Goal: Task Accomplishment & Management: Complete application form

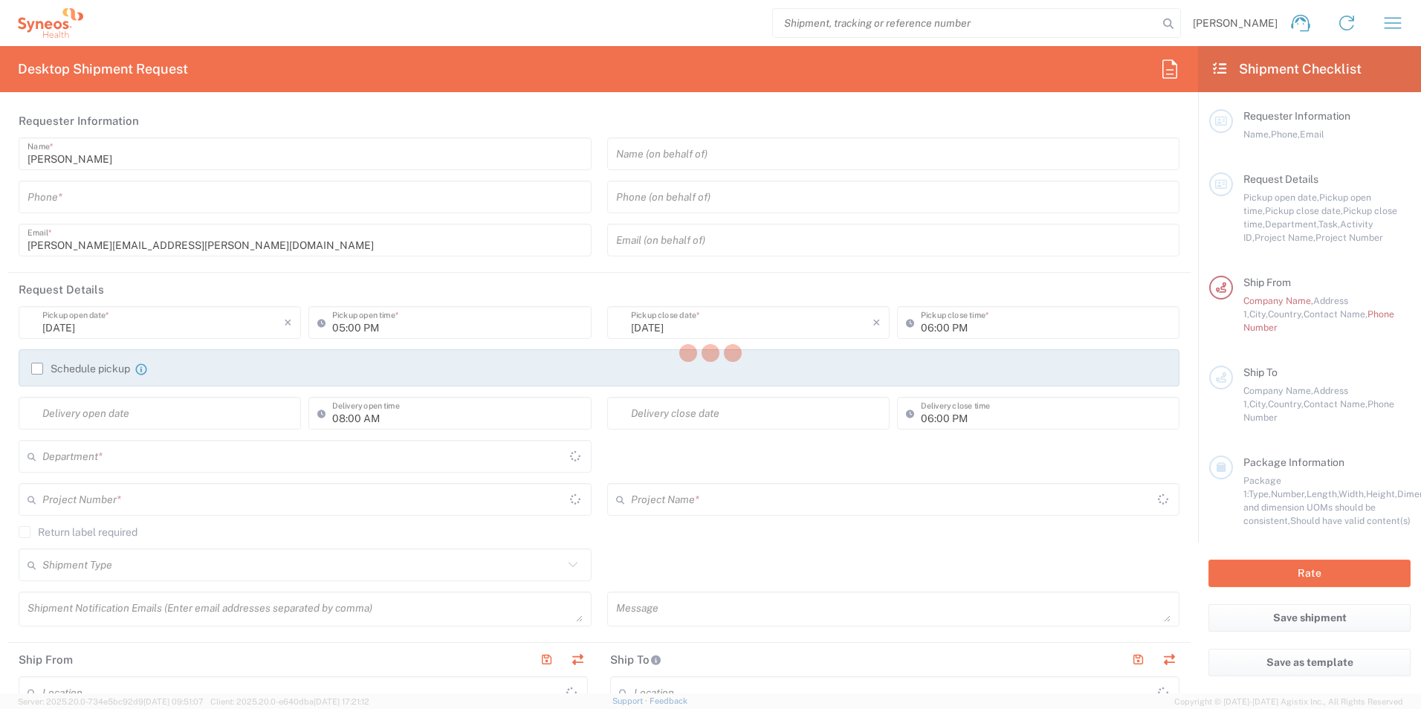
type input "3241"
type input "[GEOGRAPHIC_DATA]"
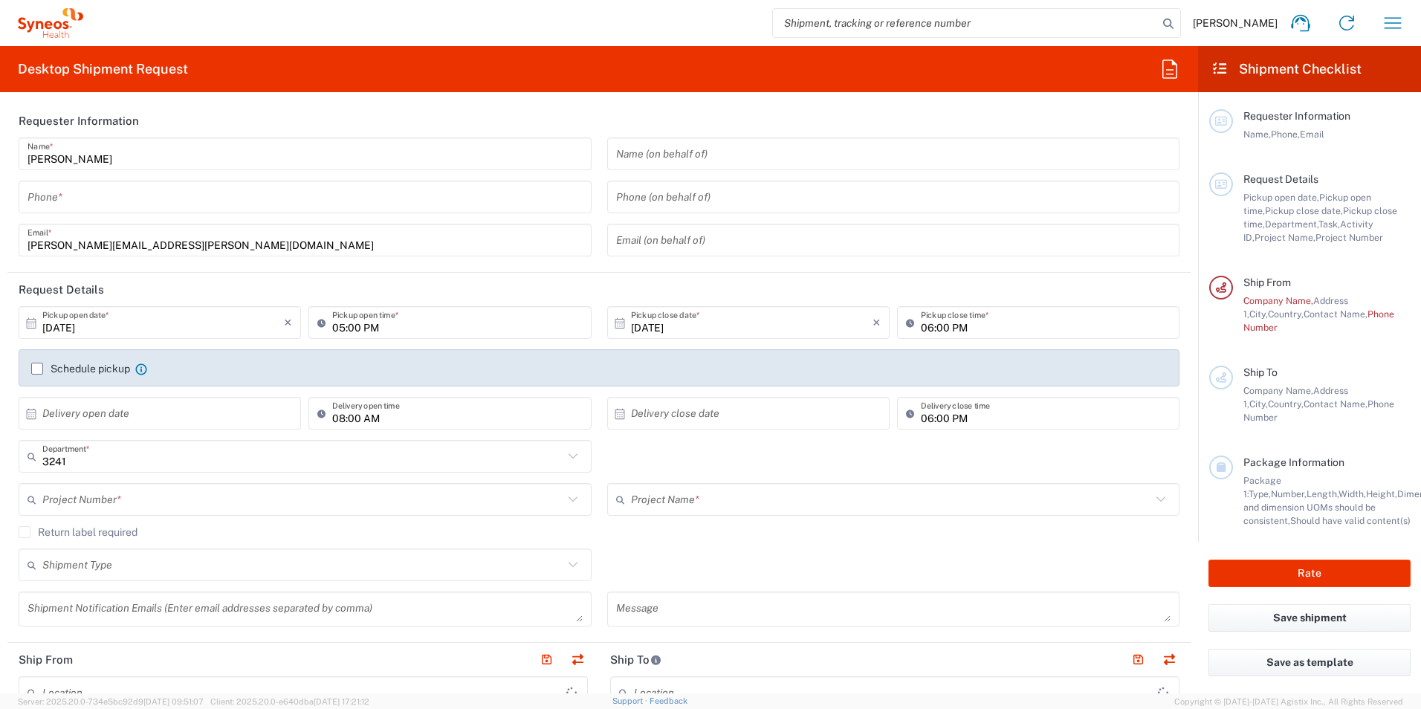
type input "Syneos Health UK Limited"
click at [117, 204] on input "tel" at bounding box center [304, 197] width 555 height 26
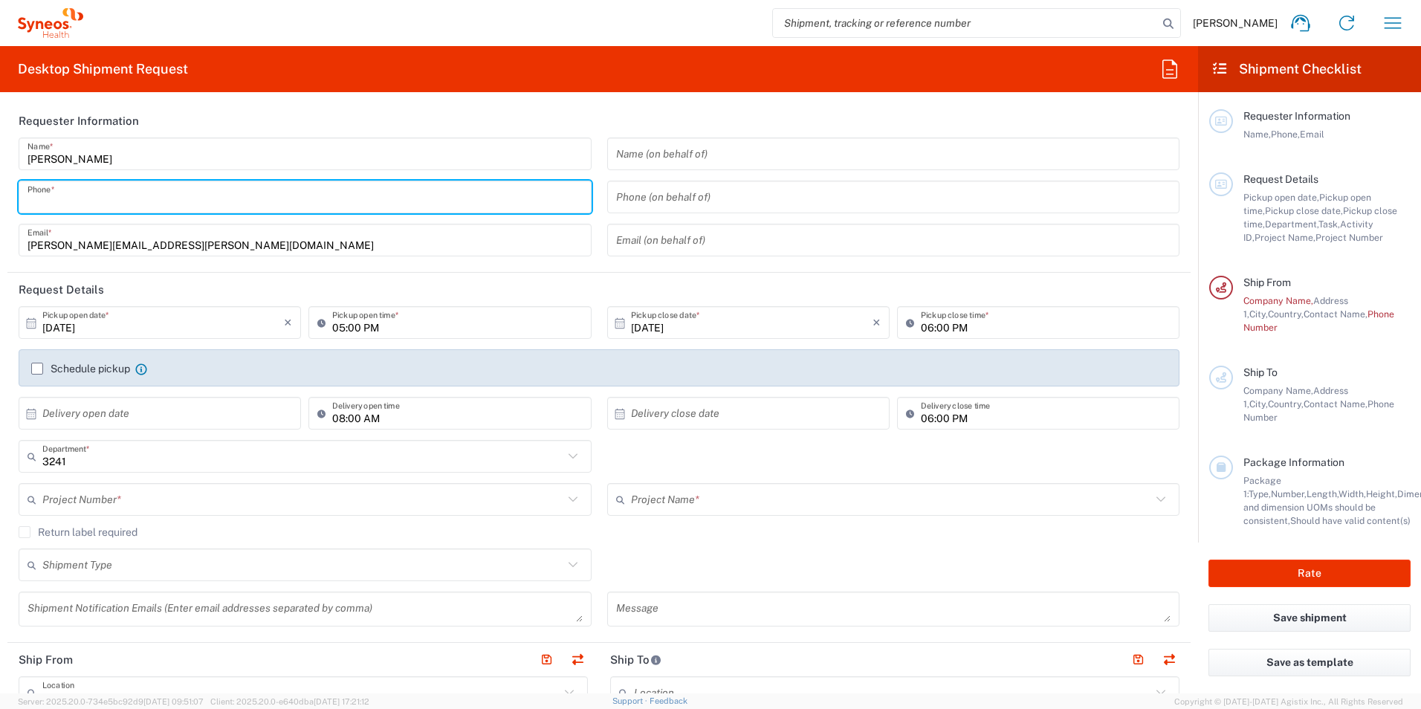
type input "07804622742"
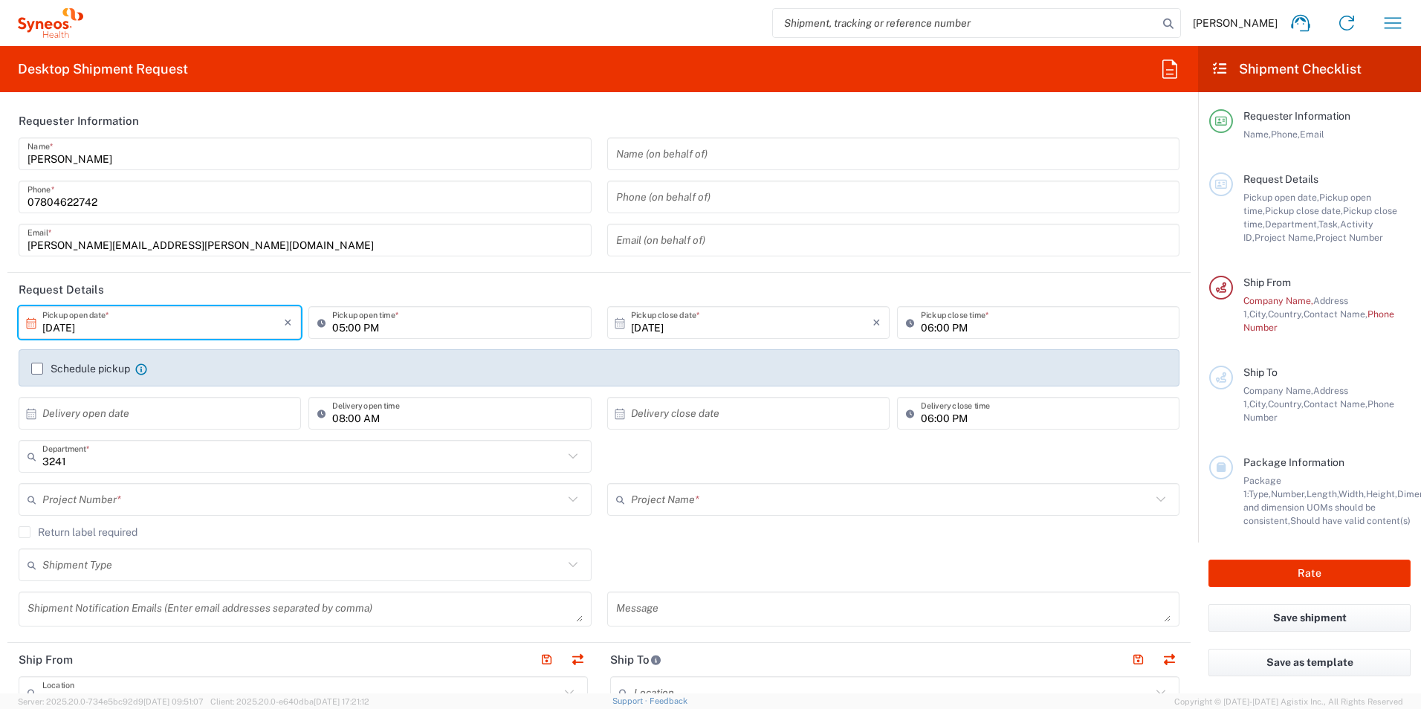
click at [138, 323] on input "[DATE]" at bounding box center [163, 323] width 242 height 26
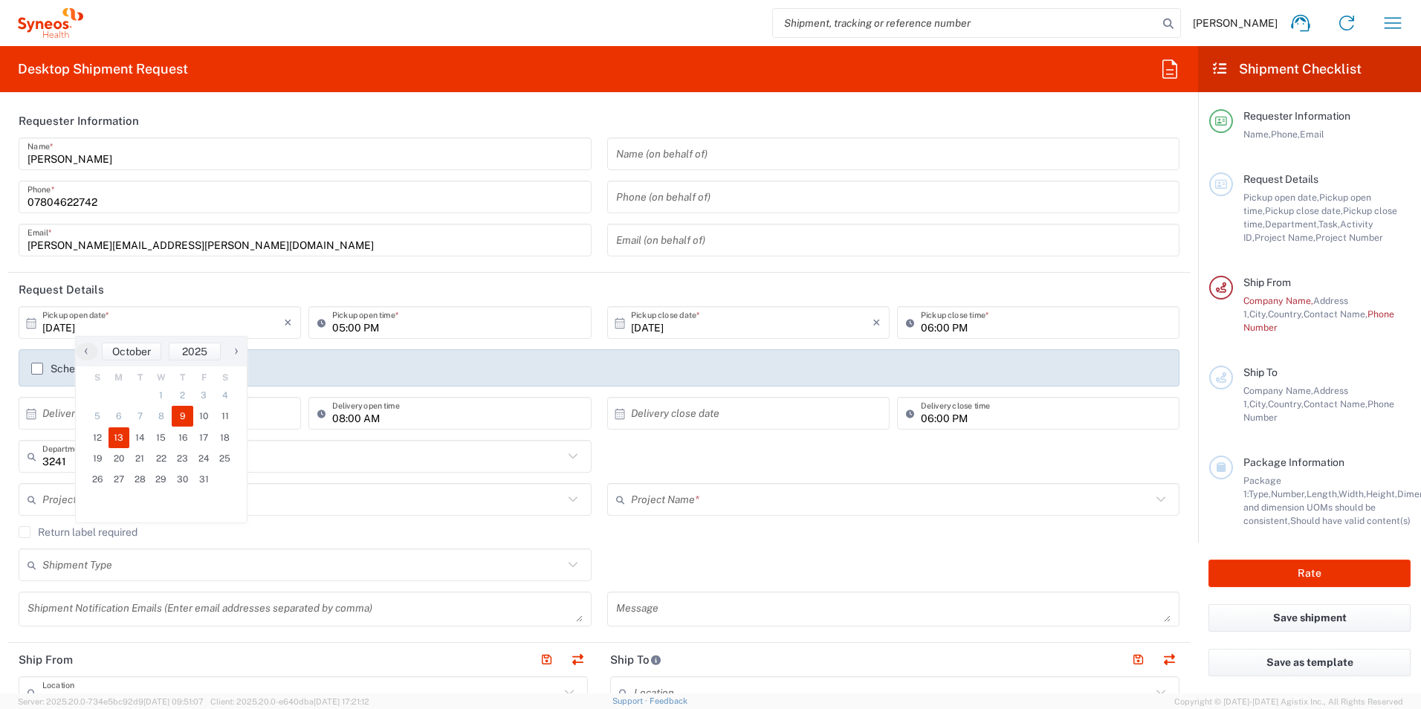
click at [117, 438] on span "13" at bounding box center [119, 437] width 22 height 21
type input "[DATE]"
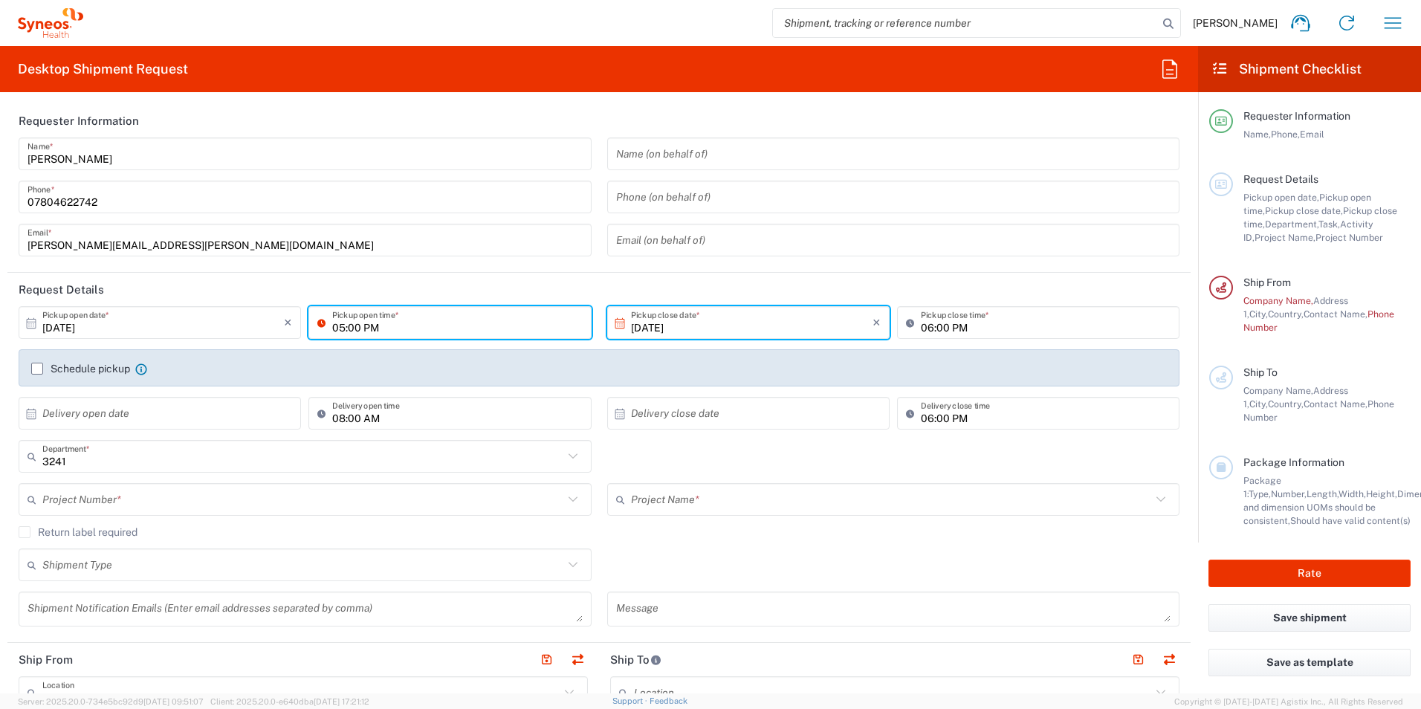
click at [418, 319] on input "05:00 PM" at bounding box center [457, 323] width 250 height 26
click at [388, 323] on input "05:00 PM" at bounding box center [457, 323] width 250 height 26
click at [332, 328] on input "05:00 PM" at bounding box center [457, 323] width 250 height 26
click at [366, 331] on input "11:00 PM" at bounding box center [457, 323] width 250 height 26
type input "11:00 AM"
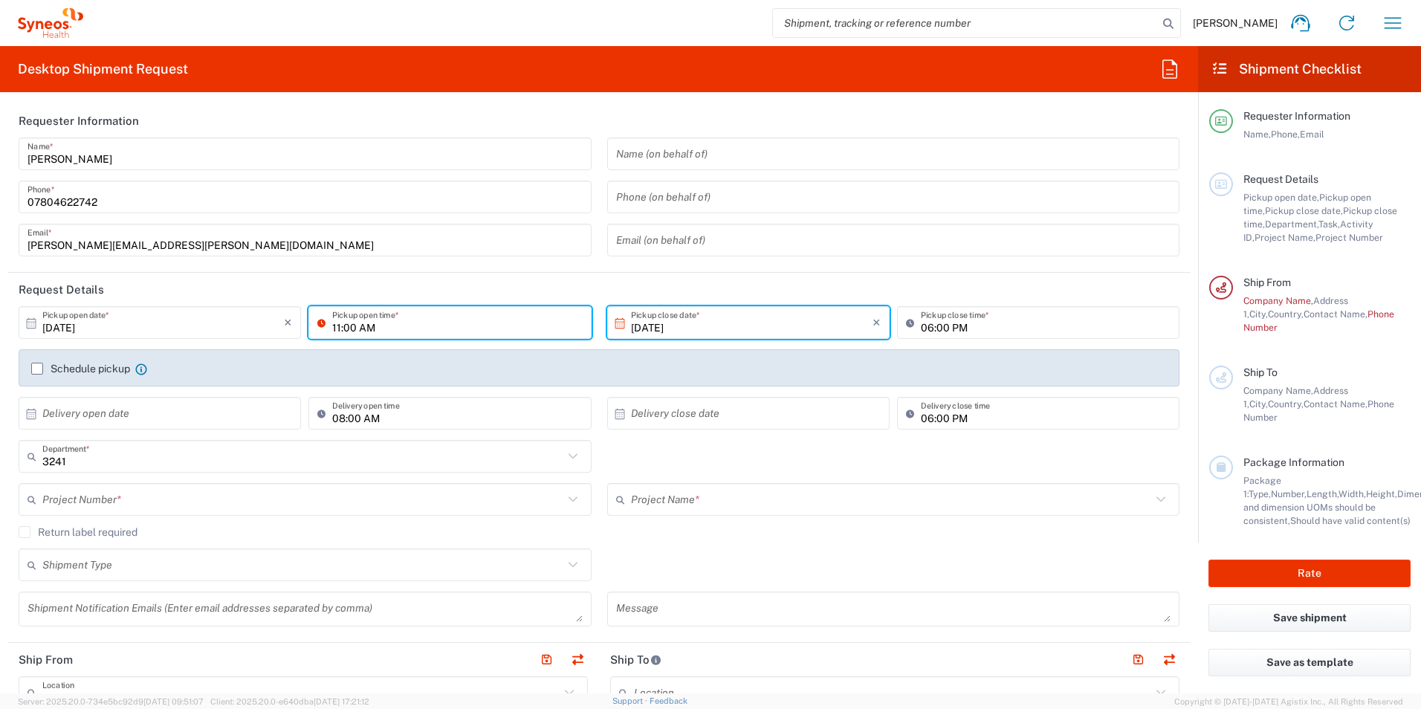
click at [716, 328] on input "[DATE]" at bounding box center [752, 323] width 242 height 26
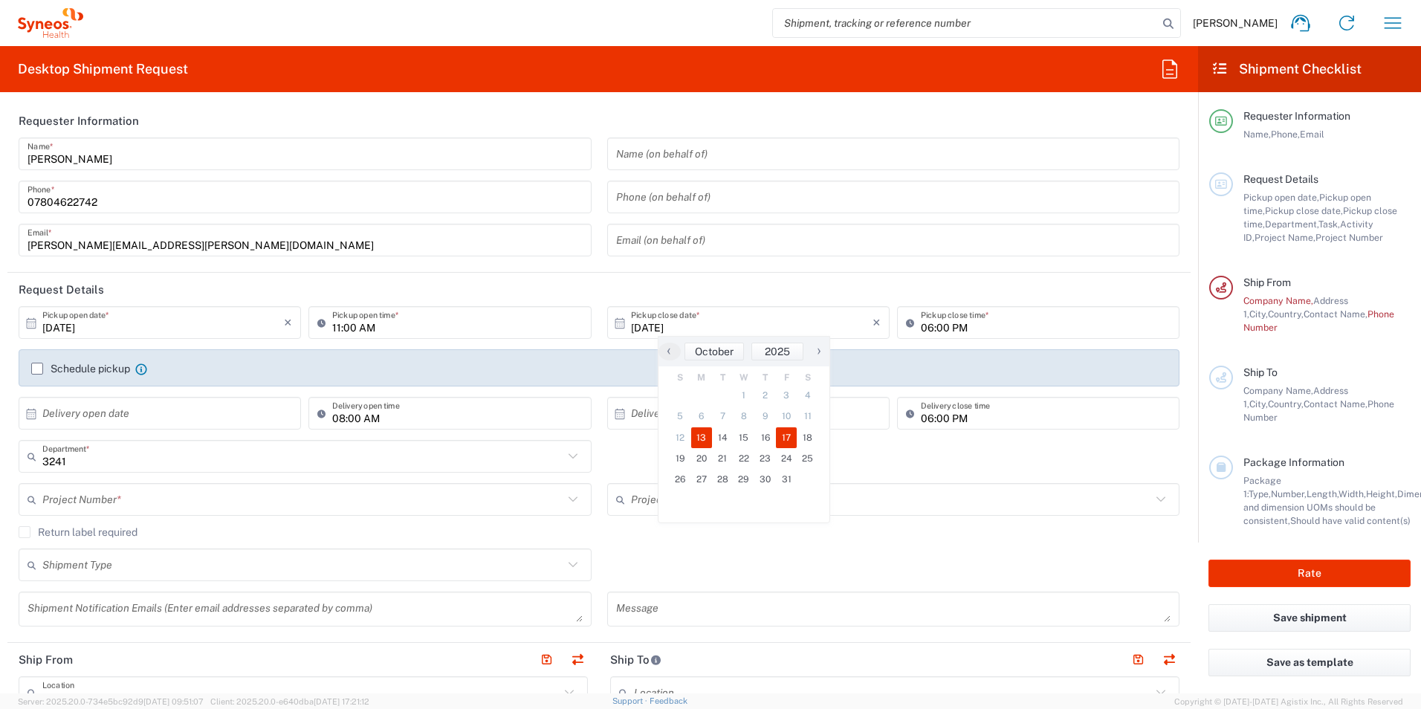
click at [785, 437] on span "17" at bounding box center [787, 437] width 22 height 21
type input "[DATE]"
click at [966, 324] on input "06:00 PM" at bounding box center [1046, 323] width 250 height 26
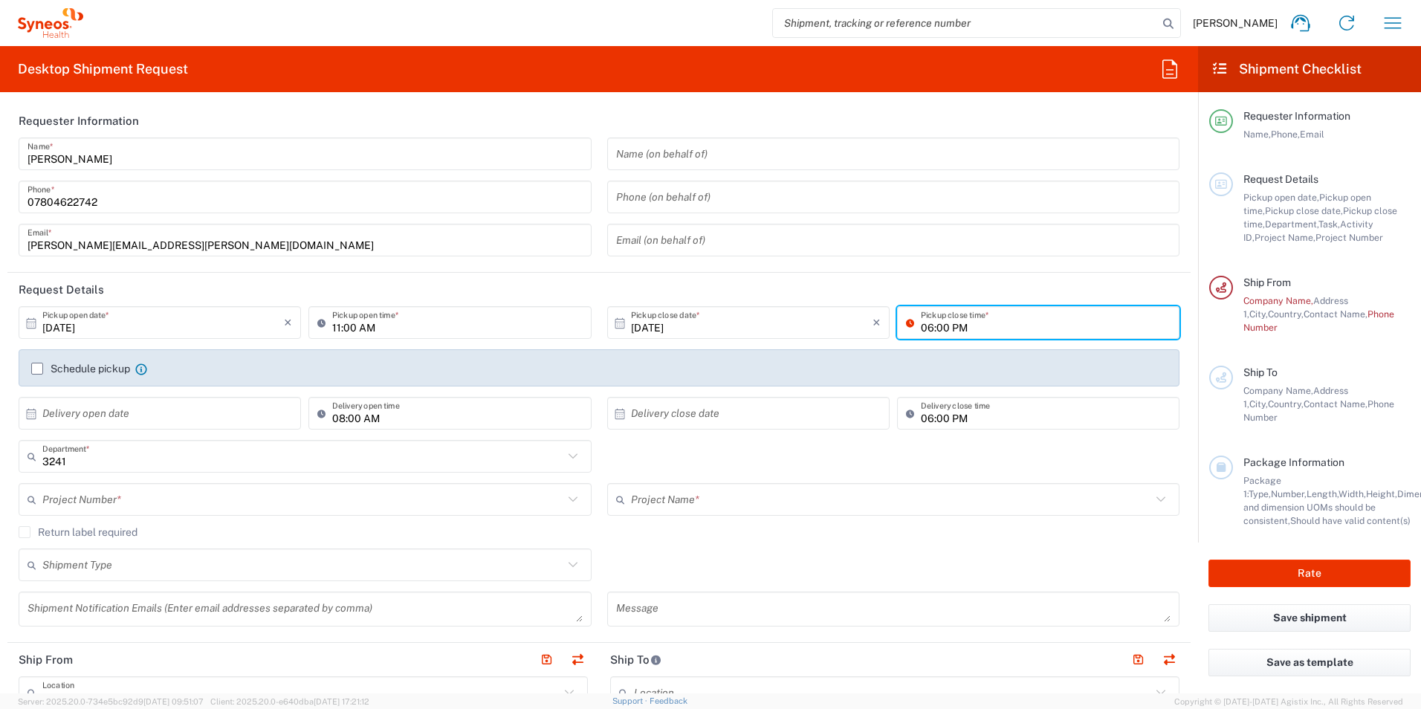
click at [986, 325] on input "06:00 PM" at bounding box center [1046, 323] width 250 height 26
click at [715, 280] on header "Request Details" at bounding box center [598, 289] width 1183 height 33
click at [137, 415] on input "text" at bounding box center [163, 414] width 242 height 26
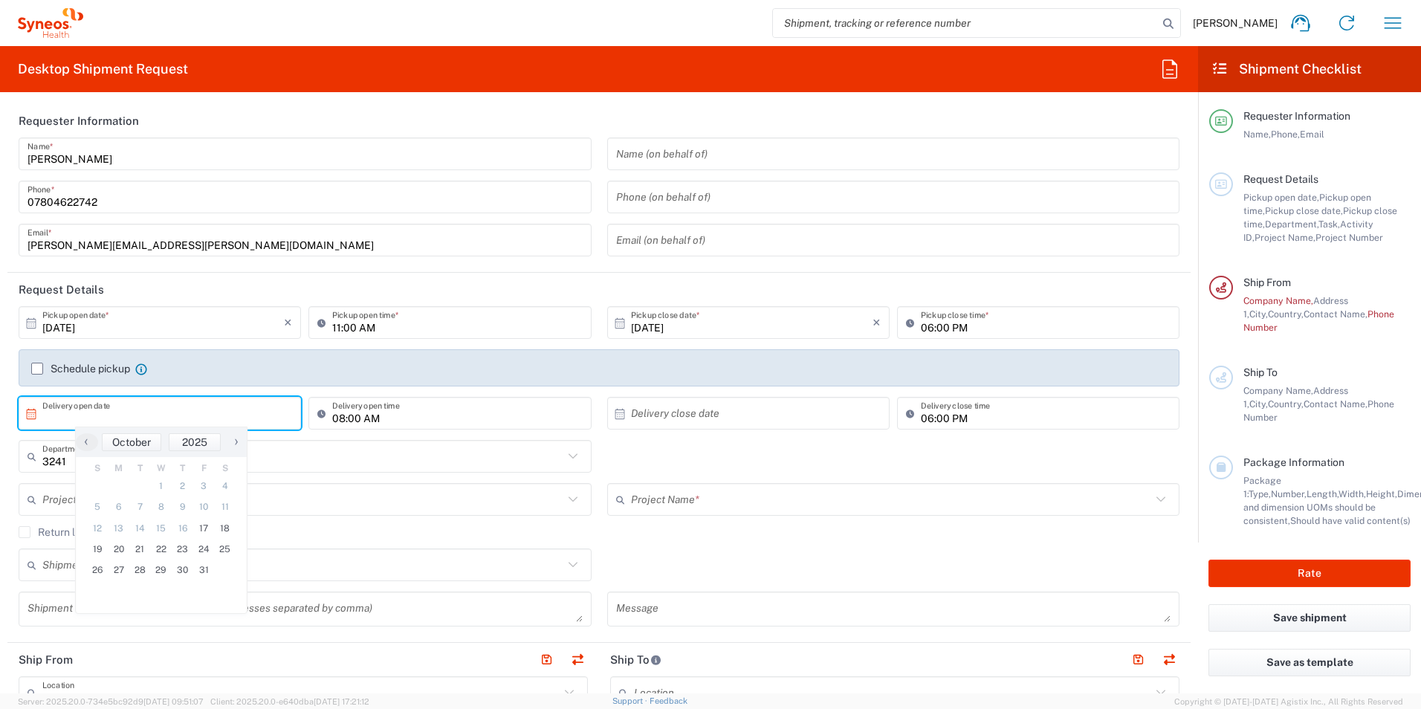
click at [137, 415] on input "text" at bounding box center [163, 414] width 242 height 26
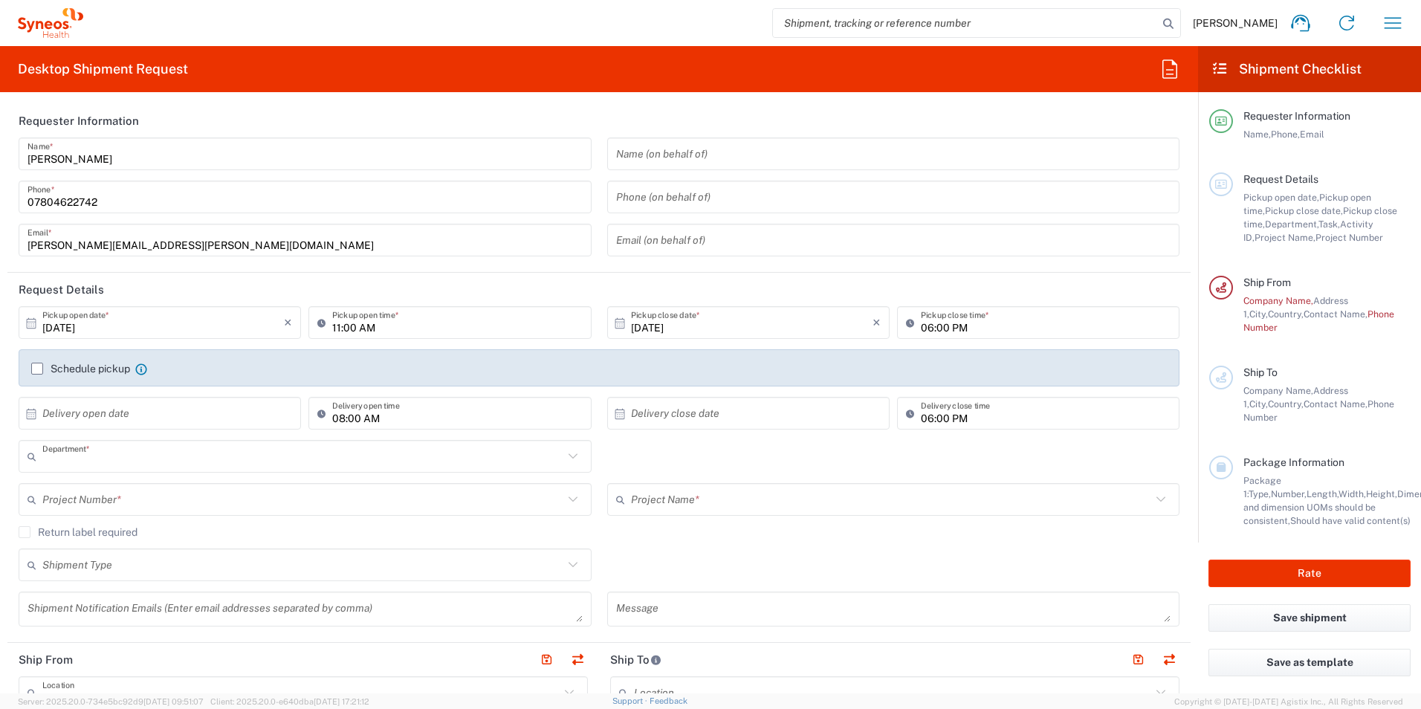
click at [132, 462] on input "text" at bounding box center [302, 457] width 521 height 26
click at [816, 456] on div "Department * 3241 3000 3100 3109 3110 3111 3112 3125 3130 3135 3136 3150 3155 3…" at bounding box center [599, 461] width 1176 height 43
type input "3241"
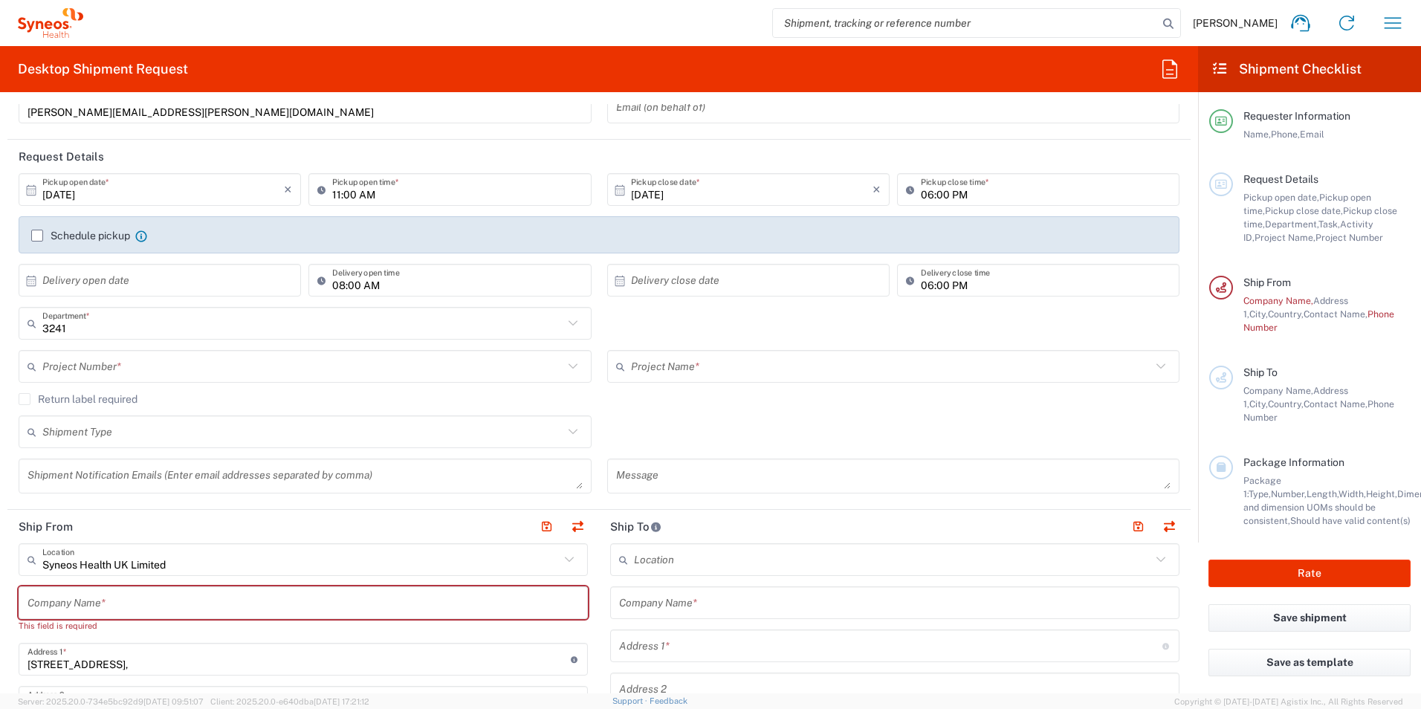
scroll to position [149, 0]
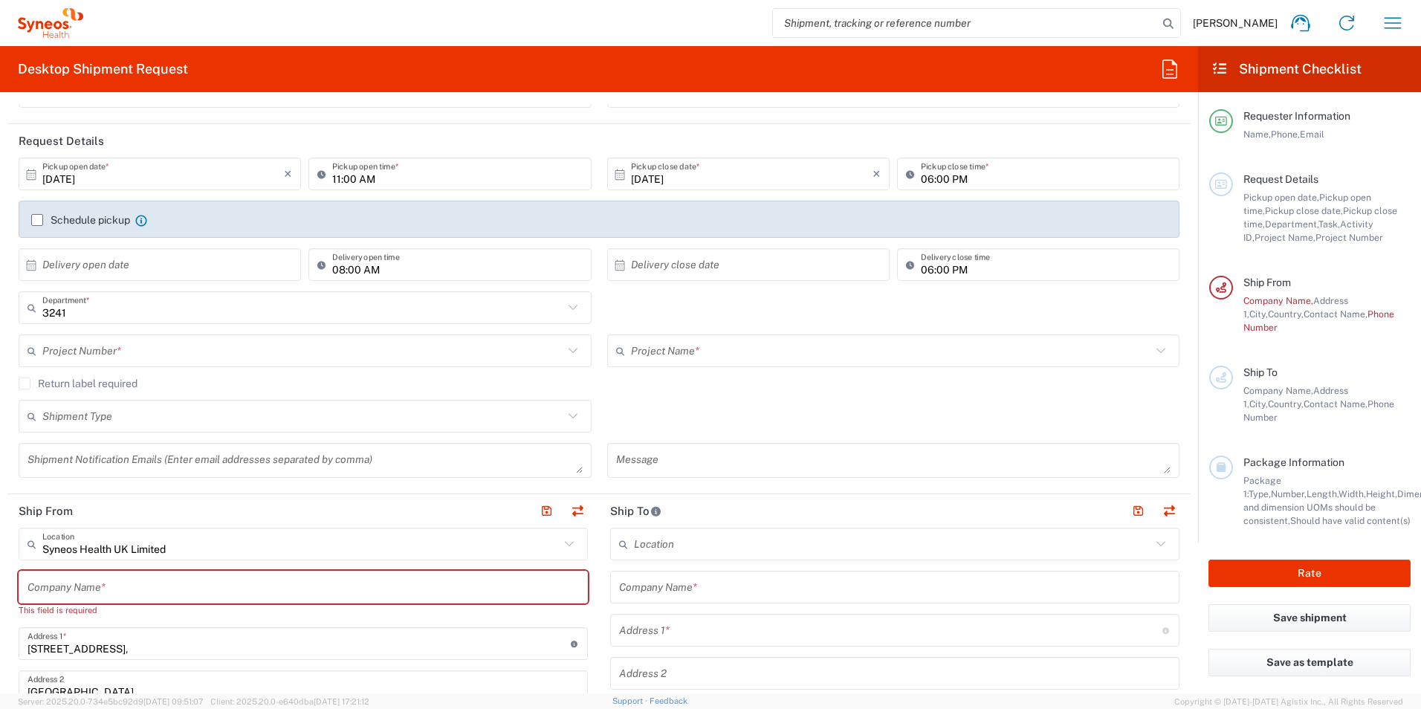
click at [153, 355] on input "text" at bounding box center [302, 351] width 521 height 26
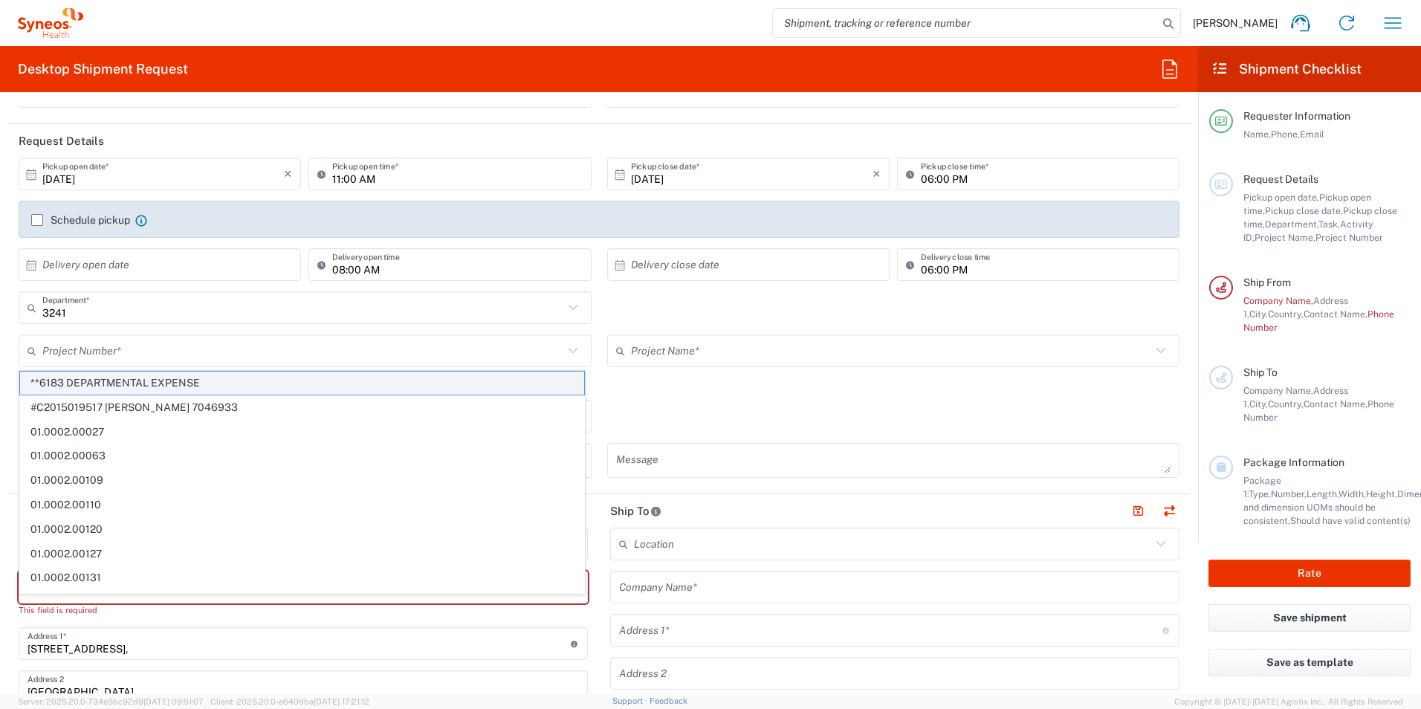
click at [151, 380] on span "**6183 DEPARTMENTAL EXPENSE" at bounding box center [302, 383] width 564 height 23
type input "**6183 DEPARTMENTAL EXPENSE"
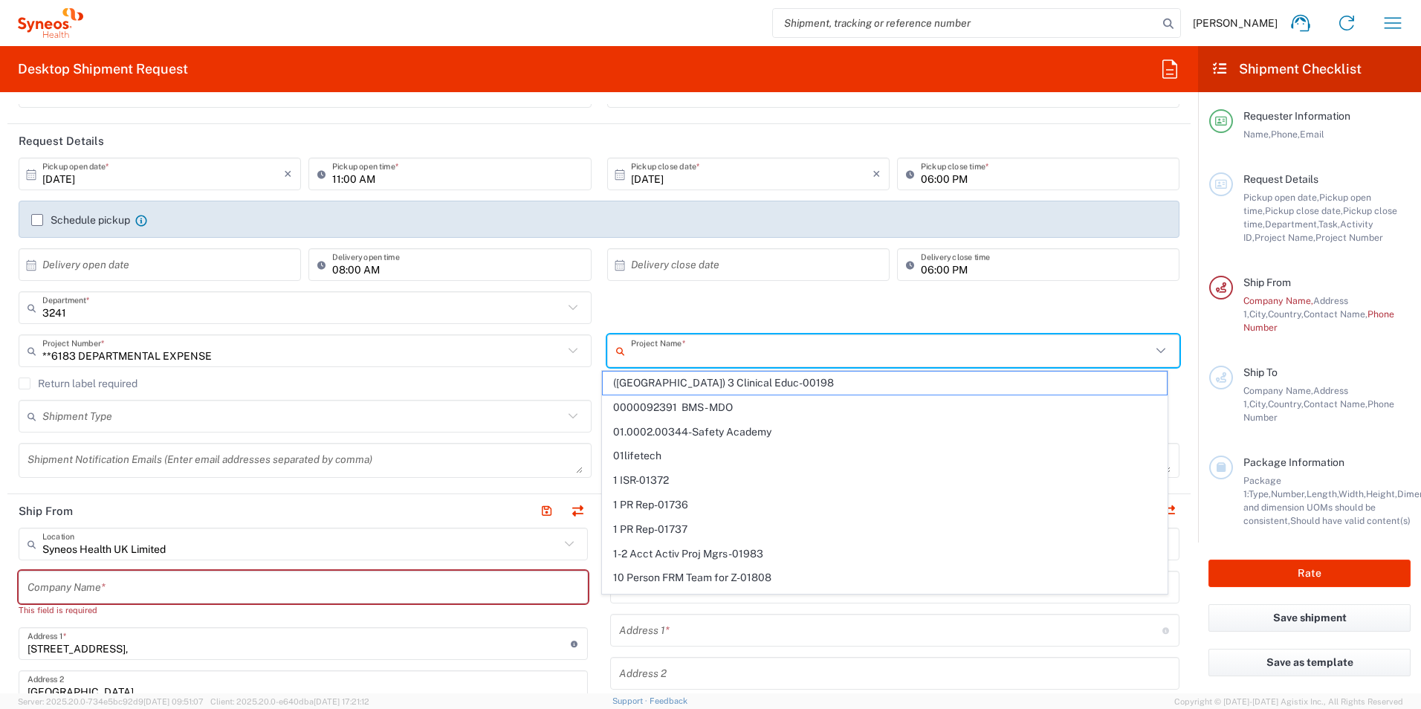
click at [741, 354] on input "text" at bounding box center [891, 351] width 521 height 26
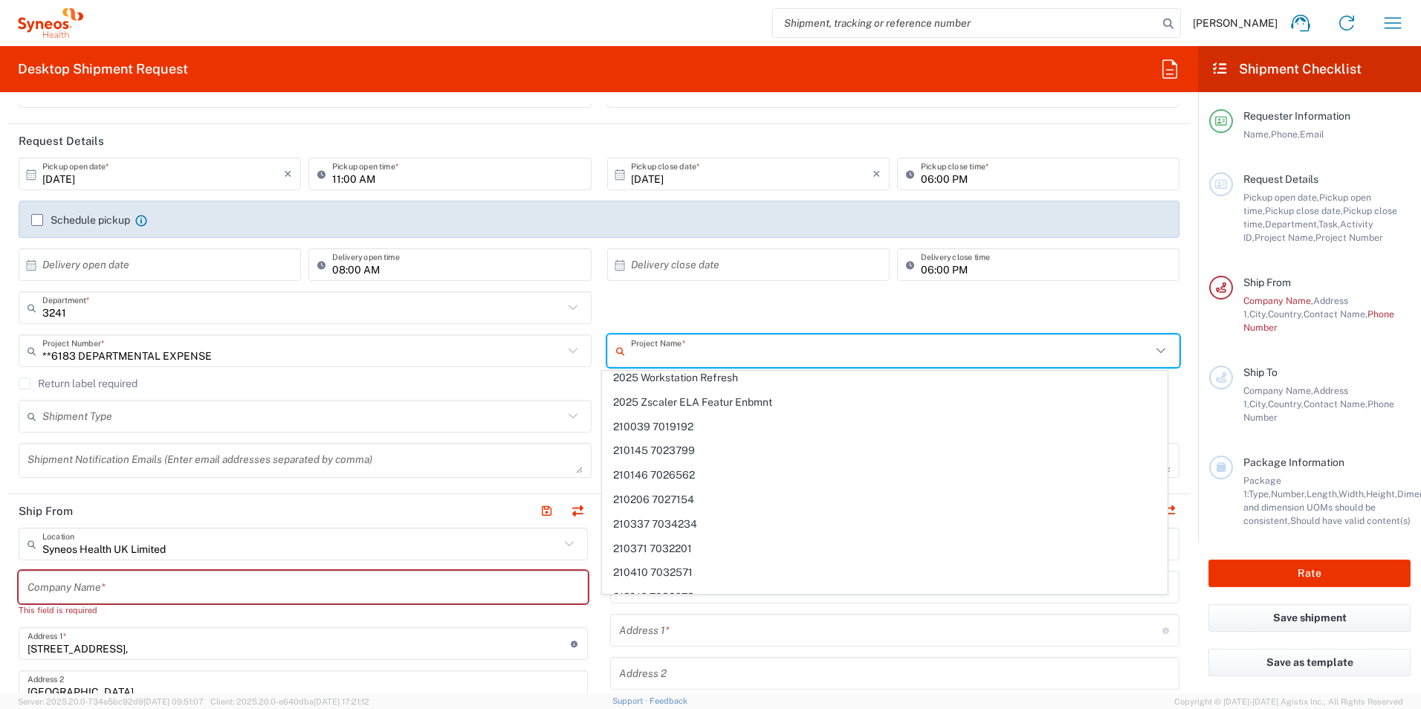
scroll to position [0, 0]
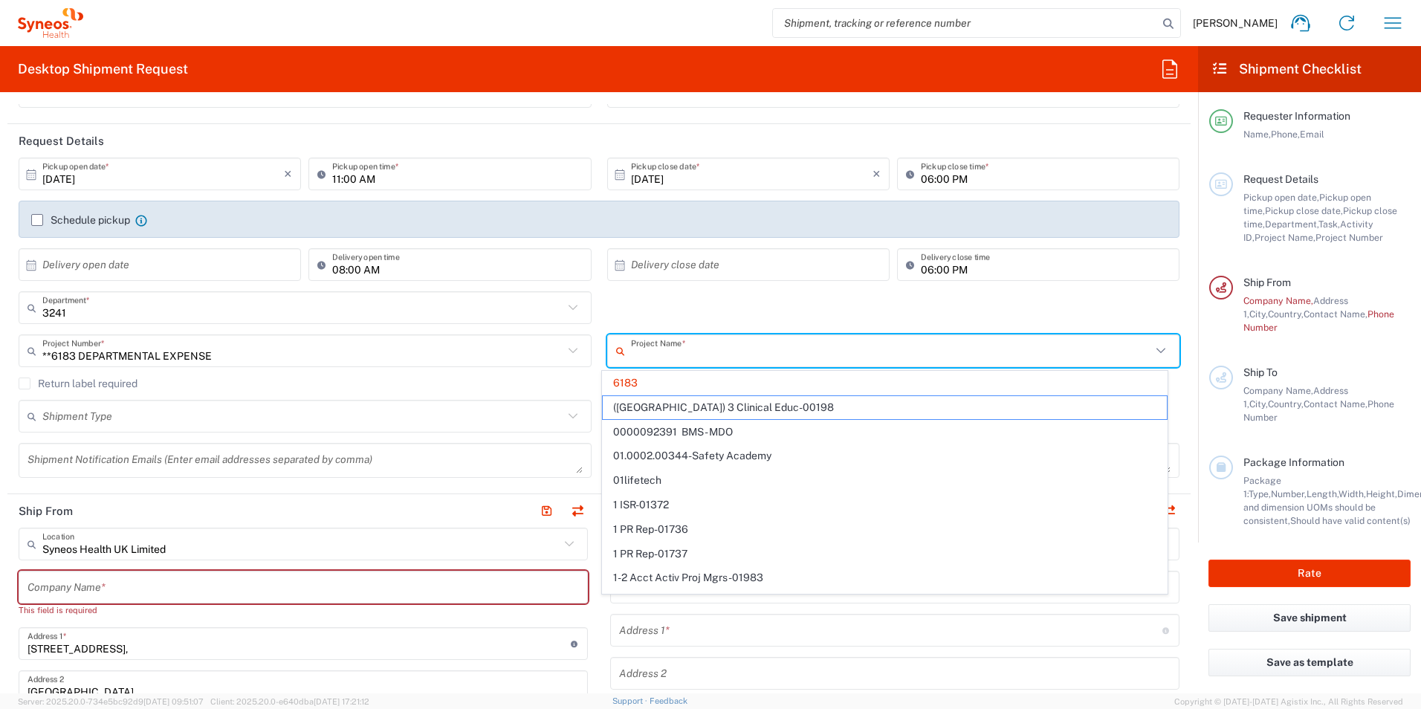
click at [692, 304] on div "3241 Department * 3241 3000 3100 3109 3110 3111 3112 3125 3130 3135 3136 3150 3…" at bounding box center [599, 312] width 1176 height 43
type input "6183"
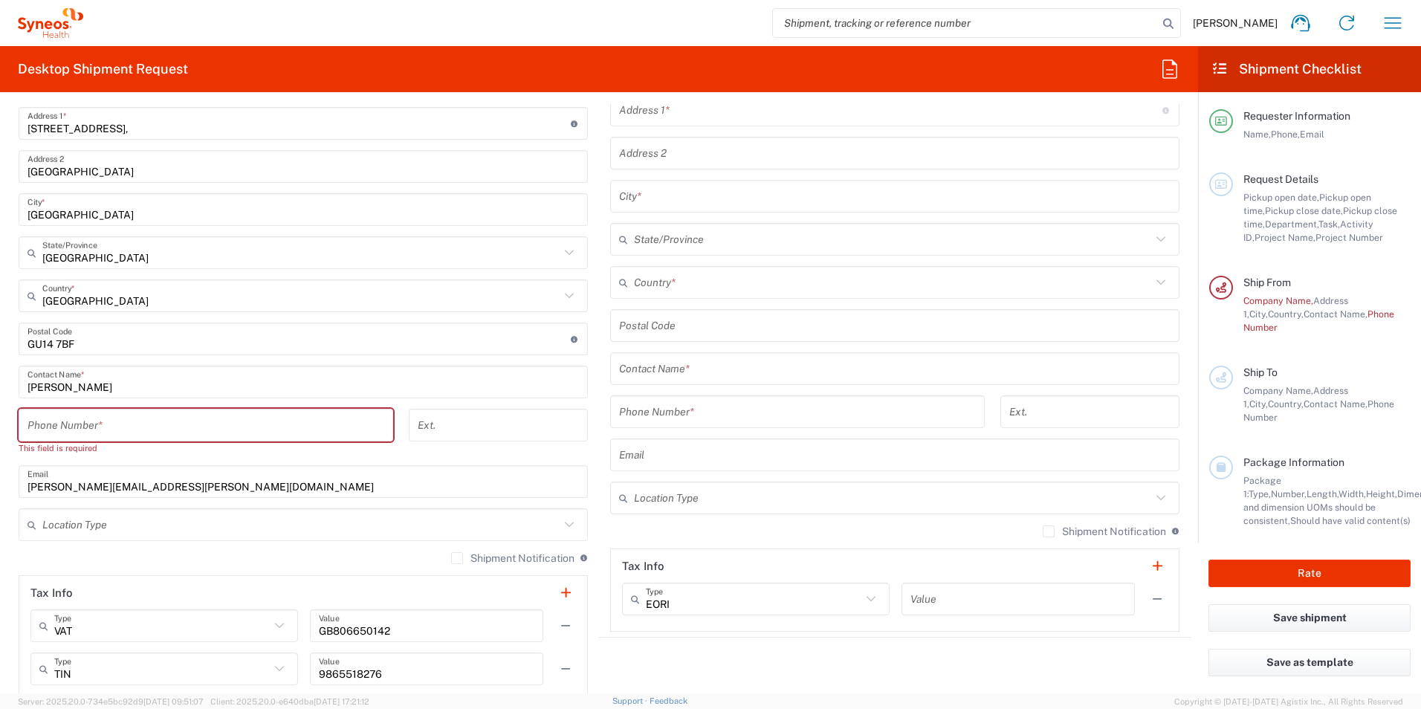
scroll to position [446, 0]
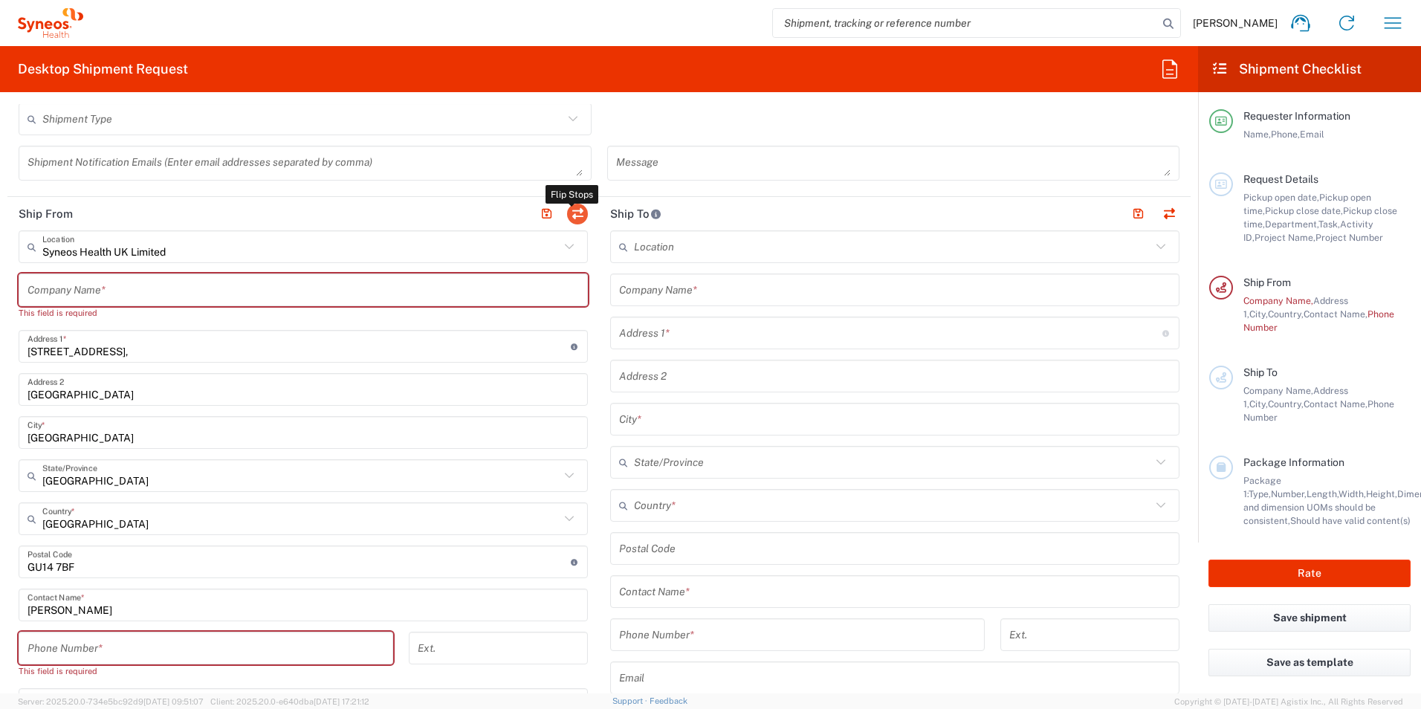
click at [567, 214] on button "button" at bounding box center [577, 214] width 21 height 21
type input "Syneos Health UK Limited"
type input "[STREET_ADDRESS],"
type input "[GEOGRAPHIC_DATA]"
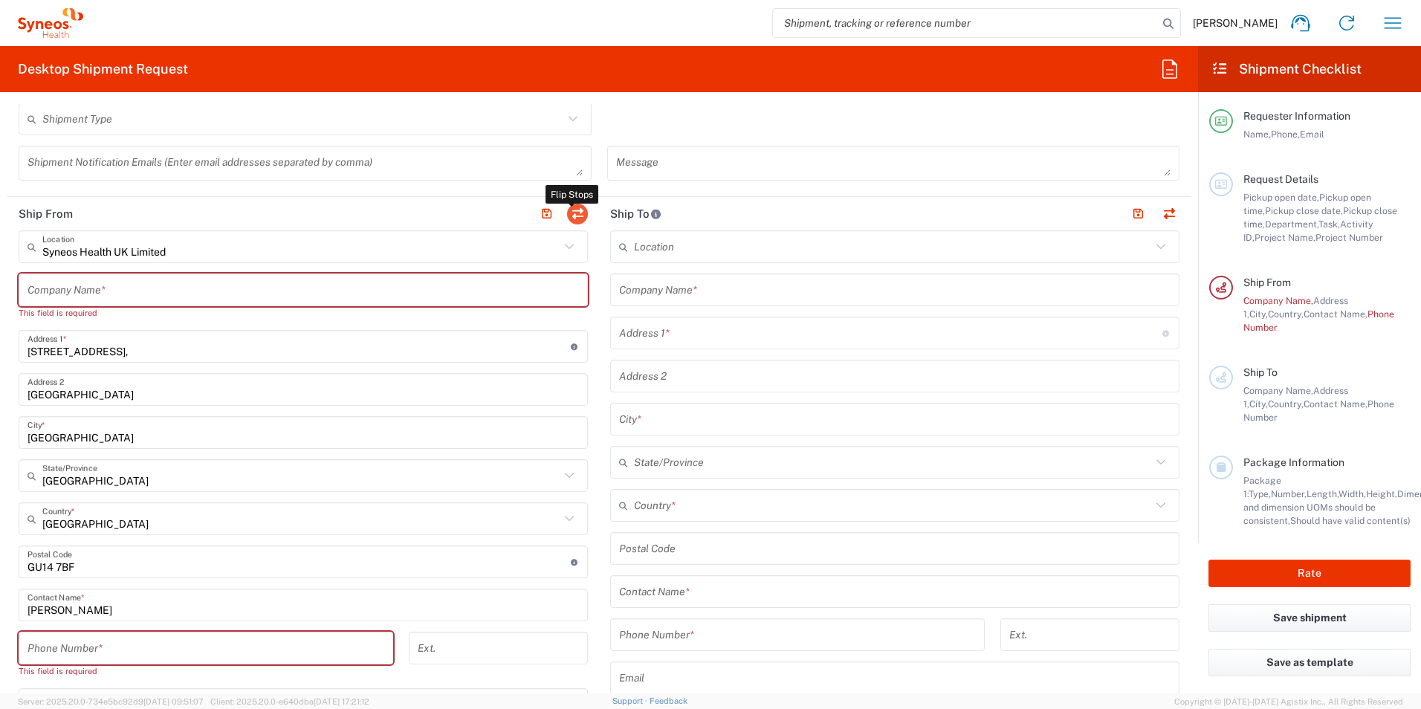
type input "[GEOGRAPHIC_DATA]"
type input "GU14 7BF"
type input "[PERSON_NAME]"
type input "[PERSON_NAME][EMAIL_ADDRESS][PERSON_NAME][DOMAIN_NAME]"
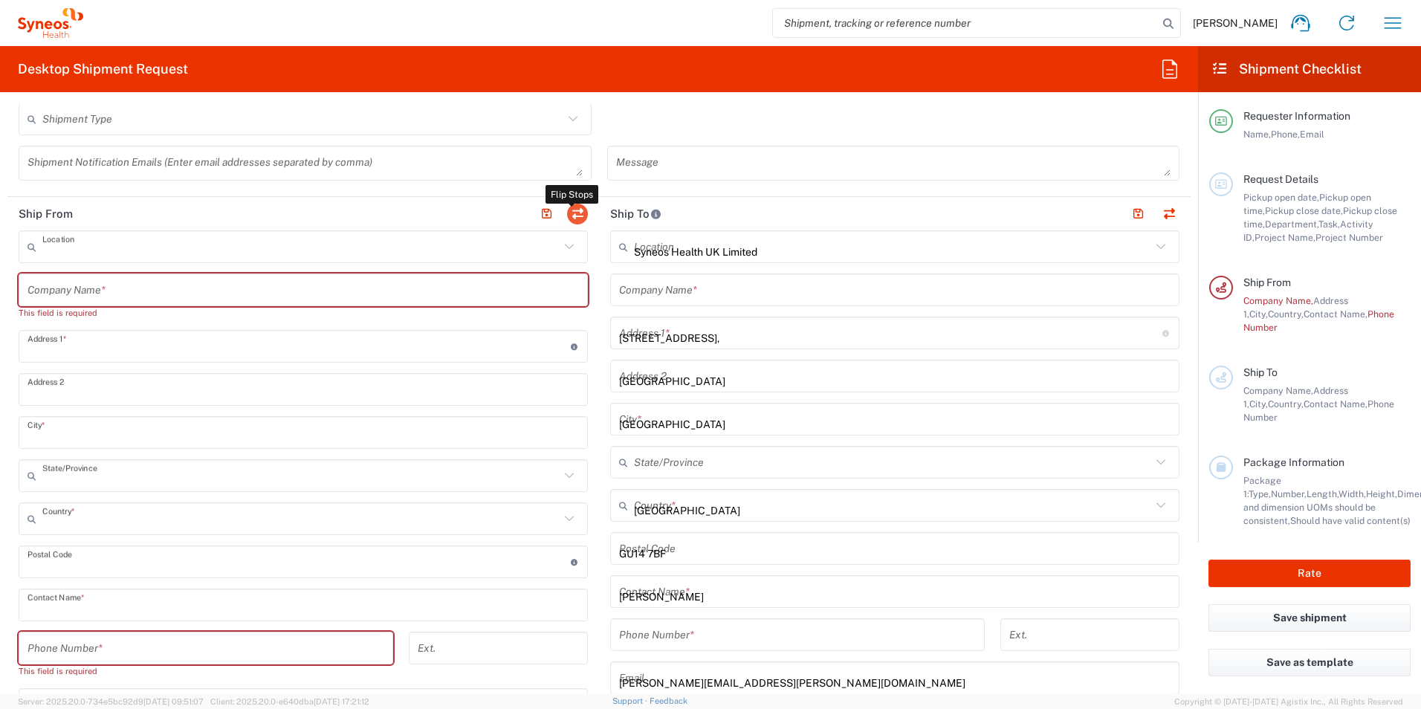
type input "EORI"
type input "VAT"
type input "GB806650142"
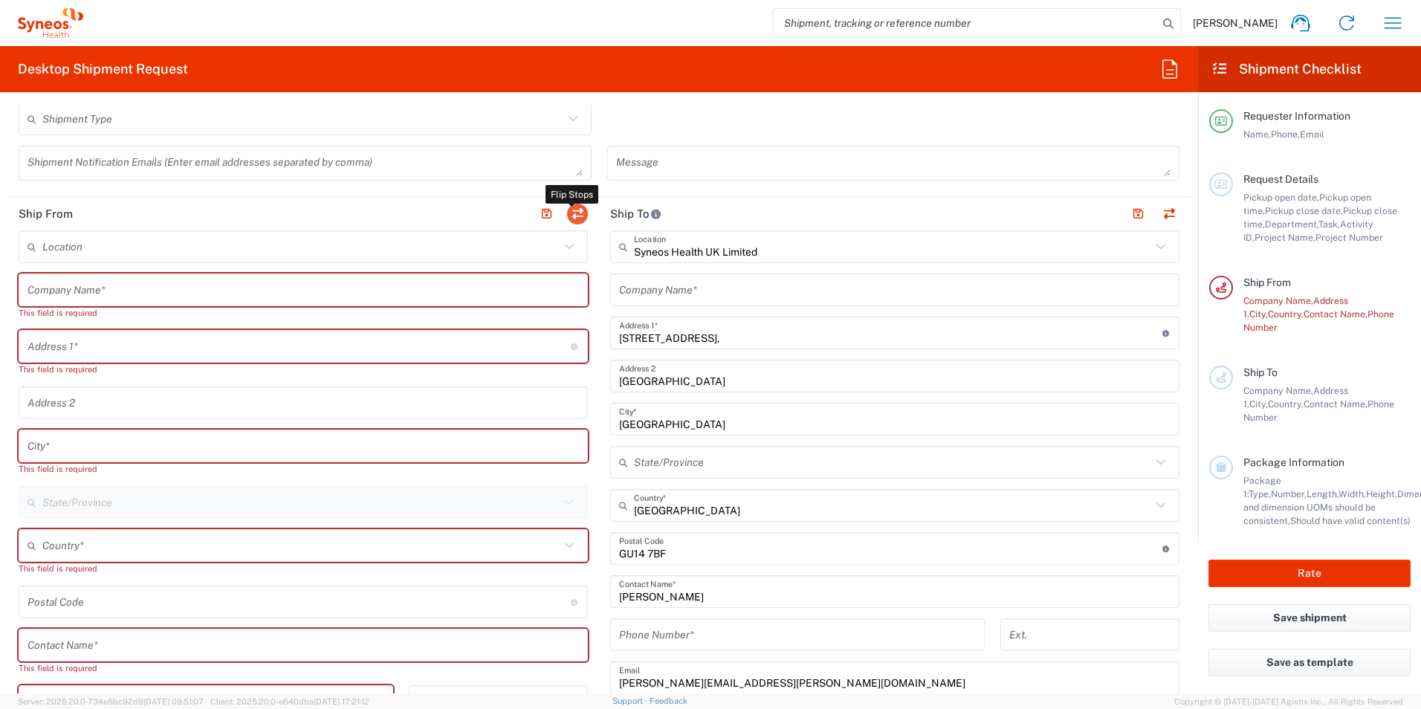
type input "[GEOGRAPHIC_DATA]"
click at [105, 291] on input "text" at bounding box center [302, 290] width 551 height 26
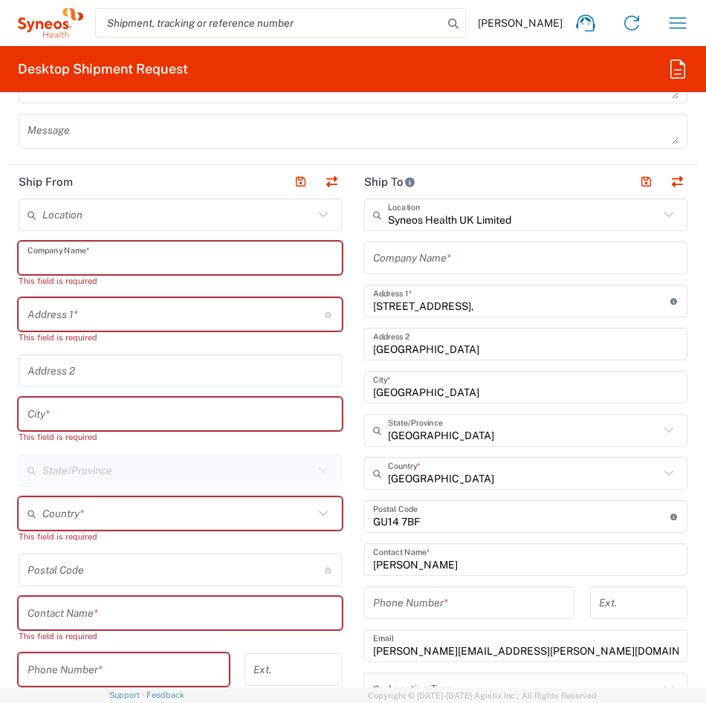
scroll to position [966, 0]
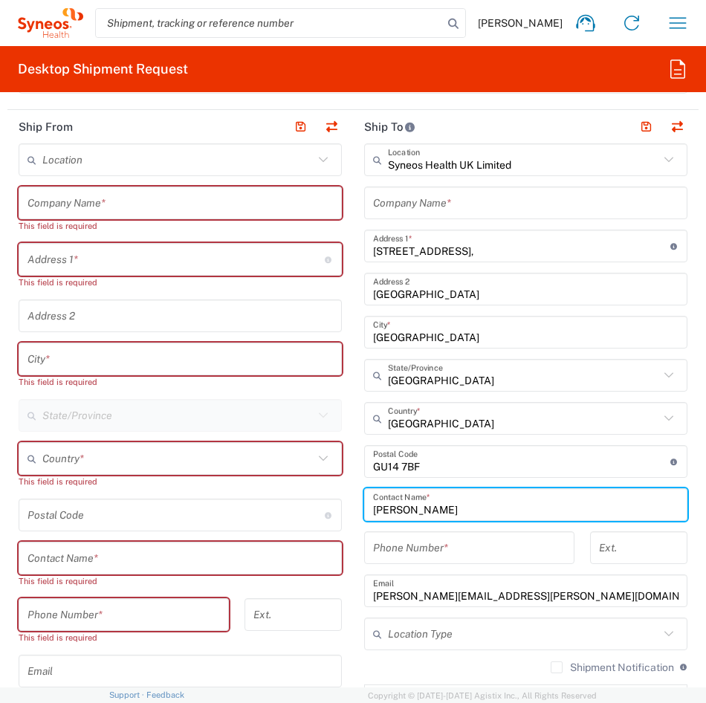
drag, startPoint x: 452, startPoint y: 515, endPoint x: 350, endPoint y: 512, distance: 101.9
click at [353, 512] on main "Syneos Health UK Limited Location Syneos Health UK Limited [PERSON_NAME] LLC-[G…" at bounding box center [526, 455] width 346 height 624
type input "IT Returns - [PERSON_NAME]"
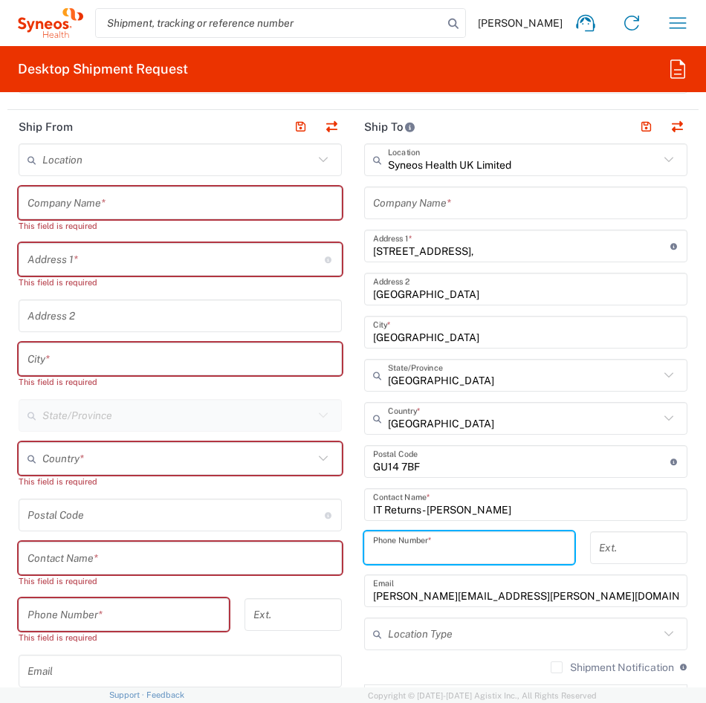
click at [464, 555] on input "tel" at bounding box center [469, 548] width 192 height 26
type input "01276713000"
click at [447, 597] on input "[PERSON_NAME][EMAIL_ADDRESS][PERSON_NAME][DOMAIN_NAME]" at bounding box center [525, 591] width 305 height 26
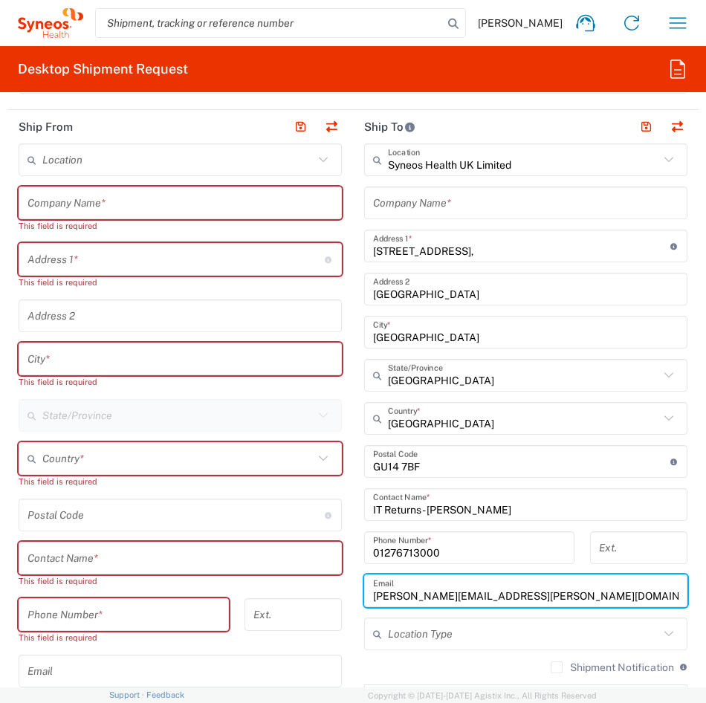
drag, startPoint x: 566, startPoint y: 603, endPoint x: 350, endPoint y: 590, distance: 215.9
click at [353, 590] on main "Syneos Health UK Limited Location Syneos Health UK Limited [PERSON_NAME] LLC-[G…" at bounding box center [526, 455] width 346 height 624
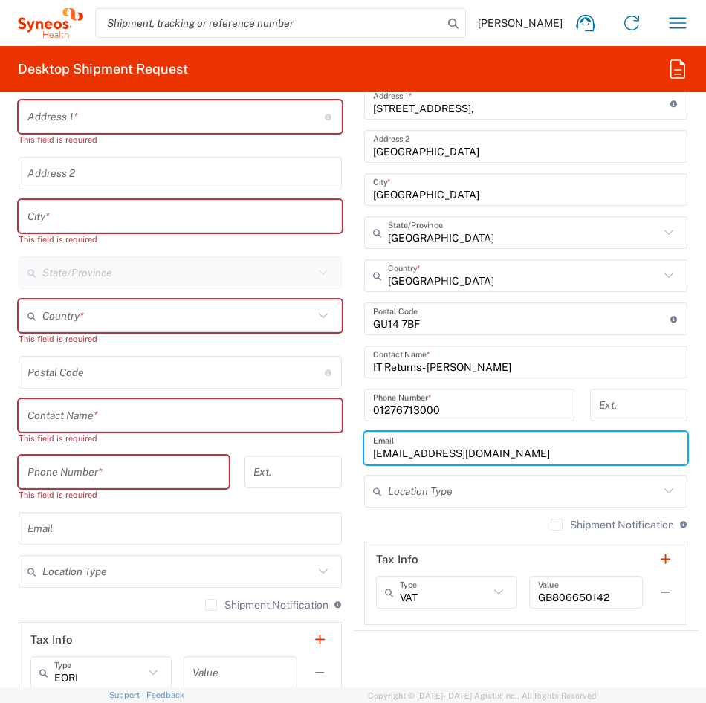
scroll to position [1115, 0]
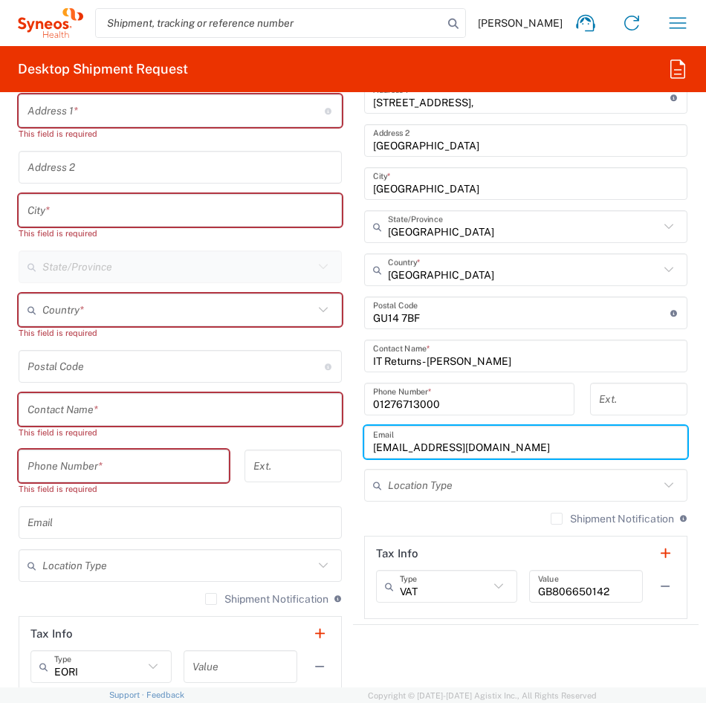
type input "[EMAIL_ADDRESS][DOMAIN_NAME]"
click at [169, 287] on div "Location [PERSON_NAME] LLC-[GEOGRAPHIC_DATA] [GEOGRAPHIC_DATA] [GEOGRAPHIC_DATA…" at bounding box center [180, 390] width 323 height 791
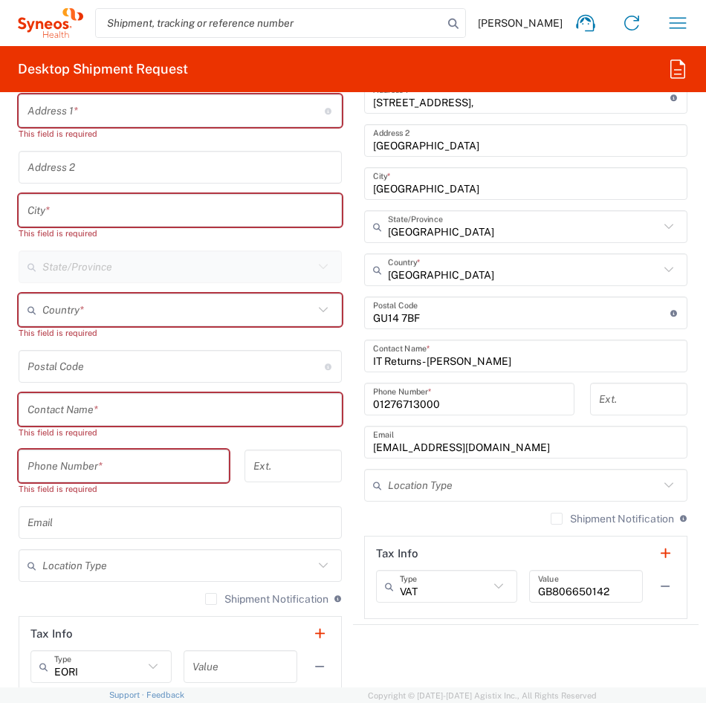
click at [143, 308] on input "text" at bounding box center [177, 310] width 271 height 26
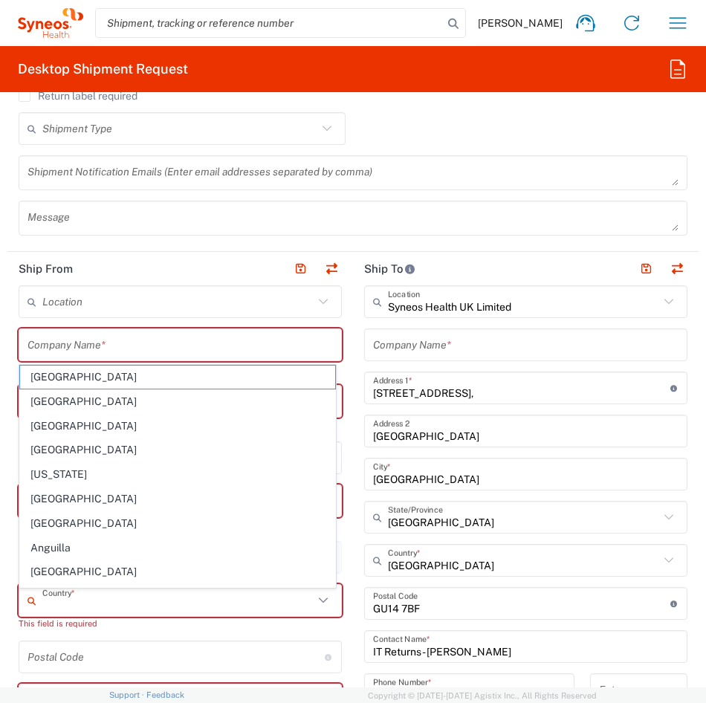
scroll to position [817, 0]
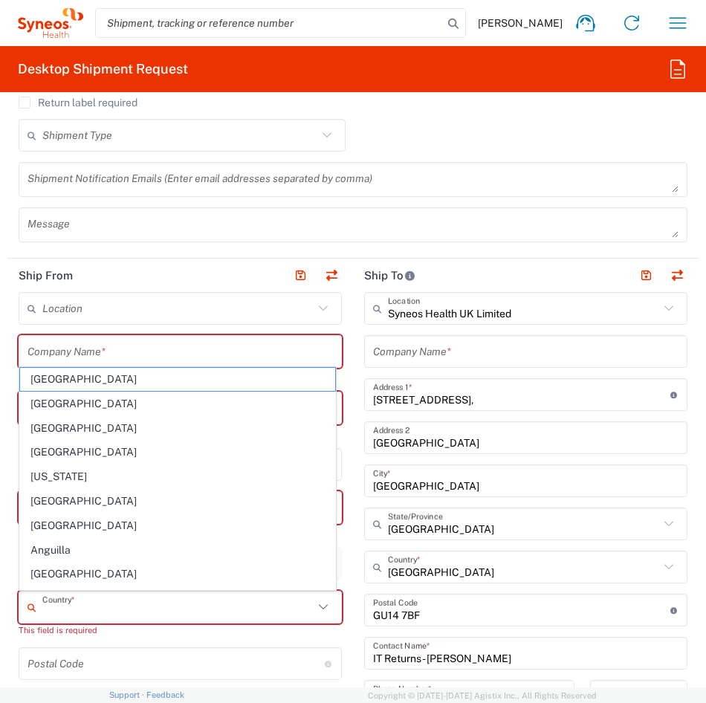
click at [36, 359] on input "text" at bounding box center [179, 352] width 305 height 26
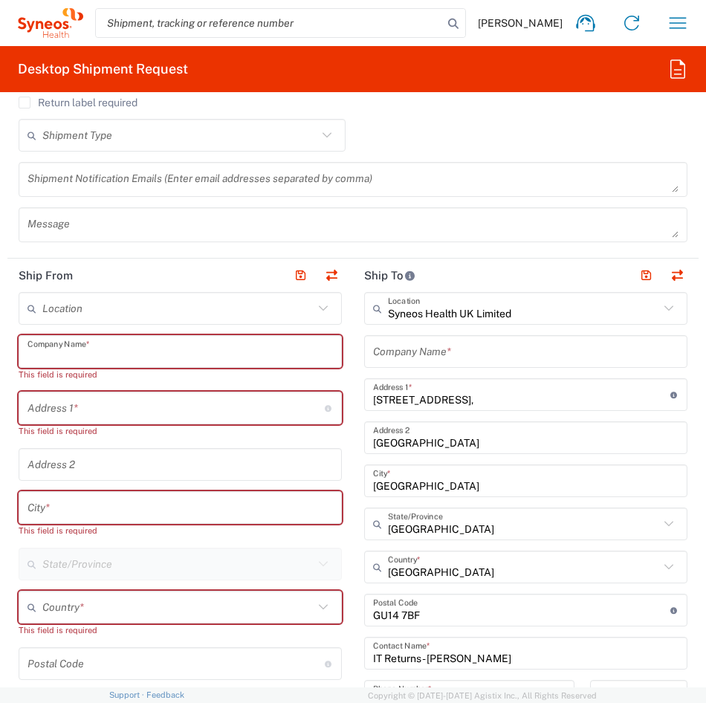
click at [128, 299] on input "text" at bounding box center [177, 309] width 271 height 26
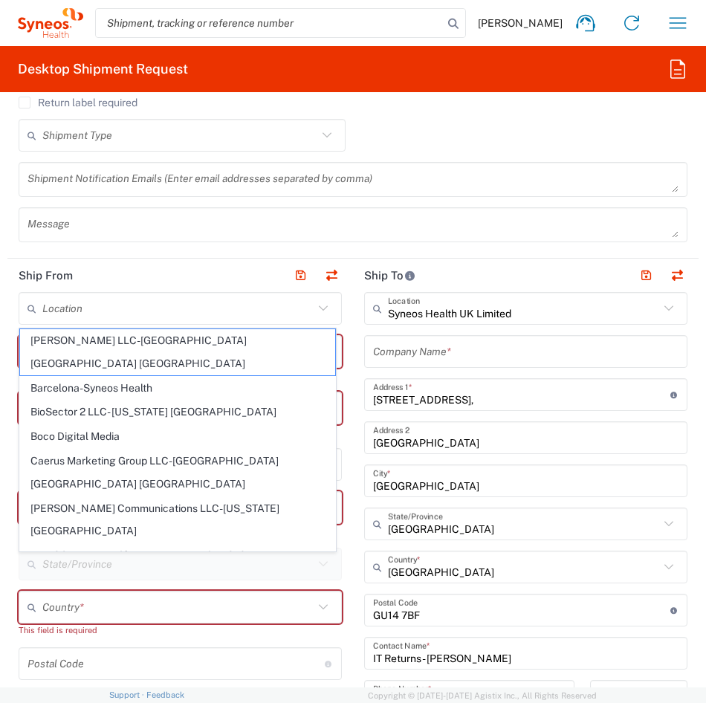
click at [180, 262] on header "Ship From" at bounding box center [180, 275] width 346 height 33
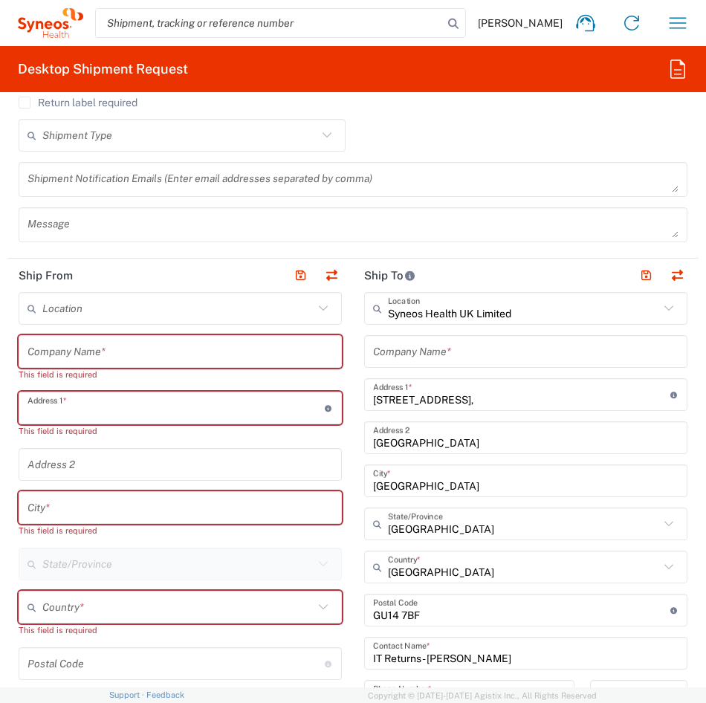
click at [132, 413] on input "text" at bounding box center [175, 408] width 297 height 26
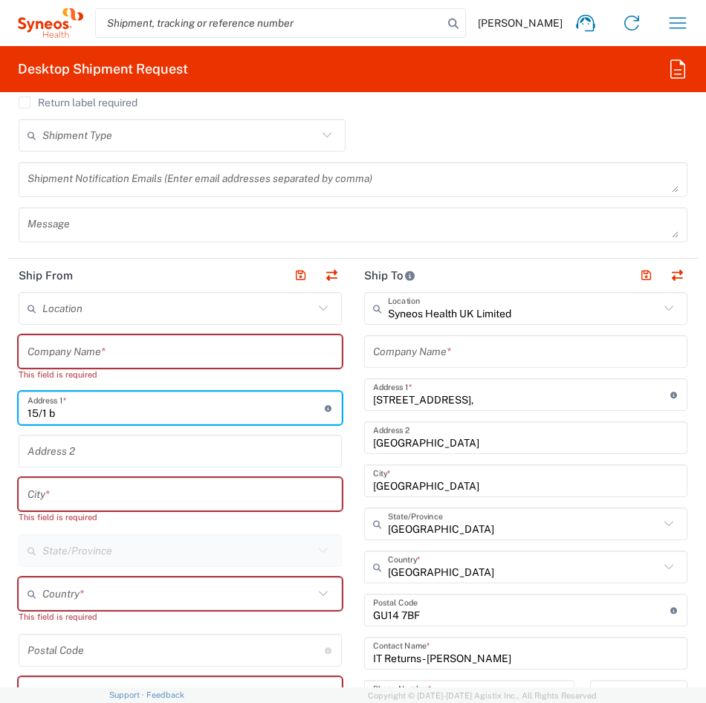
type input "[STREET_ADDRESS]"
type input "[GEOGRAPHIC_DATA]"
type input "07804622742"
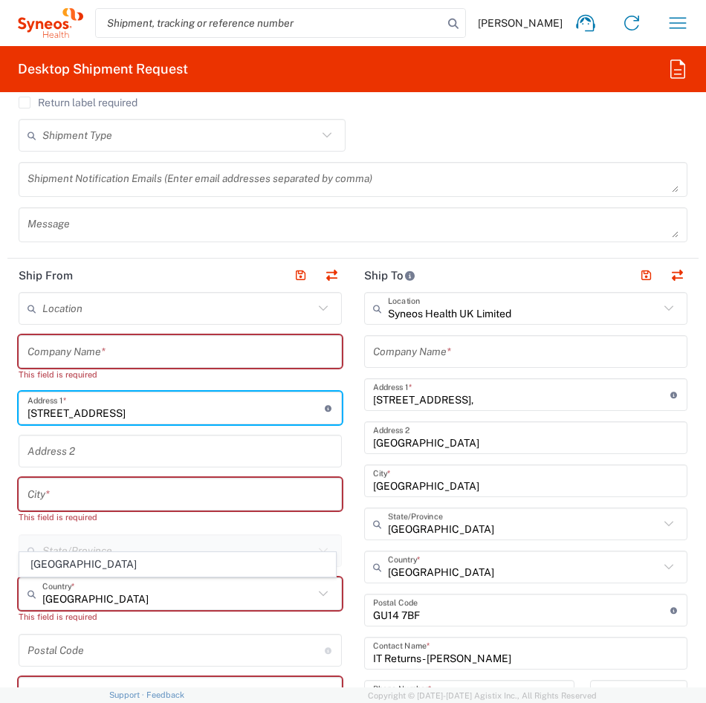
click at [101, 490] on input "text" at bounding box center [179, 495] width 305 height 26
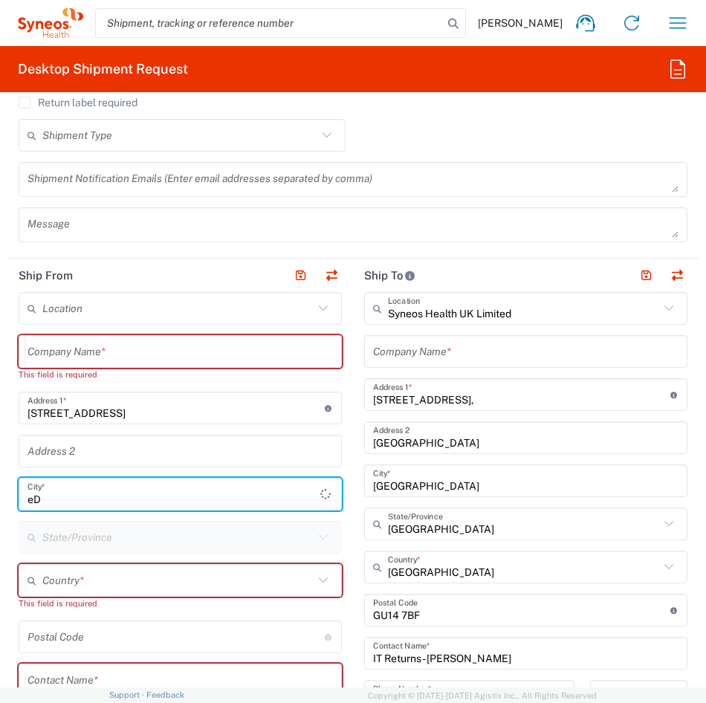
type input "e"
type input "[GEOGRAPHIC_DATA]"
click at [102, 576] on input "text" at bounding box center [177, 581] width 271 height 26
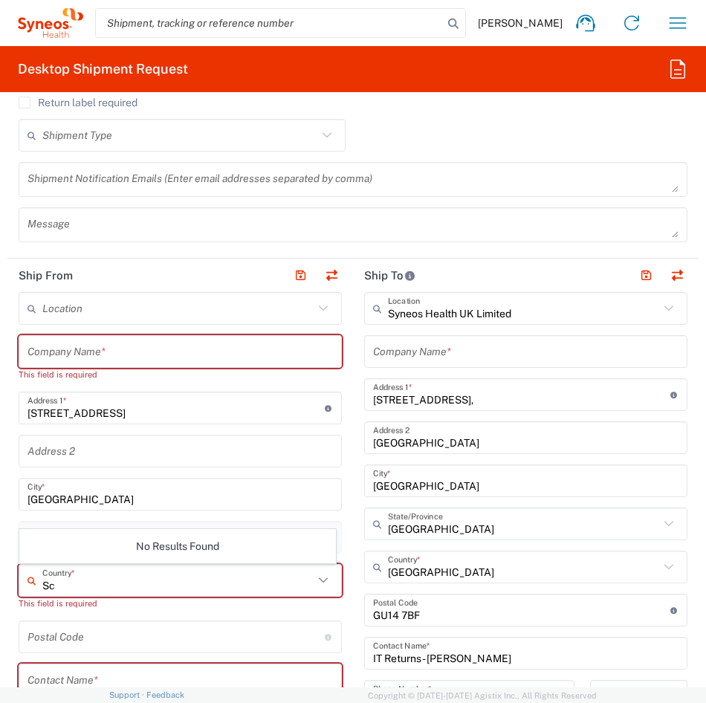
type input "S"
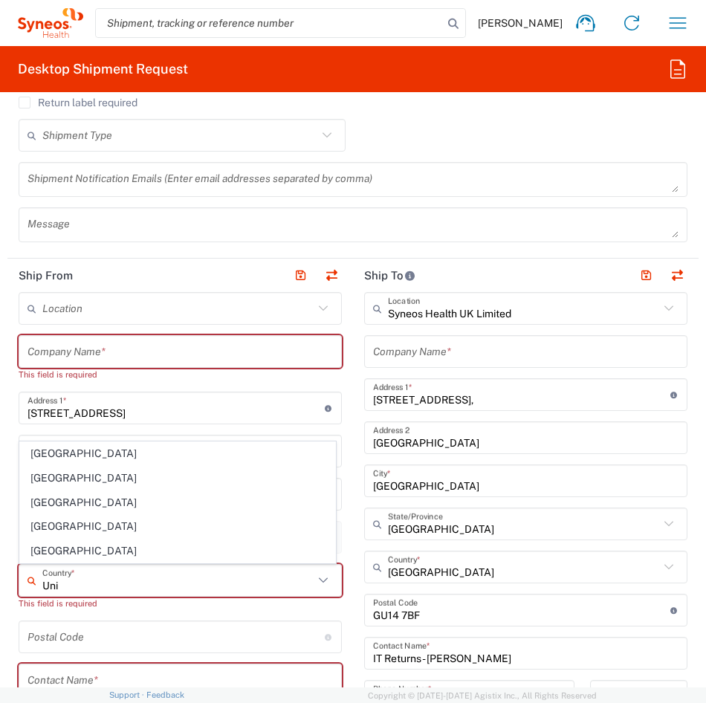
type input "[GEOGRAPHIC_DATA]"
type input "Sender/Shipper"
type input "Delivery Duty Paid"
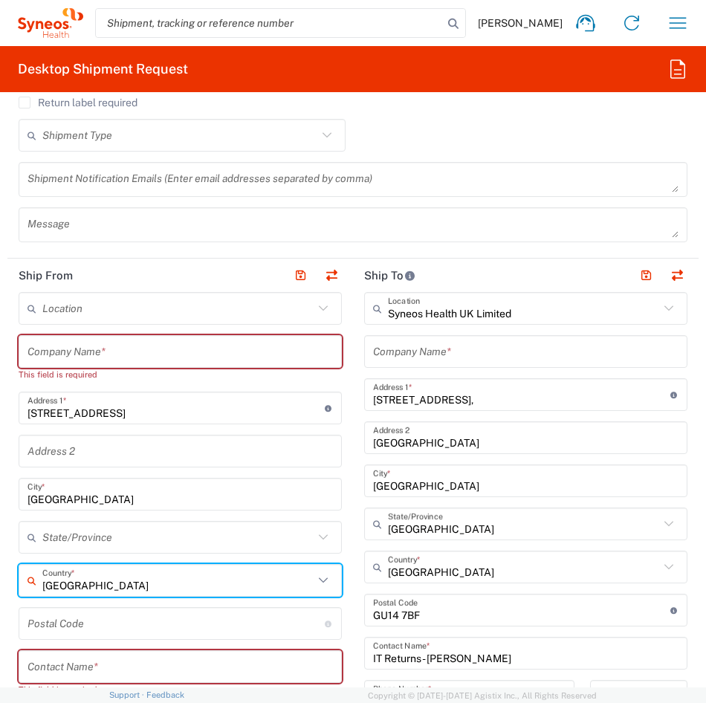
click at [233, 632] on input "undefined" at bounding box center [175, 624] width 297 height 26
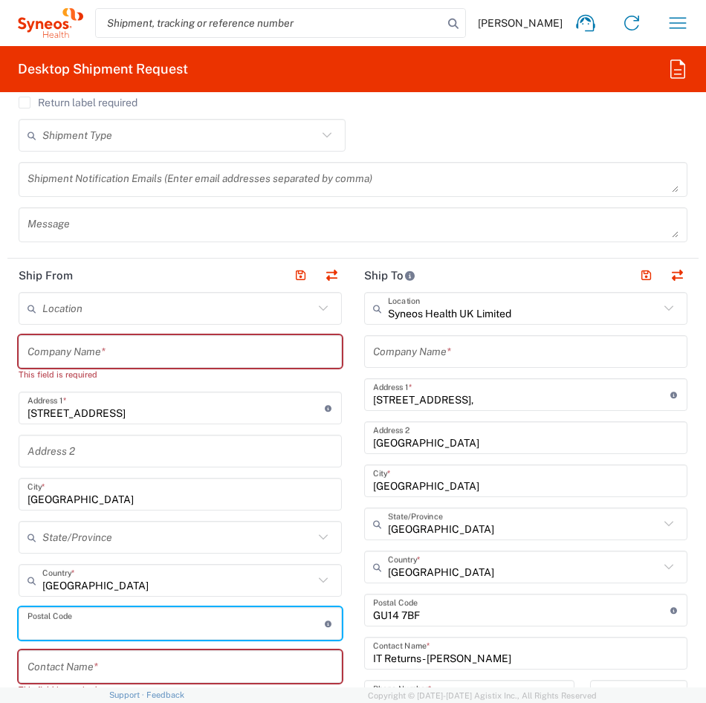
drag, startPoint x: 332, startPoint y: 580, endPoint x: 314, endPoint y: 580, distance: 17.8
click at [332, 580] on div "Réunion Country *" at bounding box center [180, 580] width 323 height 33
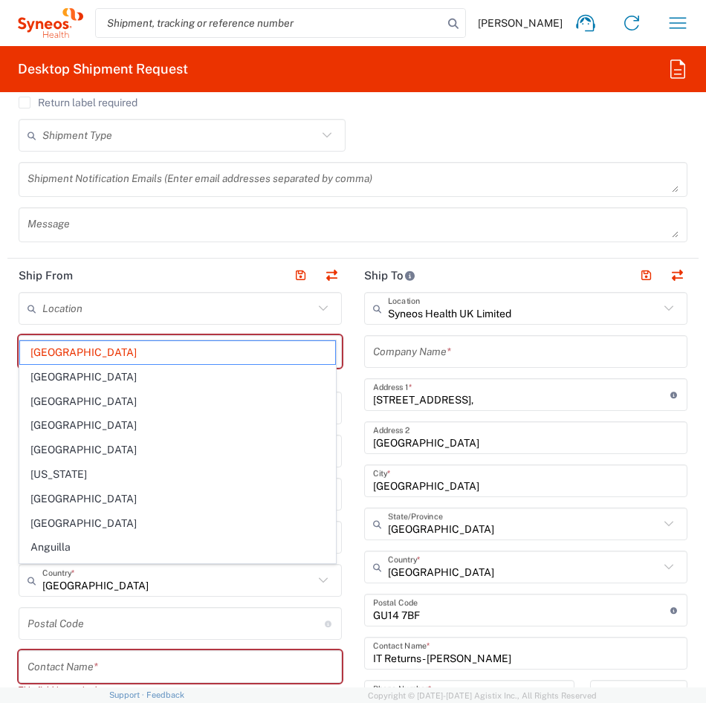
click at [314, 580] on icon at bounding box center [323, 580] width 19 height 19
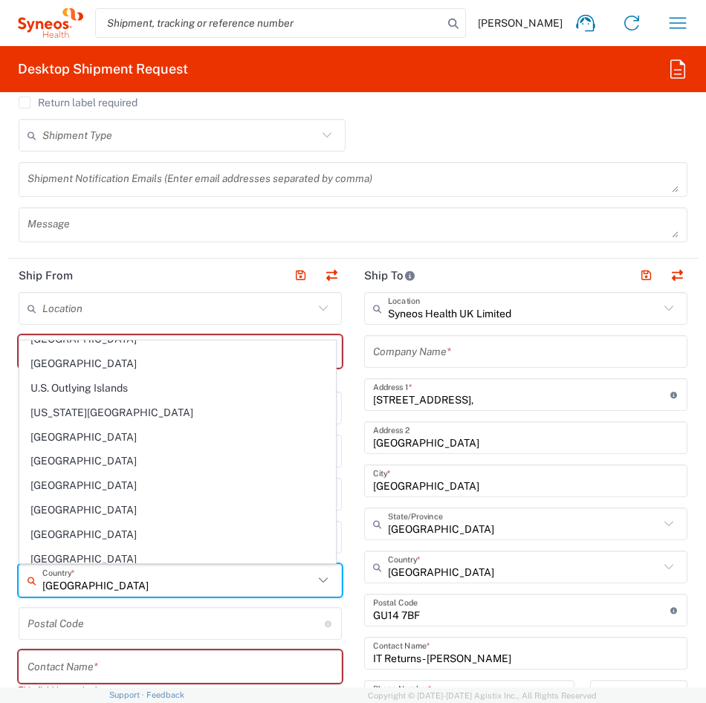
scroll to position [5623, 0]
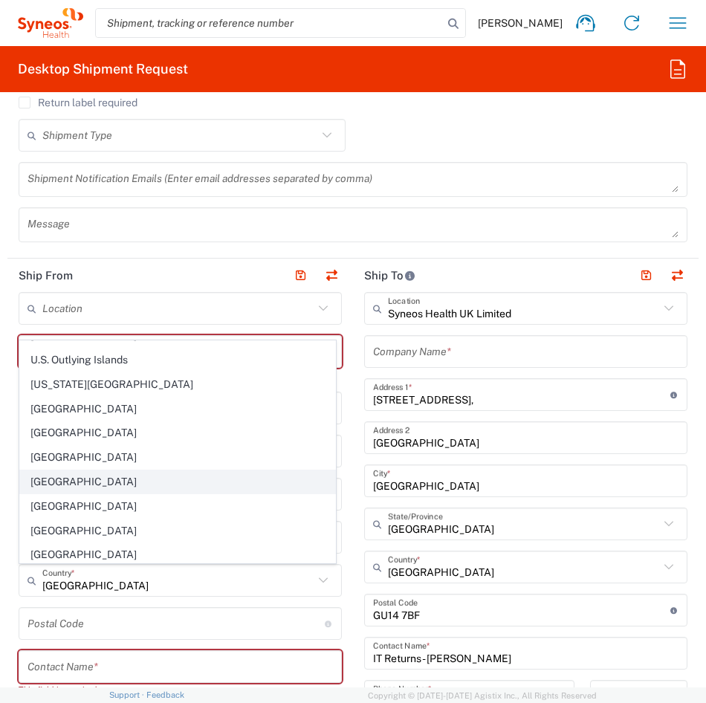
click at [60, 481] on span "[GEOGRAPHIC_DATA]" at bounding box center [177, 481] width 315 height 23
type input "[GEOGRAPHIC_DATA]"
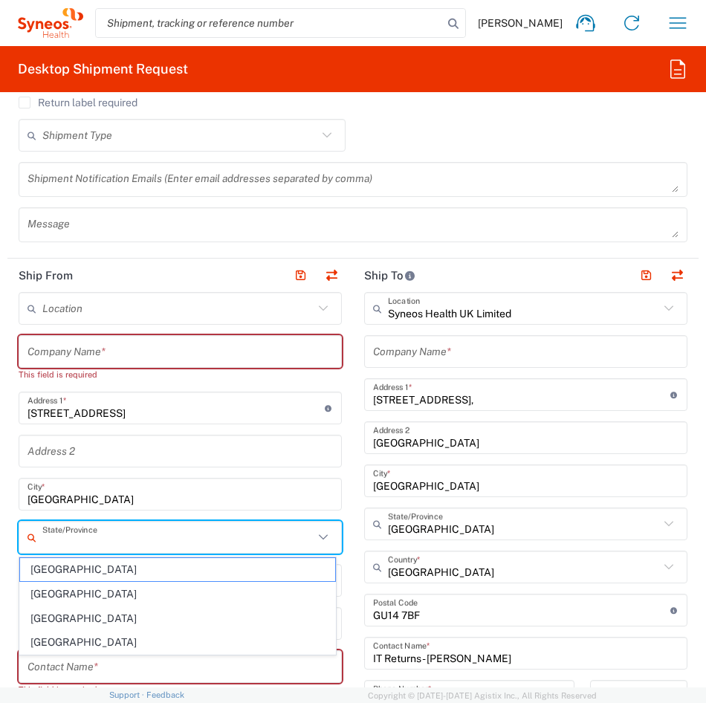
click at [158, 538] on input "text" at bounding box center [177, 538] width 271 height 26
click at [266, 455] on input "text" at bounding box center [179, 451] width 305 height 26
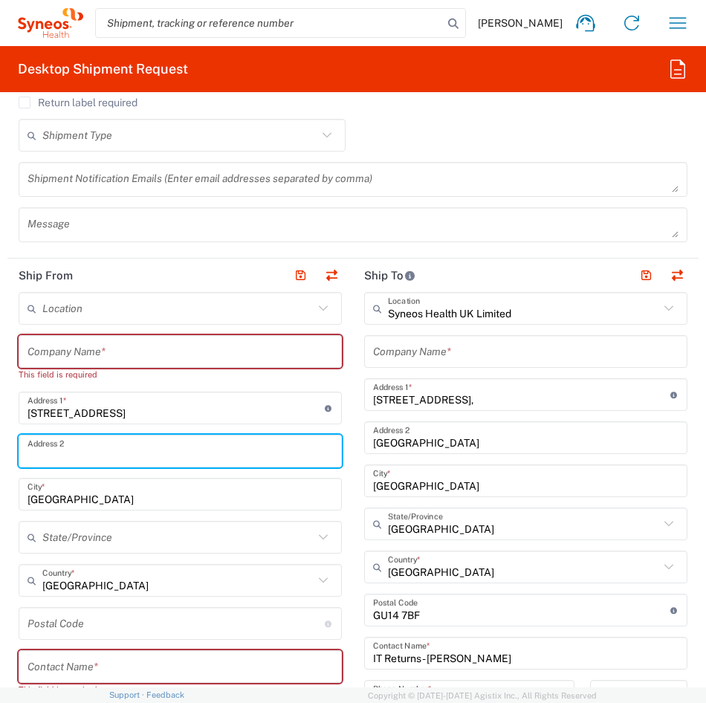
click at [162, 354] on input "text" at bounding box center [179, 352] width 305 height 26
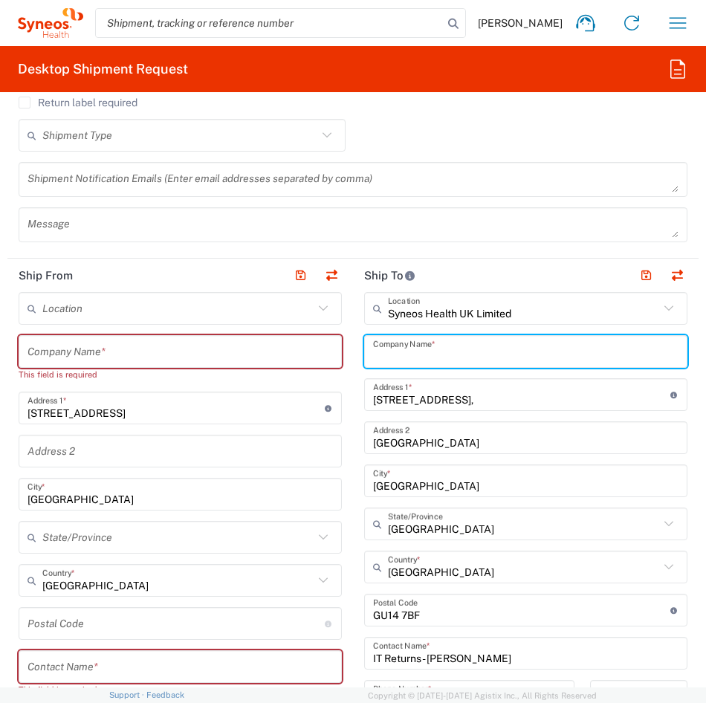
click at [468, 352] on input "text" at bounding box center [525, 352] width 305 height 26
type input "Syneos Health UK Limited"
click at [129, 536] on input "text" at bounding box center [177, 538] width 271 height 26
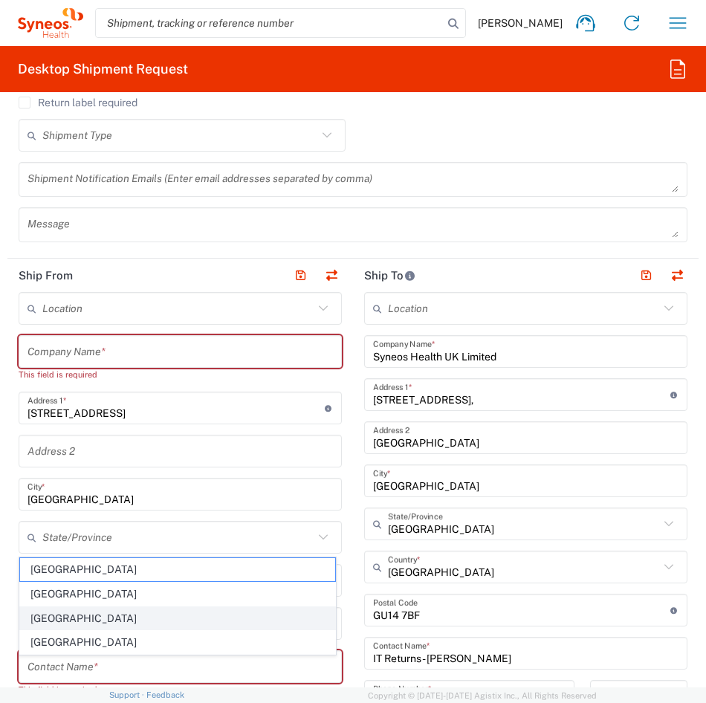
click at [36, 616] on span "[GEOGRAPHIC_DATA]" at bounding box center [177, 618] width 315 height 23
type input "[GEOGRAPHIC_DATA]"
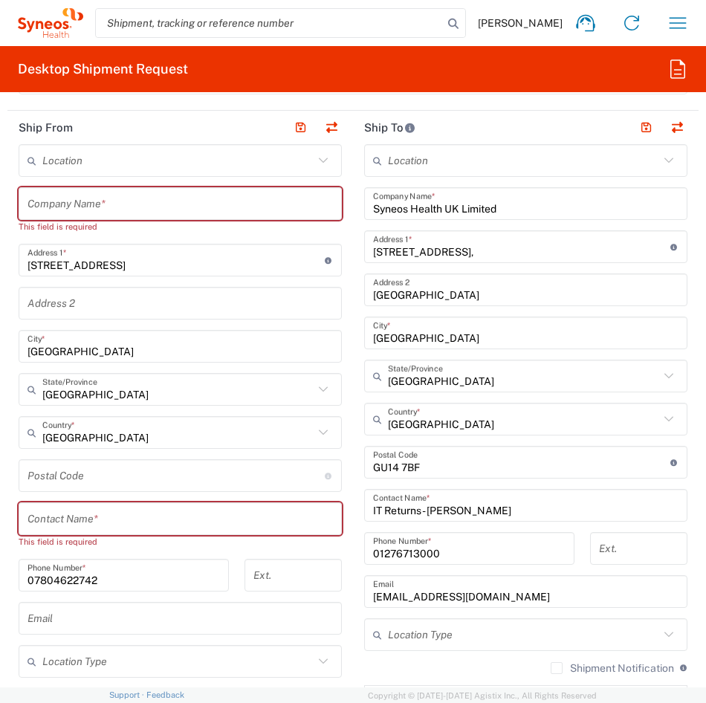
scroll to position [966, 0]
click at [152, 514] on input "text" at bounding box center [179, 518] width 305 height 26
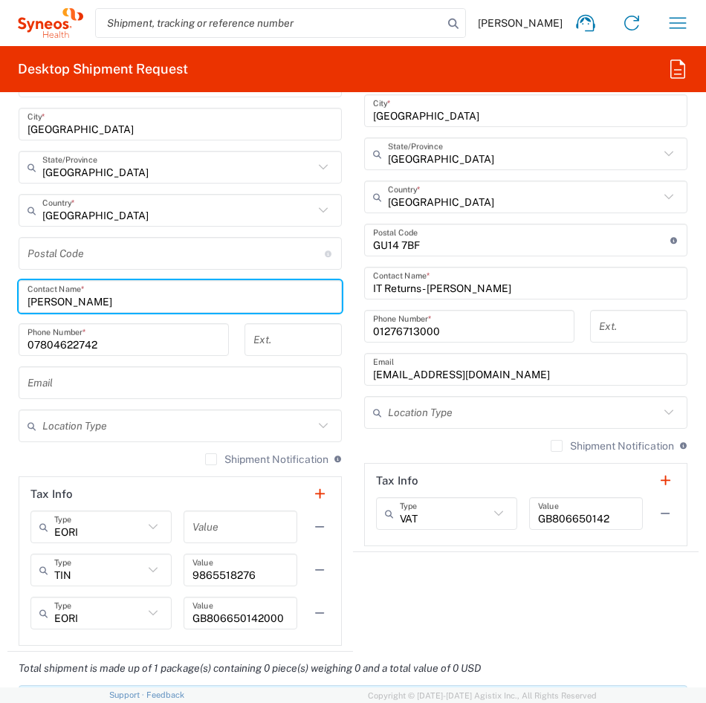
scroll to position [1189, 0]
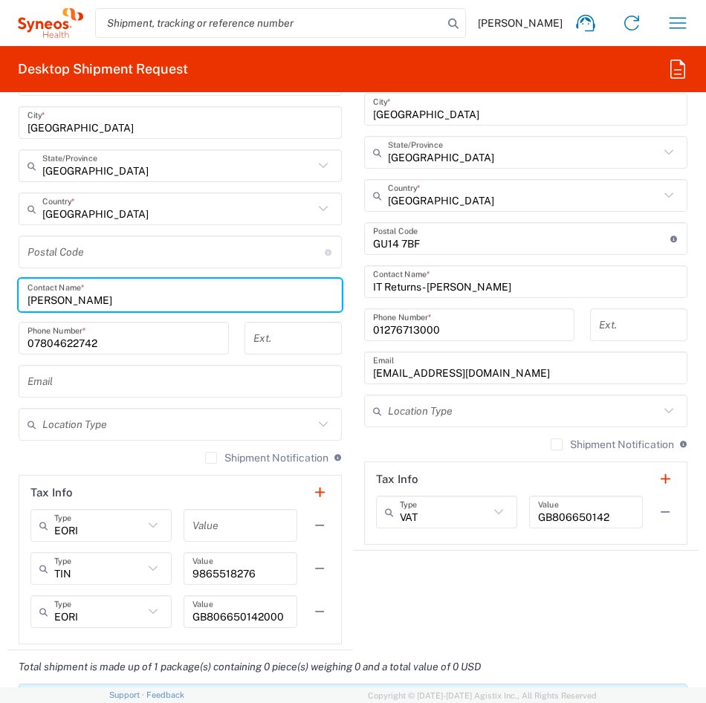
type input "[PERSON_NAME]"
click at [108, 389] on input "text" at bounding box center [179, 382] width 305 height 26
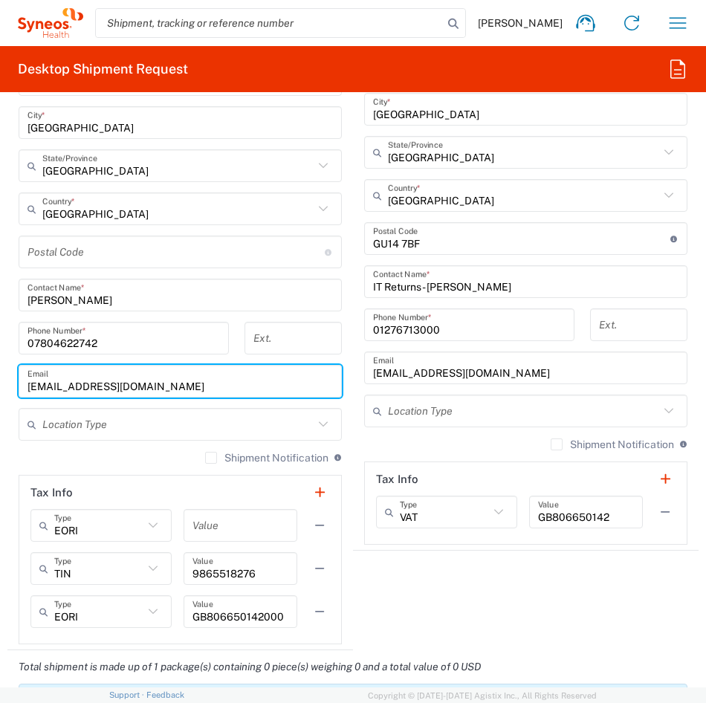
type input "[EMAIL_ADDRESS][DOMAIN_NAME]"
click at [194, 427] on input "text" at bounding box center [177, 425] width 271 height 26
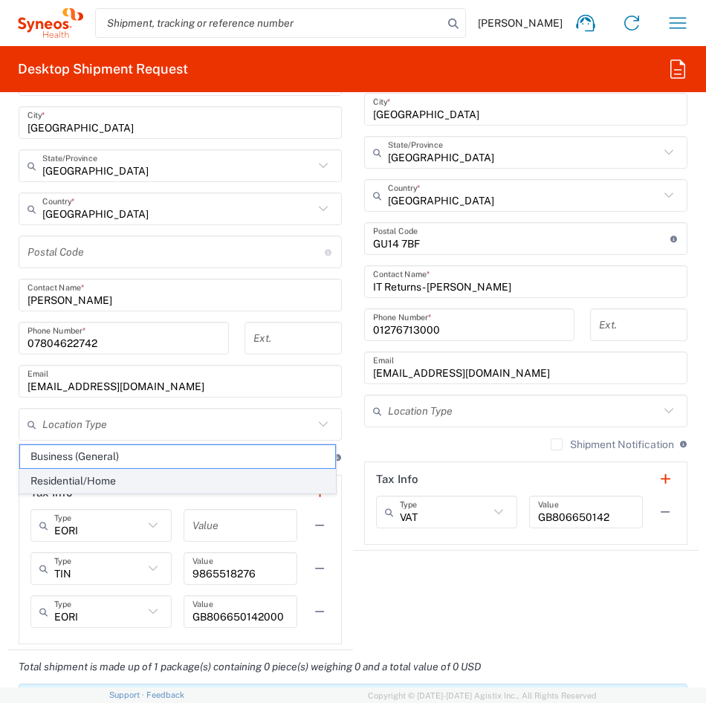
click at [183, 478] on span "Residential/Home" at bounding box center [177, 481] width 315 height 23
type input "Residential/Home"
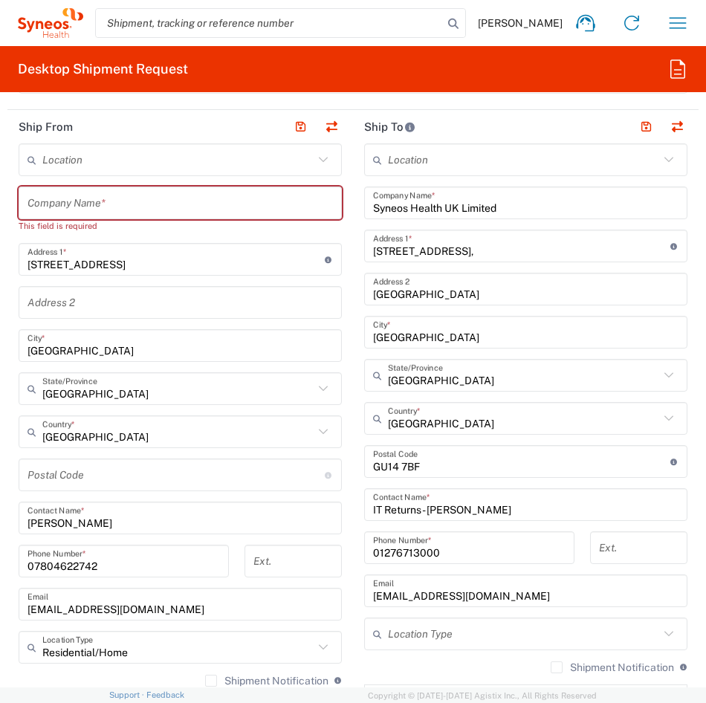
scroll to position [892, 0]
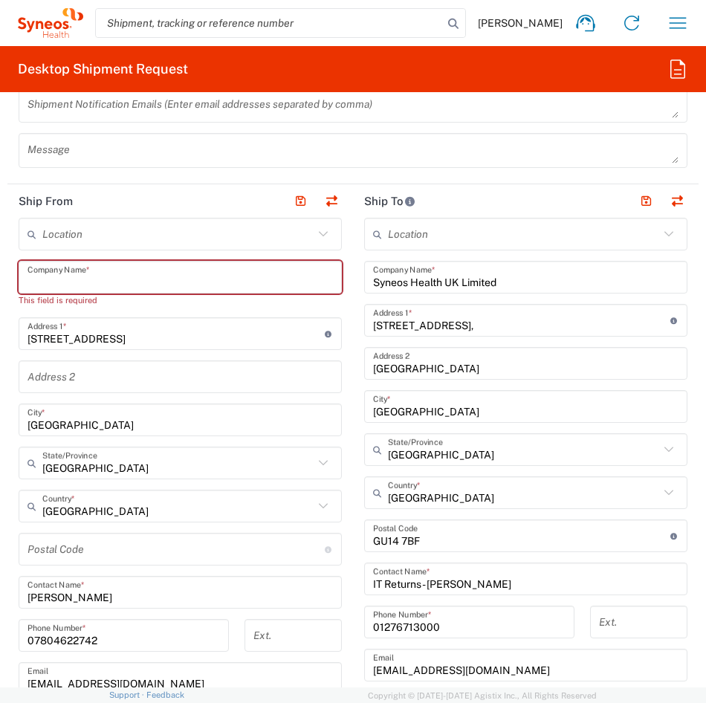
click at [106, 281] on input "text" at bounding box center [179, 278] width 305 height 26
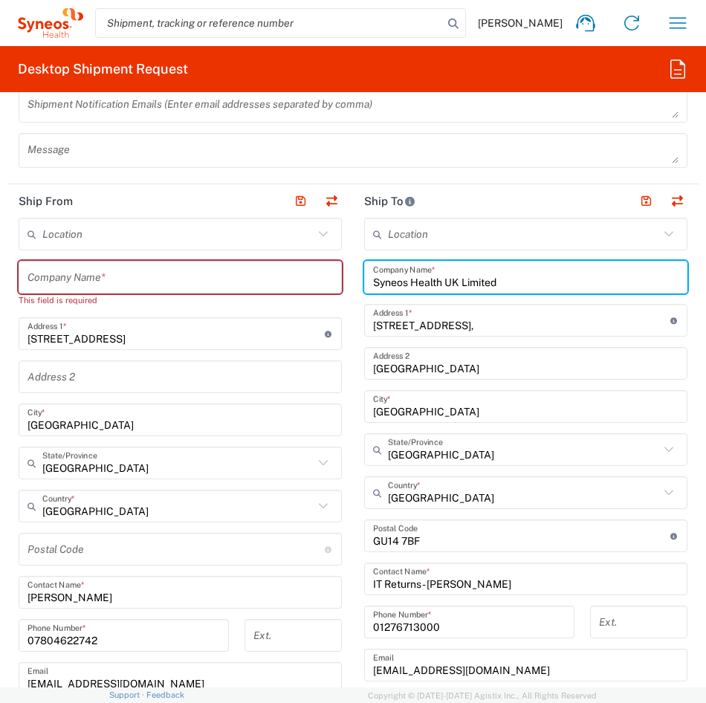
drag, startPoint x: 525, startPoint y: 282, endPoint x: 360, endPoint y: 280, distance: 164.2
click at [364, 280] on div "Syneos Health UK Limited Company Name *" at bounding box center [525, 277] width 323 height 33
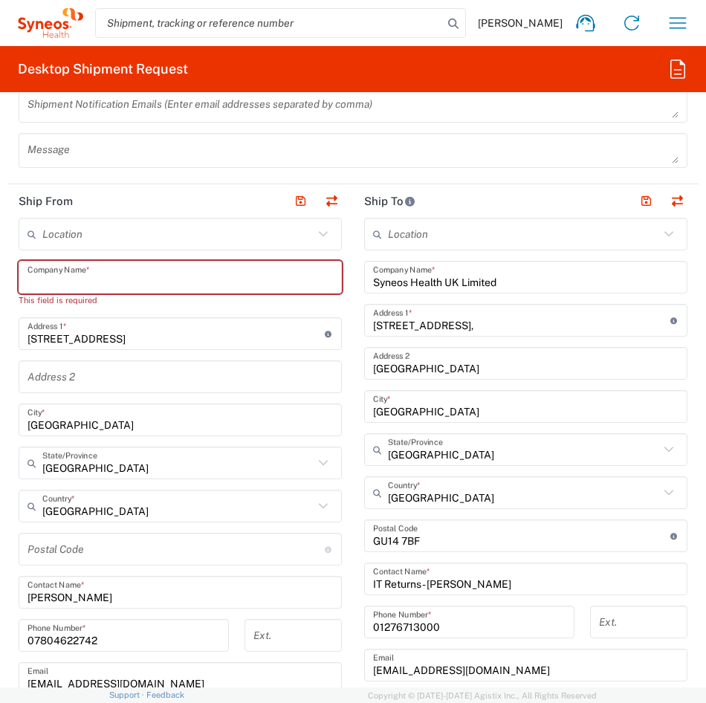
click at [126, 275] on input "text" at bounding box center [179, 278] width 305 height 26
paste input "Syneos Health UK Limited"
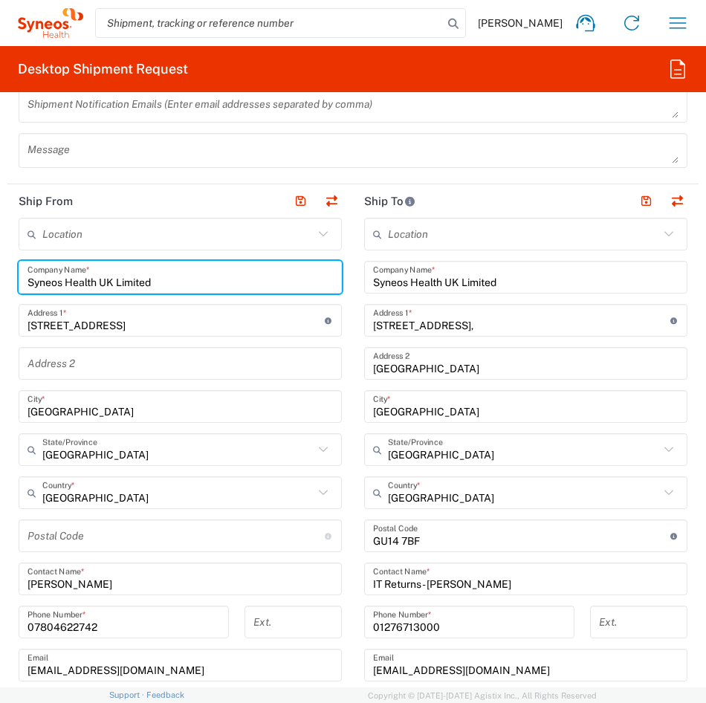
type input "Syneos Health UK Limited"
click at [136, 207] on header "Ship From" at bounding box center [180, 200] width 346 height 33
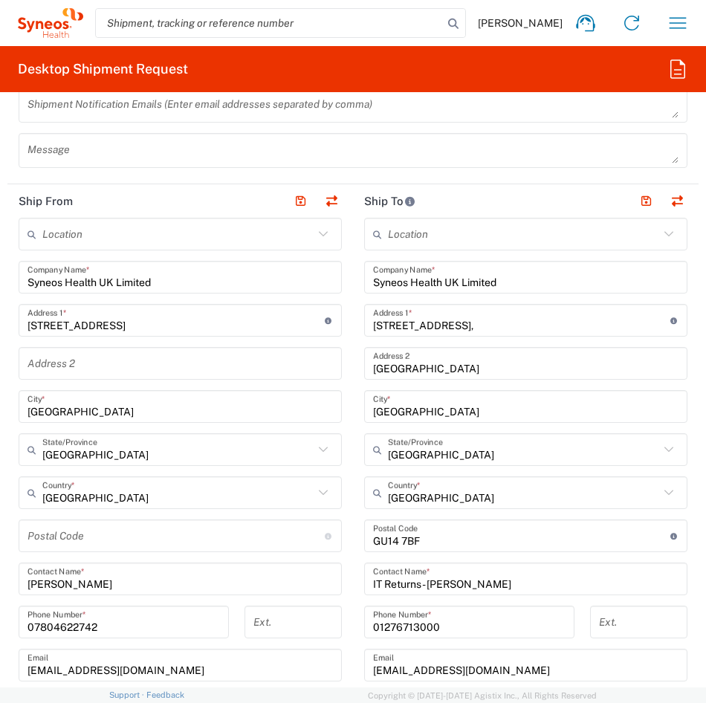
click at [646, 229] on input "text" at bounding box center [523, 234] width 271 height 26
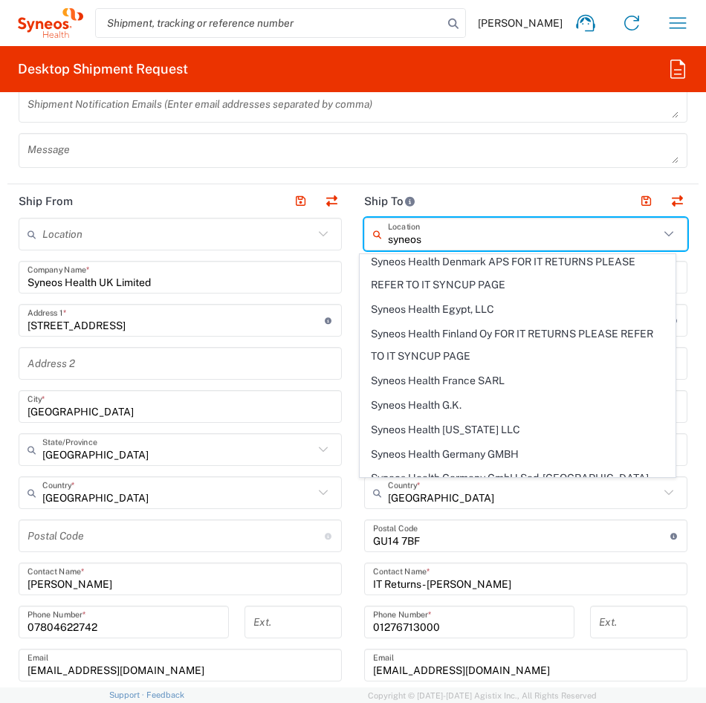
scroll to position [1115, 0]
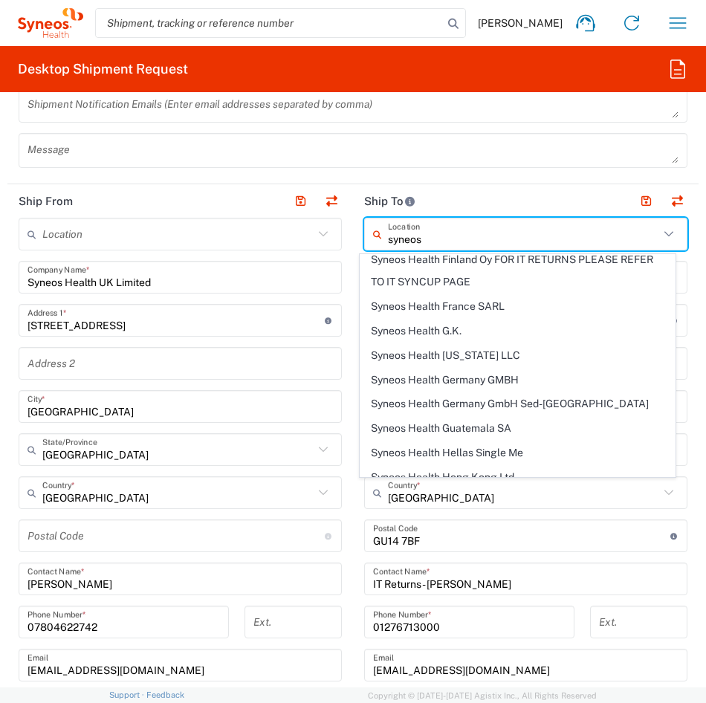
type input "syneos"
click at [516, 186] on header "Ship To" at bounding box center [526, 200] width 346 height 33
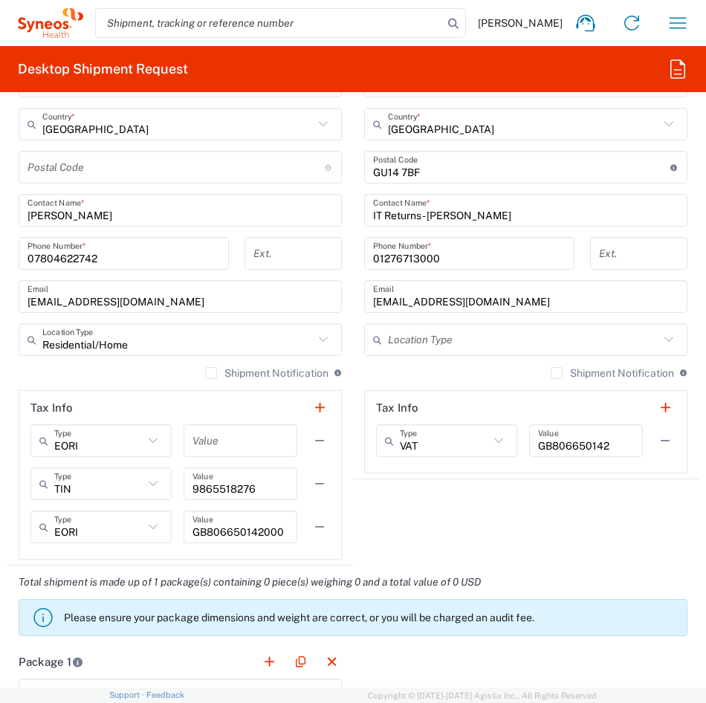
scroll to position [1263, 0]
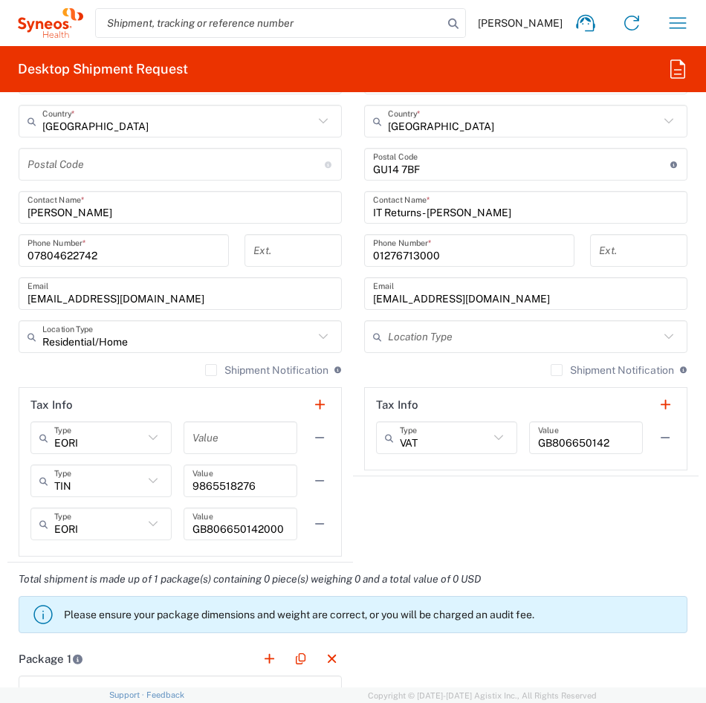
click at [205, 373] on label "Shipment Notification" at bounding box center [266, 370] width 123 height 12
click at [211, 370] on input "Shipment Notification" at bounding box center [211, 370] width 0 height 0
click at [551, 371] on label "Shipment Notification" at bounding box center [612, 370] width 123 height 12
click at [557, 370] on input "Shipment Notification" at bounding box center [557, 370] width 0 height 0
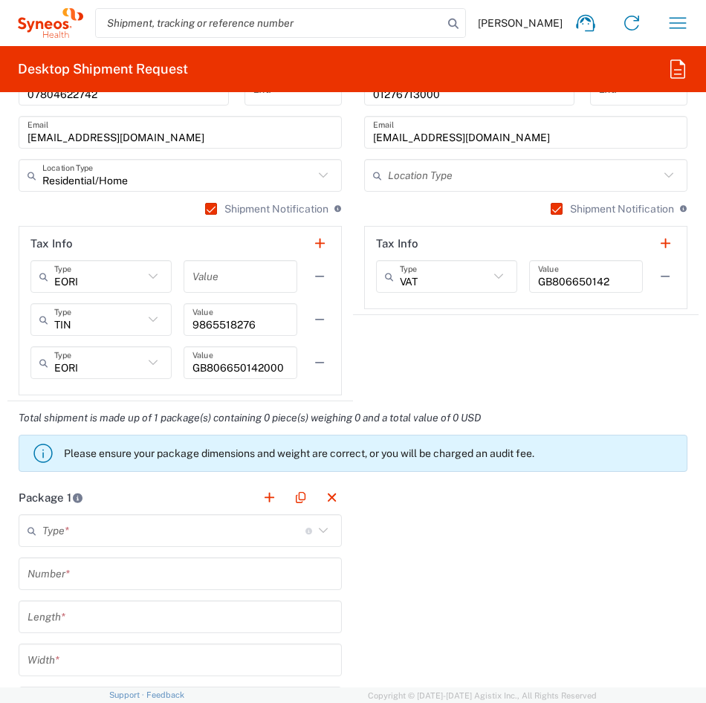
scroll to position [1486, 0]
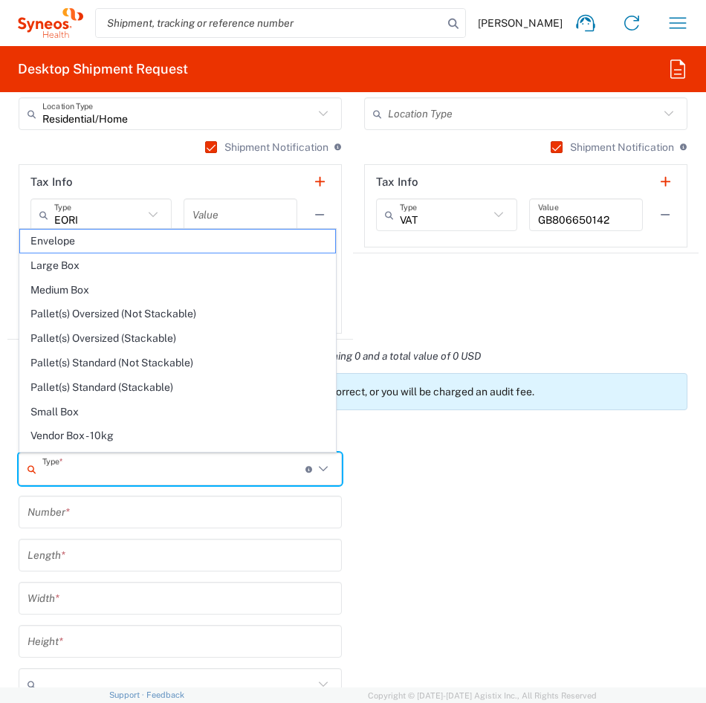
click at [137, 464] on input "text" at bounding box center [173, 469] width 263 height 26
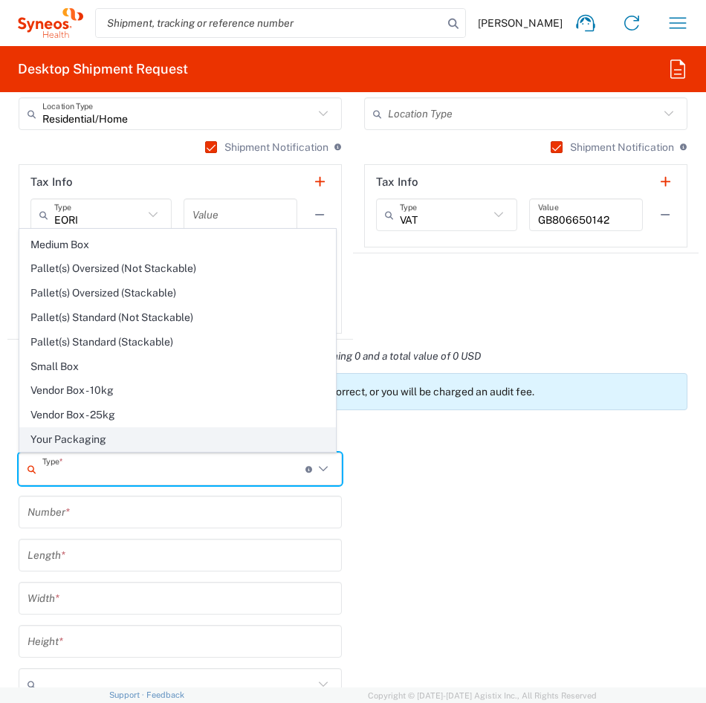
click at [89, 440] on span "Your Packaging" at bounding box center [177, 439] width 315 height 23
type input "Your Packaging"
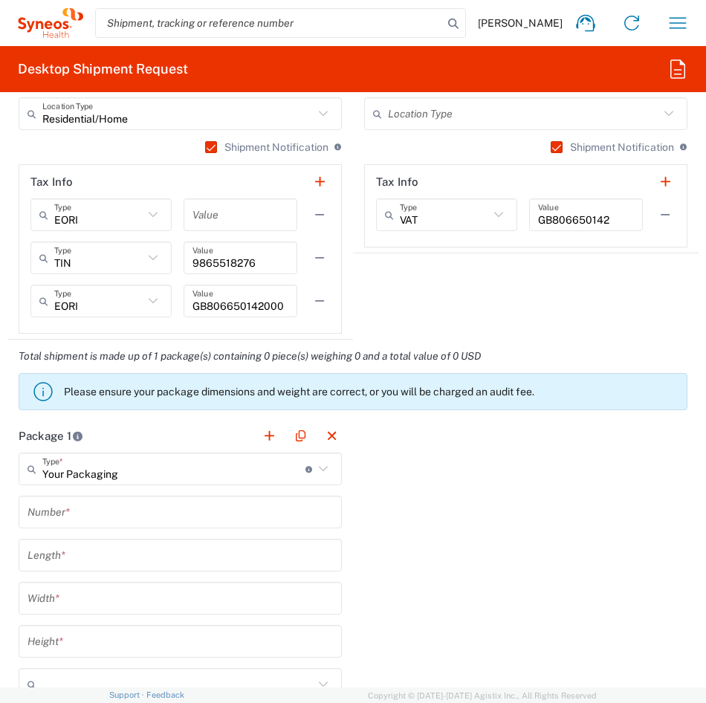
click at [197, 503] on input "text" at bounding box center [179, 512] width 305 height 26
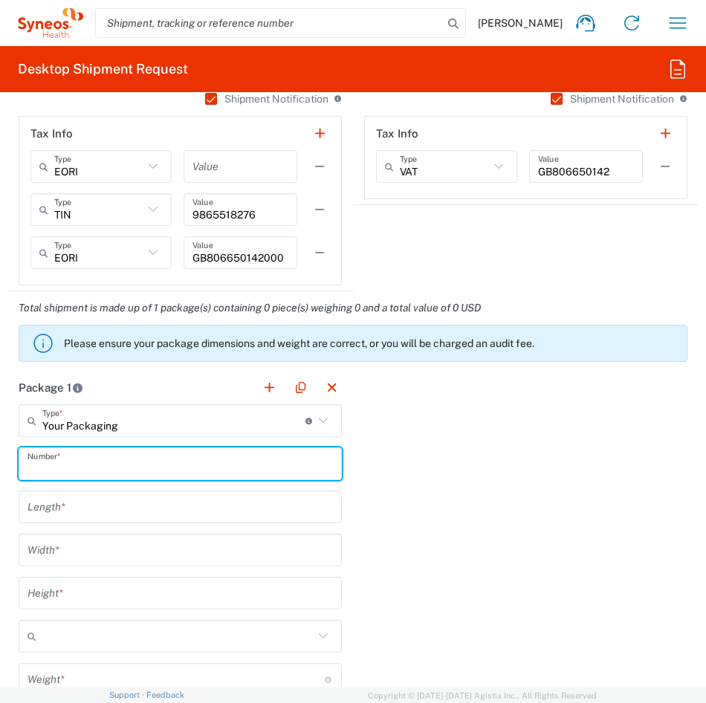
scroll to position [1561, 0]
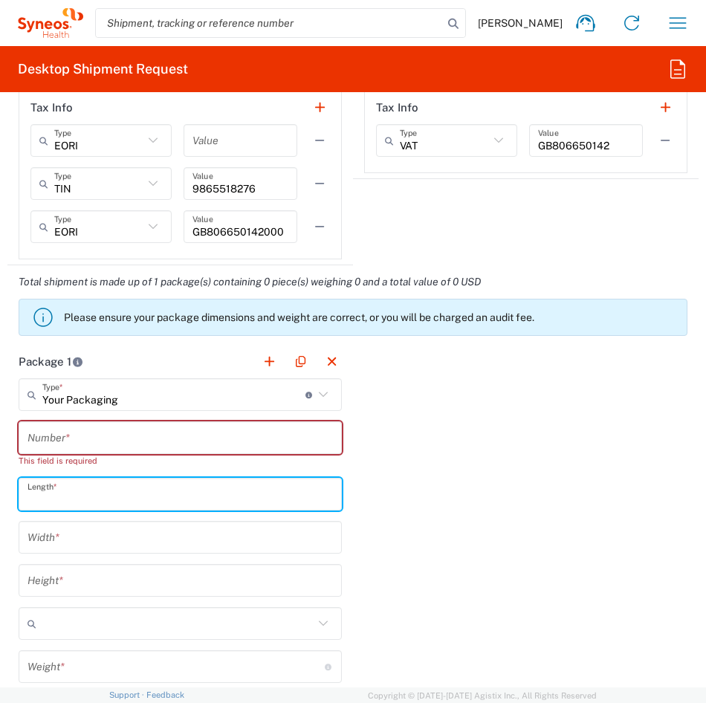
click at [106, 488] on input "number" at bounding box center [179, 495] width 305 height 26
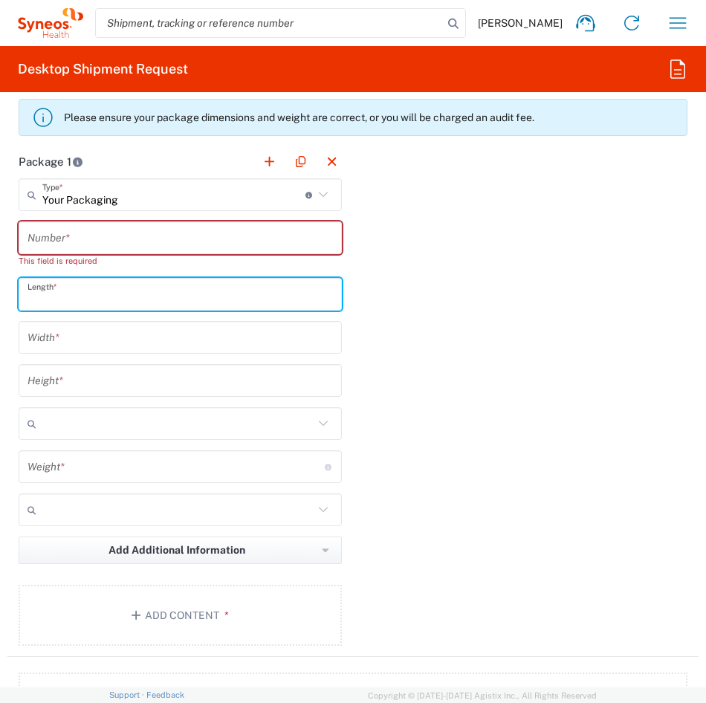
scroll to position [1784, 0]
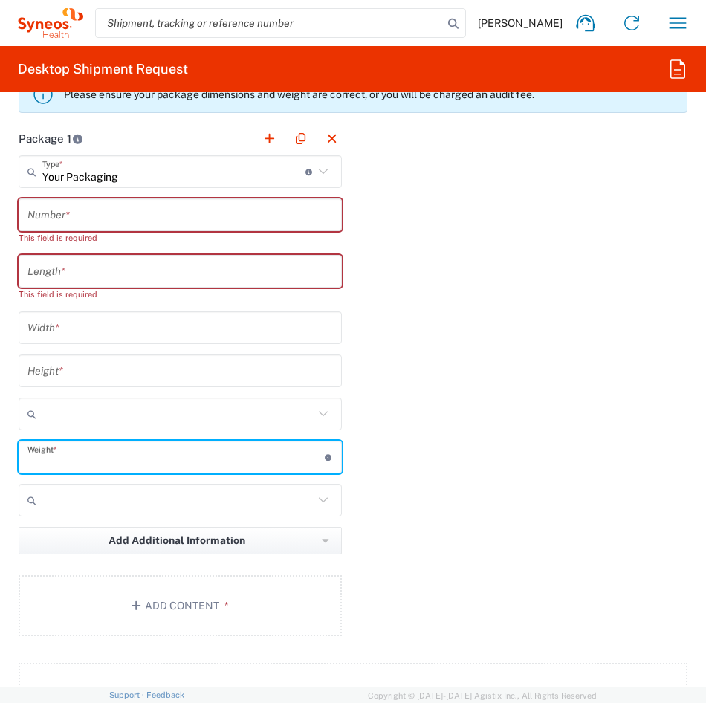
click at [117, 440] on main "Your Packaging Type * Material used to package goods Envelope Large Box Medium …" at bounding box center [180, 398] width 346 height 486
type input "2300"
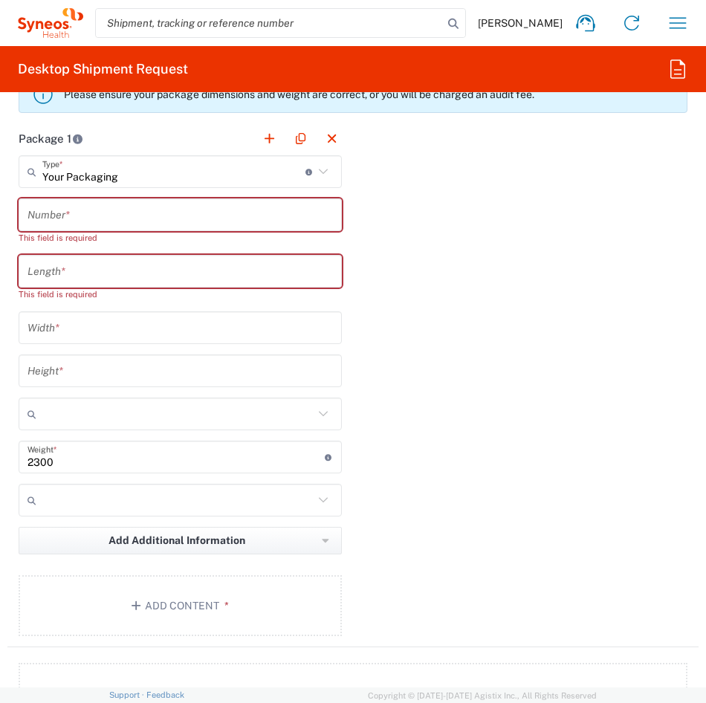
click at [317, 493] on icon at bounding box center [323, 499] width 19 height 19
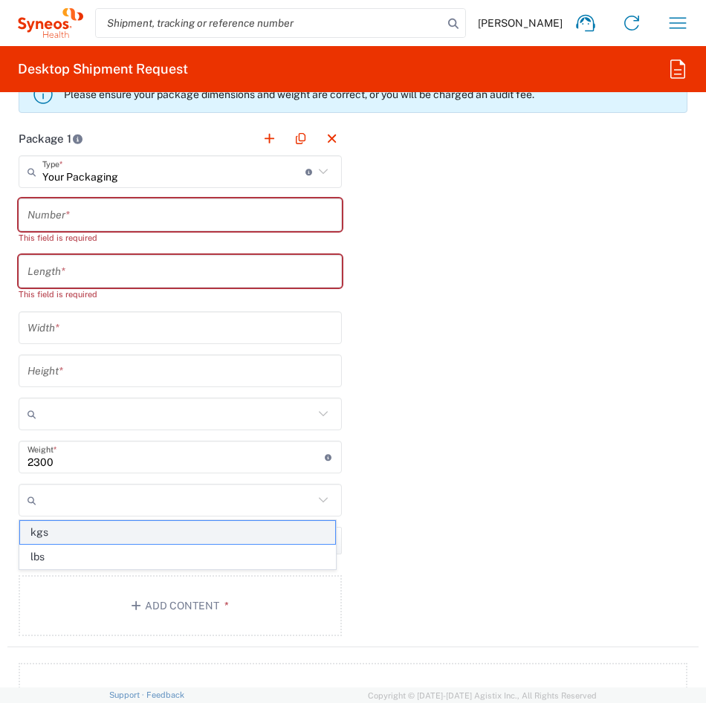
click at [222, 534] on span "kgs" at bounding box center [177, 532] width 315 height 23
type input "kgs"
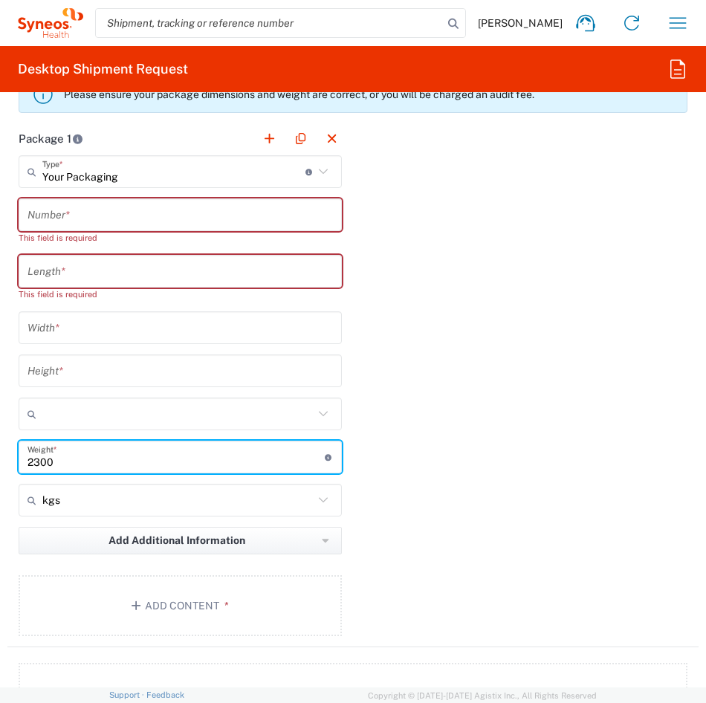
click at [35, 460] on input "2300" at bounding box center [175, 457] width 297 height 26
click at [74, 455] on input "2.300" at bounding box center [175, 457] width 297 height 26
type input "2.3"
click at [157, 309] on div "Length * This field is required" at bounding box center [180, 283] width 331 height 56
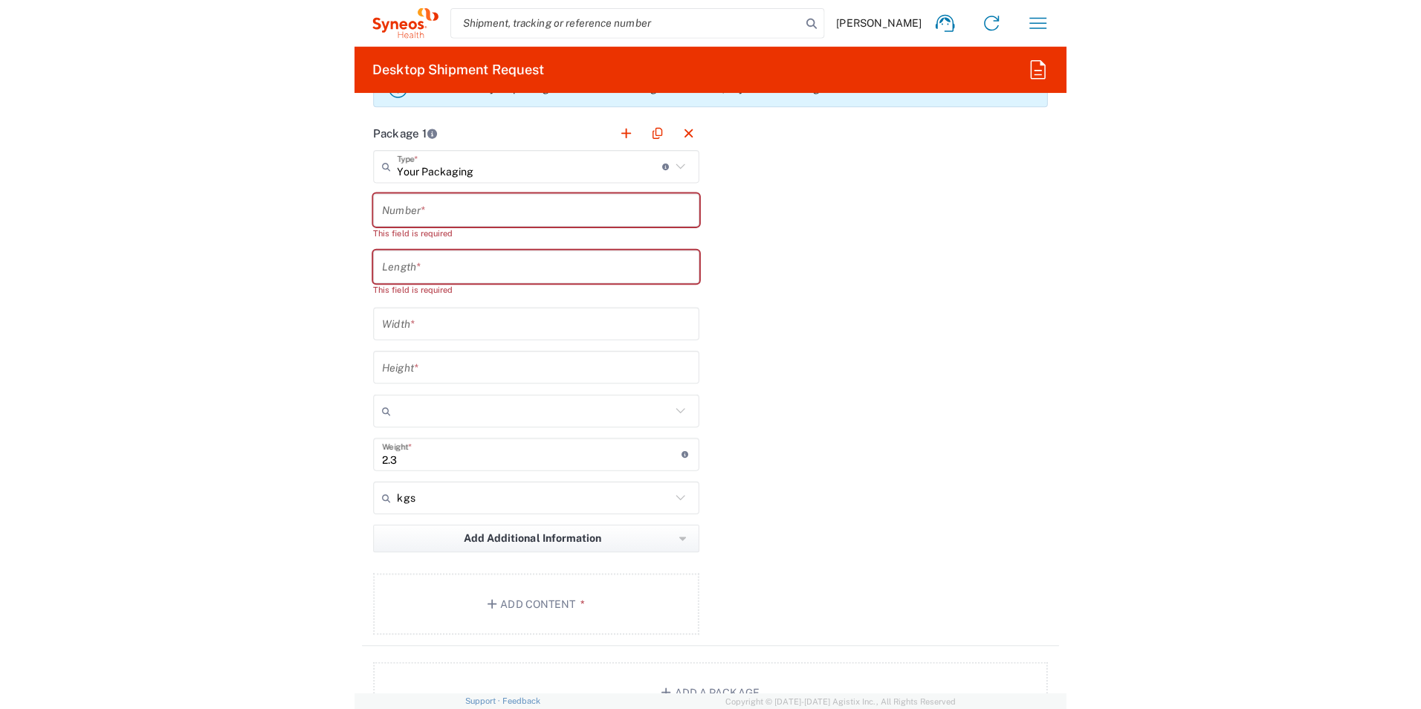
scroll to position [1709, 0]
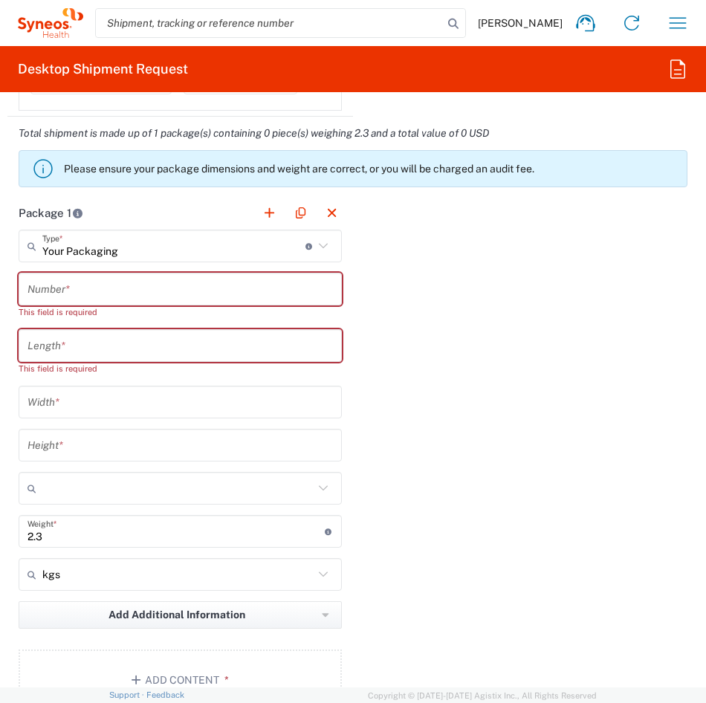
click at [71, 333] on input "number" at bounding box center [179, 346] width 305 height 26
click at [77, 282] on input "text" at bounding box center [179, 289] width 305 height 26
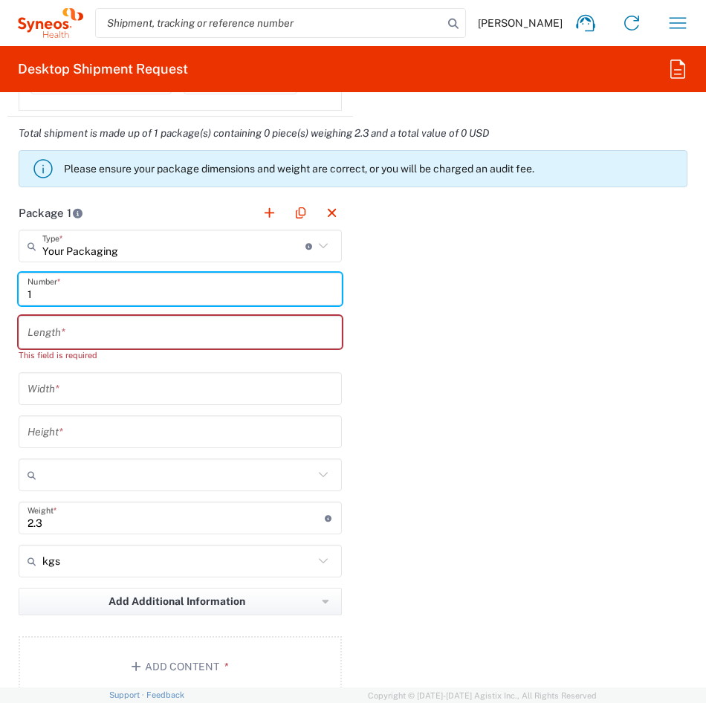
type input "1"
click at [65, 334] on input "number" at bounding box center [179, 333] width 305 height 26
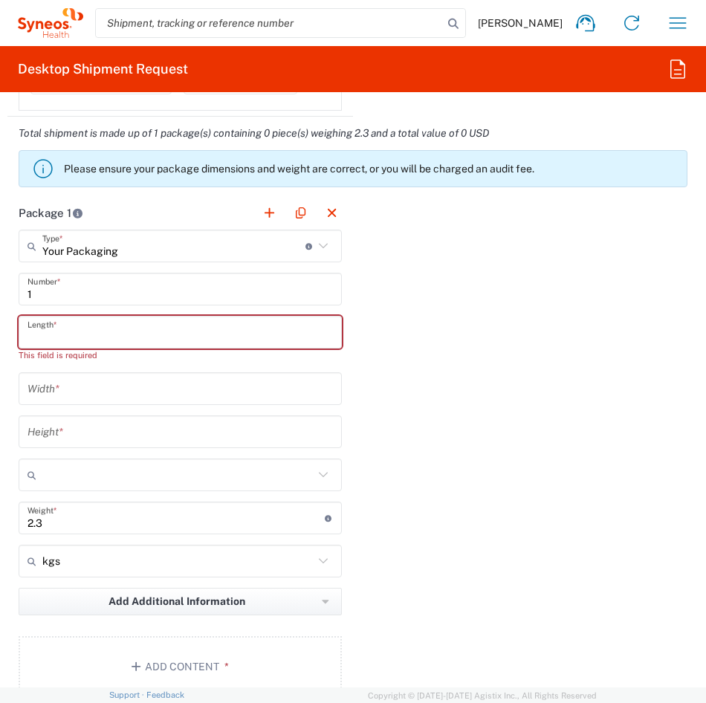
click at [133, 393] on input "number" at bounding box center [179, 389] width 305 height 26
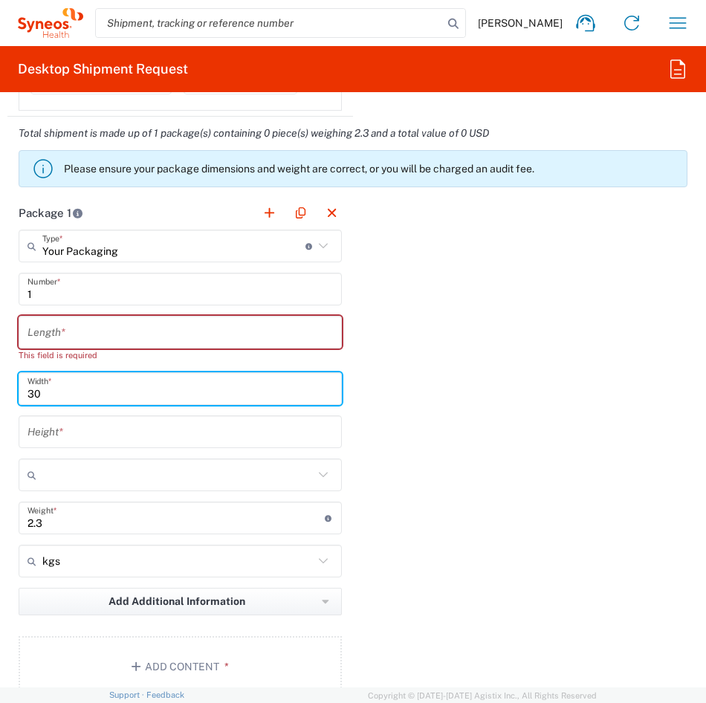
type input "30"
click at [155, 425] on input "number" at bounding box center [179, 432] width 305 height 26
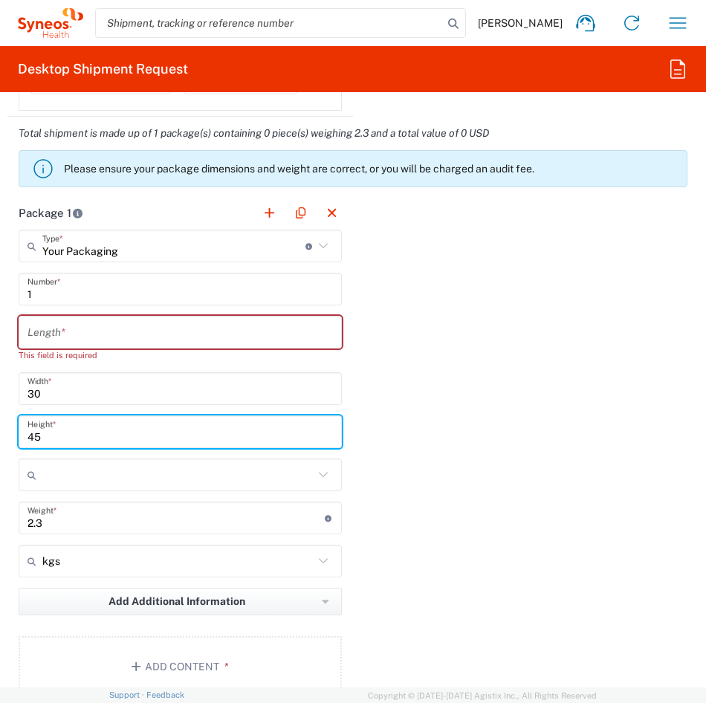
type input "45"
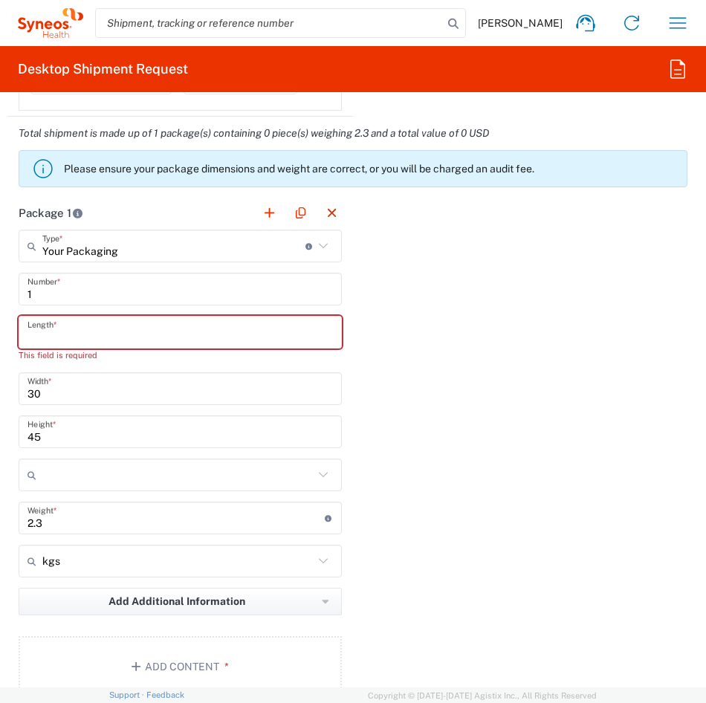
click at [164, 333] on input "number" at bounding box center [179, 333] width 305 height 26
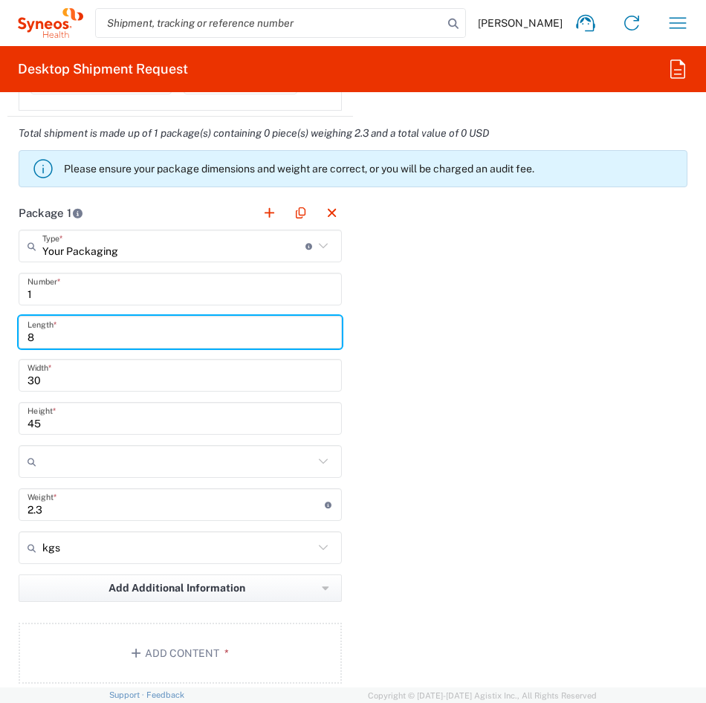
type input "8"
click at [328, 458] on div at bounding box center [180, 461] width 323 height 33
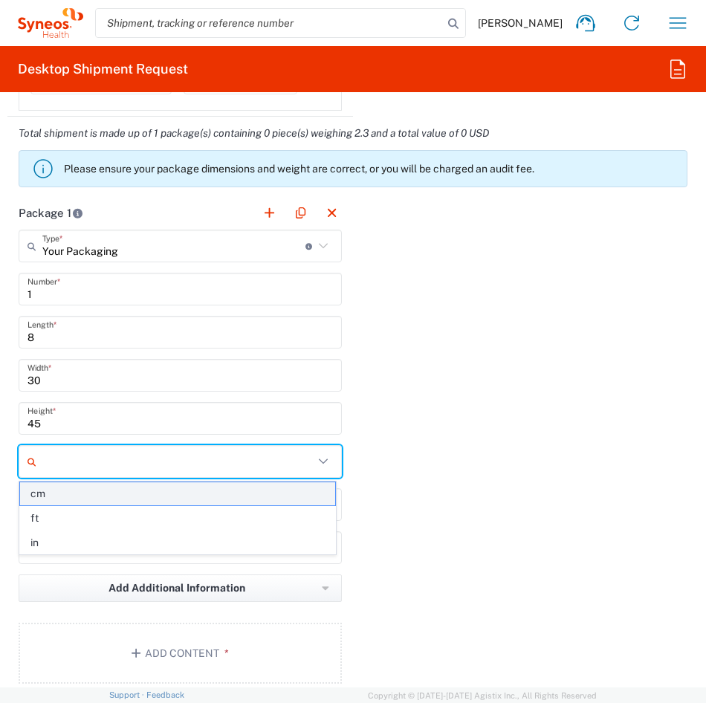
click at [181, 496] on span "cm" at bounding box center [177, 493] width 315 height 23
type input "cm"
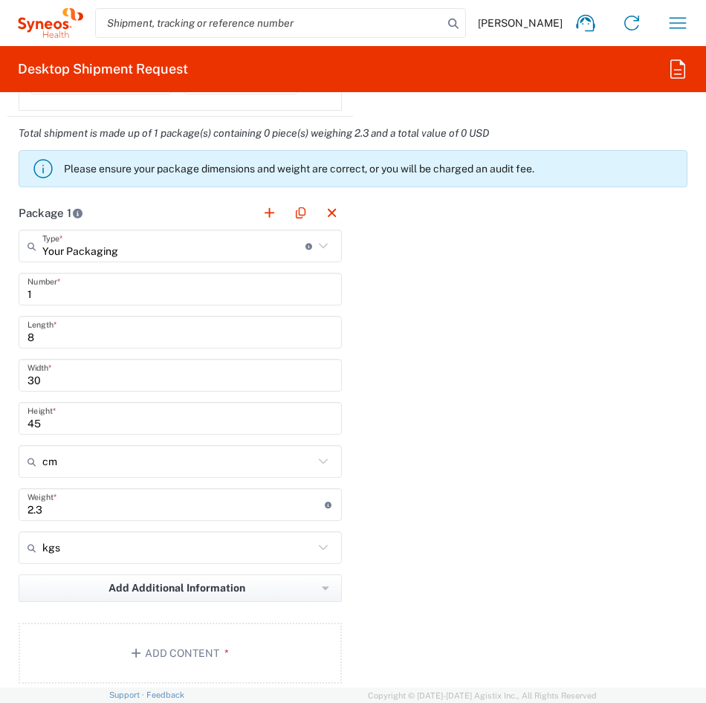
click at [37, 615] on main "Your Packaging Type * Material used to package goods Envelope Large Box Medium …" at bounding box center [180, 459] width 346 height 459
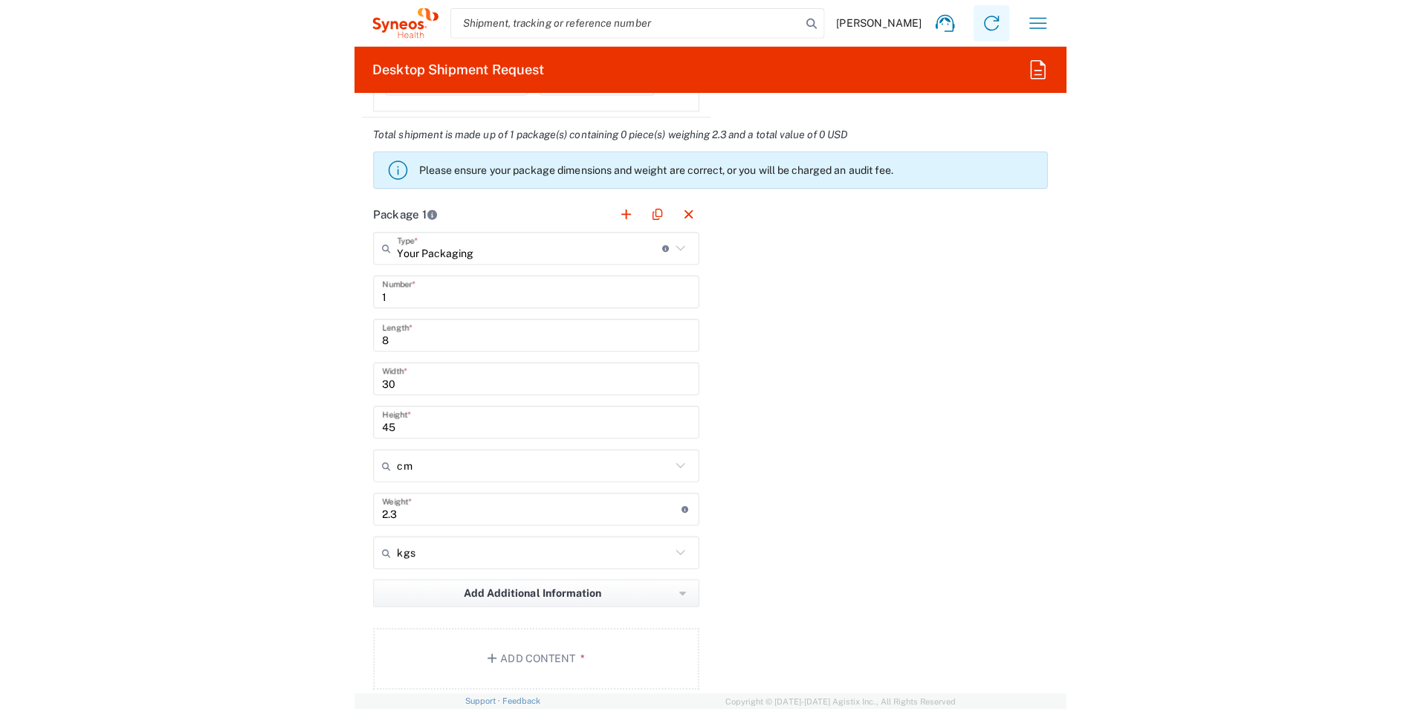
scroll to position [0, 0]
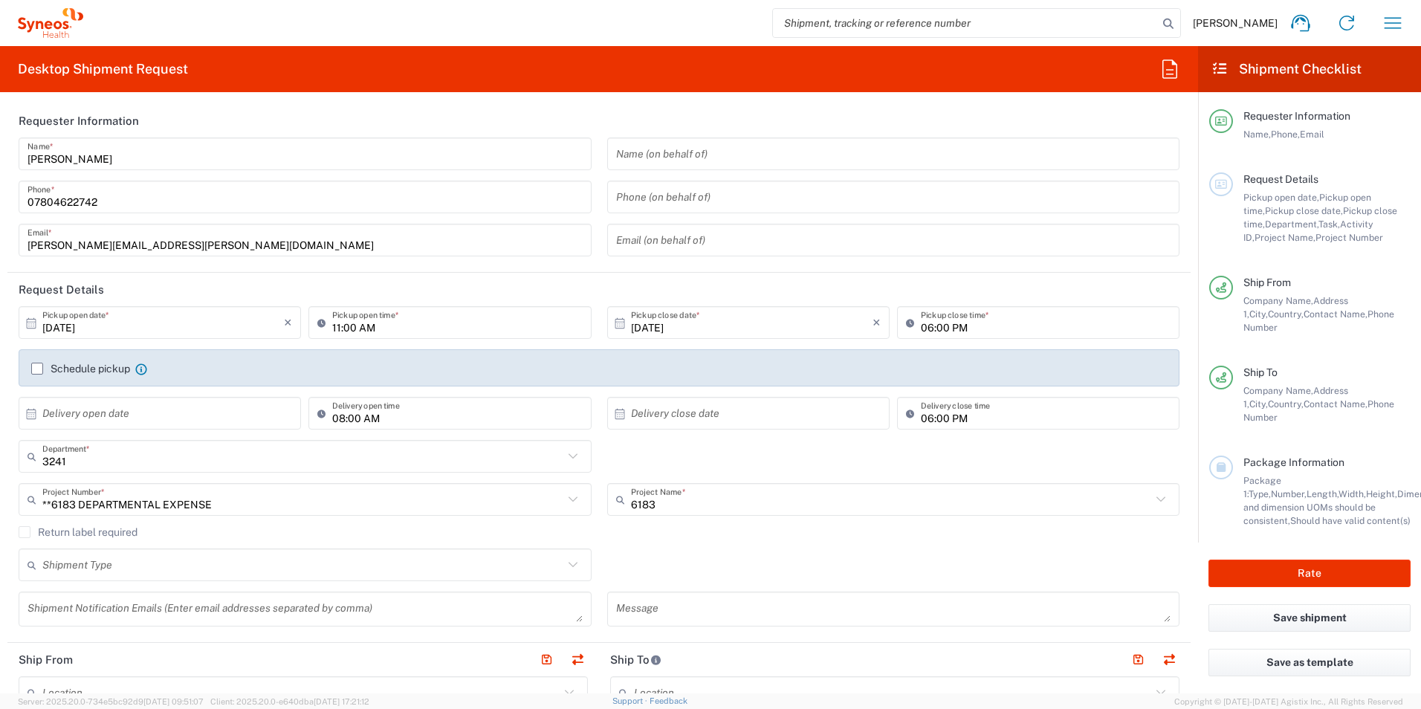
click at [673, 448] on div "3241 Department * 3241 3000 3100 3109 3110 3111 3112 3125 3130 3135 3136 3150 3…" at bounding box center [599, 461] width 1176 height 43
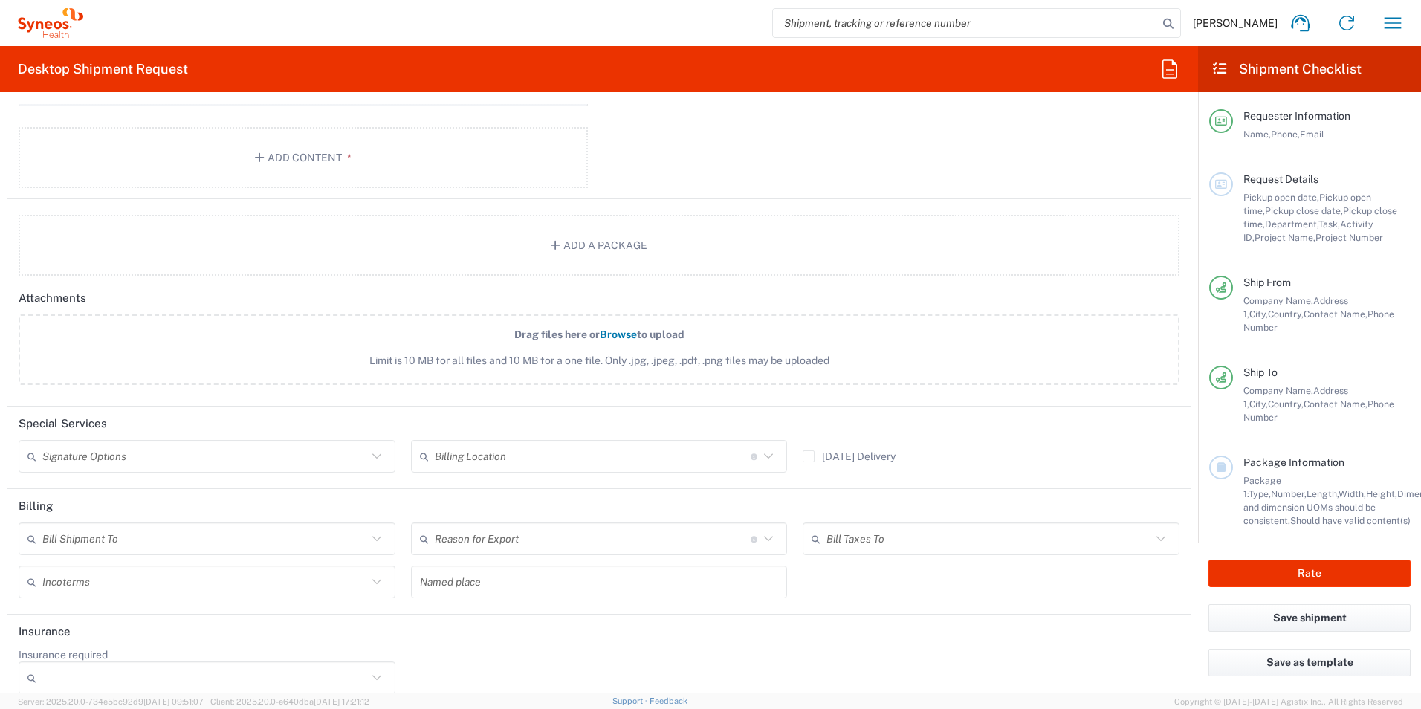
scroll to position [1616, 0]
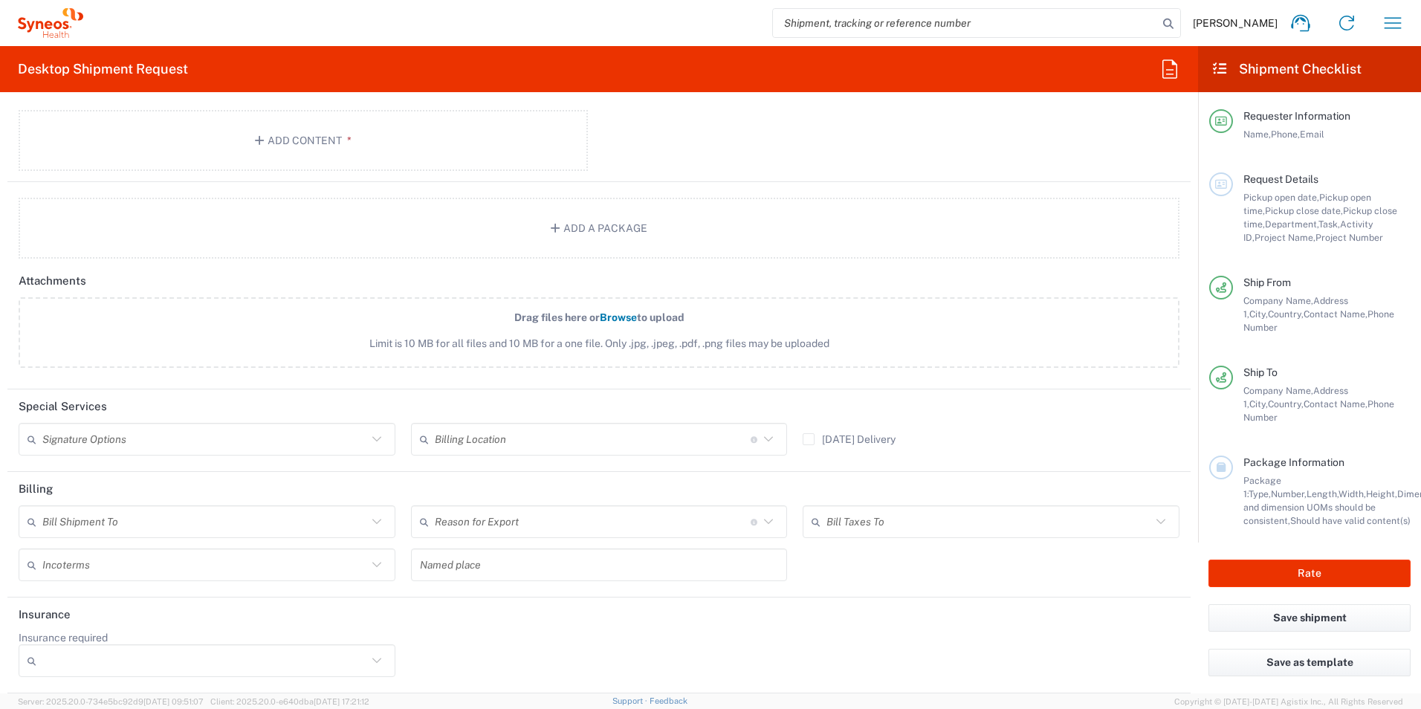
click at [936, 665] on div "Insurance required No Yes" at bounding box center [599, 659] width 1176 height 56
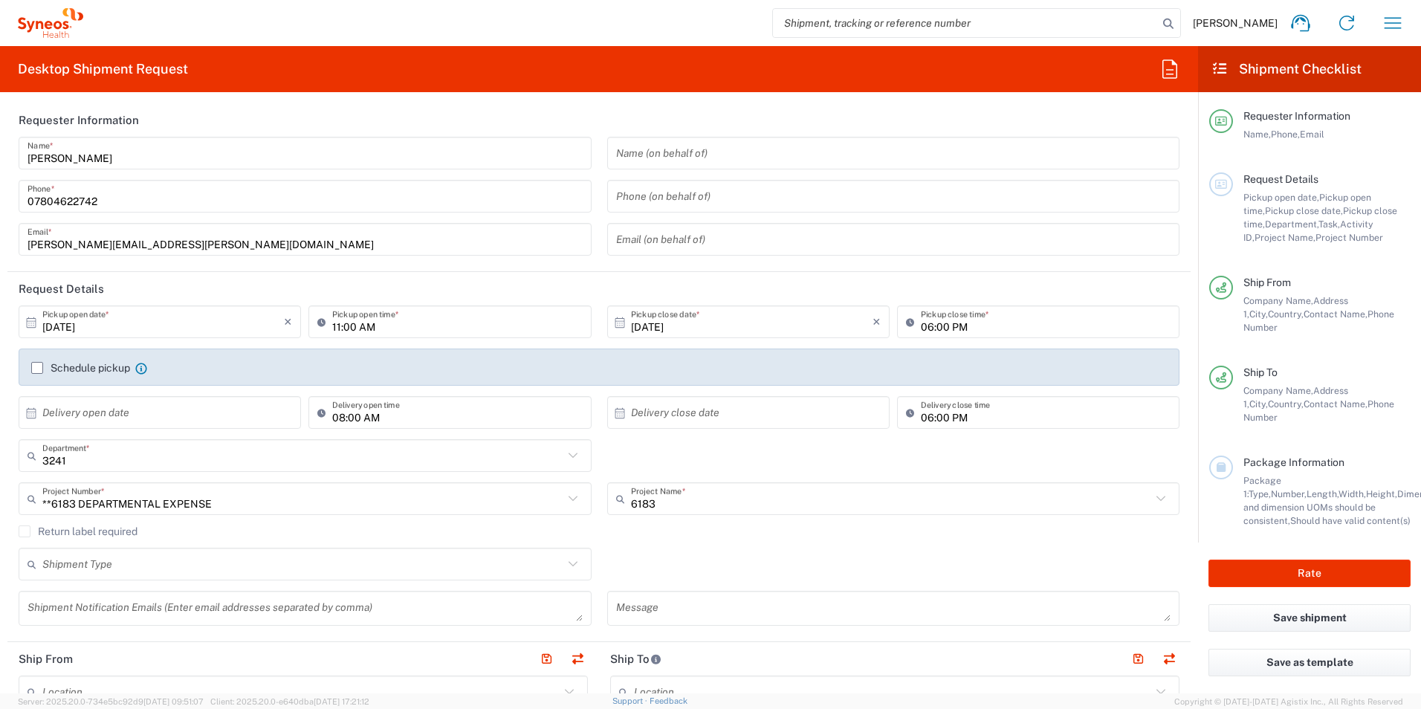
scroll to position [0, 0]
click at [574, 456] on icon at bounding box center [572, 456] width 19 height 19
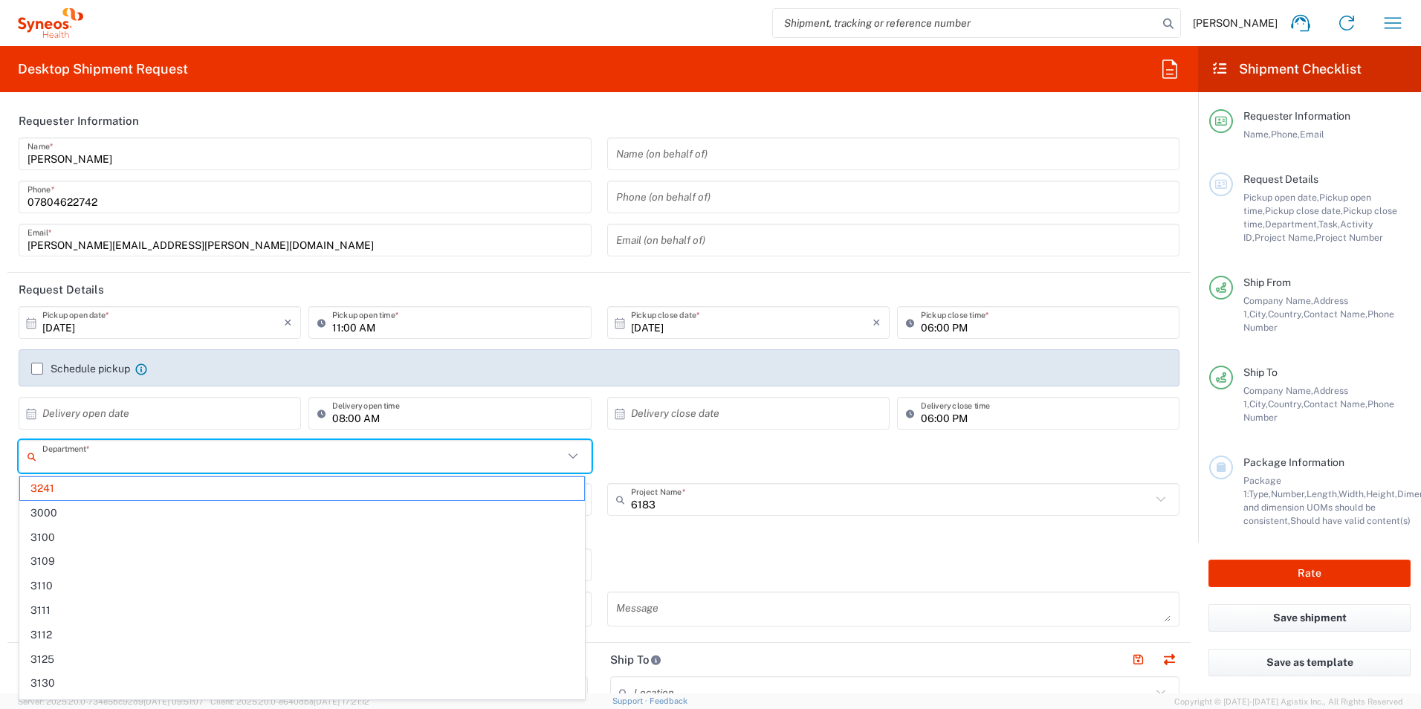
click at [573, 456] on icon at bounding box center [572, 456] width 19 height 19
click at [673, 456] on div "Department * 3241 3000 3100 3109 3110 3111 3112 3125 3130 3135 3136 3150 3155 3…" at bounding box center [599, 461] width 1176 height 43
type input "3241"
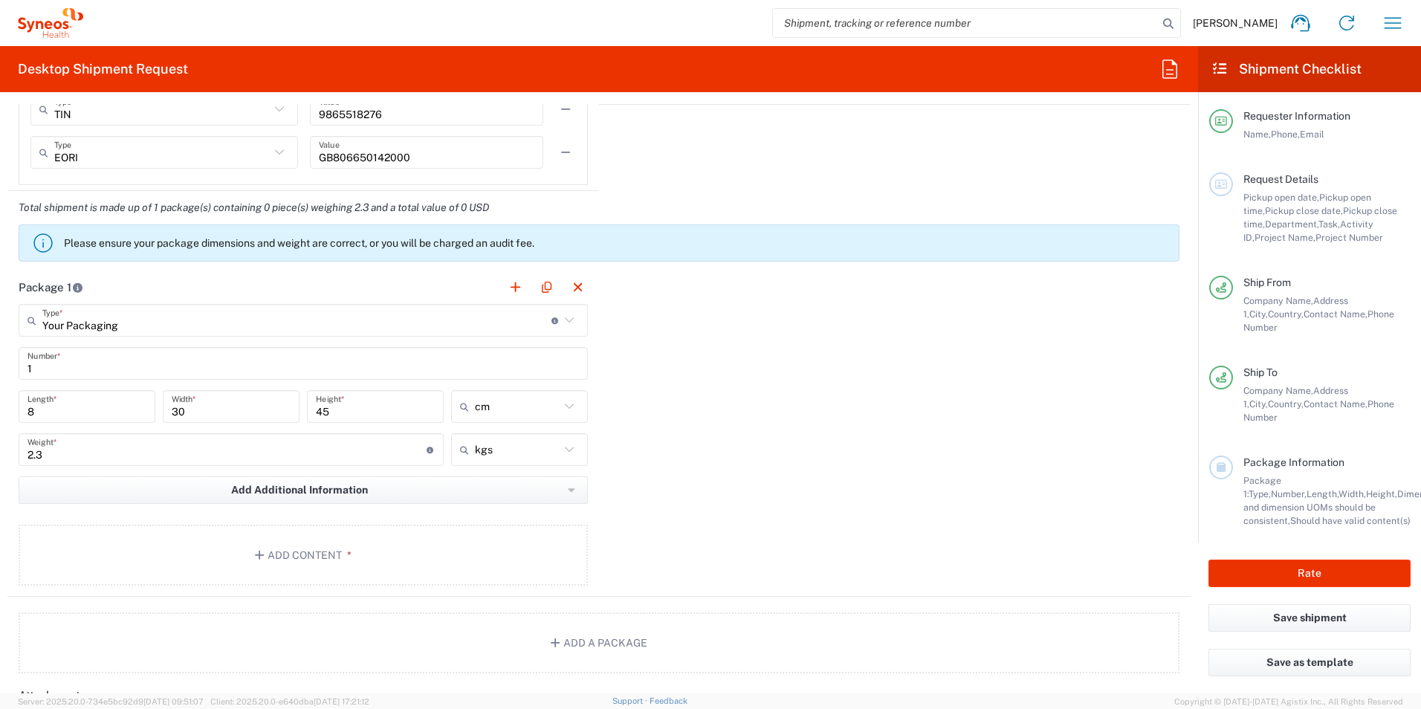
scroll to position [1170, 0]
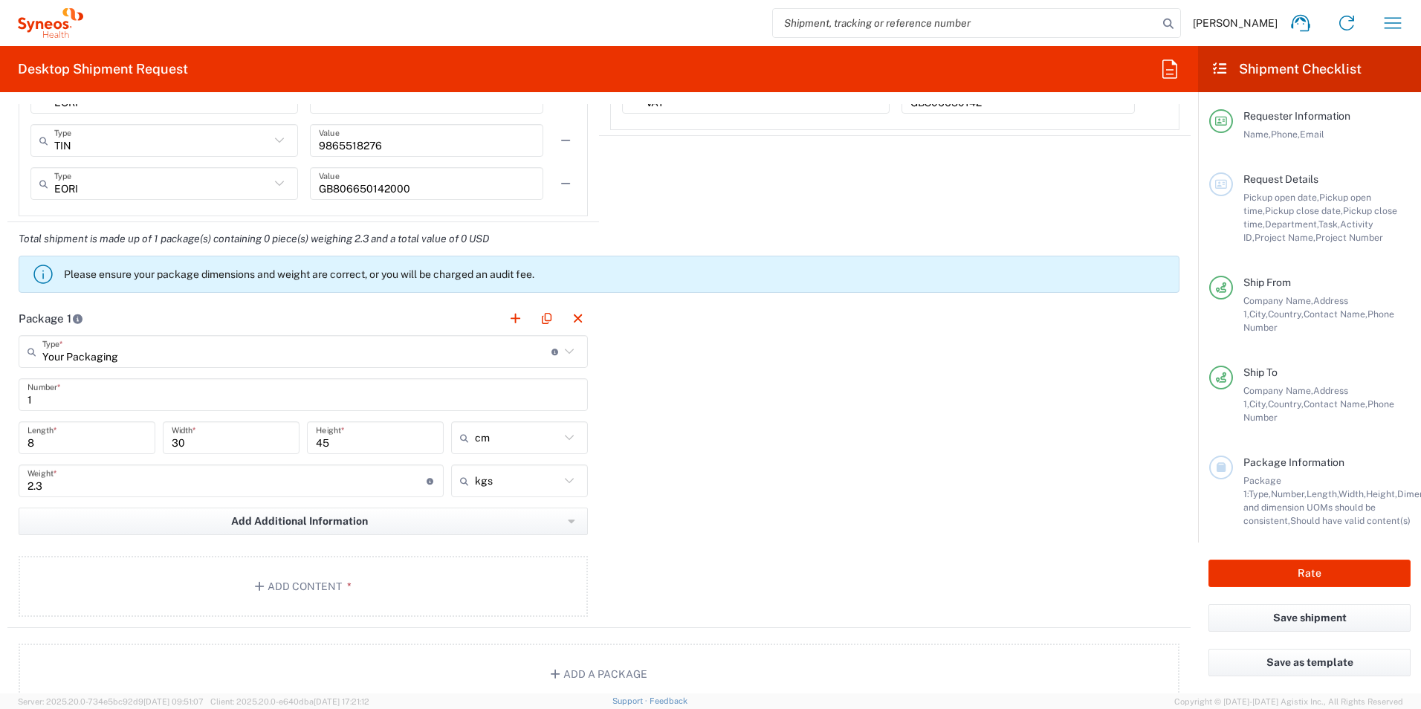
click at [672, 427] on div "Package 1 Your Packaging Type * Material used to package goods Envelope Large B…" at bounding box center [598, 465] width 1183 height 326
click at [311, 593] on button "Add Content *" at bounding box center [303, 586] width 569 height 61
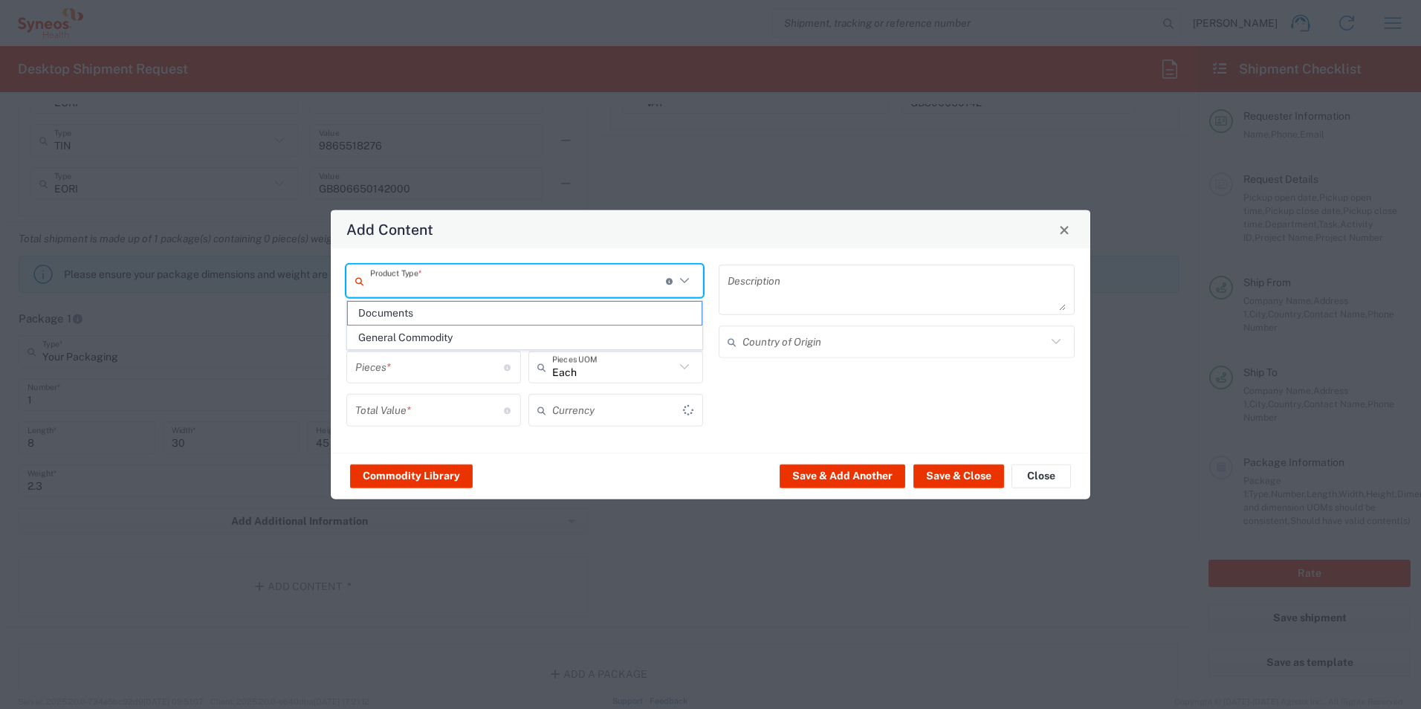
click at [519, 282] on input "text" at bounding box center [518, 281] width 296 height 26
type input "US Dollar"
click at [489, 343] on span "General Commodity" at bounding box center [525, 337] width 354 height 23
type input "General Commodity"
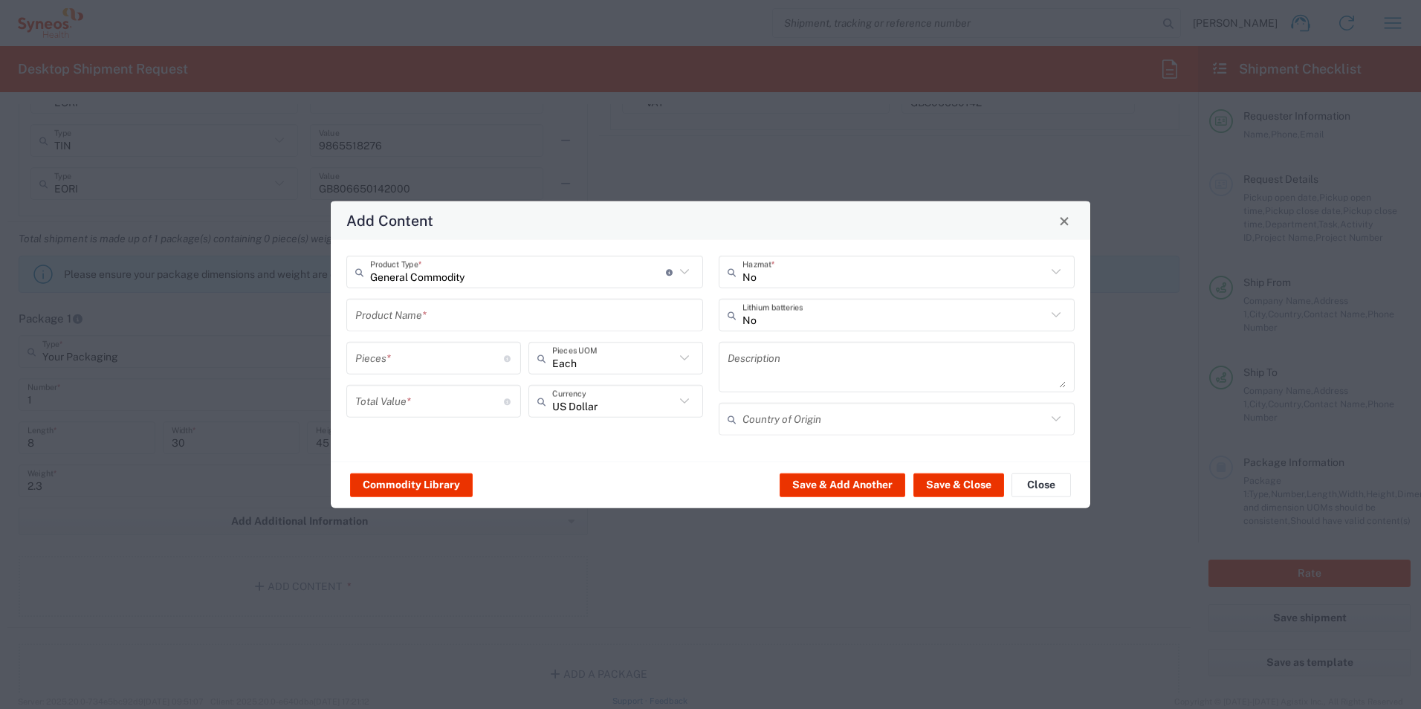
click at [497, 322] on input "text" at bounding box center [524, 315] width 339 height 26
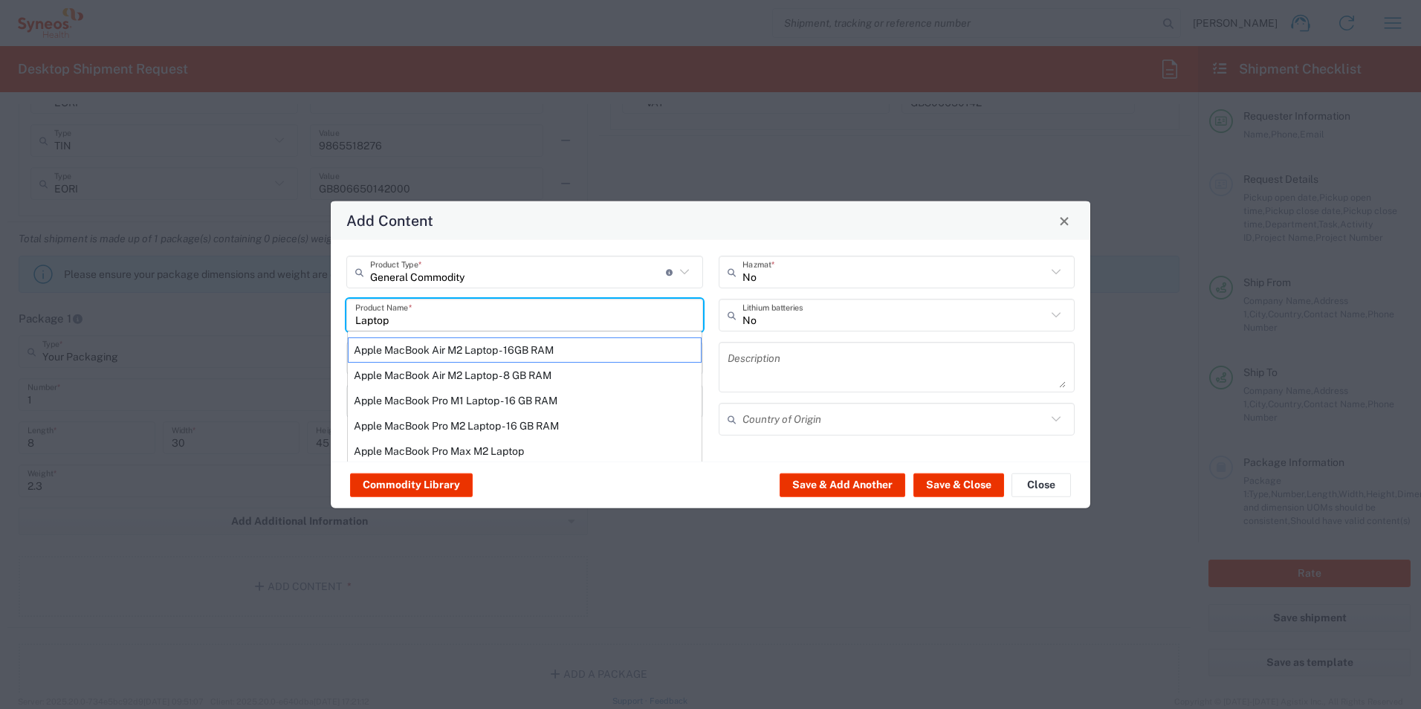
type input "Laptop"
click at [969, 318] on input "text" at bounding box center [894, 315] width 305 height 26
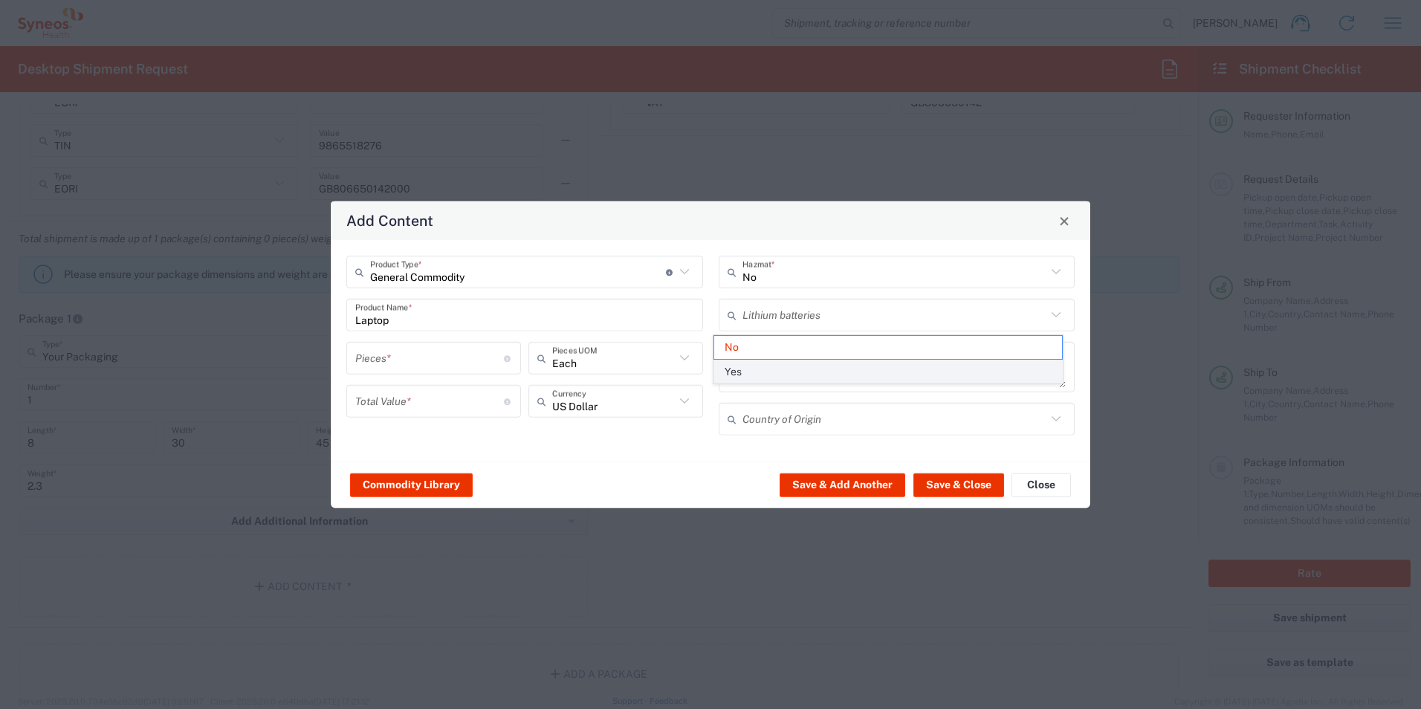
click at [806, 372] on span "Yes" at bounding box center [888, 371] width 348 height 23
type input "Yes"
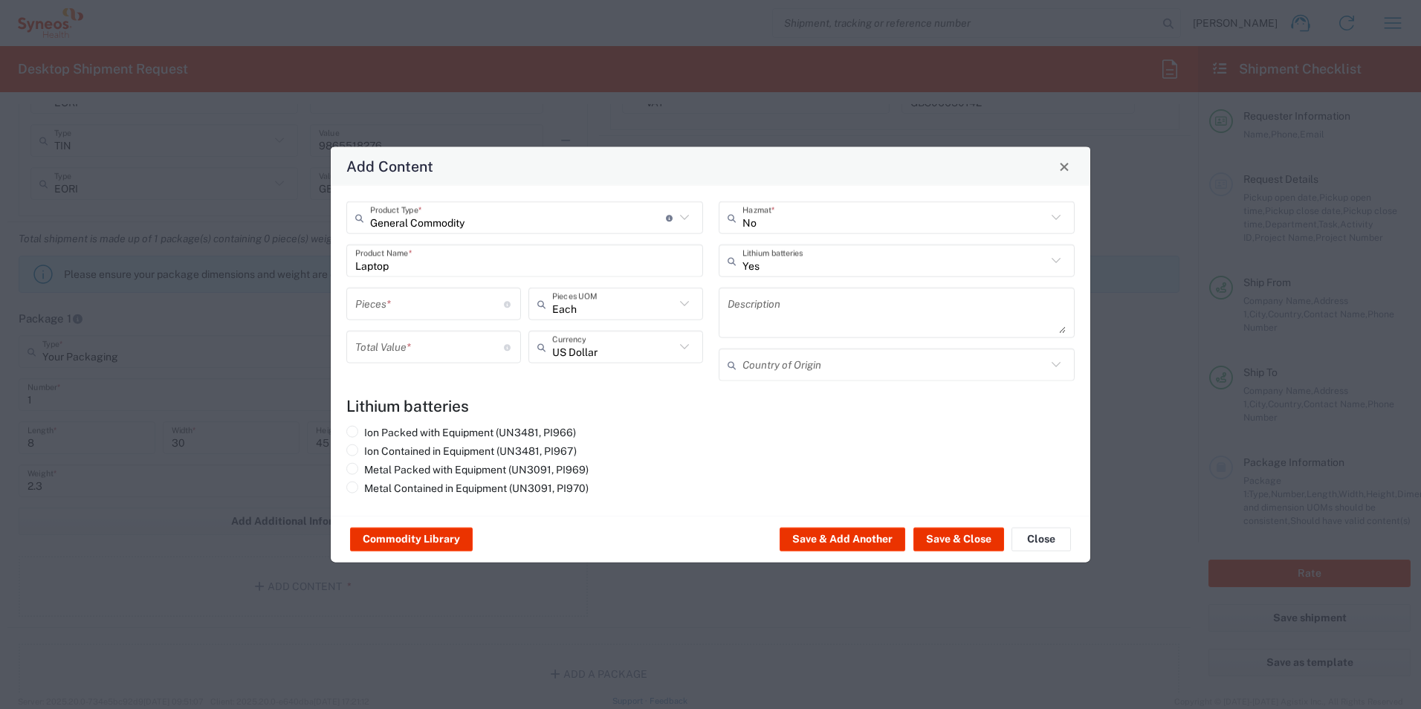
click at [424, 265] on input "Laptop" at bounding box center [524, 260] width 339 height 26
click at [421, 302] on input "number" at bounding box center [429, 304] width 149 height 26
type input "1"
click at [398, 346] on input "number" at bounding box center [429, 347] width 149 height 26
click at [681, 305] on icon at bounding box center [684, 303] width 19 height 19
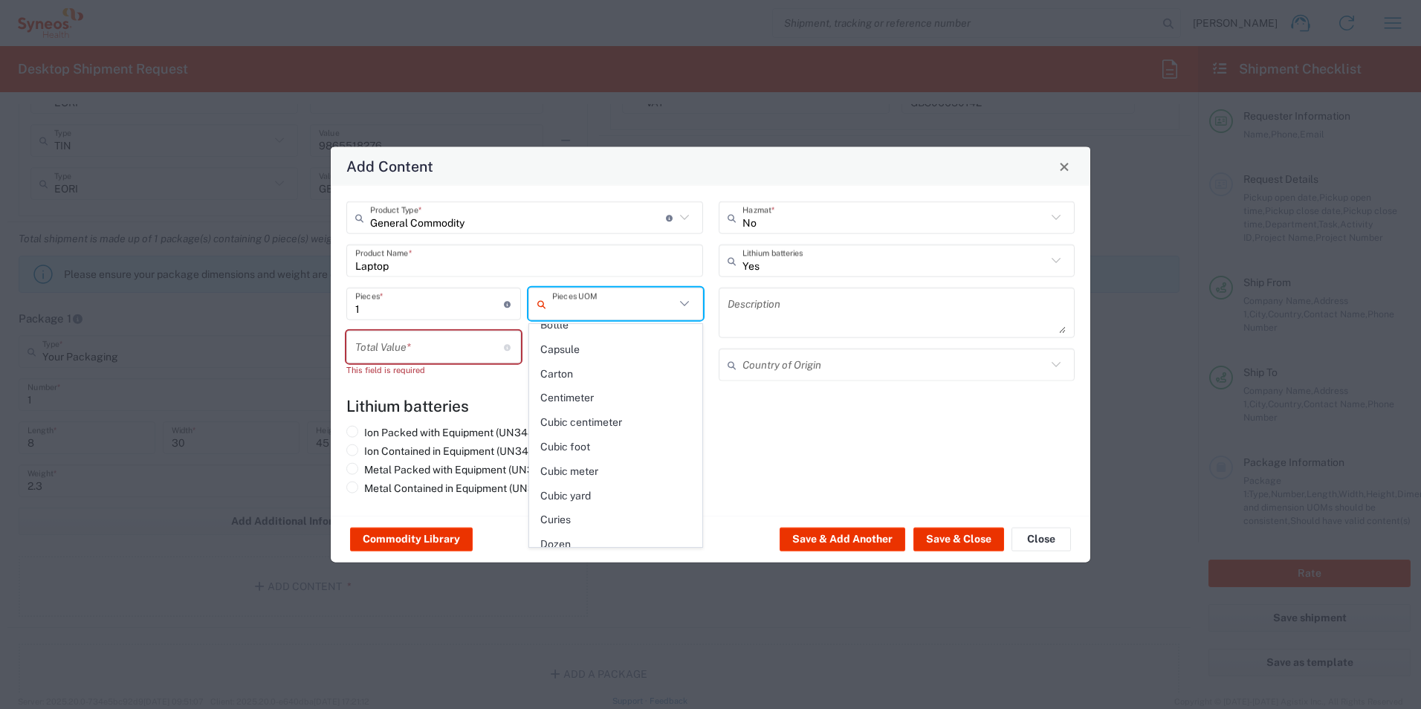
scroll to position [0, 0]
click at [944, 662] on div "Add Content General Commodity Product Type * Document: Paper document generated…" at bounding box center [710, 354] width 1421 height 709
type input "Each"
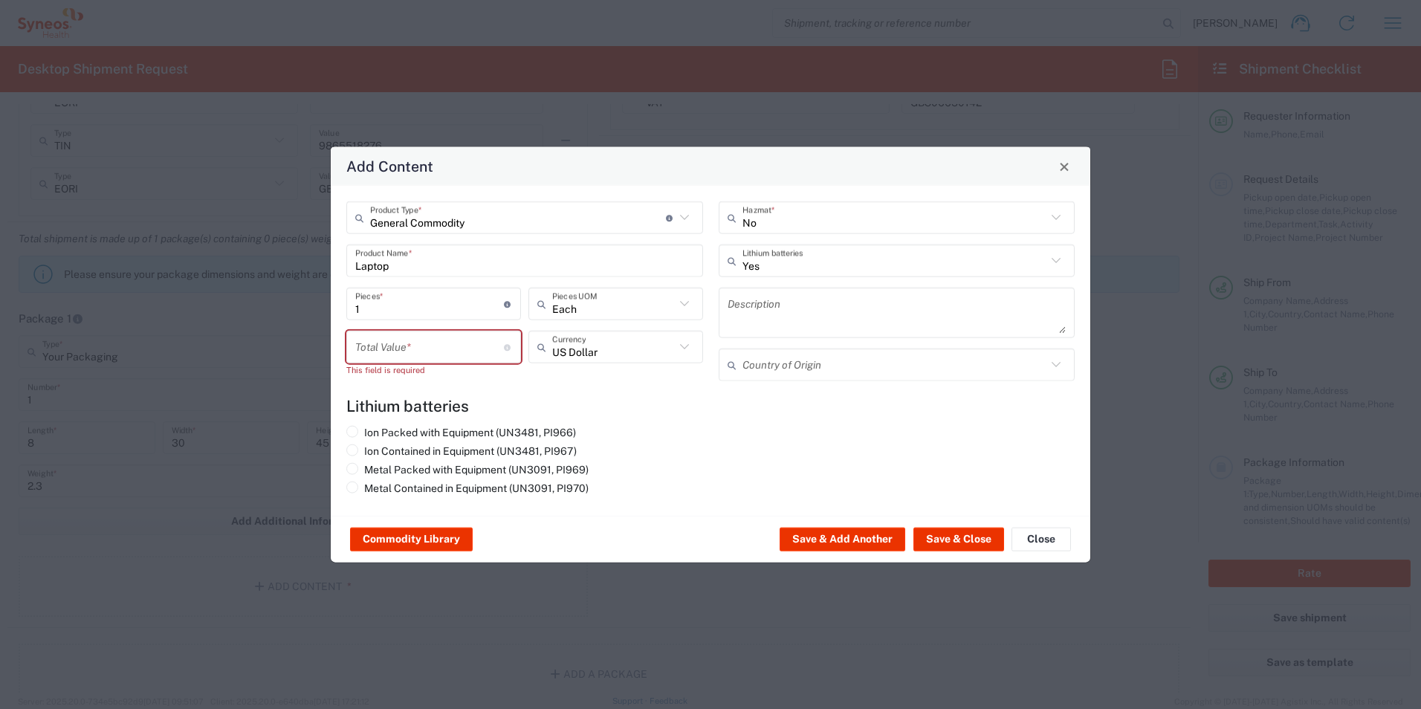
type input "General Commodity"
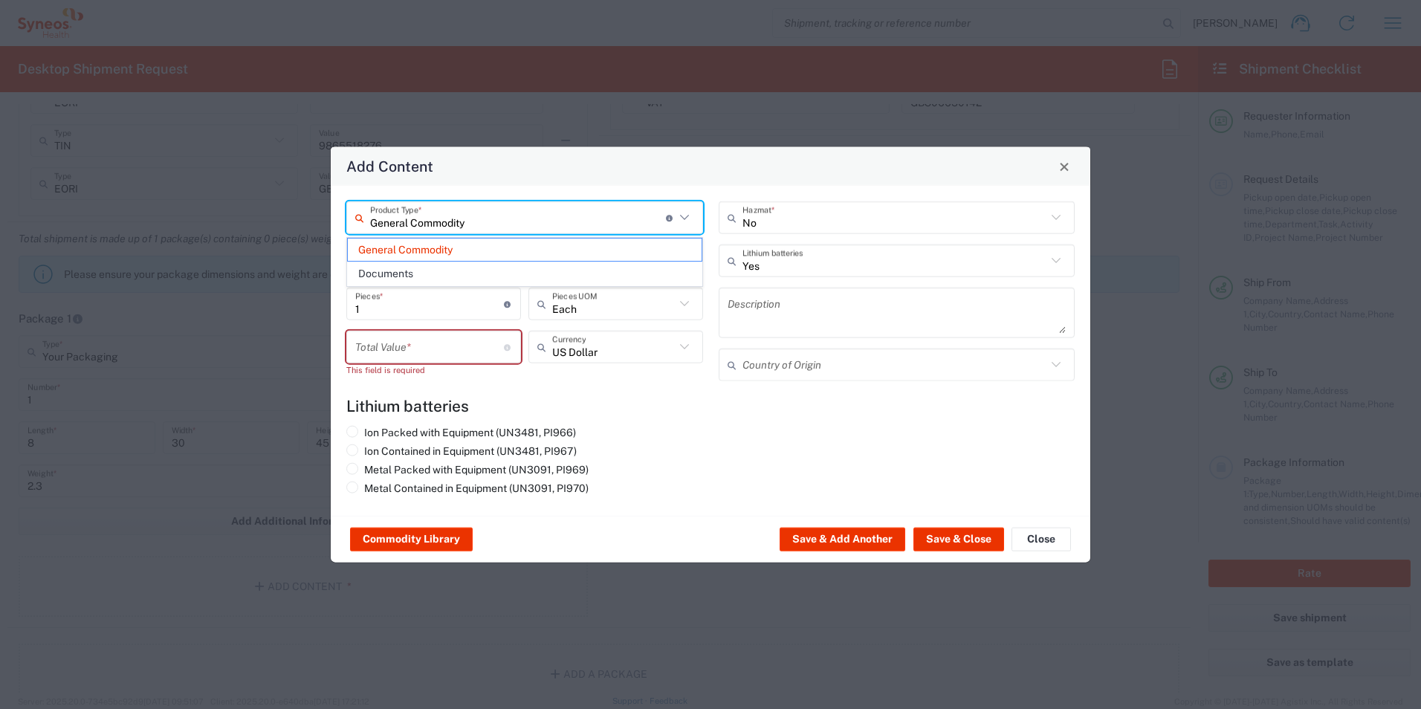
click at [596, 207] on input "General Commodity" at bounding box center [518, 217] width 296 height 26
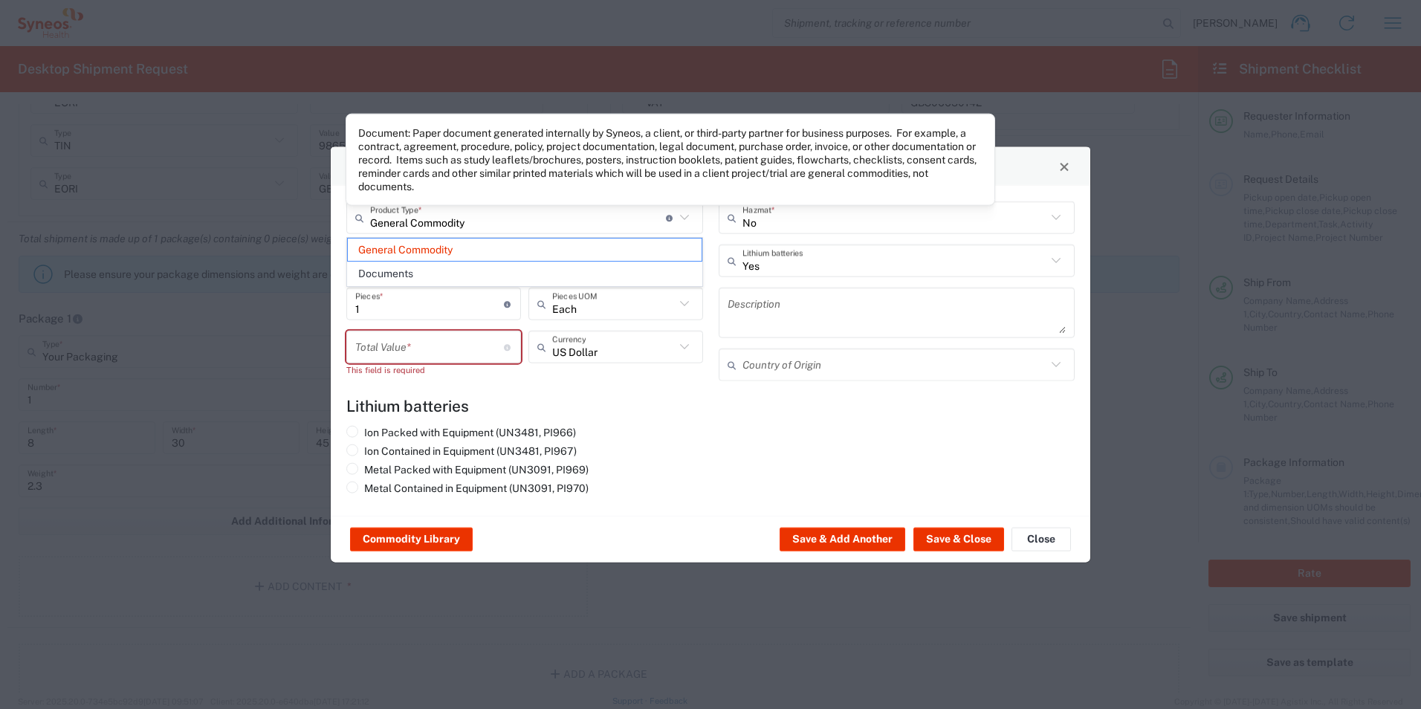
click at [669, 221] on icon at bounding box center [670, 217] width 8 height 7
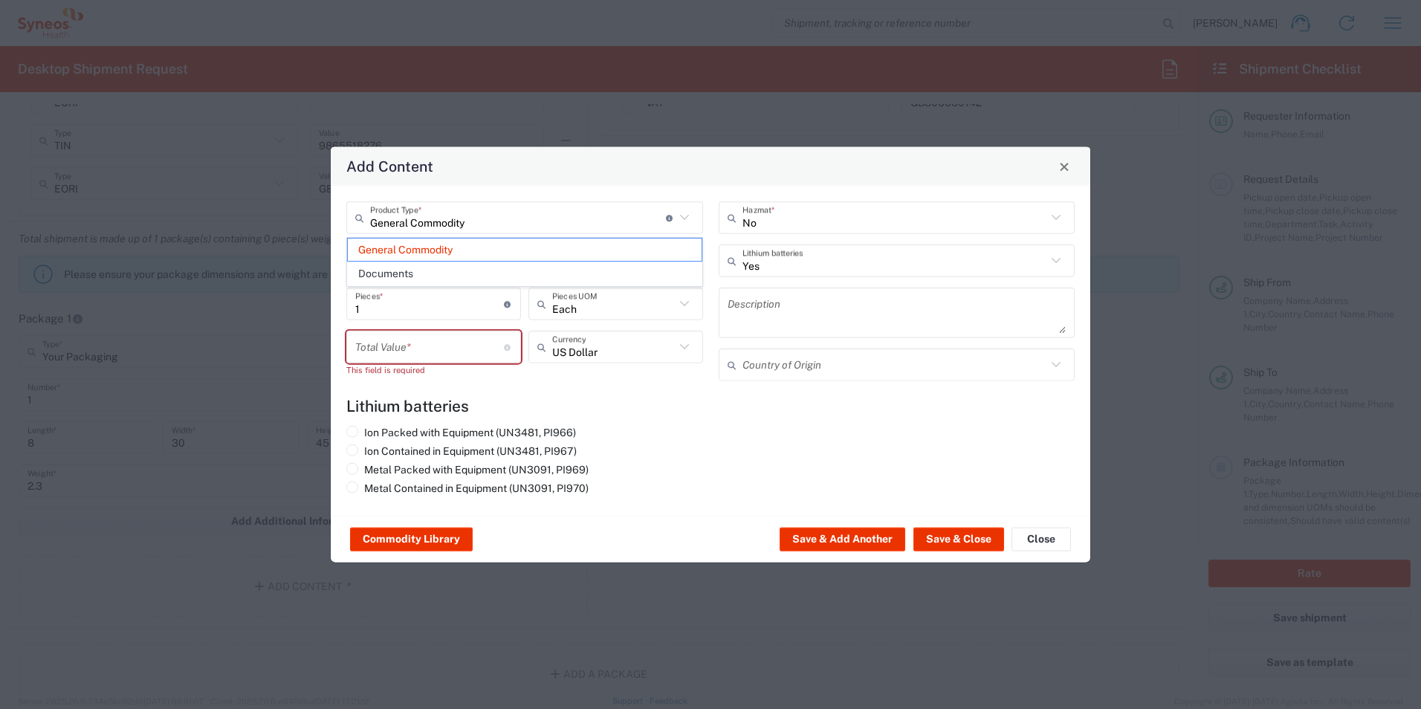
click at [684, 220] on icon at bounding box center [684, 217] width 19 height 19
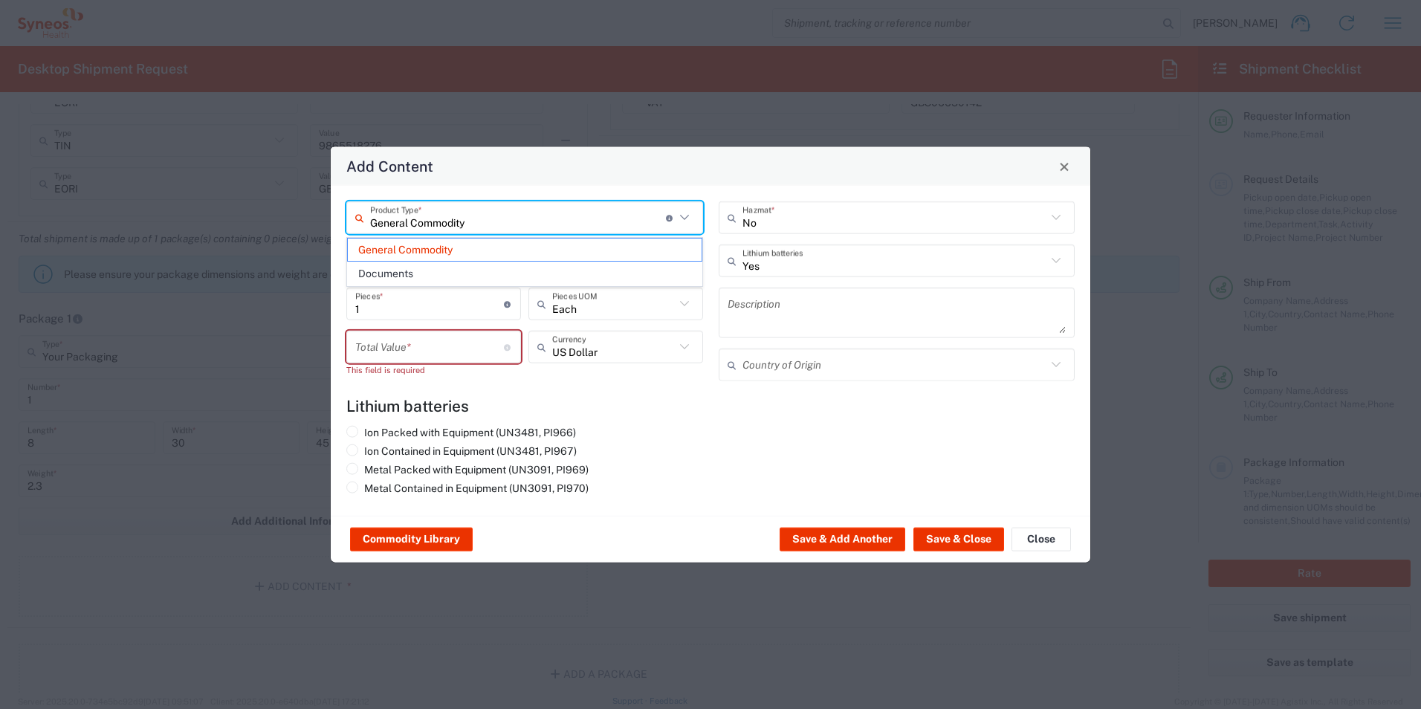
click at [693, 217] on icon at bounding box center [684, 217] width 19 height 19
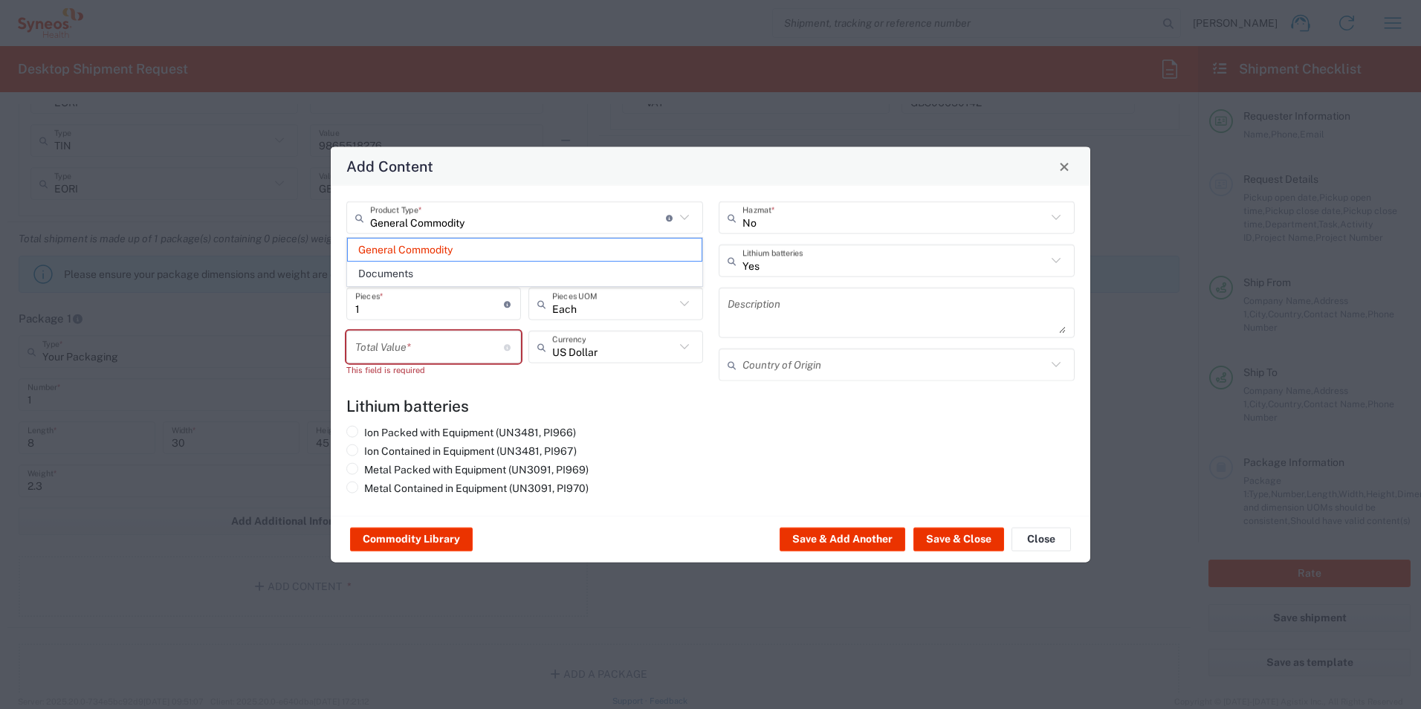
click at [689, 467] on div "Ion Packed with Equipment (UN3481, PI966) Ion Contained in Equipment (UN3481, P…" at bounding box center [525, 463] width 372 height 74
click at [436, 347] on input "number" at bounding box center [429, 347] width 149 height 26
click at [439, 346] on input "number" at bounding box center [429, 347] width 149 height 26
click at [594, 350] on input "text" at bounding box center [613, 347] width 123 height 26
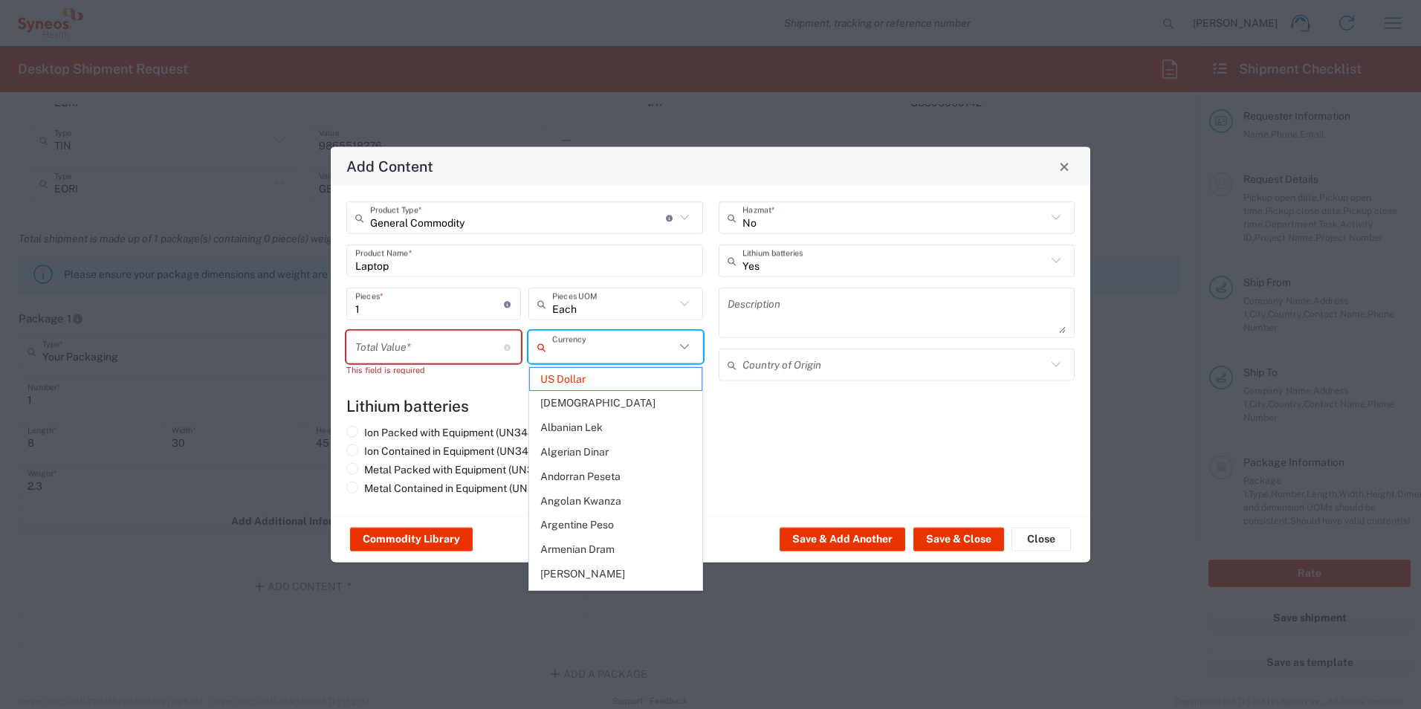
click at [674, 350] on input "text" at bounding box center [613, 347] width 123 height 26
click at [838, 312] on textarea at bounding box center [897, 313] width 339 height 42
type input "US Dollar"
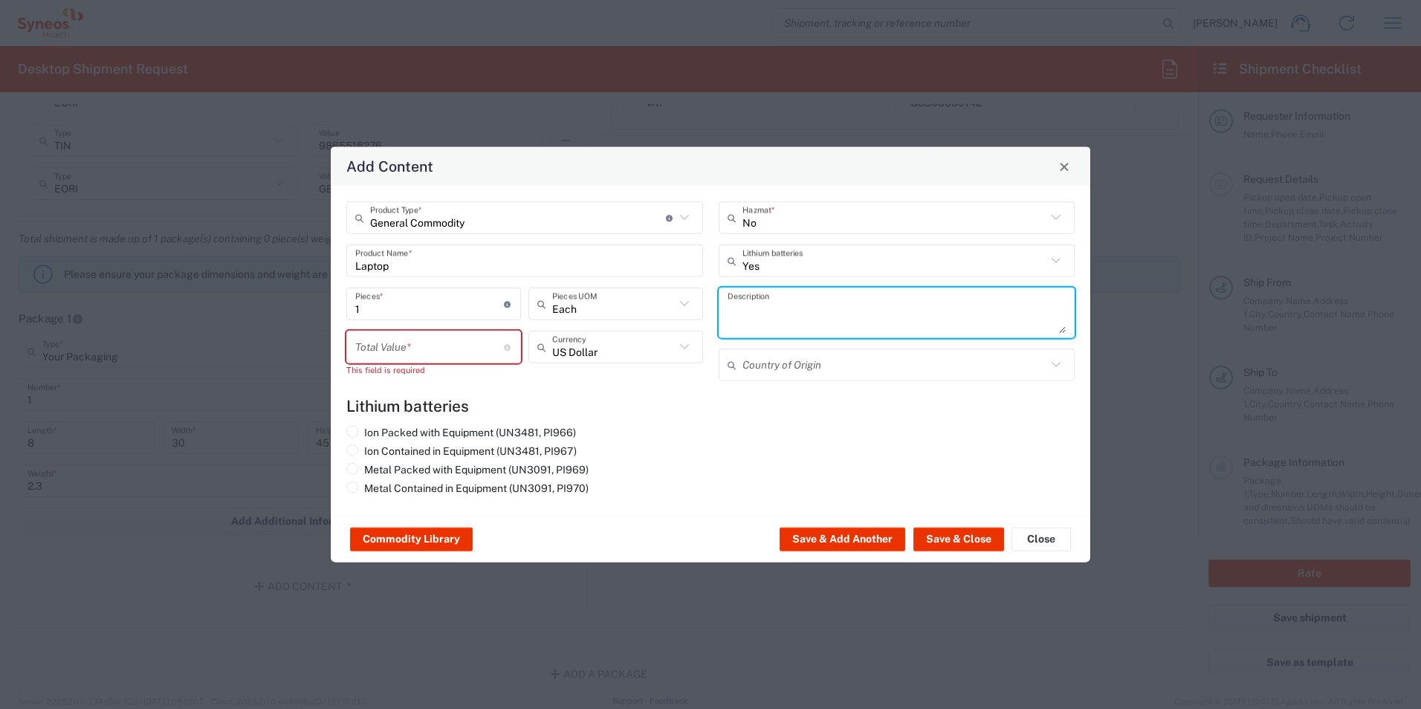
click at [459, 352] on input "number" at bounding box center [429, 347] width 149 height 26
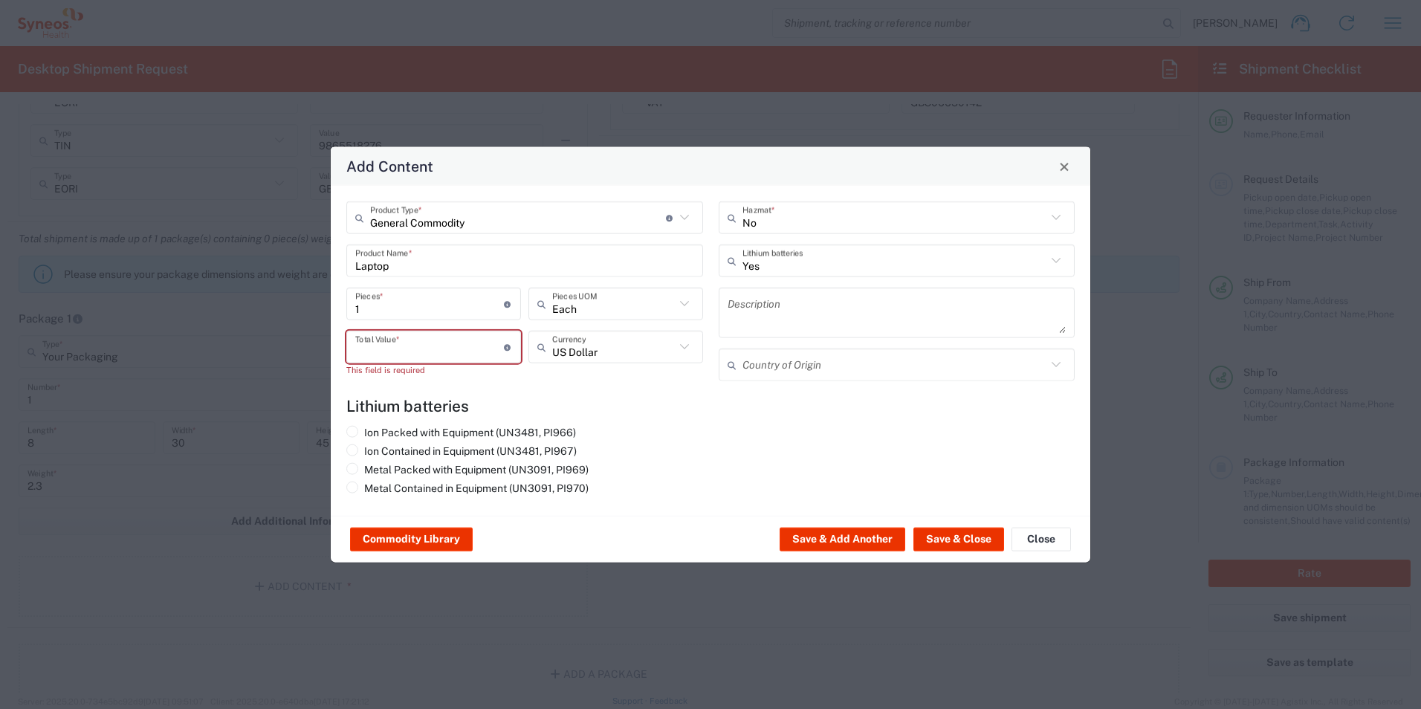
click at [676, 424] on agx-lithium-batteries-content "Lithium batteries Ion Packed with Equipment (UN3481, PI966) Ion Contained in Eq…" at bounding box center [710, 448] width 728 height 103
click at [849, 266] on input "Yes" at bounding box center [894, 260] width 305 height 26
click at [804, 316] on span "No" at bounding box center [897, 316] width 354 height 23
type input "No"
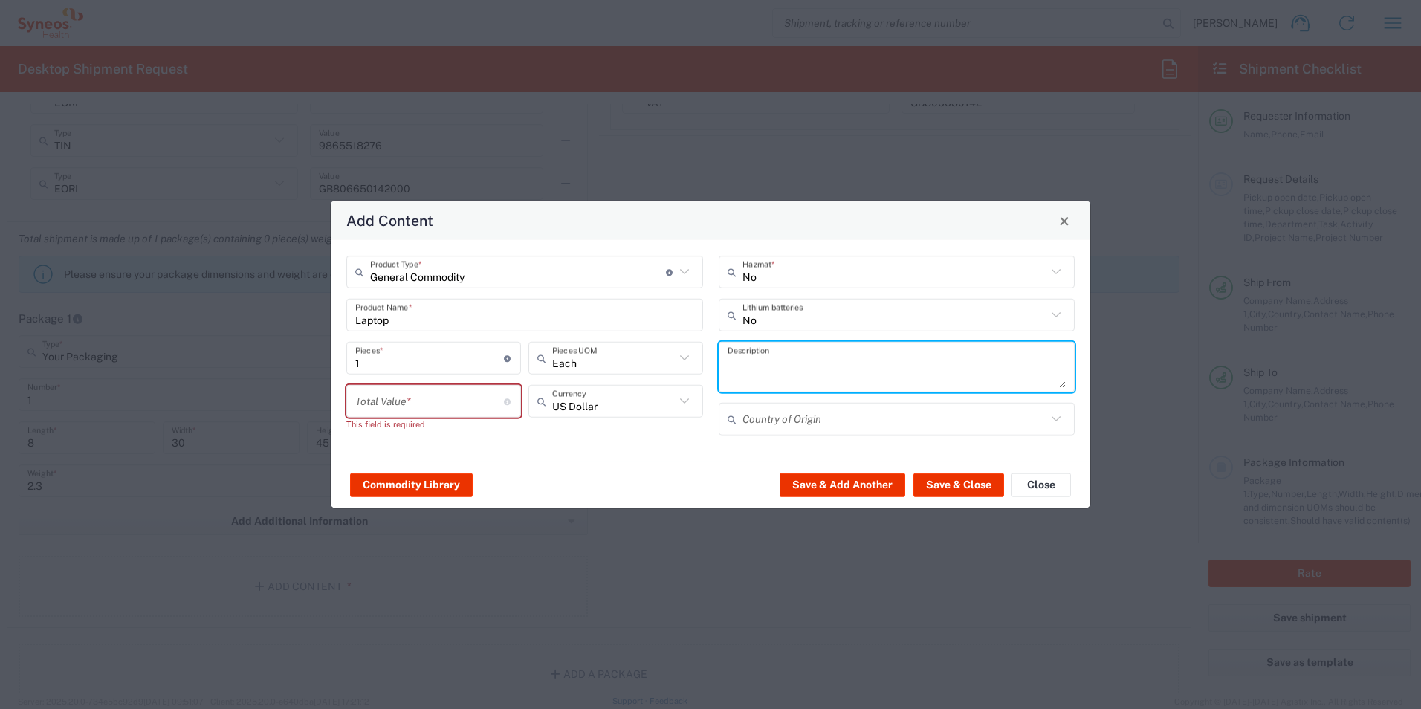
click at [861, 359] on textarea at bounding box center [897, 367] width 339 height 42
type textarea "Lenovo thinkpad laptop with charging cable"
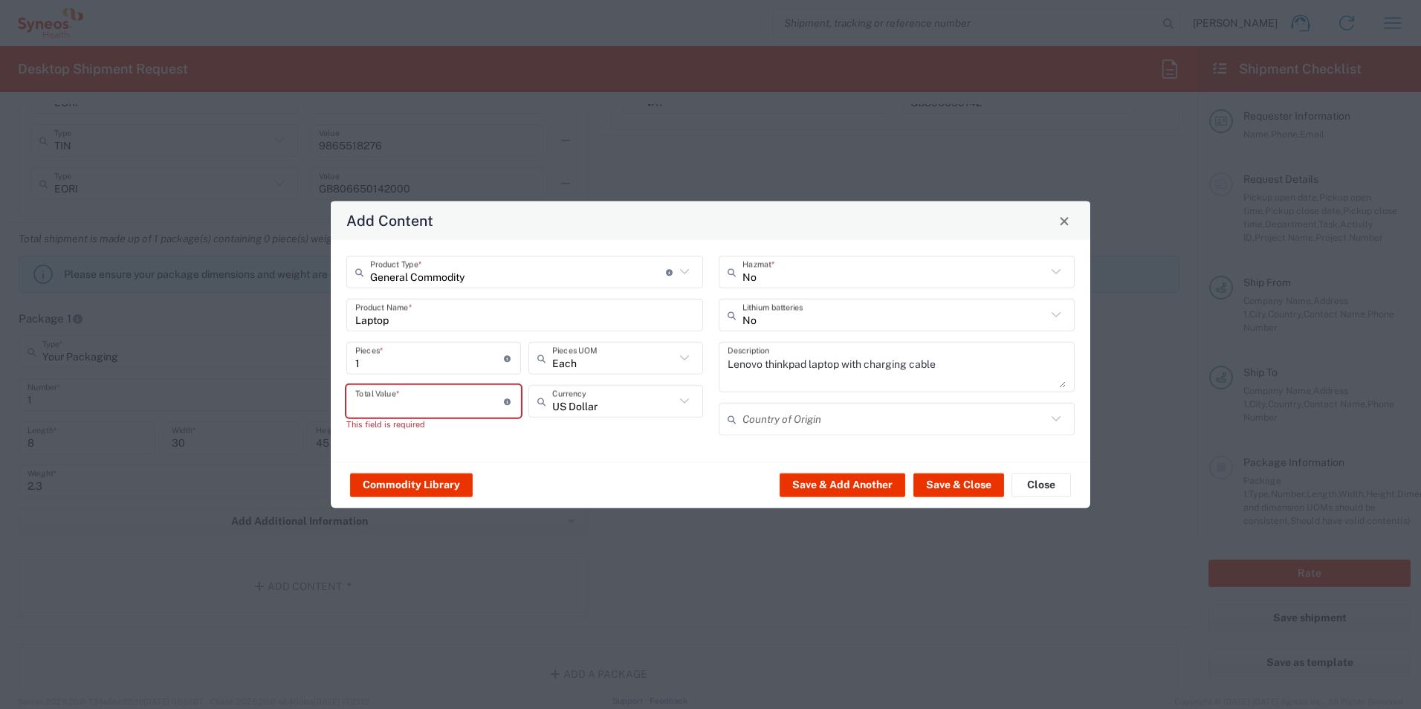
click at [455, 410] on input "number" at bounding box center [429, 401] width 149 height 26
click at [871, 678] on div "Add Content General Commodity Product Type * Document: Paper document generated…" at bounding box center [710, 354] width 1421 height 709
click at [442, 404] on input "number" at bounding box center [429, 401] width 149 height 26
click at [854, 316] on input "No" at bounding box center [894, 315] width 305 height 26
click at [794, 374] on span "Yes" at bounding box center [897, 371] width 354 height 23
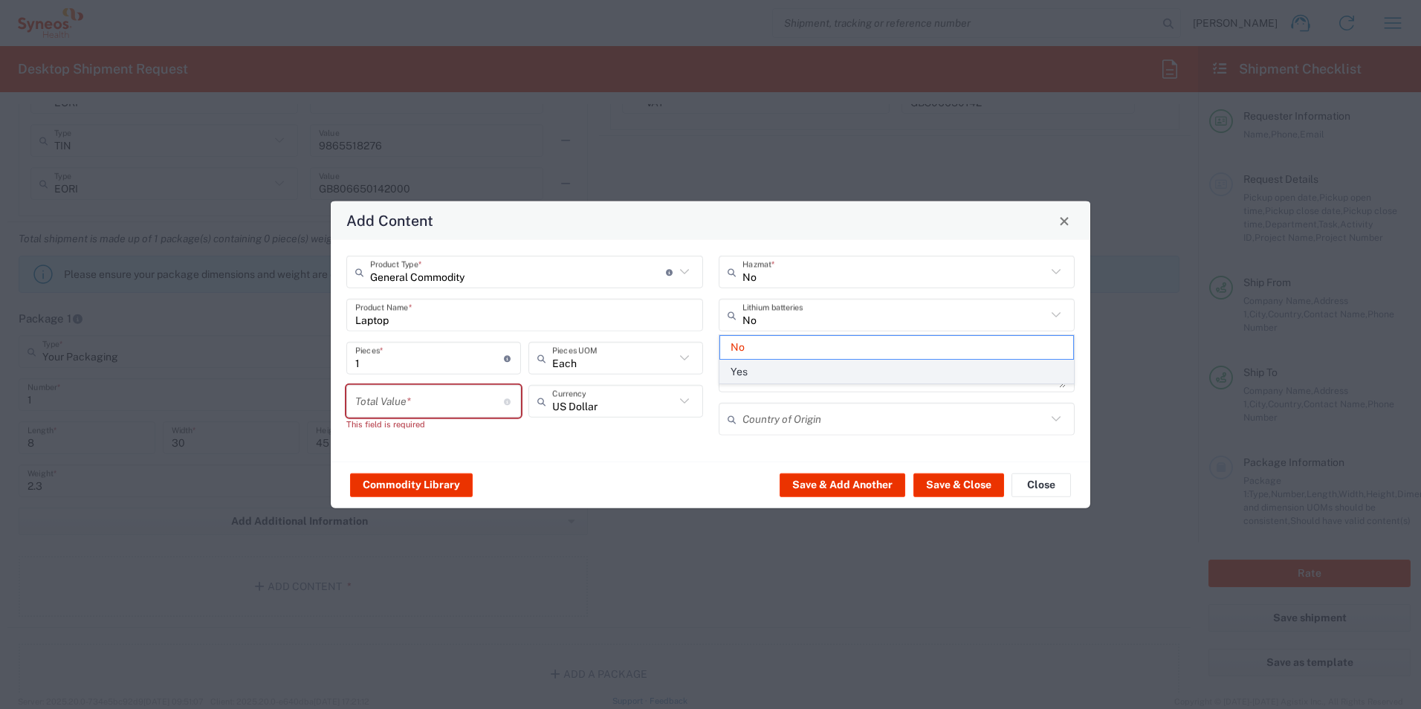
type input "Yes"
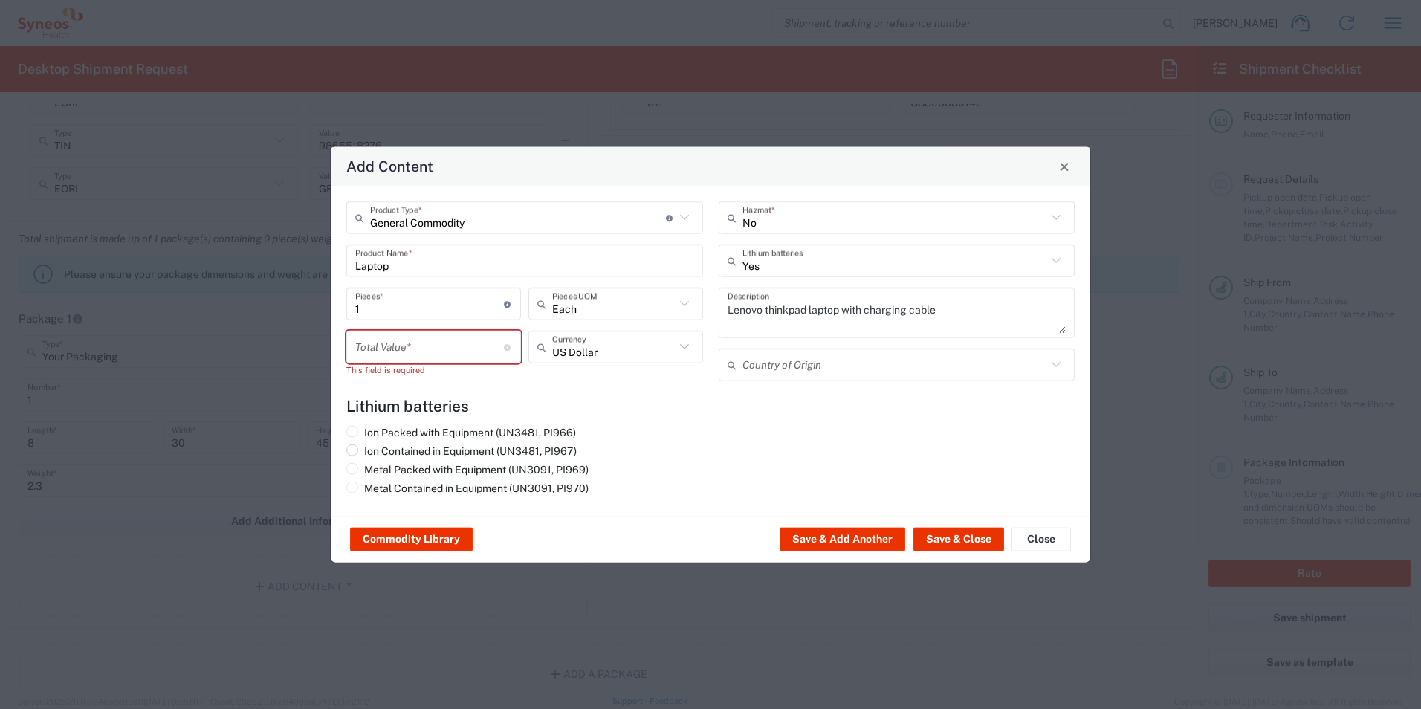
click at [352, 448] on span at bounding box center [352, 450] width 12 height 12
click at [364, 448] on input "Ion Contained in Equipment (UN3481, PI967)" at bounding box center [369, 449] width 10 height 10
radio input "true"
click at [355, 484] on span at bounding box center [352, 488] width 12 height 12
click at [364, 484] on input "Metal Contained in Equipment (UN3091, PI970)" at bounding box center [369, 487] width 10 height 10
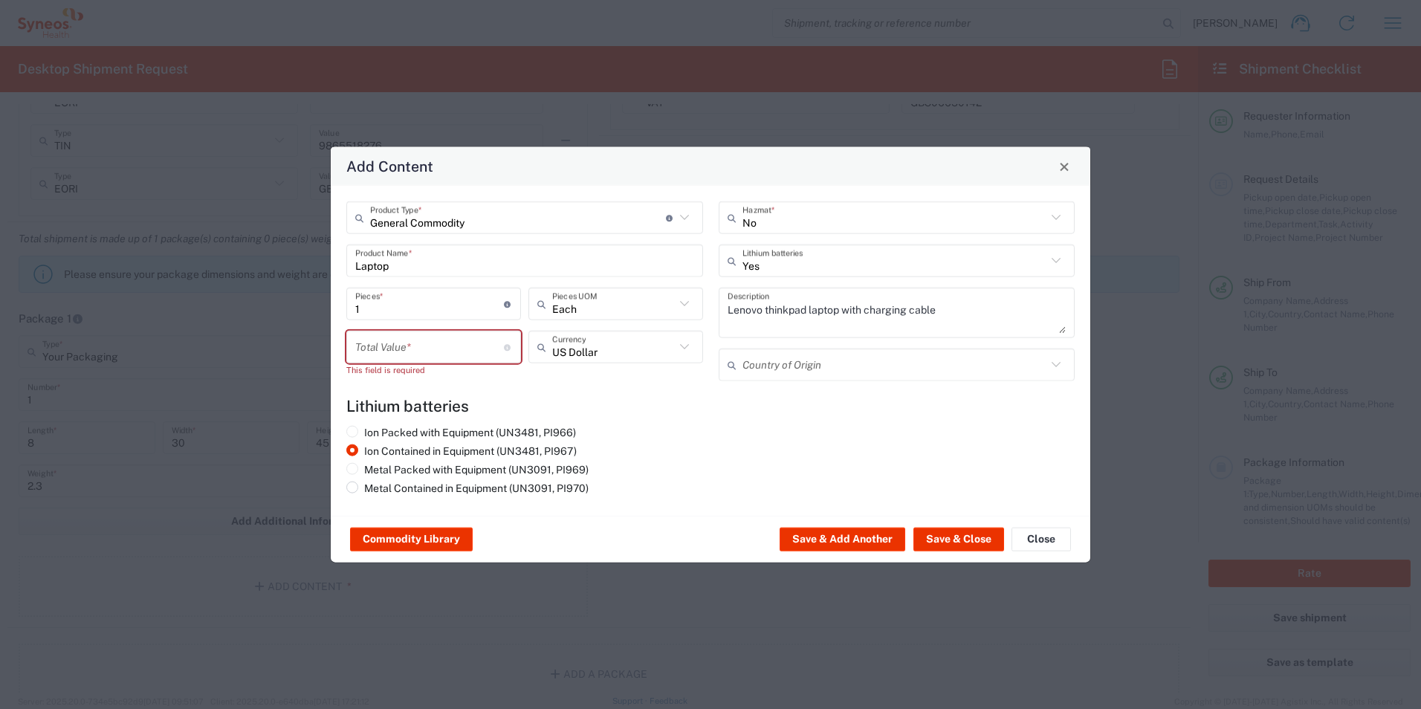
radio input "true"
radio input "false"
click at [412, 525] on div "Commodity Library Save & Add Another Save & Close Close" at bounding box center [710, 539] width 759 height 47
click at [415, 534] on button "Commodity Library" at bounding box center [411, 540] width 123 height 24
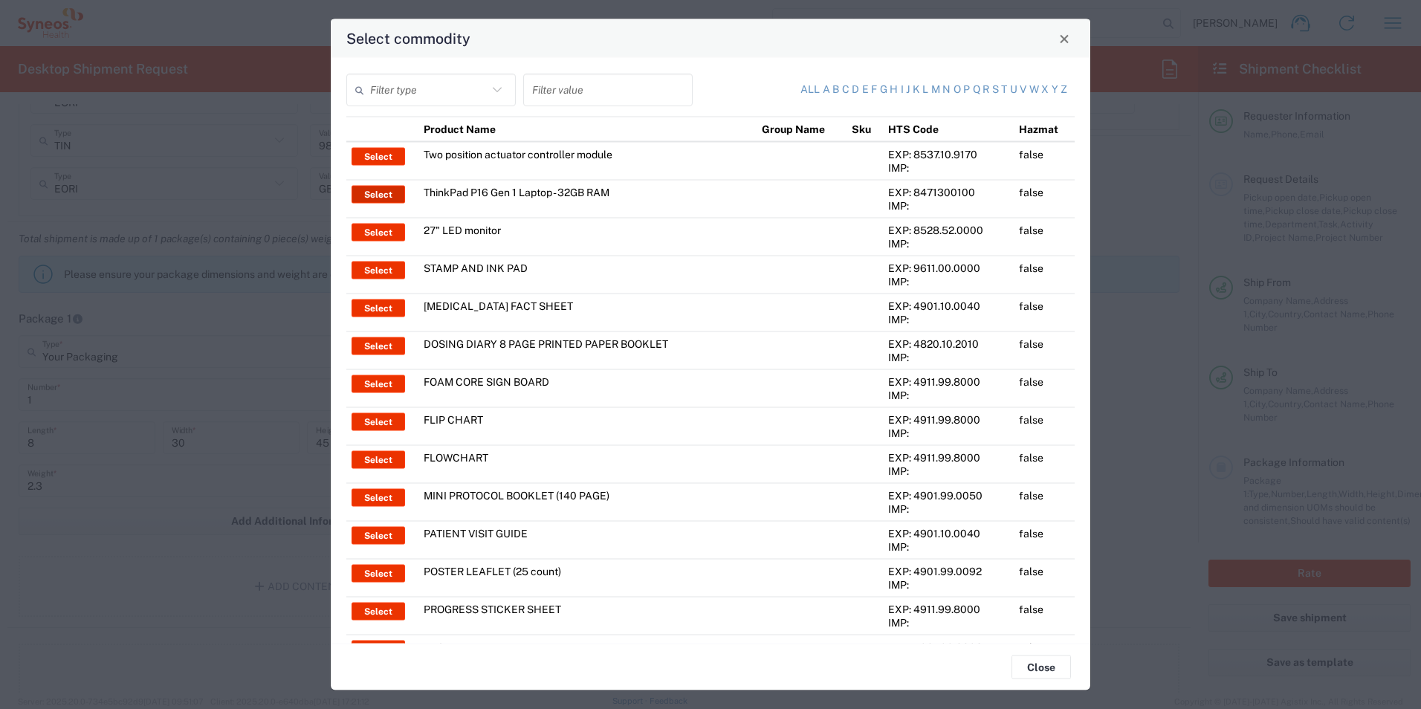
click at [366, 188] on button "Select" at bounding box center [379, 195] width 54 height 18
type input "ThinkPad P16 Gen 1 Laptop - 32GB RAM"
type textarea "16" - Intel Core i9 12950HX - vPro Enterprise - 32 GB RAM - 512 GB SSD"
type input "[GEOGRAPHIC_DATA]"
type input "Yes"
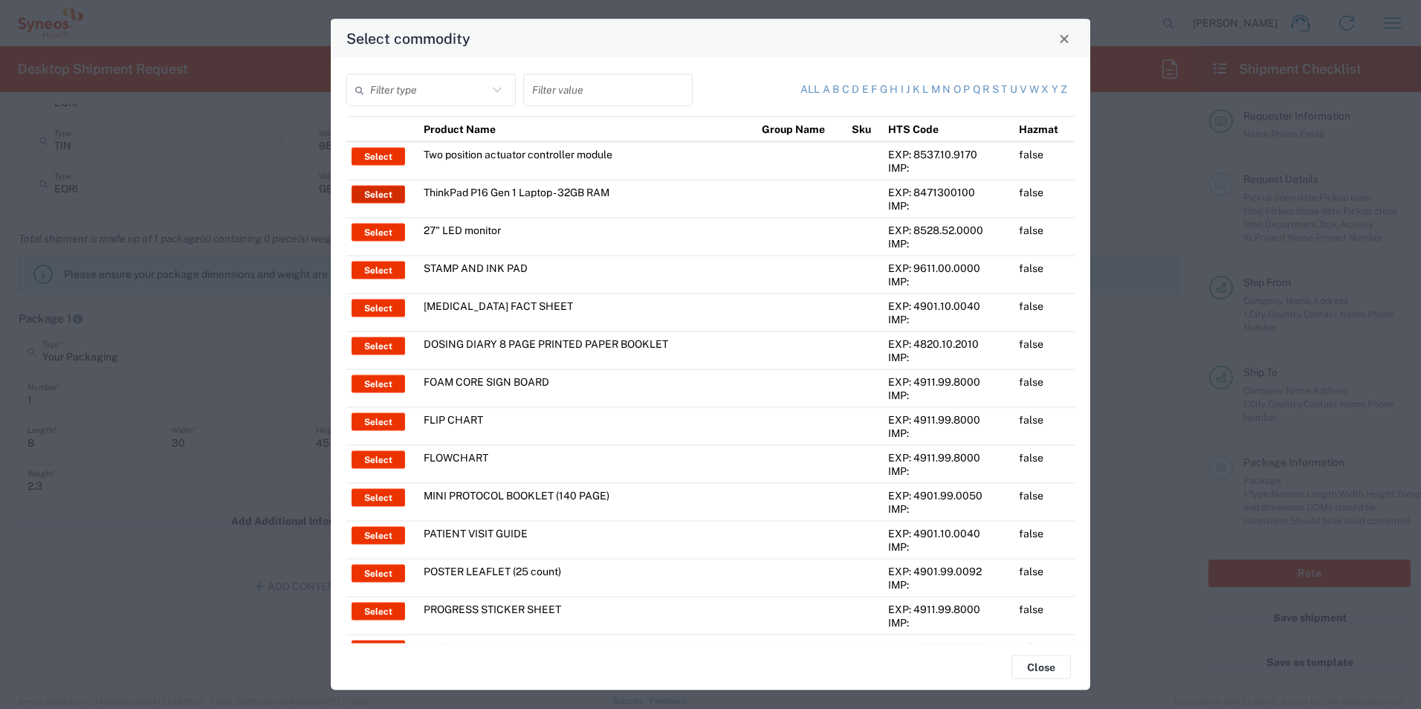
radio input "true"
radio input "false"
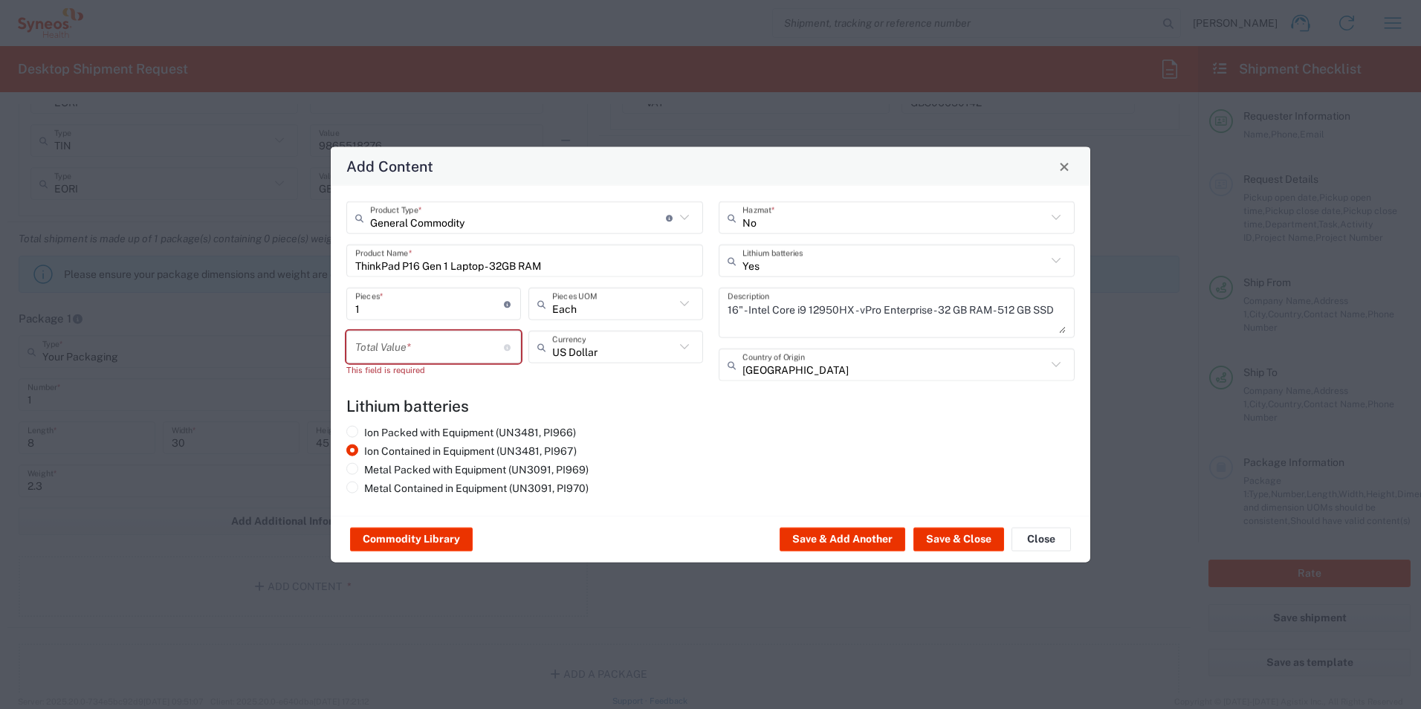
click at [397, 345] on input "number" at bounding box center [429, 347] width 149 height 26
click at [653, 412] on h4 "Lithium batteries" at bounding box center [710, 406] width 728 height 19
click at [464, 355] on input "number" at bounding box center [429, 347] width 149 height 26
click at [650, 355] on input "text" at bounding box center [613, 347] width 123 height 26
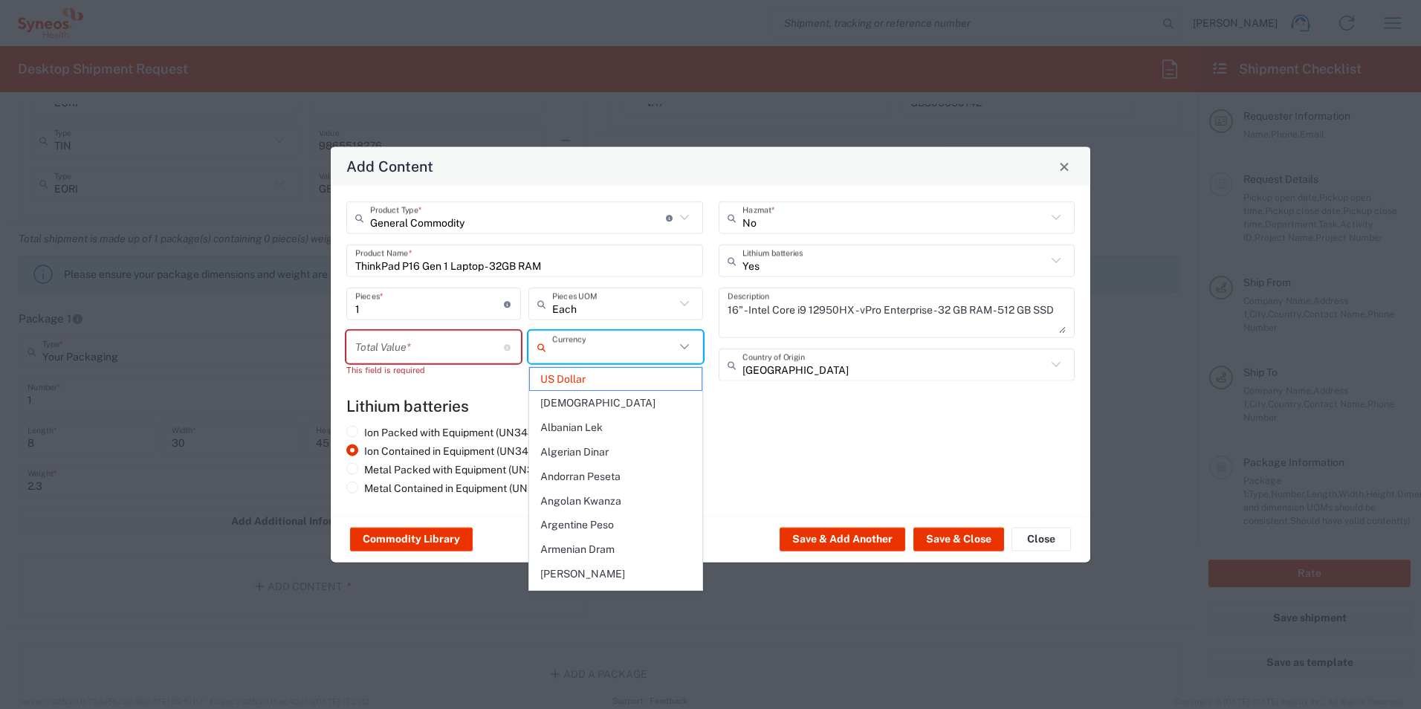
click at [659, 349] on input "text" at bounding box center [613, 347] width 123 height 26
click at [737, 475] on div "Ion Packed with Equipment (UN3481, PI966) Ion Contained in Equipment (UN3481, P…" at bounding box center [711, 463] width 744 height 74
type input "US Dollar"
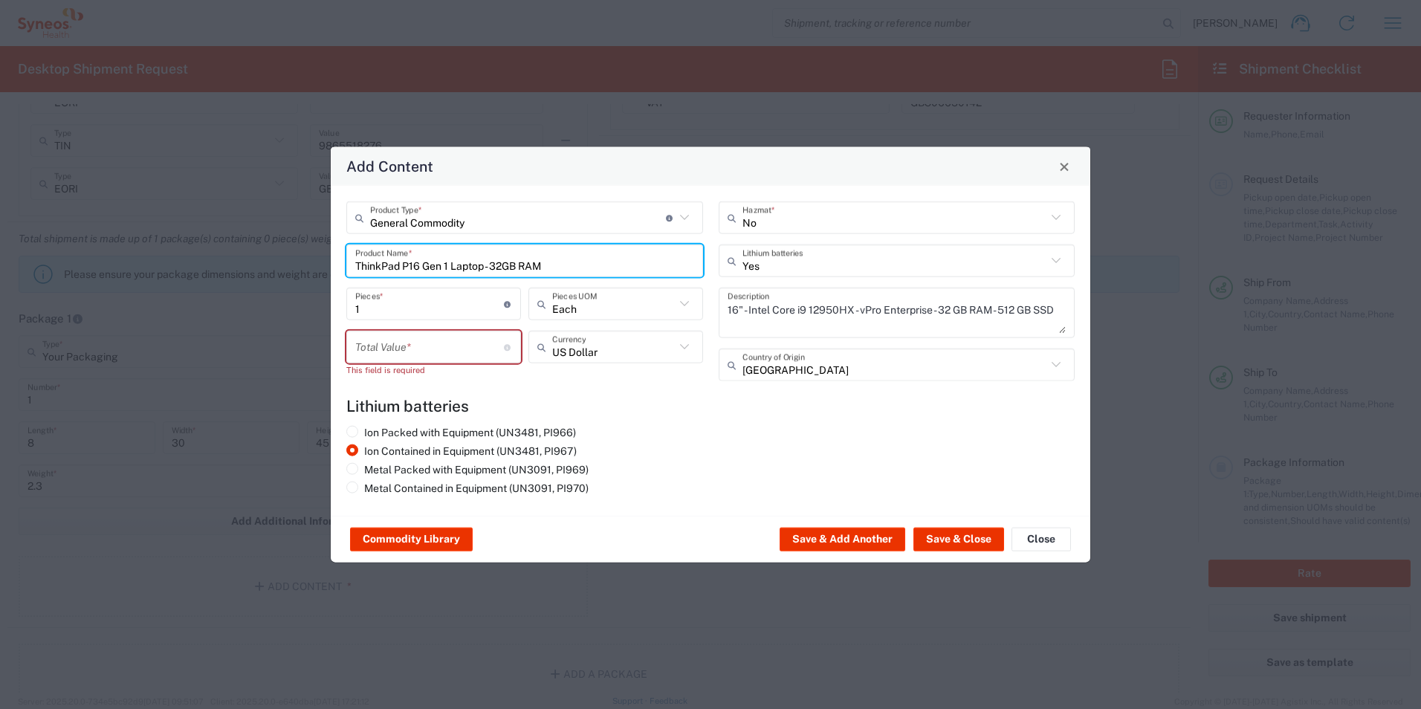
click at [589, 257] on input "ThinkPad P16 Gen 1 Laptop - 32GB RAM" at bounding box center [524, 260] width 339 height 26
click at [846, 271] on input "text" at bounding box center [894, 260] width 305 height 26
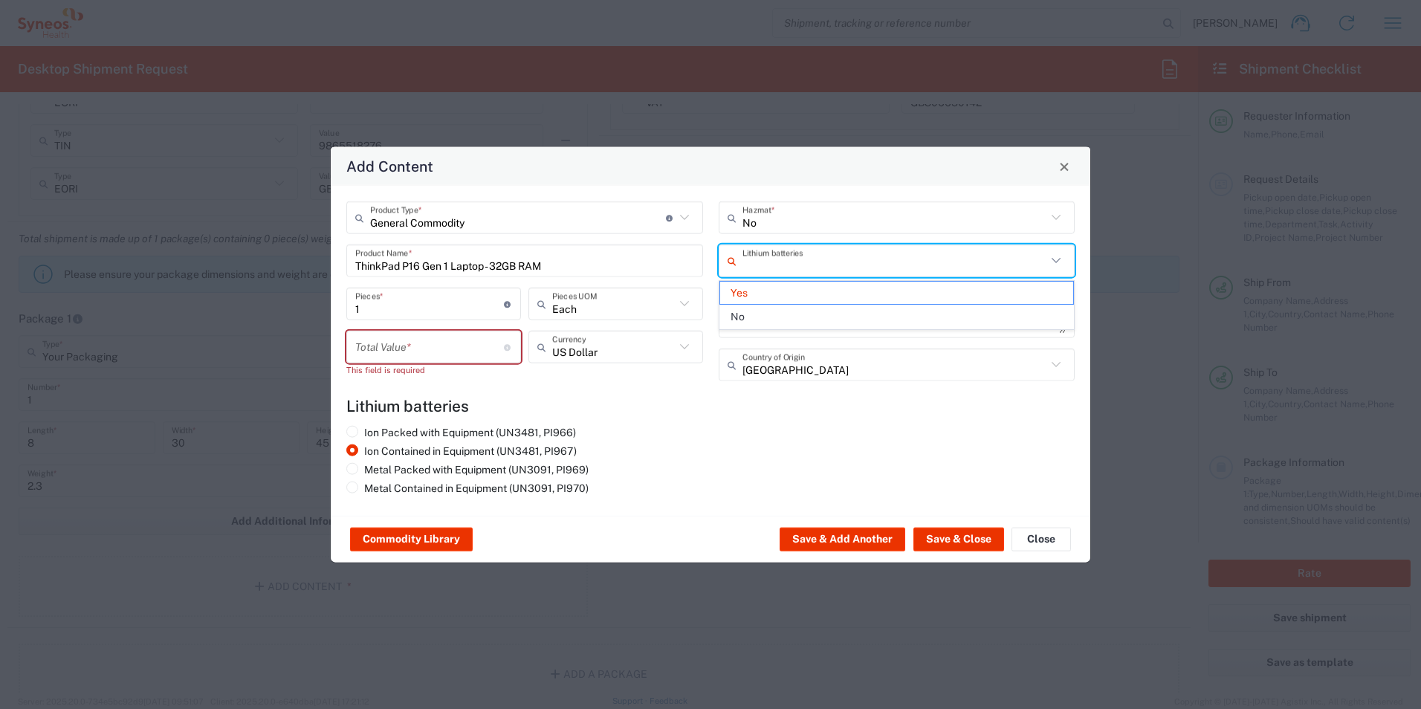
click at [727, 516] on div "Commodity Library Save & Add Another Save & Close Close" at bounding box center [710, 539] width 759 height 47
type input "Yes"
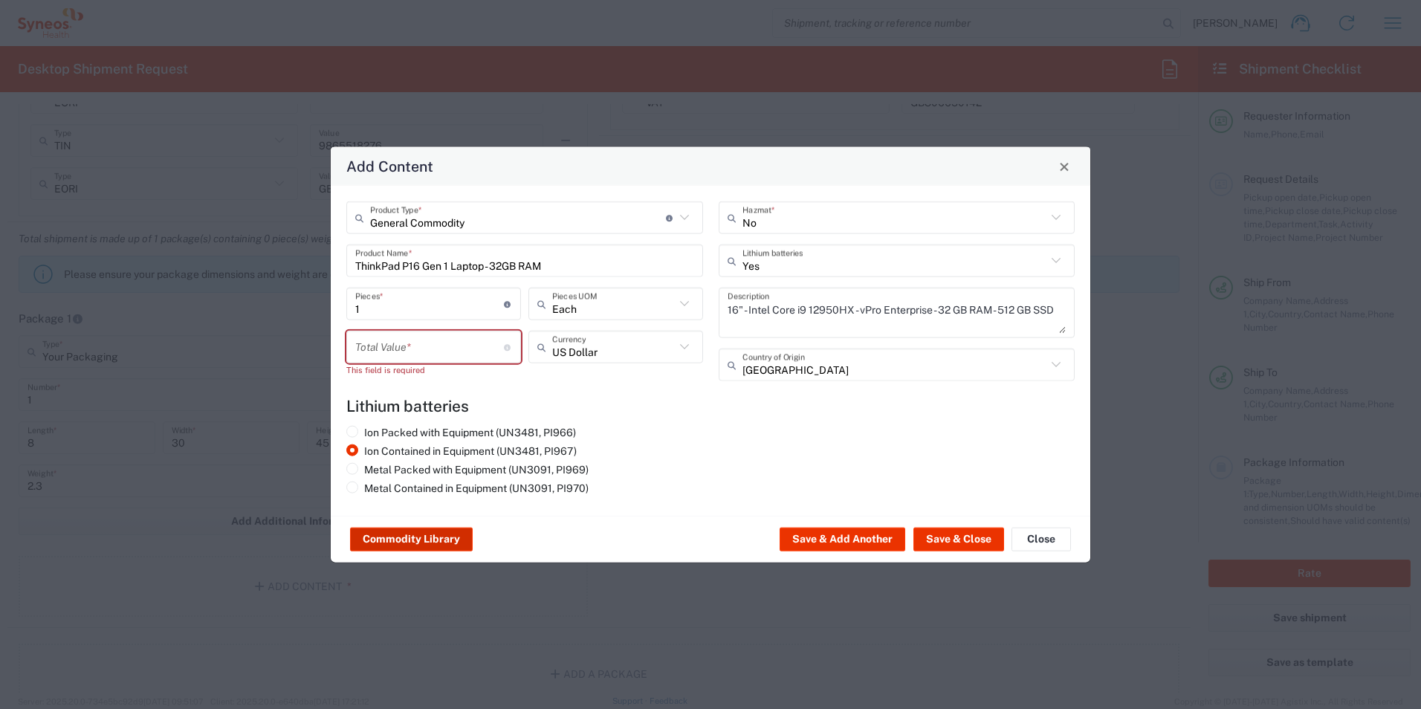
click at [409, 540] on button "Commodity Library" at bounding box center [411, 540] width 123 height 24
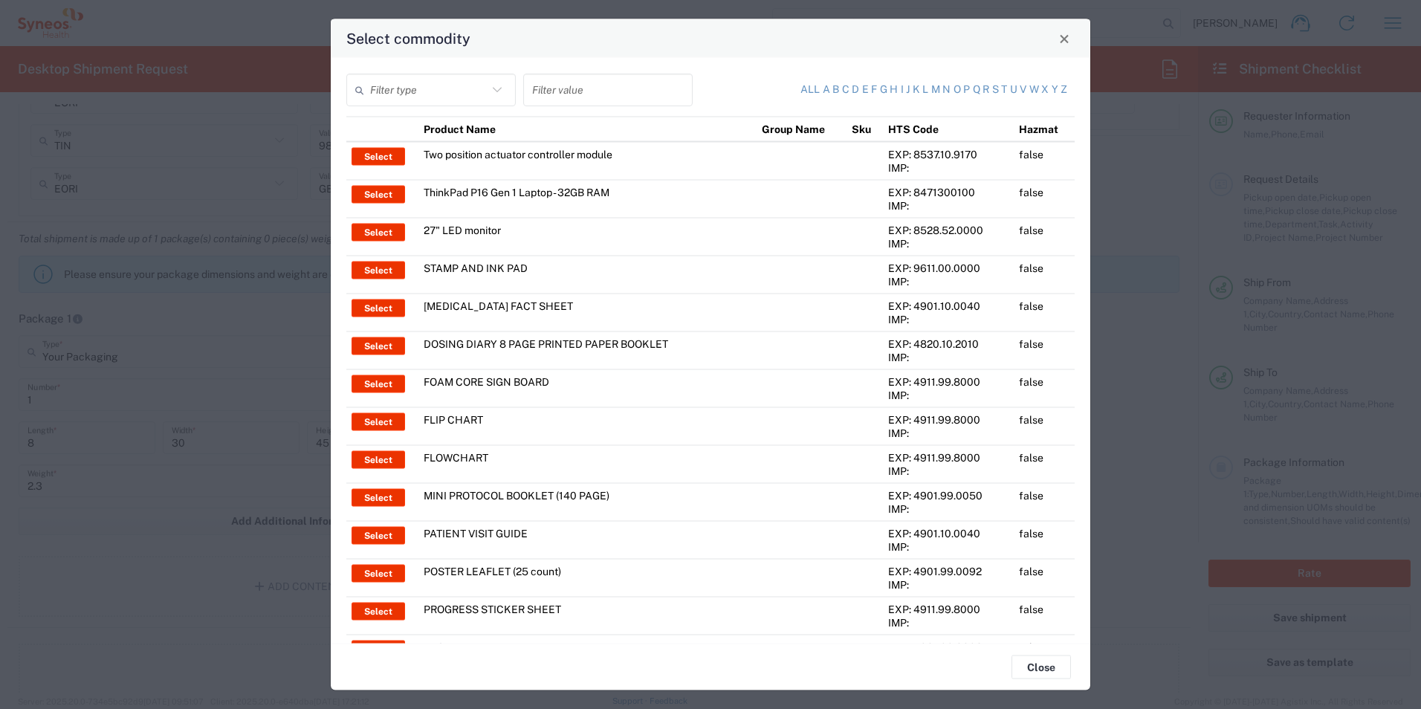
click at [422, 83] on input "text" at bounding box center [428, 90] width 117 height 26
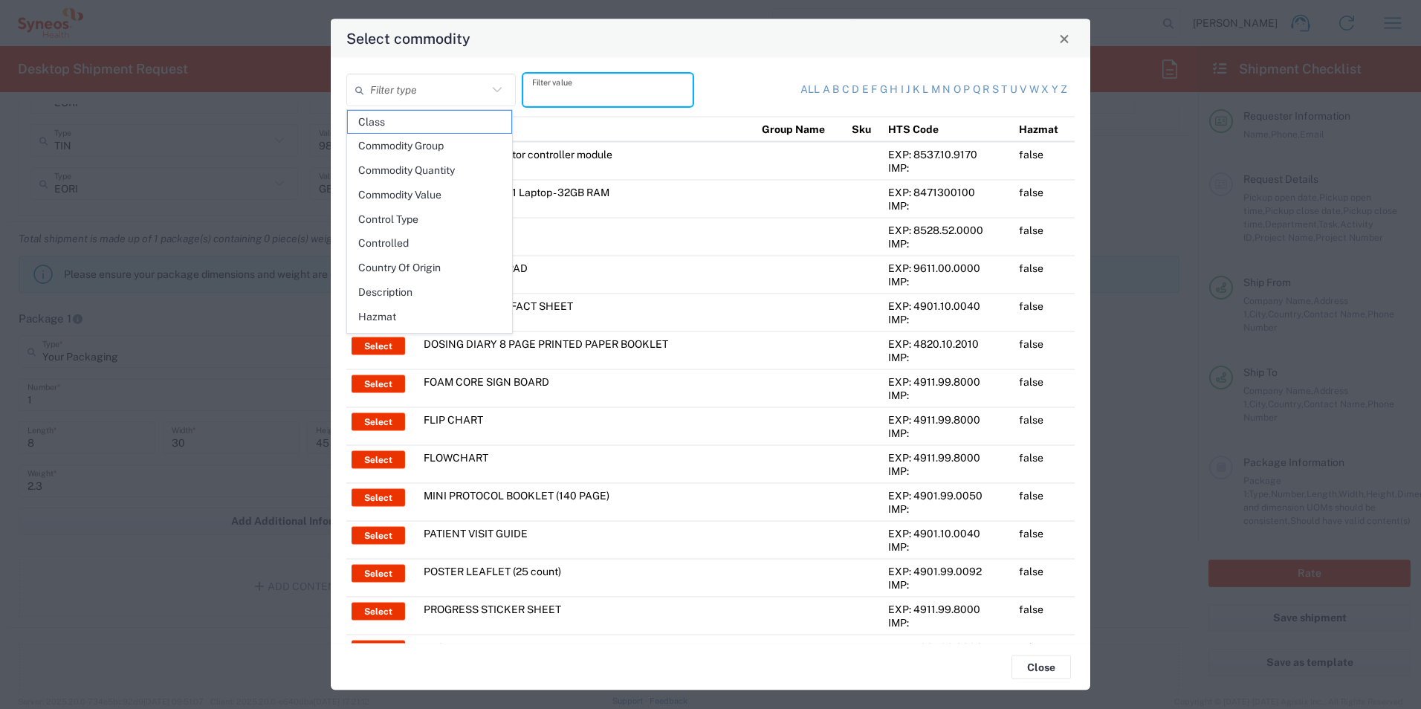
click at [597, 80] on input "text" at bounding box center [608, 90] width 152 height 26
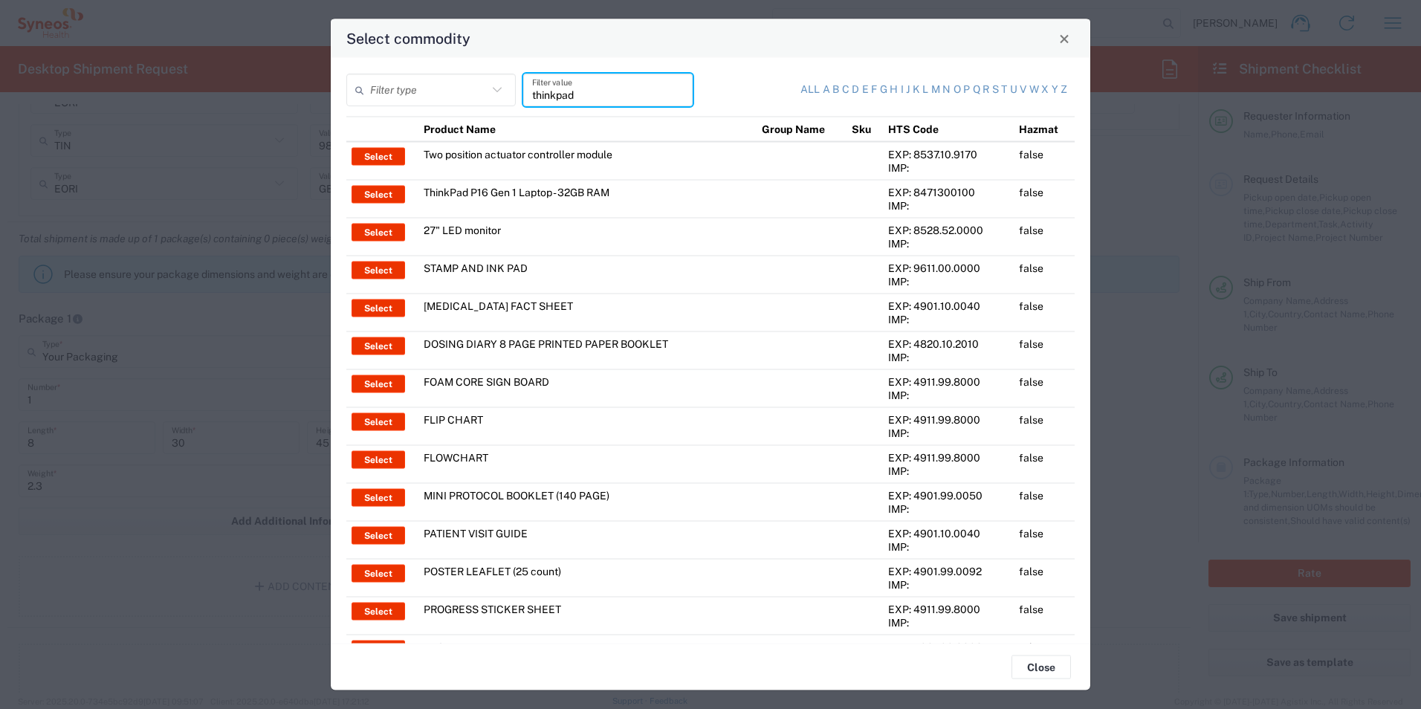
type input "thinkpad"
click at [1065, 42] on span "Close" at bounding box center [1064, 38] width 10 height 10
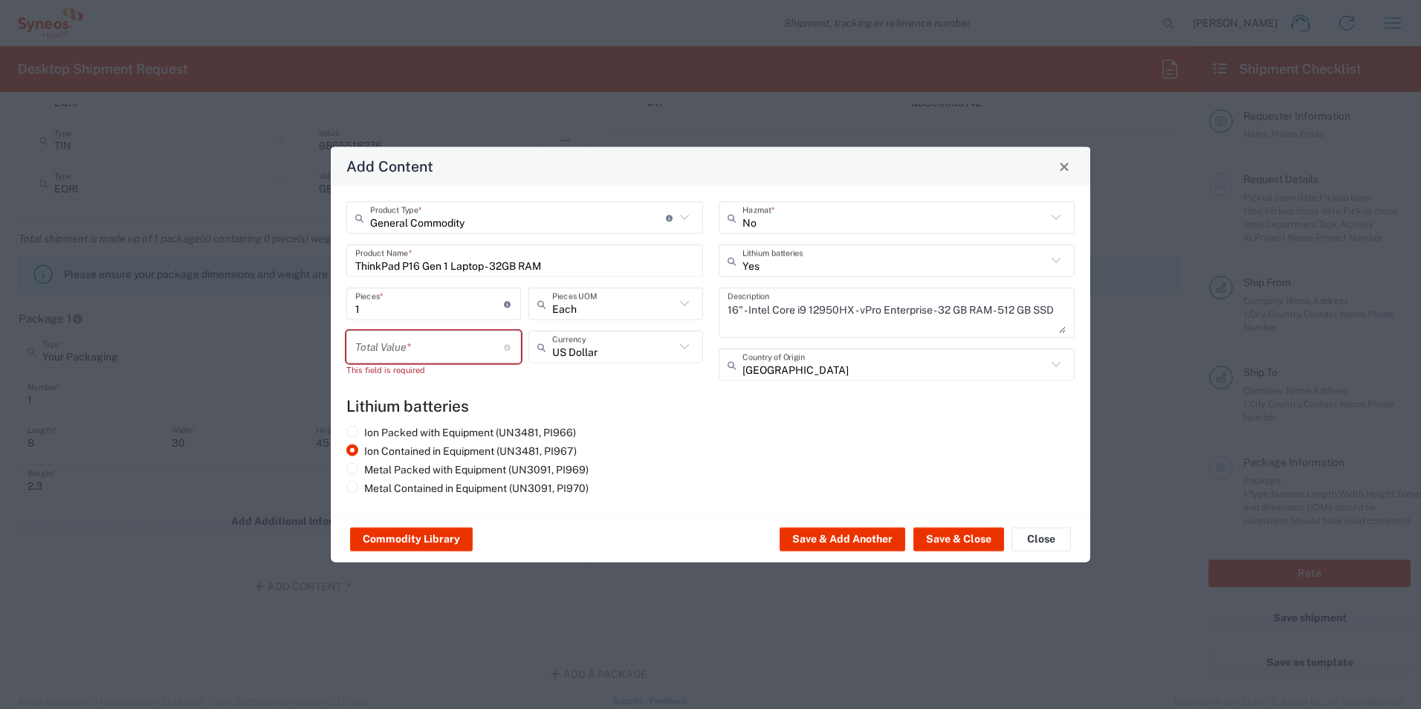
click at [357, 340] on input "number" at bounding box center [429, 347] width 149 height 26
click at [696, 352] on div "US Dollar Currency" at bounding box center [615, 347] width 175 height 33
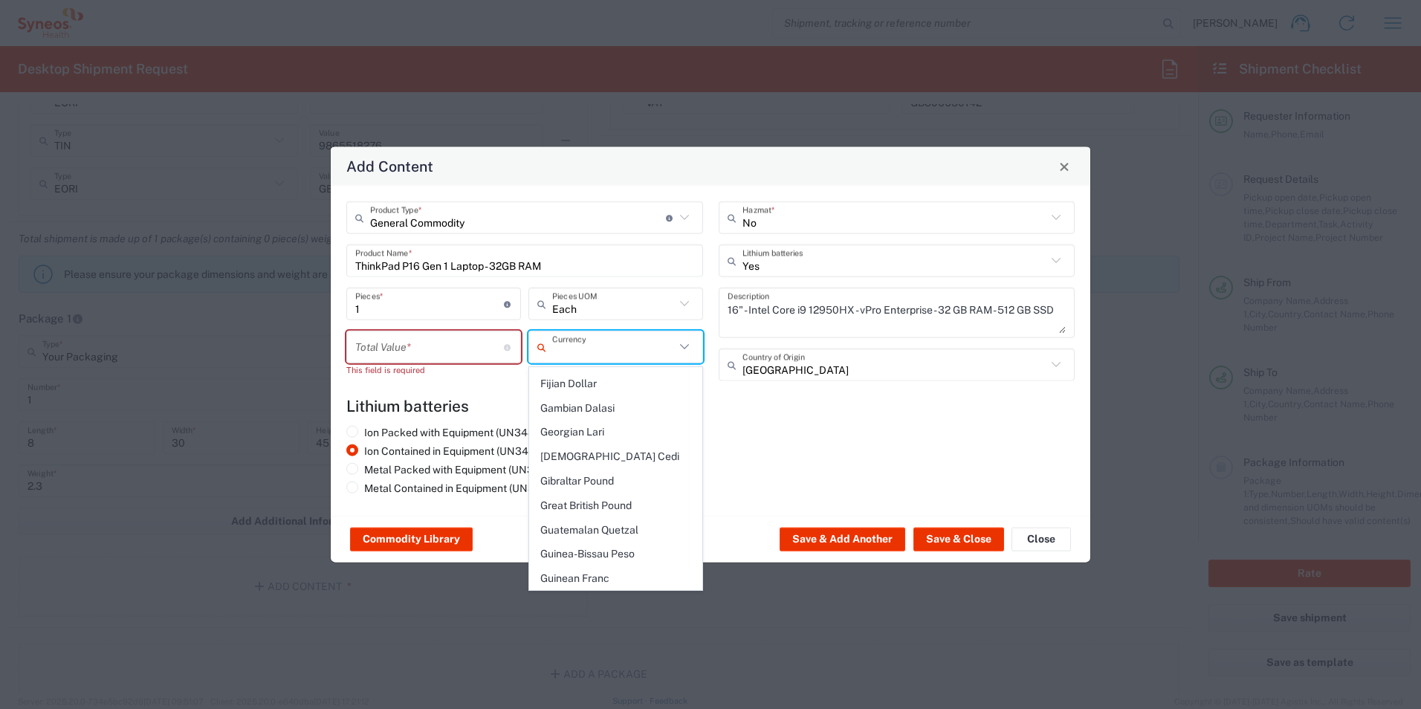
scroll to position [1457, 0]
click at [633, 444] on span "Great British Pound" at bounding box center [616, 455] width 172 height 23
type input "Great British Pound"
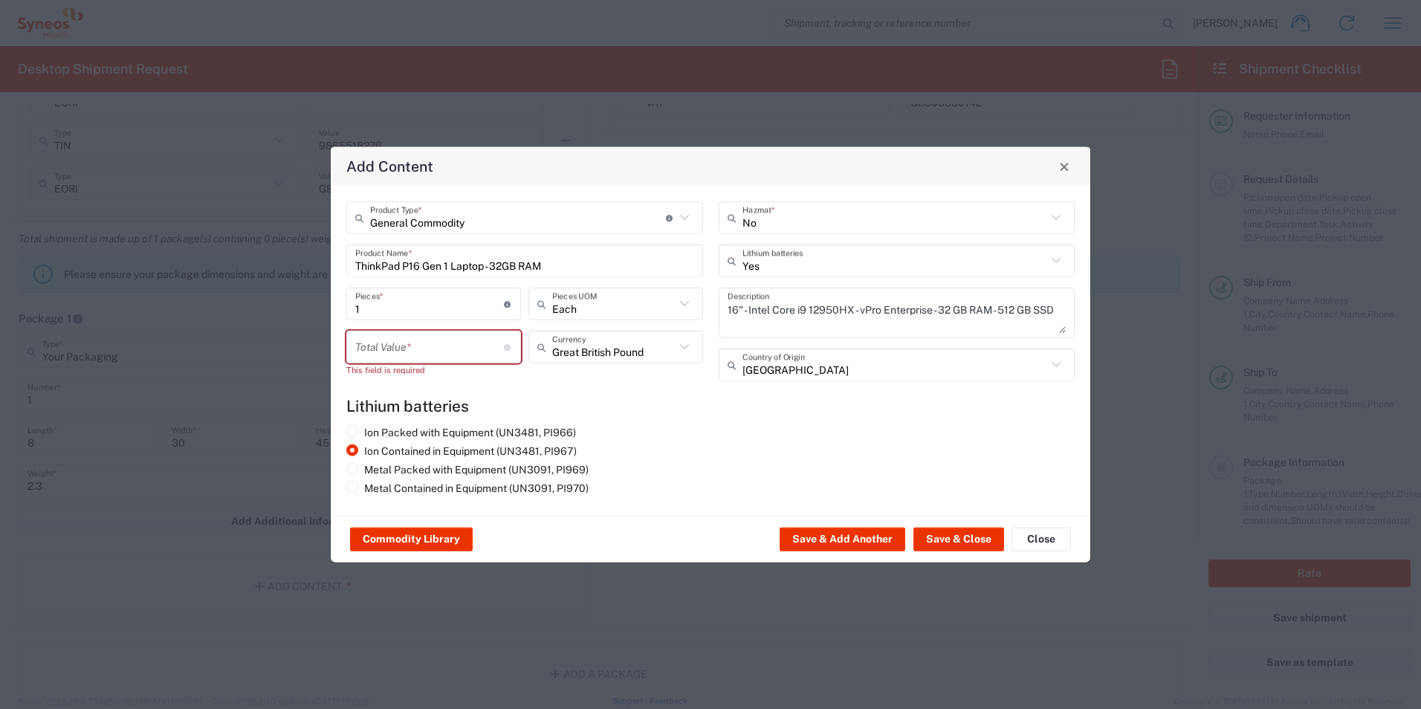
click at [421, 347] on input "number" at bounding box center [429, 347] width 149 height 26
type input "300"
click at [643, 415] on h4 "Lithium batteries" at bounding box center [710, 406] width 728 height 19
click at [944, 542] on button "Save & Close" at bounding box center [958, 540] width 91 height 24
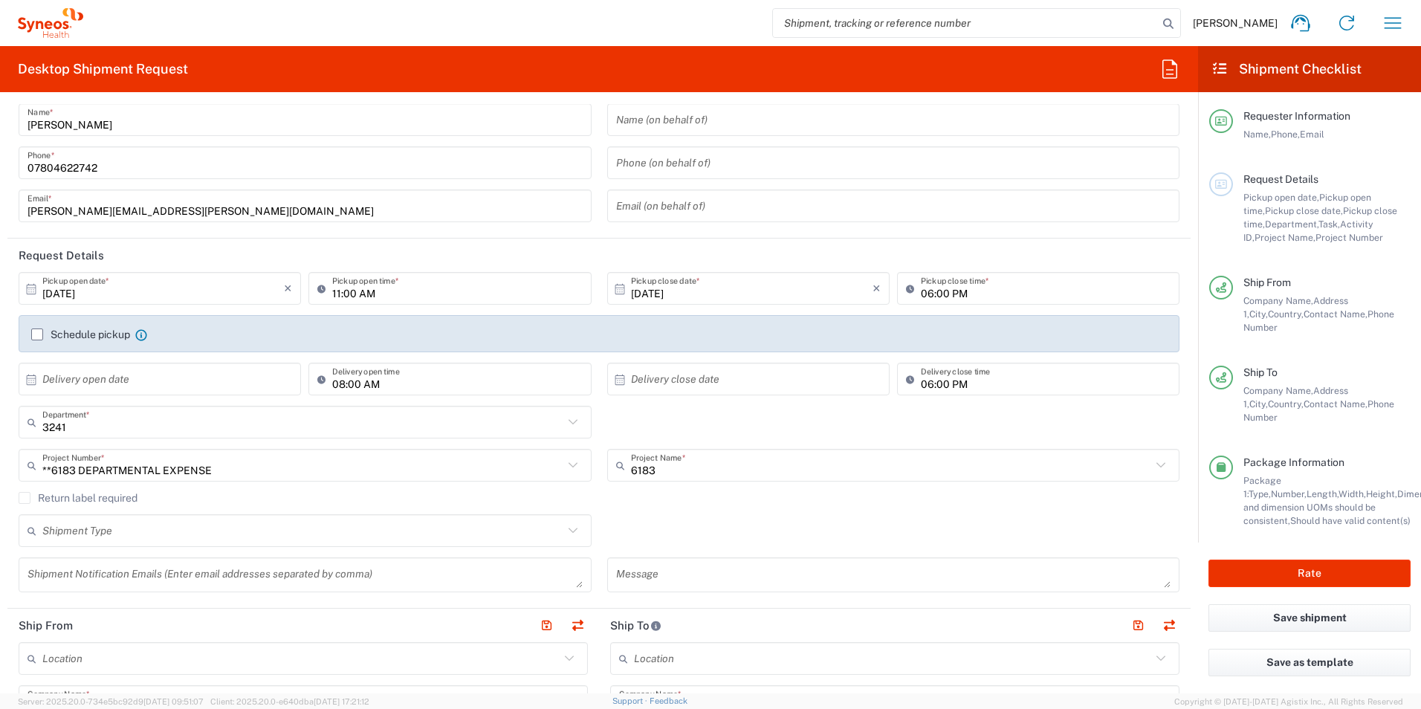
scroll to position [0, 0]
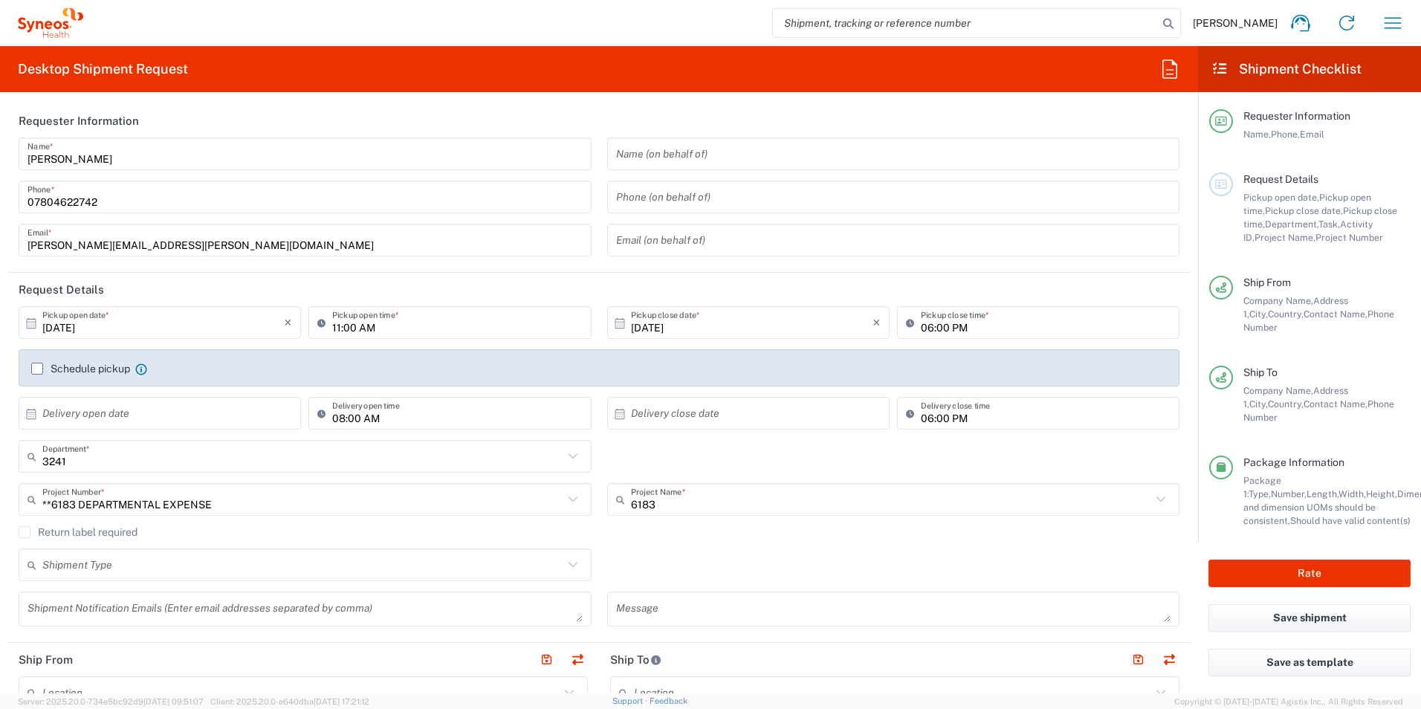
click at [33, 372] on label "Schedule pickup" at bounding box center [80, 369] width 99 height 12
click at [37, 369] on input "Schedule pickup" at bounding box center [37, 369] width 0 height 0
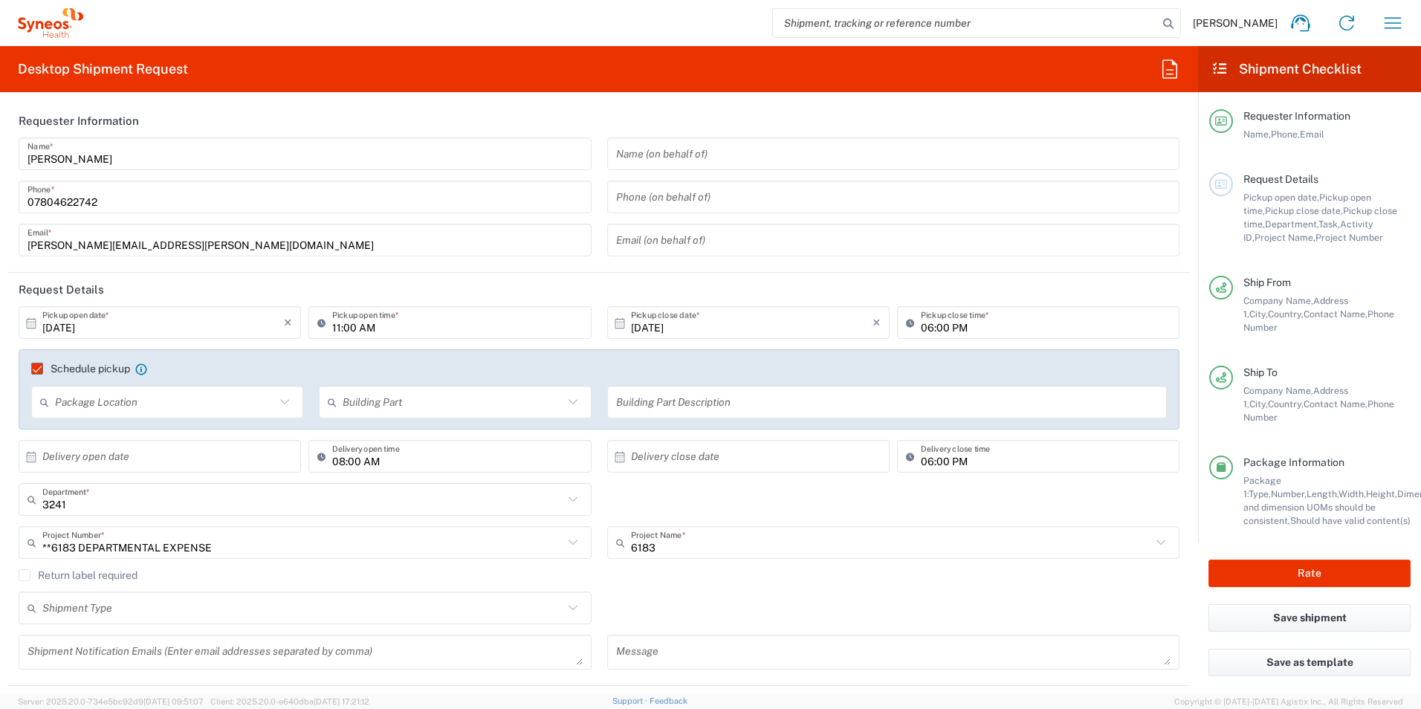
click at [250, 404] on input "text" at bounding box center [165, 402] width 220 height 26
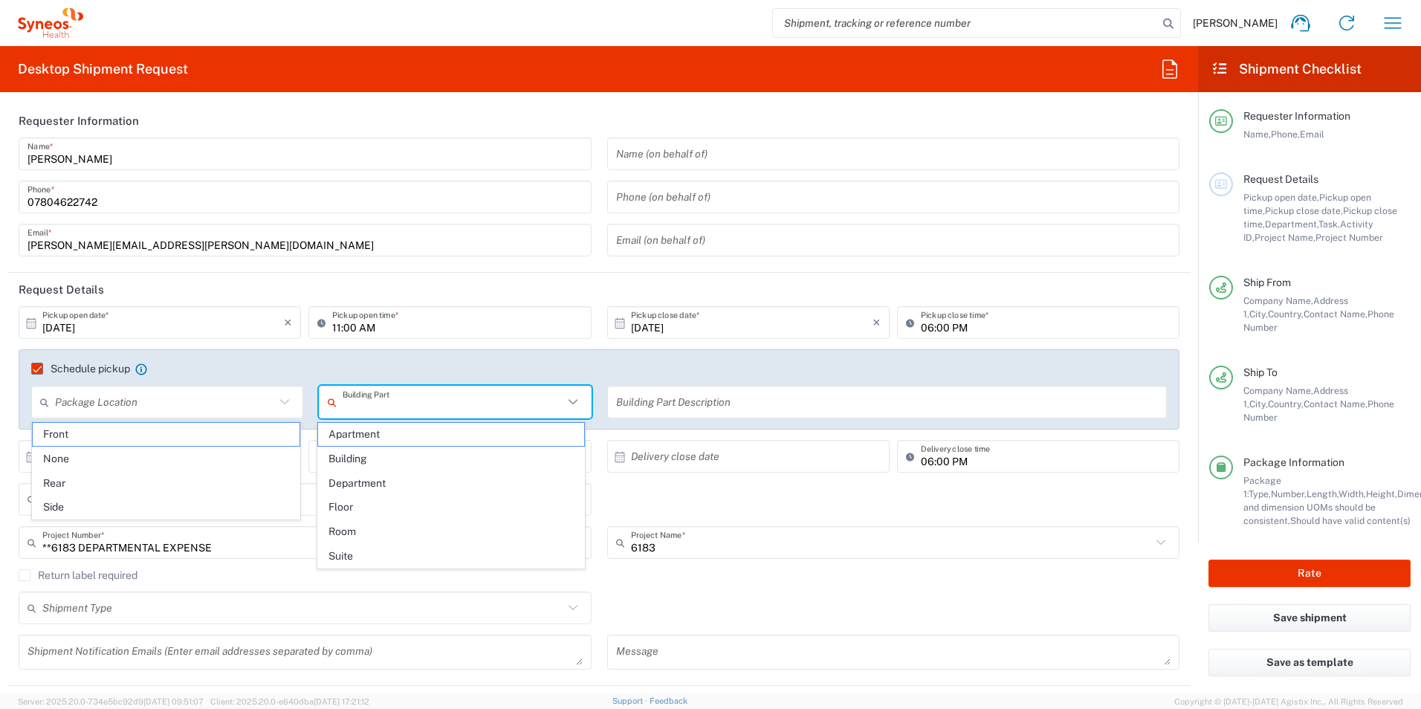
click at [474, 408] on input "text" at bounding box center [453, 402] width 220 height 26
click at [424, 433] on span "Apartment" at bounding box center [451, 434] width 267 height 23
type input "Apartment"
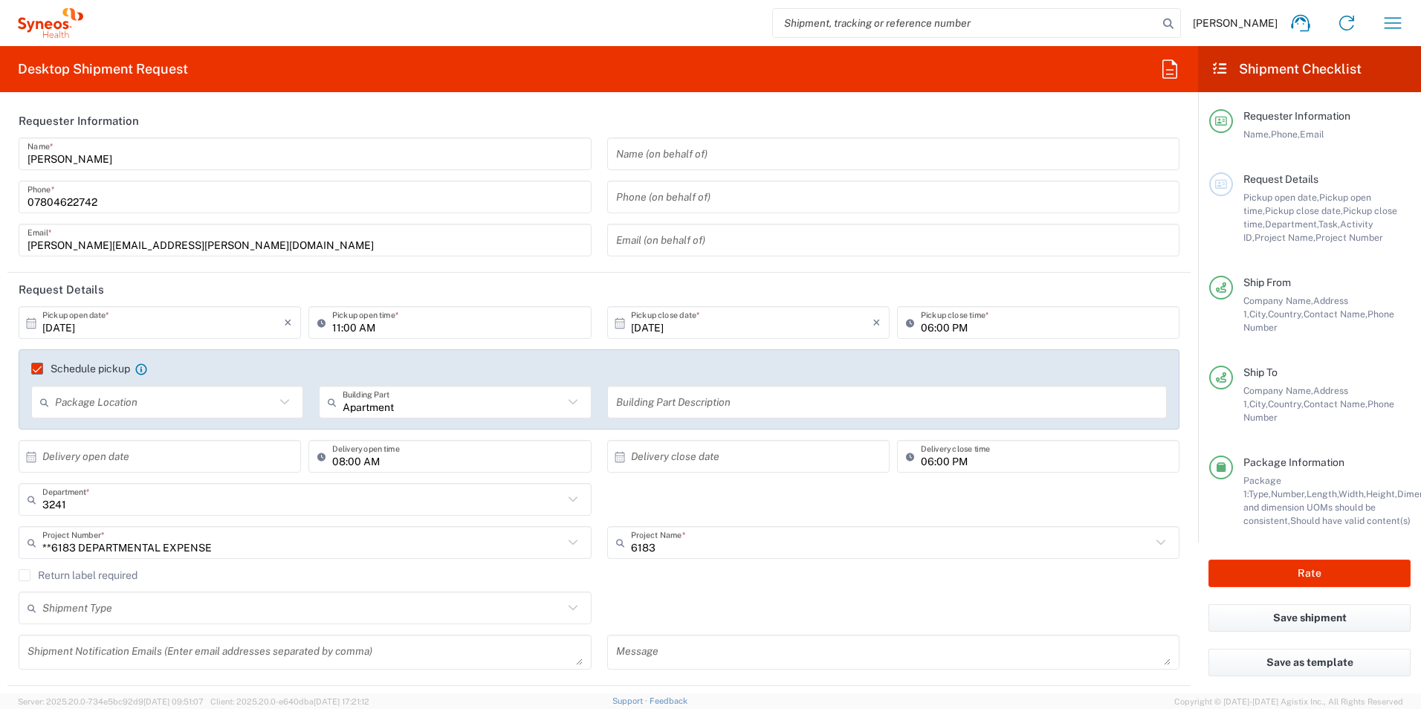
click at [728, 408] on input "text" at bounding box center [887, 402] width 542 height 26
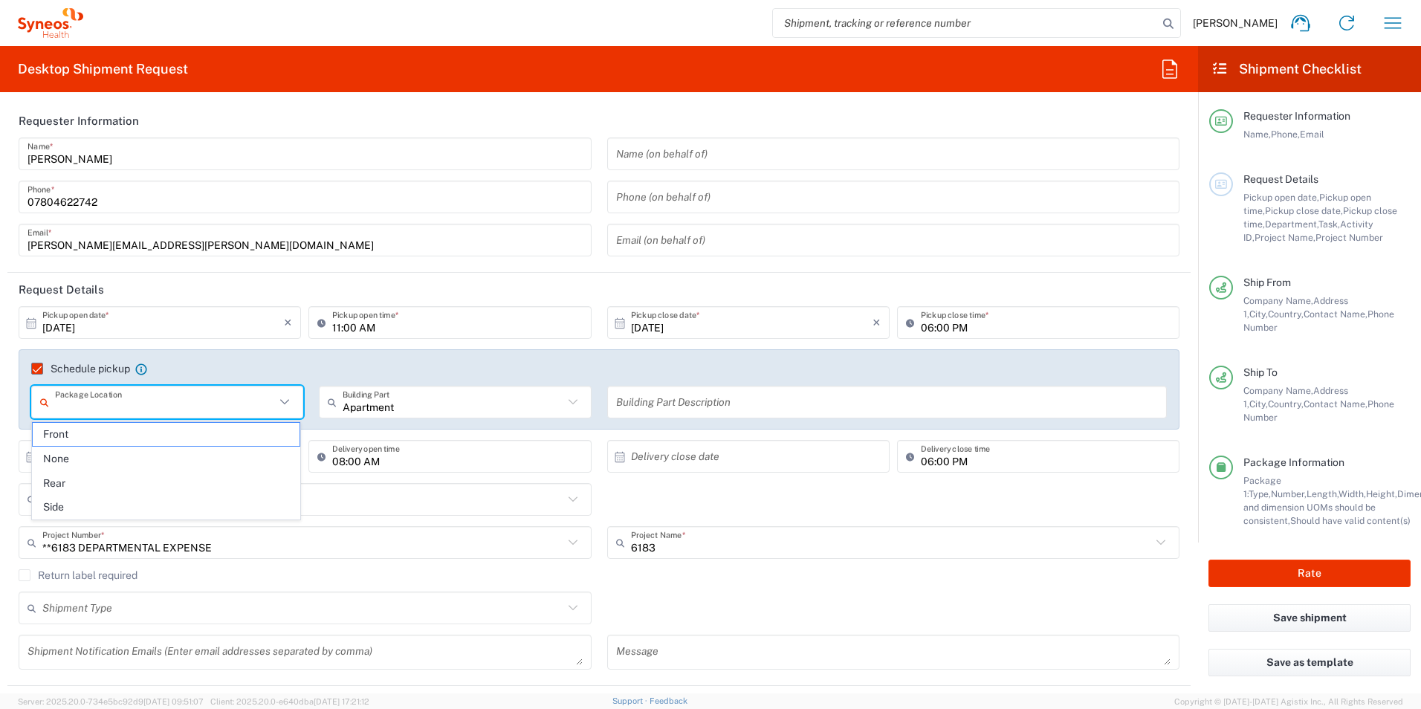
click at [212, 414] on input "text" at bounding box center [165, 402] width 220 height 26
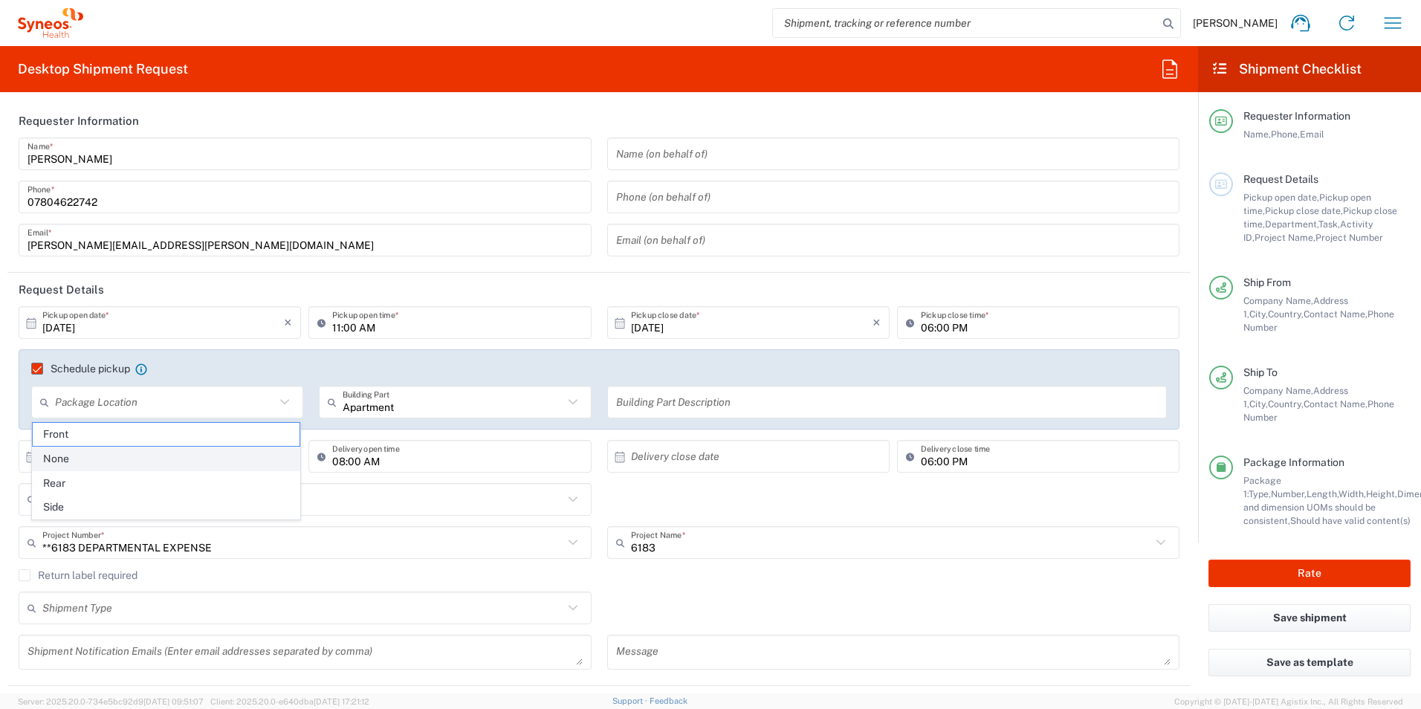
click at [130, 461] on span "None" at bounding box center [166, 458] width 267 height 23
type input "None"
click at [657, 398] on input "text" at bounding box center [887, 402] width 542 height 26
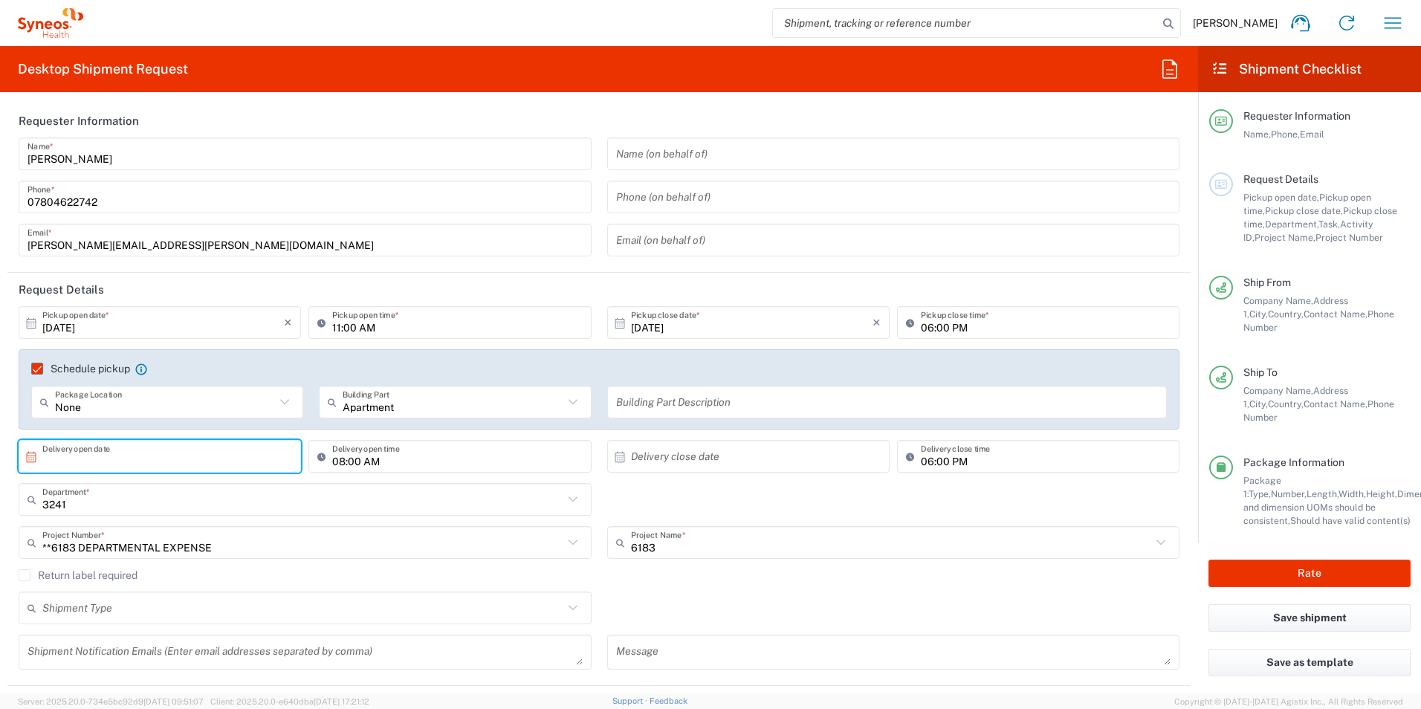
click at [186, 466] on input "text" at bounding box center [163, 457] width 242 height 26
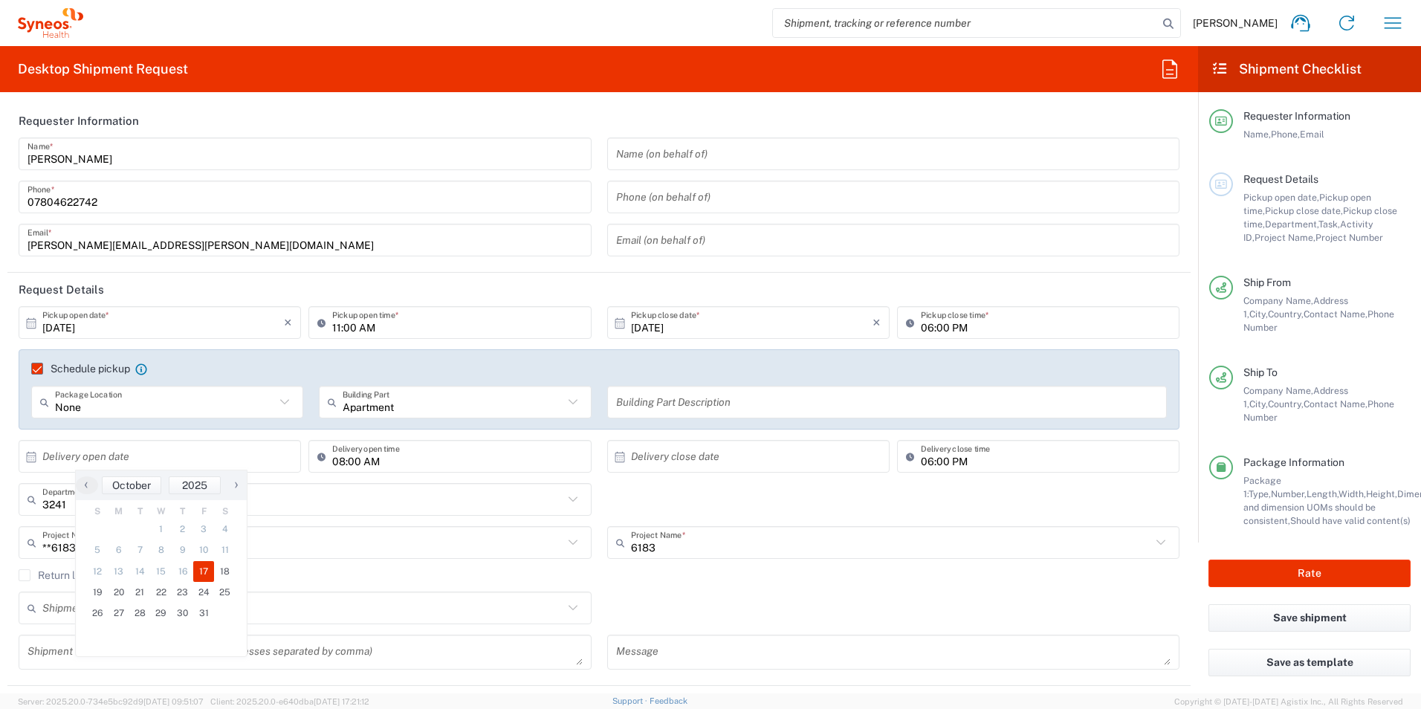
drag, startPoint x: 89, startPoint y: 593, endPoint x: 191, endPoint y: 574, distance: 103.6
click at [192, 573] on tbody "28 29 30 1 2 3 4 5 6 7 8 9 10 11 12 13 14 15 16 17 18 19 20 21 22 23 24 25 26 2…" at bounding box center [161, 582] width 149 height 126
click at [198, 572] on span "17" at bounding box center [204, 571] width 22 height 21
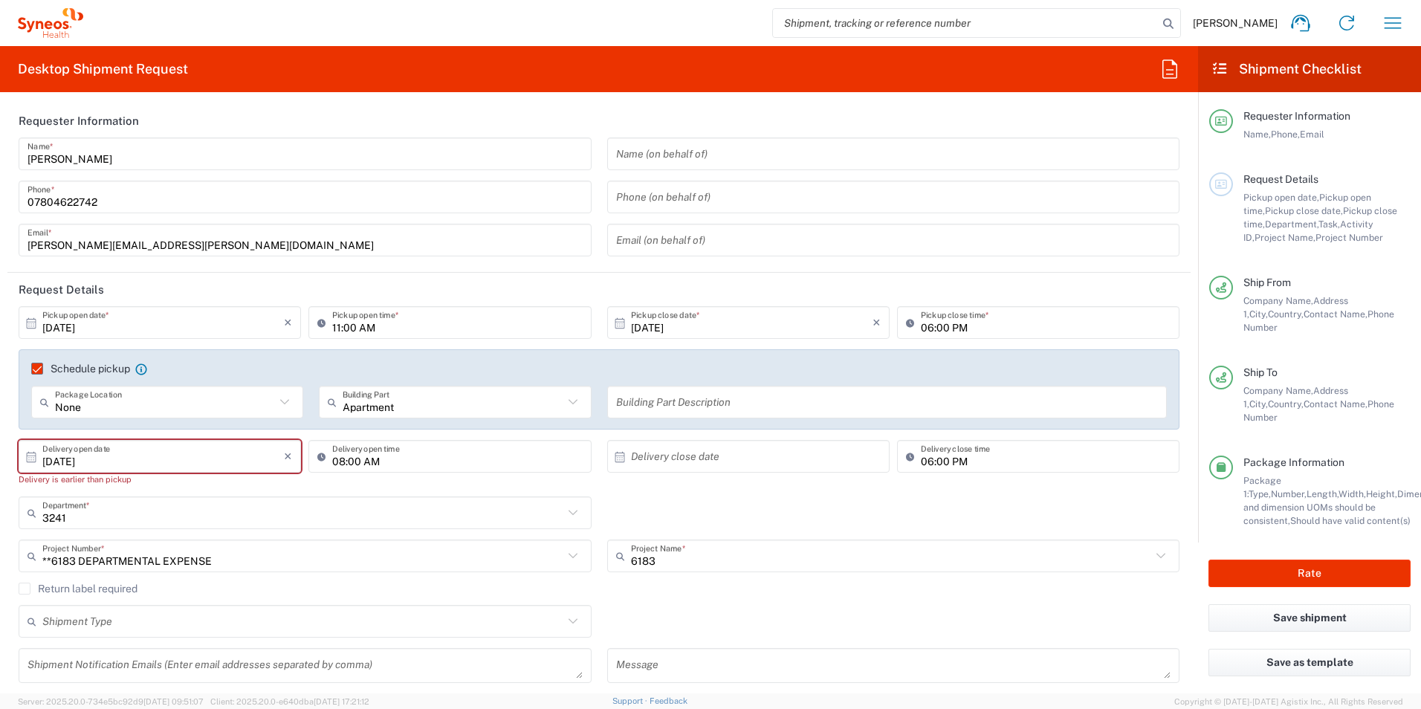
click at [158, 459] on input "[DATE]" at bounding box center [163, 457] width 242 height 26
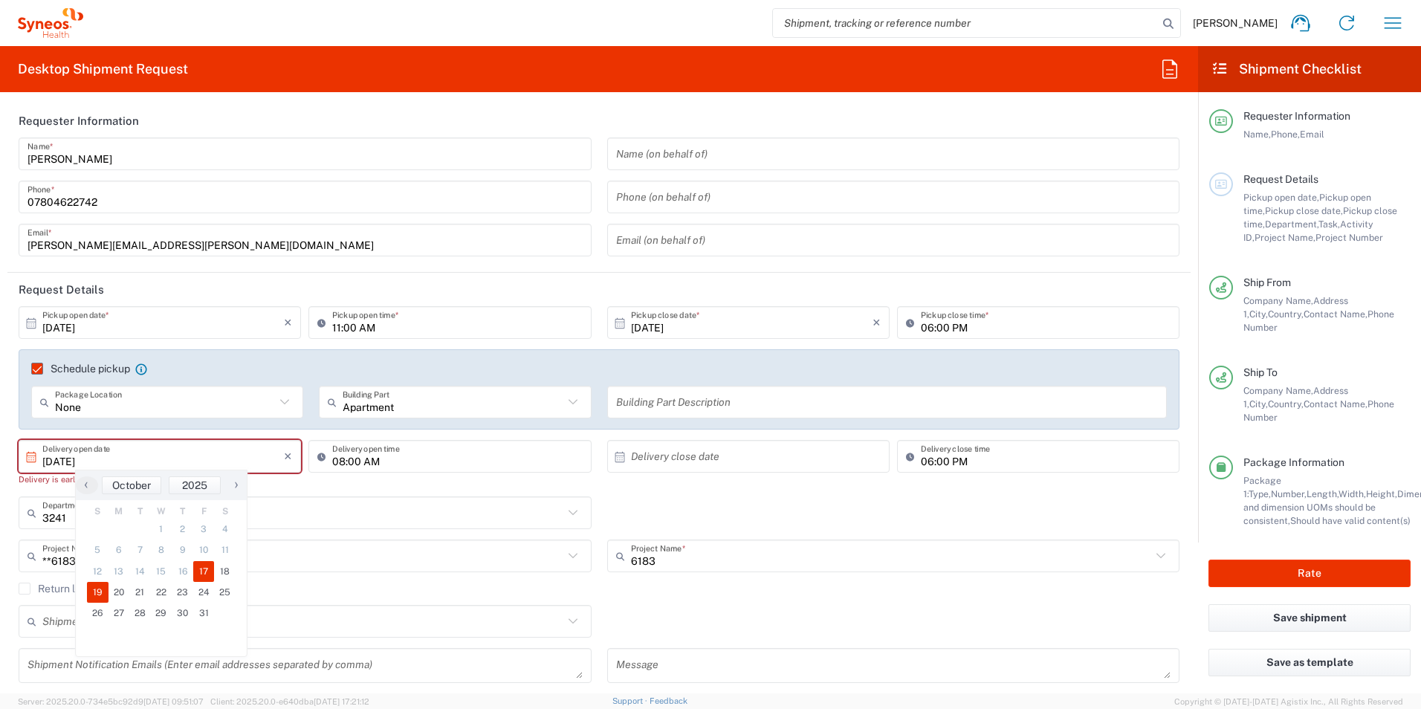
click at [99, 595] on span "19" at bounding box center [98, 592] width 22 height 21
type input "[DATE]"
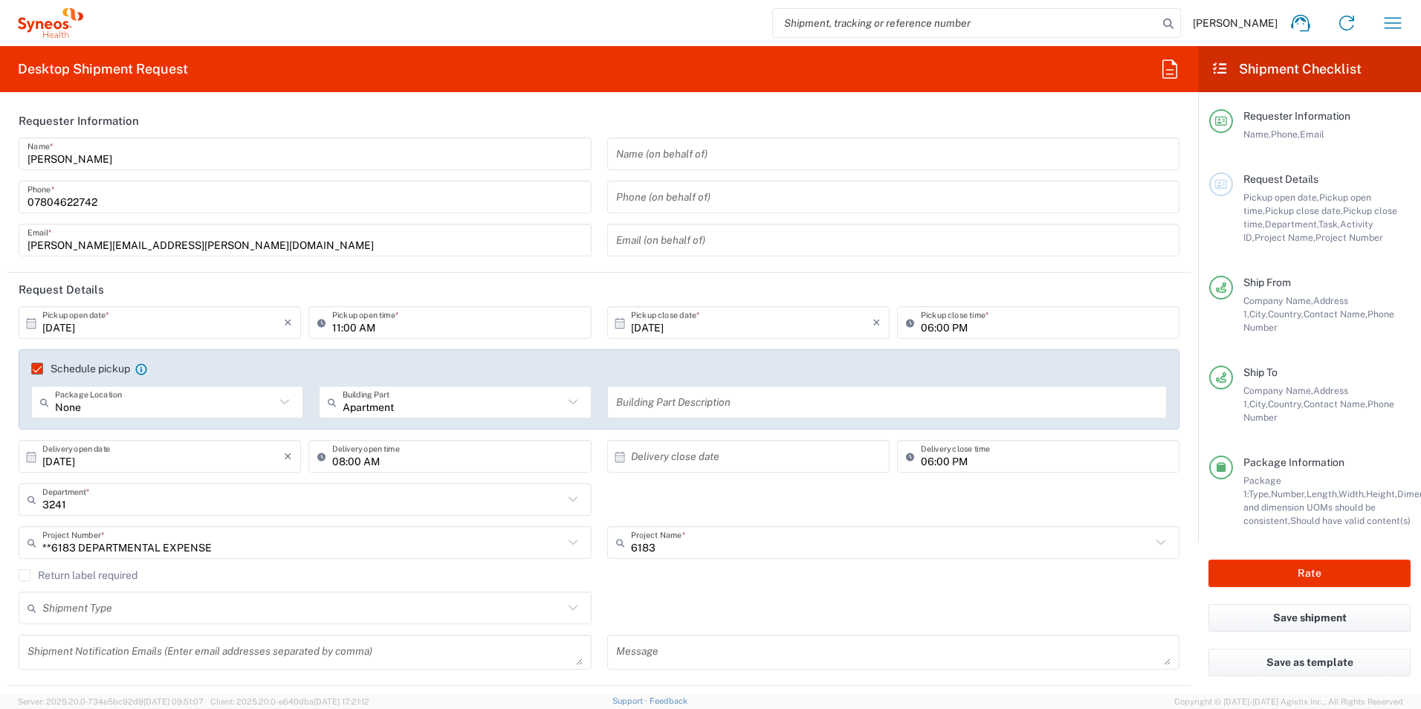
click at [766, 463] on input "text" at bounding box center [752, 457] width 242 height 26
click at [774, 589] on span "23" at bounding box center [765, 592] width 22 height 21
click at [774, 589] on div "Return label required" at bounding box center [599, 580] width 1161 height 22
click at [767, 476] on div "[DATE] × Delivery close date Cancel Apply" at bounding box center [748, 461] width 290 height 43
click at [783, 456] on input "[DATE]" at bounding box center [752, 457] width 242 height 26
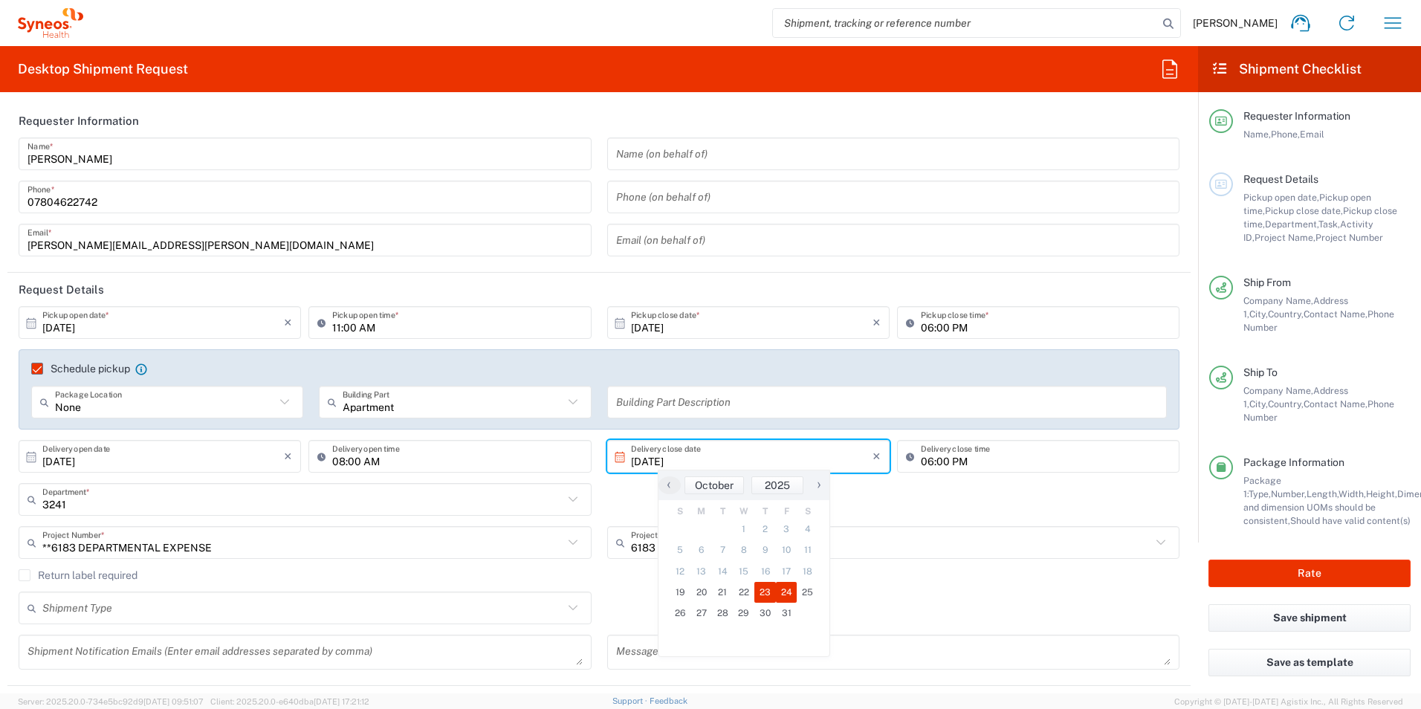
click at [779, 585] on span "24" at bounding box center [787, 592] width 22 height 21
type input "[DATE]"
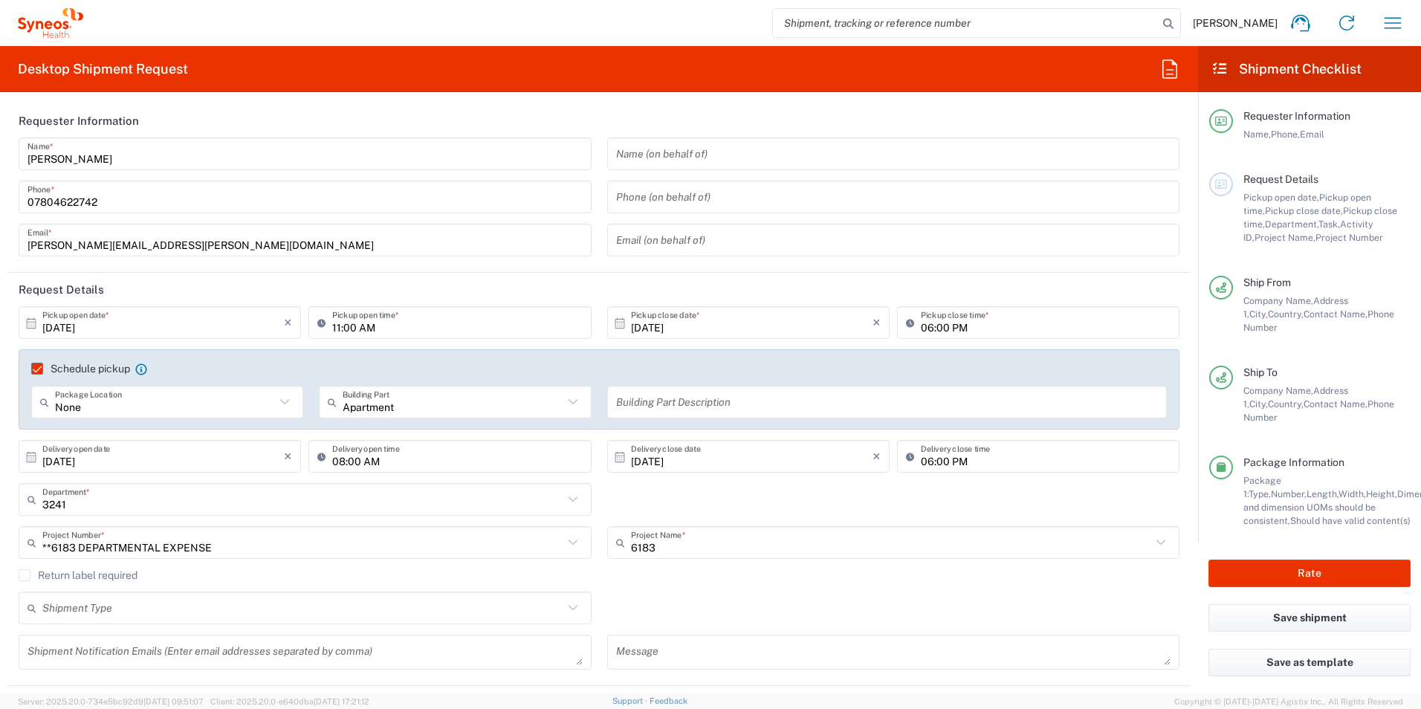
click at [676, 499] on div "3241 Department * 3241 3000 3100 3109 3110 3111 3112 3125 3130 3135 3136 3150 3…" at bounding box center [599, 504] width 1176 height 43
click at [690, 396] on input "text" at bounding box center [887, 402] width 542 height 26
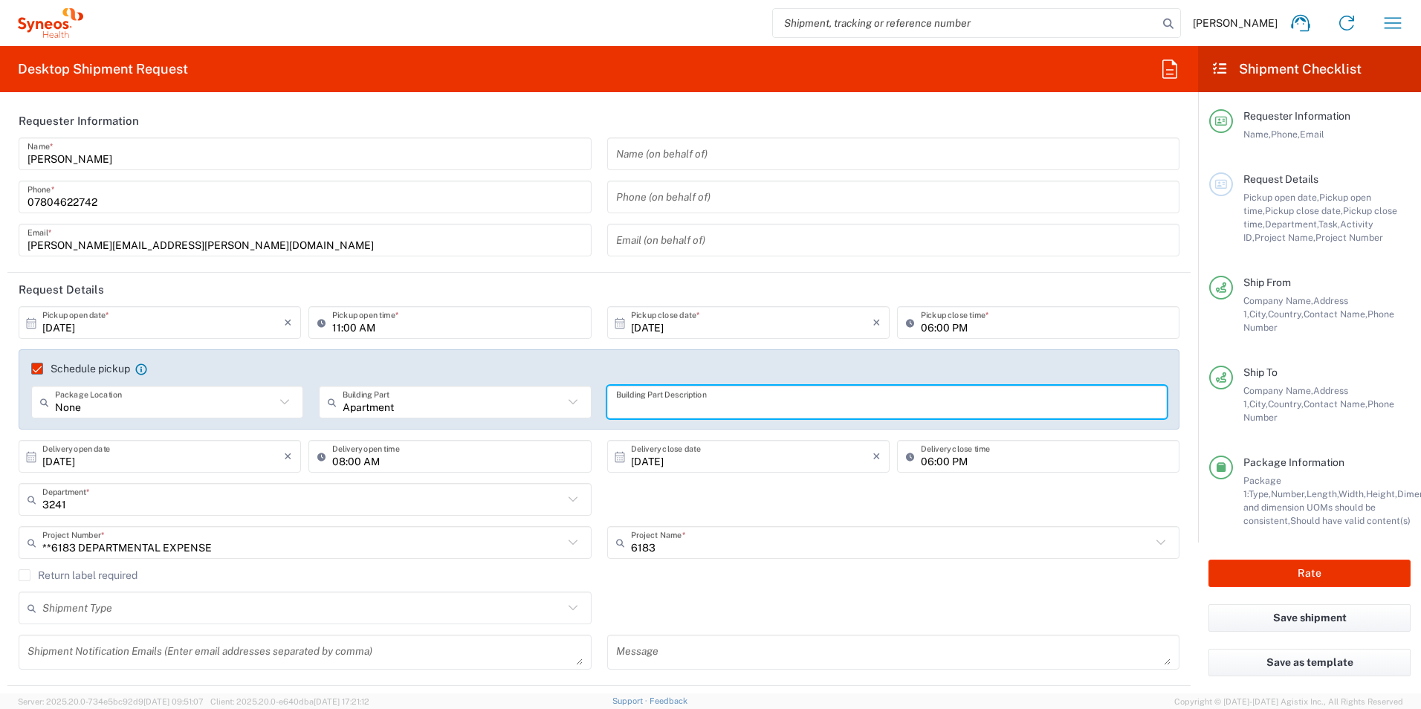
click at [505, 294] on header "Request Details" at bounding box center [598, 289] width 1183 height 33
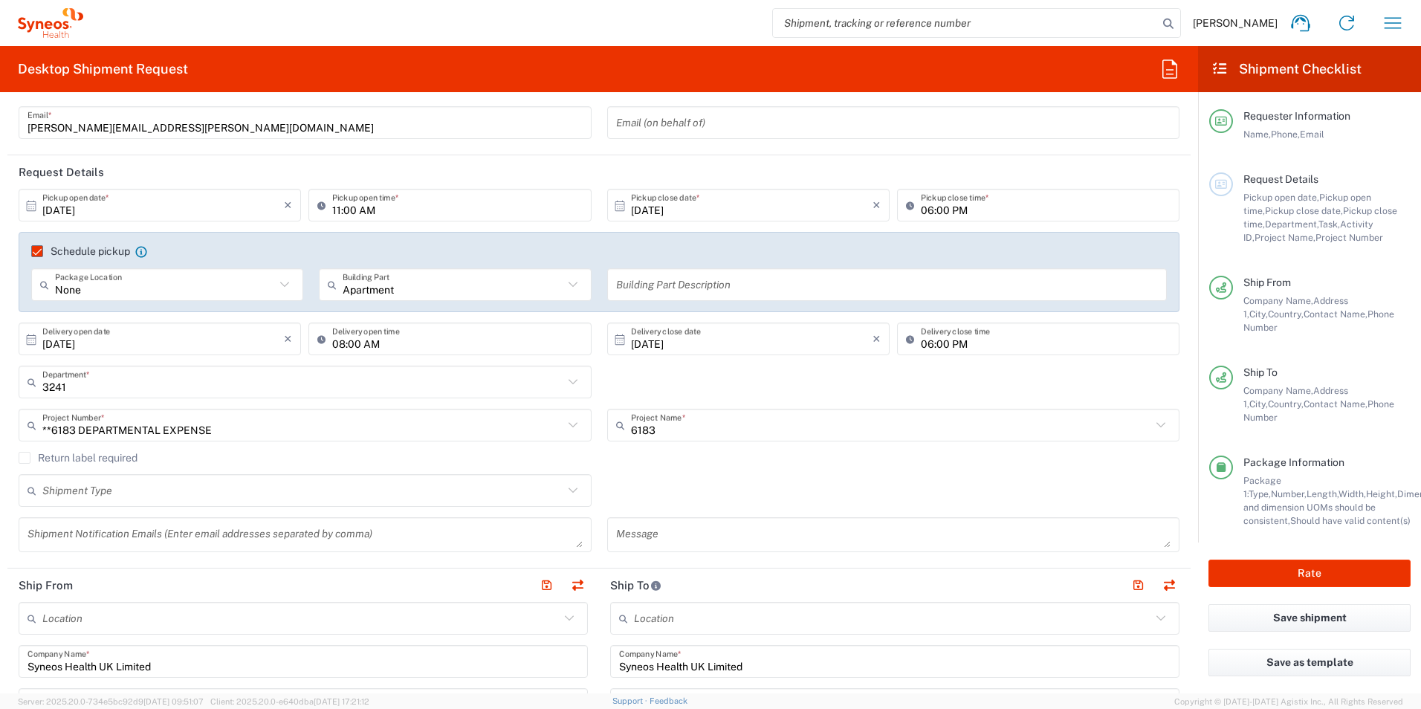
scroll to position [149, 0]
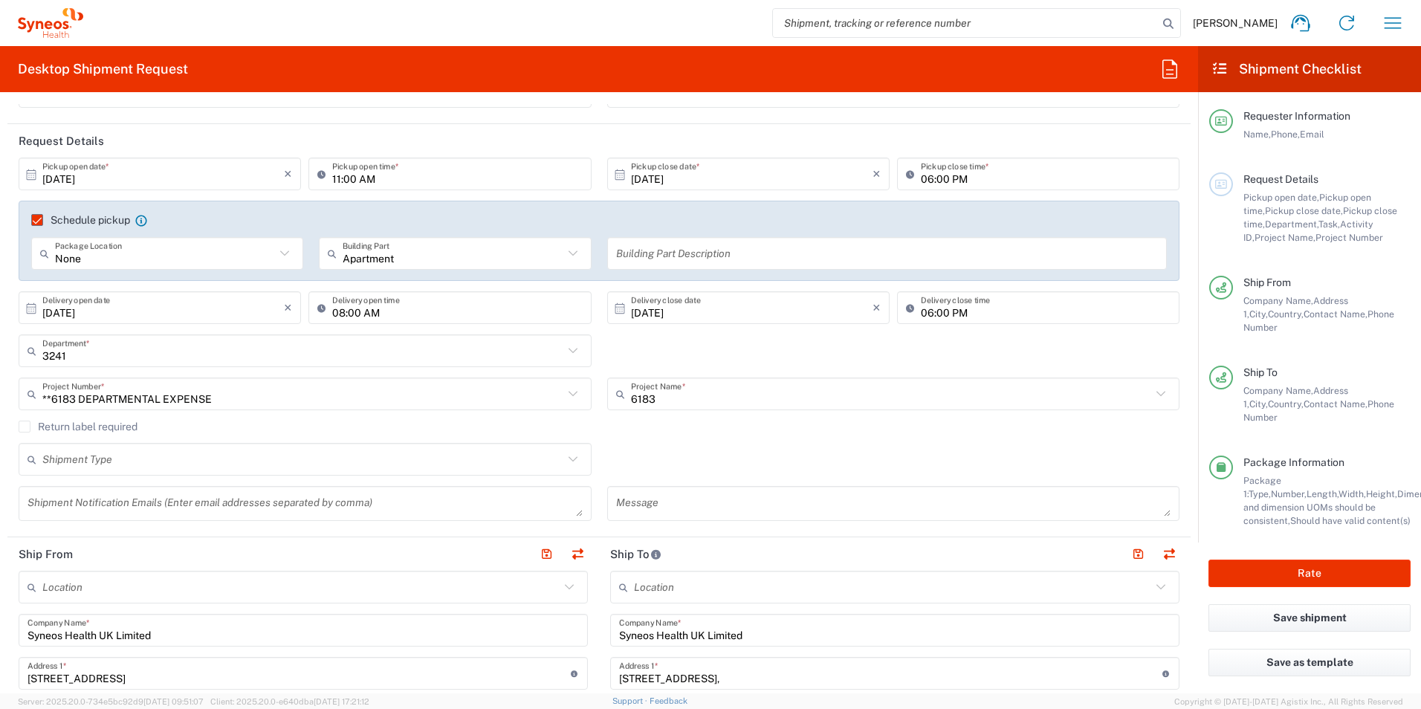
click at [220, 503] on textarea at bounding box center [304, 503] width 555 height 26
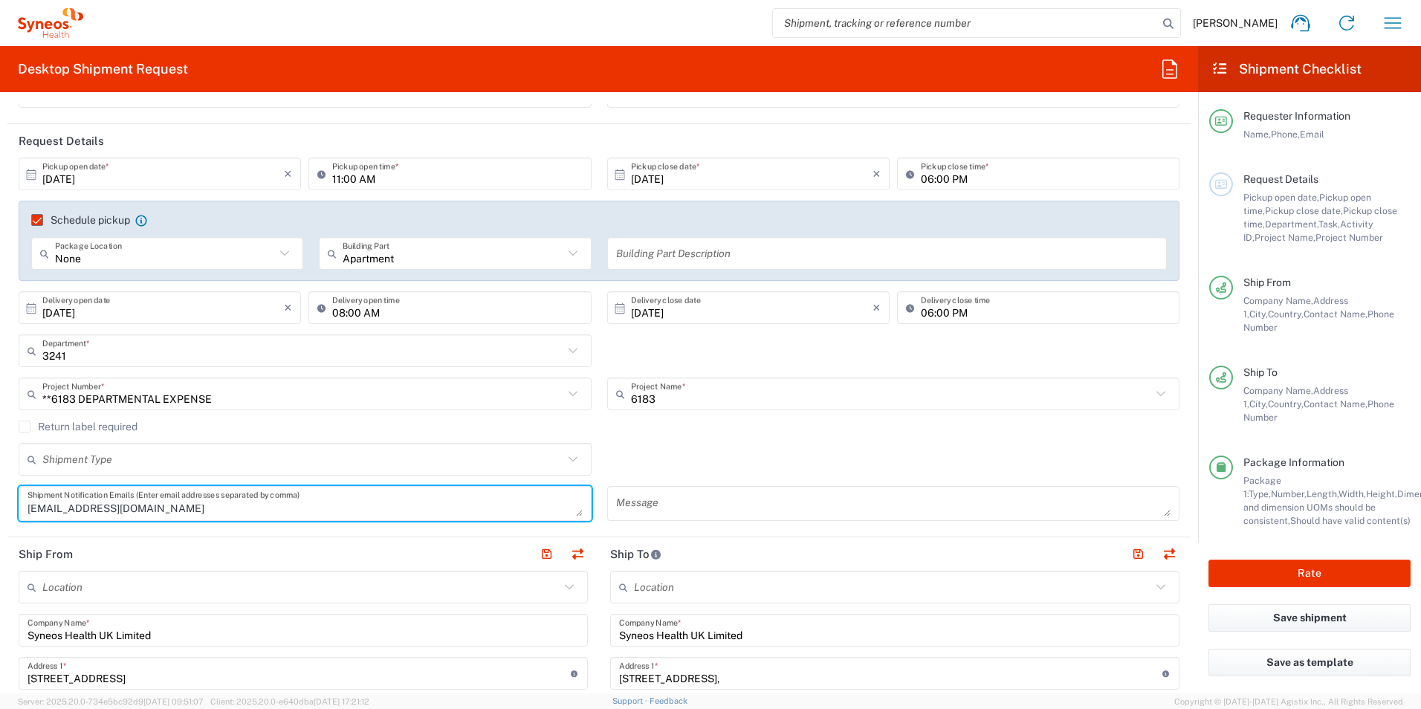
type textarea "[EMAIL_ADDRESS][DOMAIN_NAME]"
click at [751, 461] on div "Shipment Type Batch Regular" at bounding box center [599, 464] width 1176 height 43
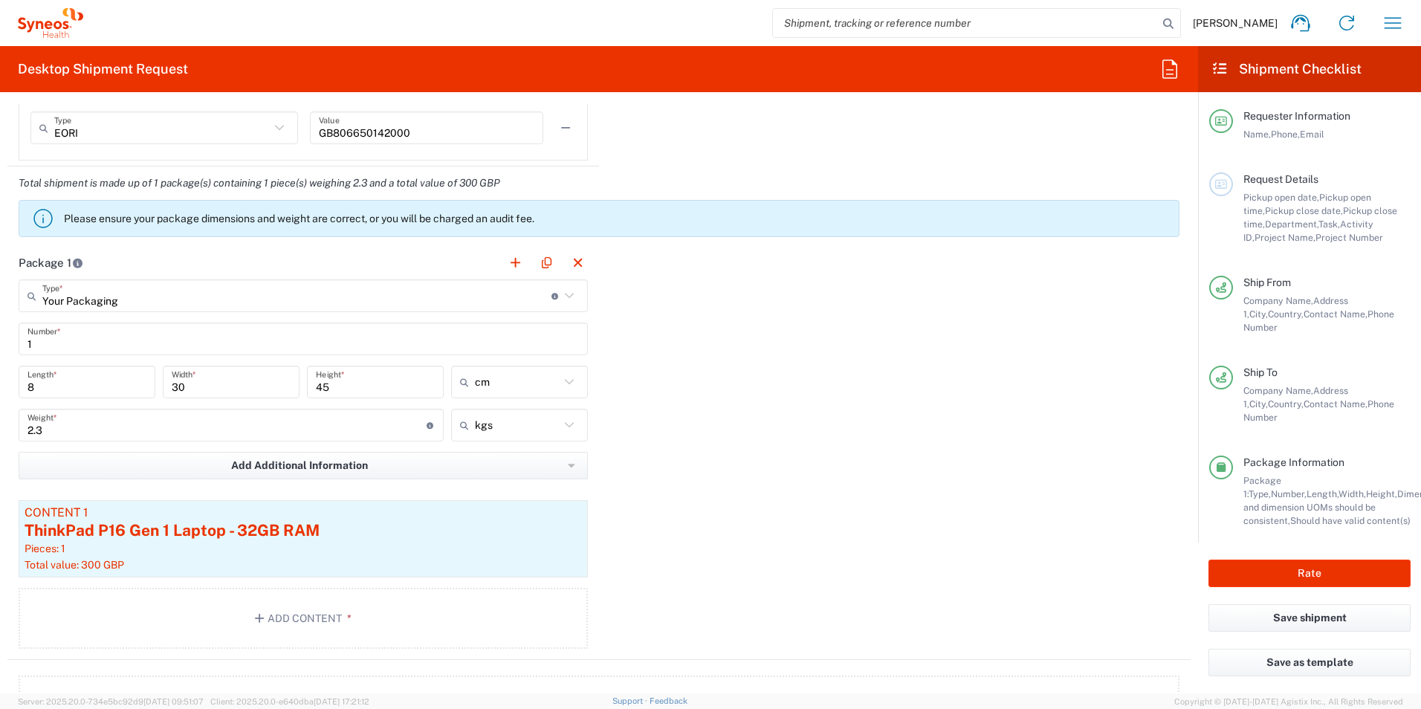
scroll to position [1263, 0]
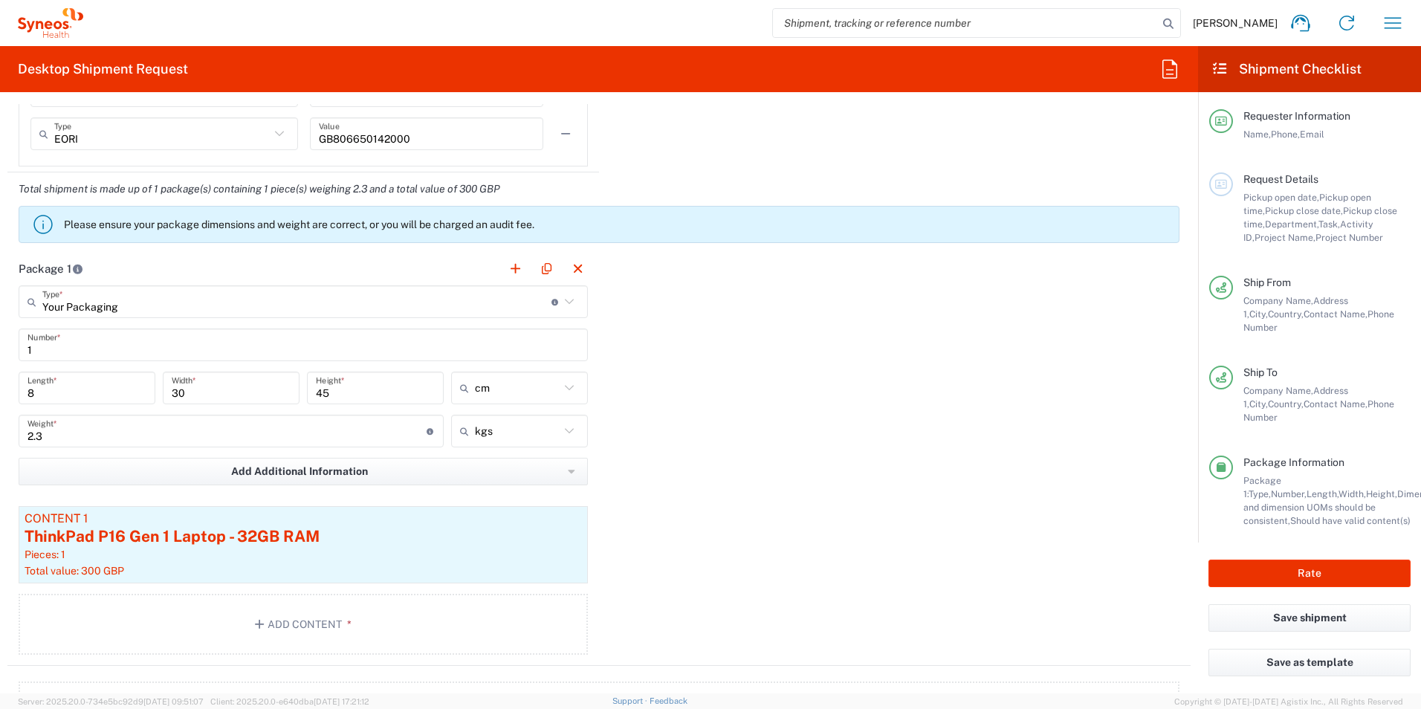
click at [1292, 196] on span "Pickup open date," at bounding box center [1281, 197] width 76 height 11
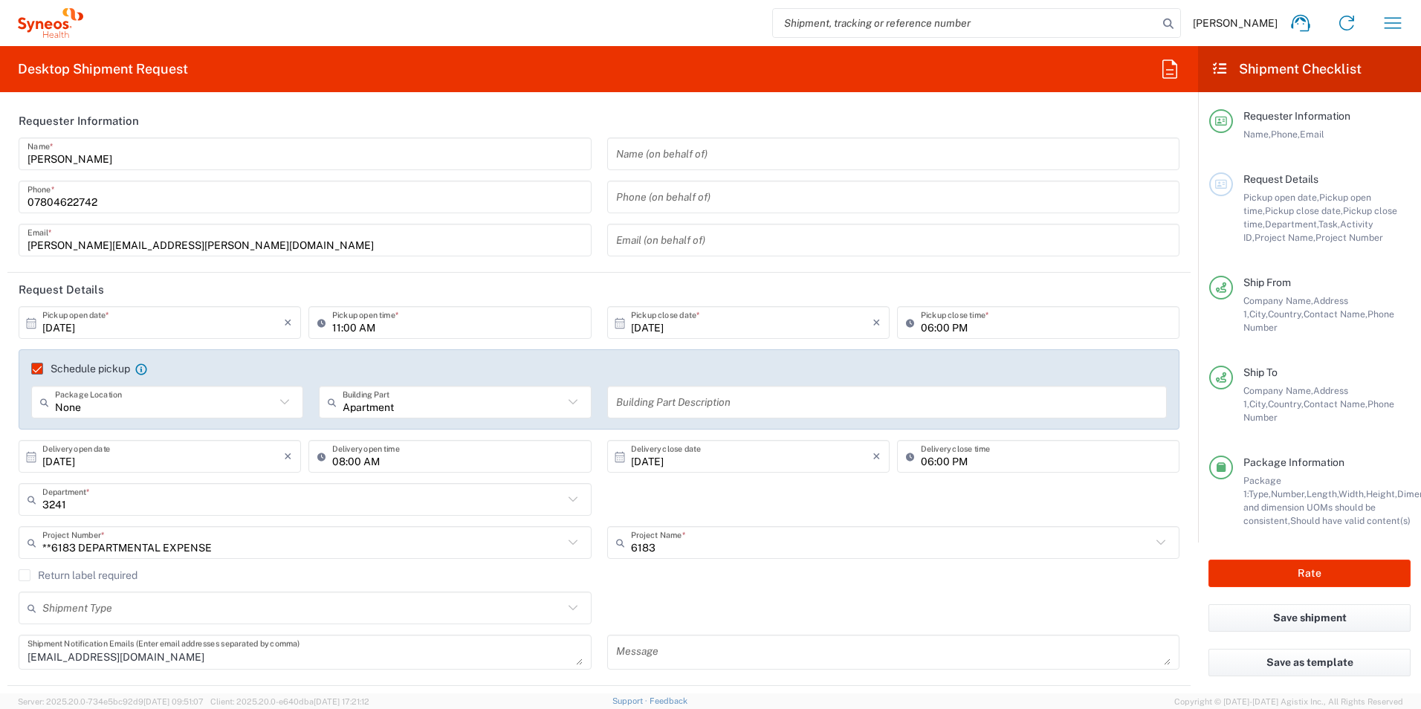
scroll to position [74, 0]
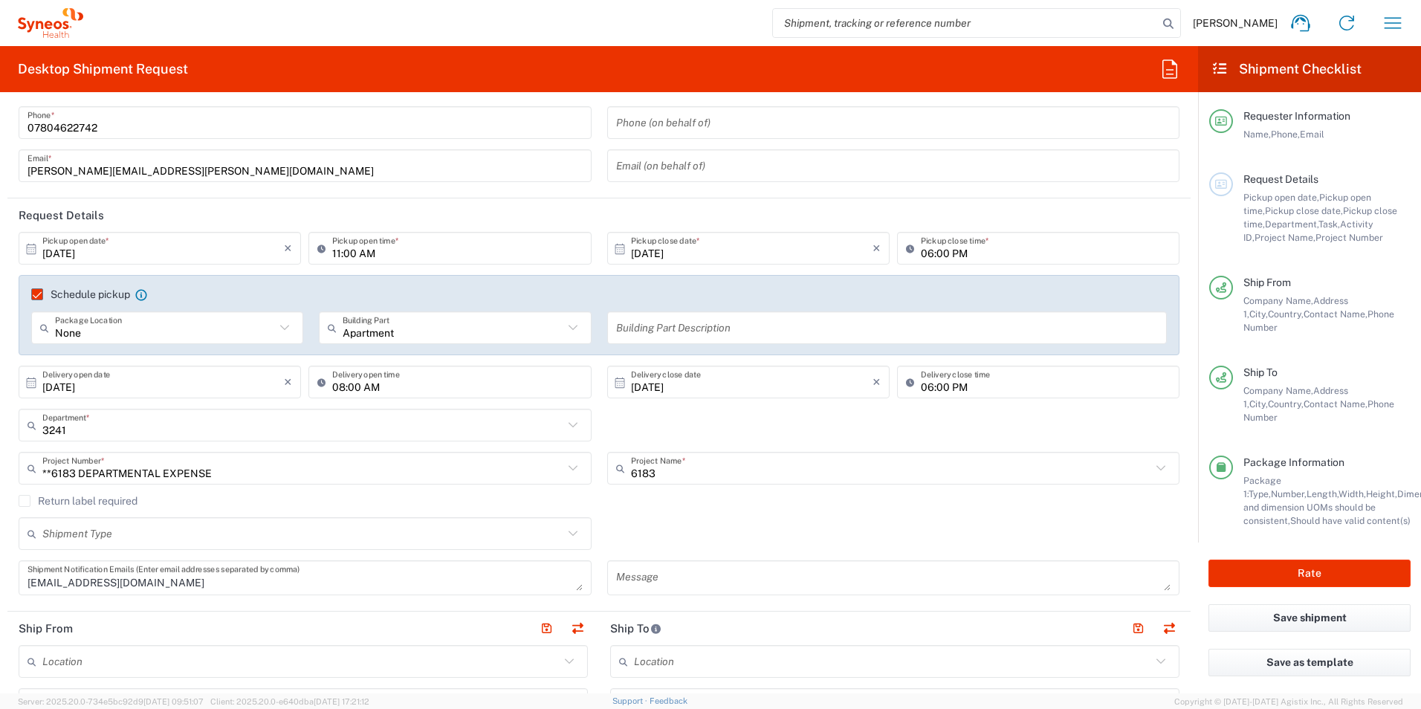
click at [568, 532] on icon at bounding box center [572, 533] width 19 height 19
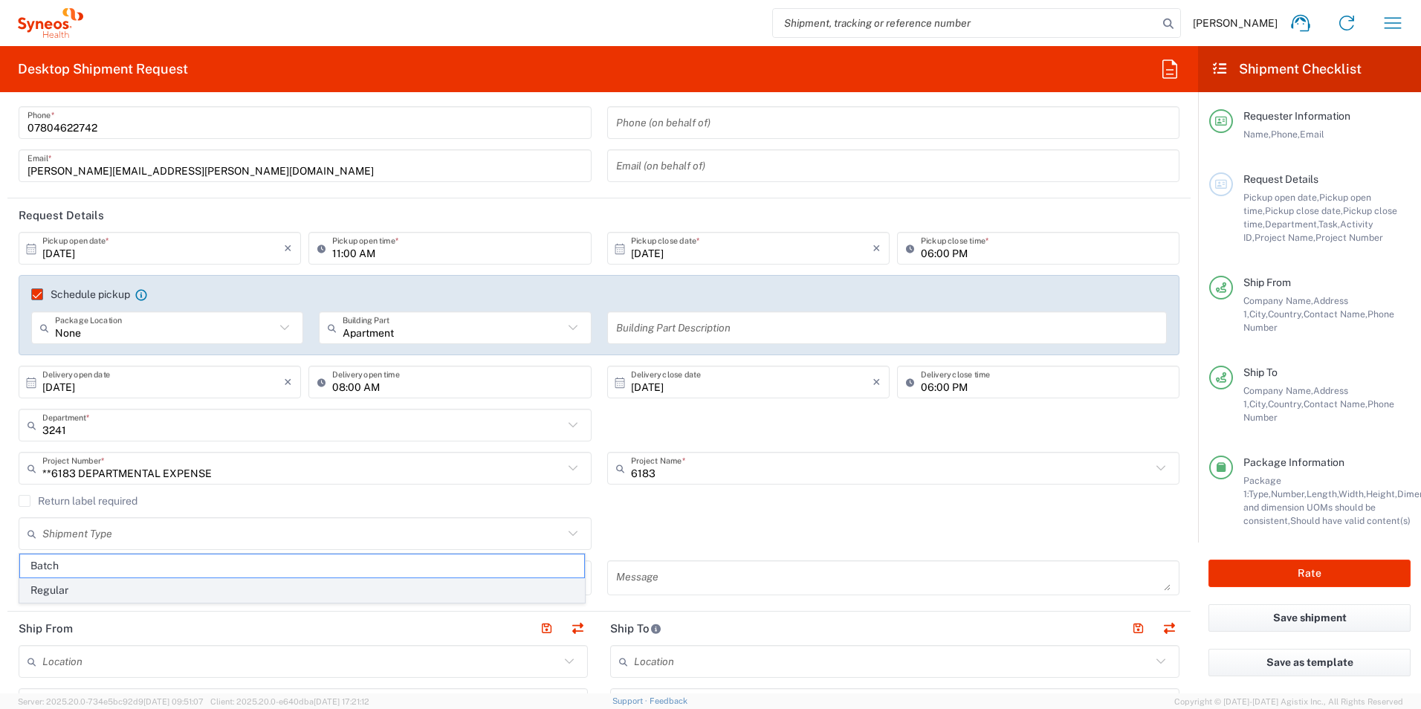
click at [366, 592] on span "Regular" at bounding box center [302, 590] width 564 height 23
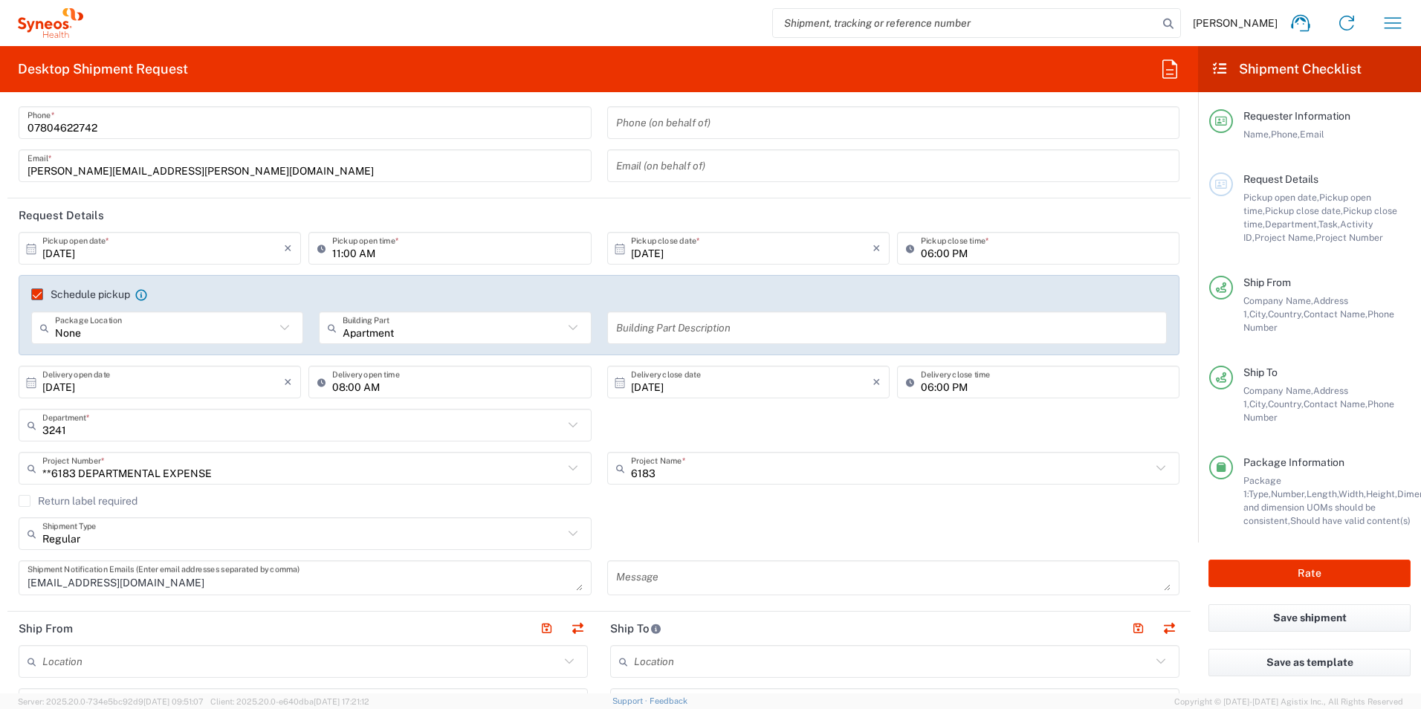
type input "Regular"
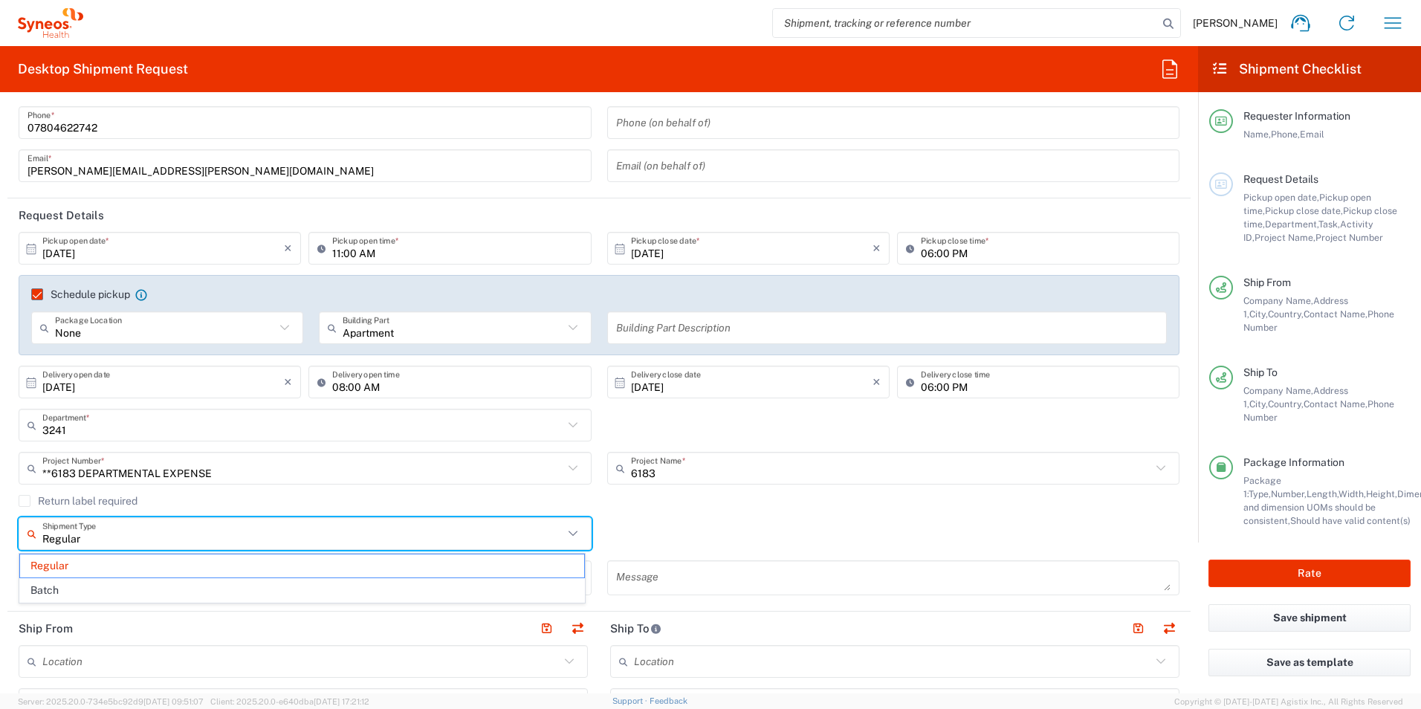
click at [331, 539] on input "Regular" at bounding box center [302, 534] width 521 height 26
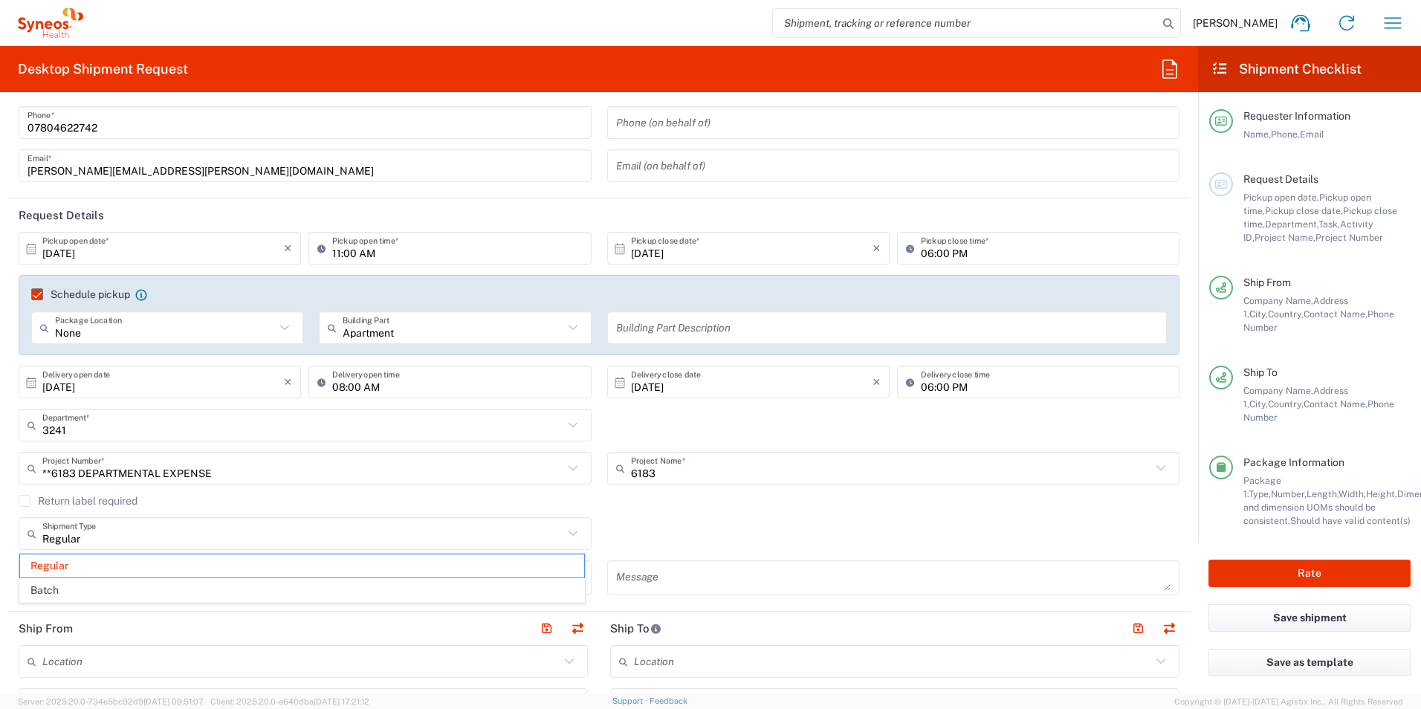
click at [705, 487] on div "6183 Project Name * 6183 ([GEOGRAPHIC_DATA]) 3 Clinical Educ-00198 0000092391 B…" at bounding box center [893, 473] width 589 height 43
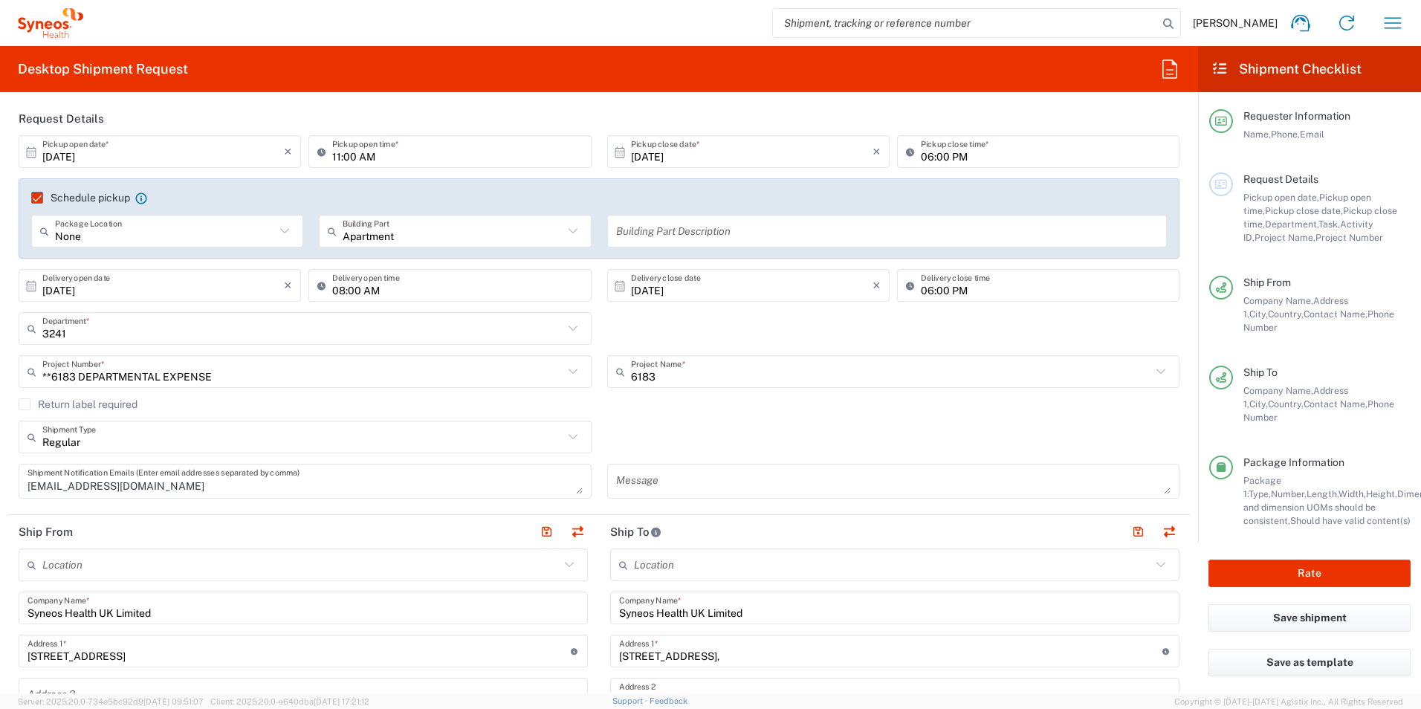
scroll to position [149, 0]
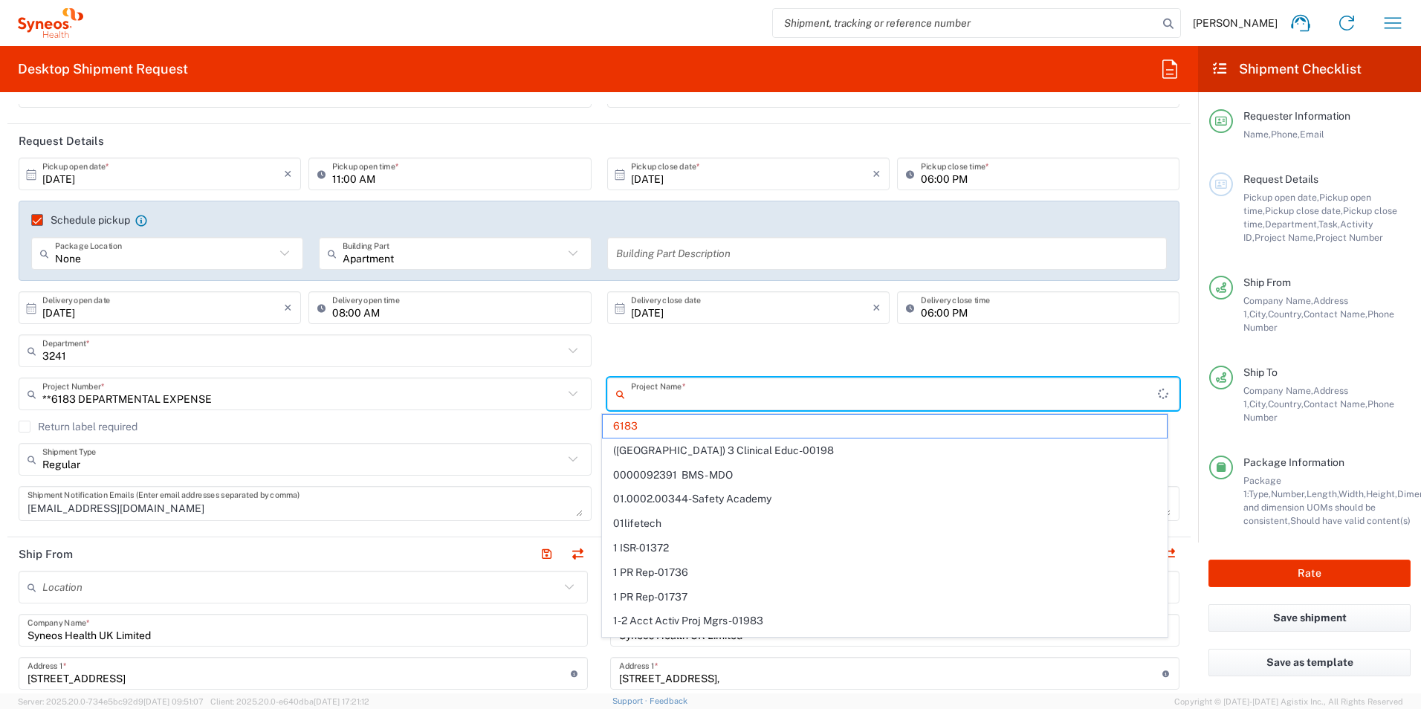
click at [699, 396] on input "text" at bounding box center [895, 394] width 528 height 26
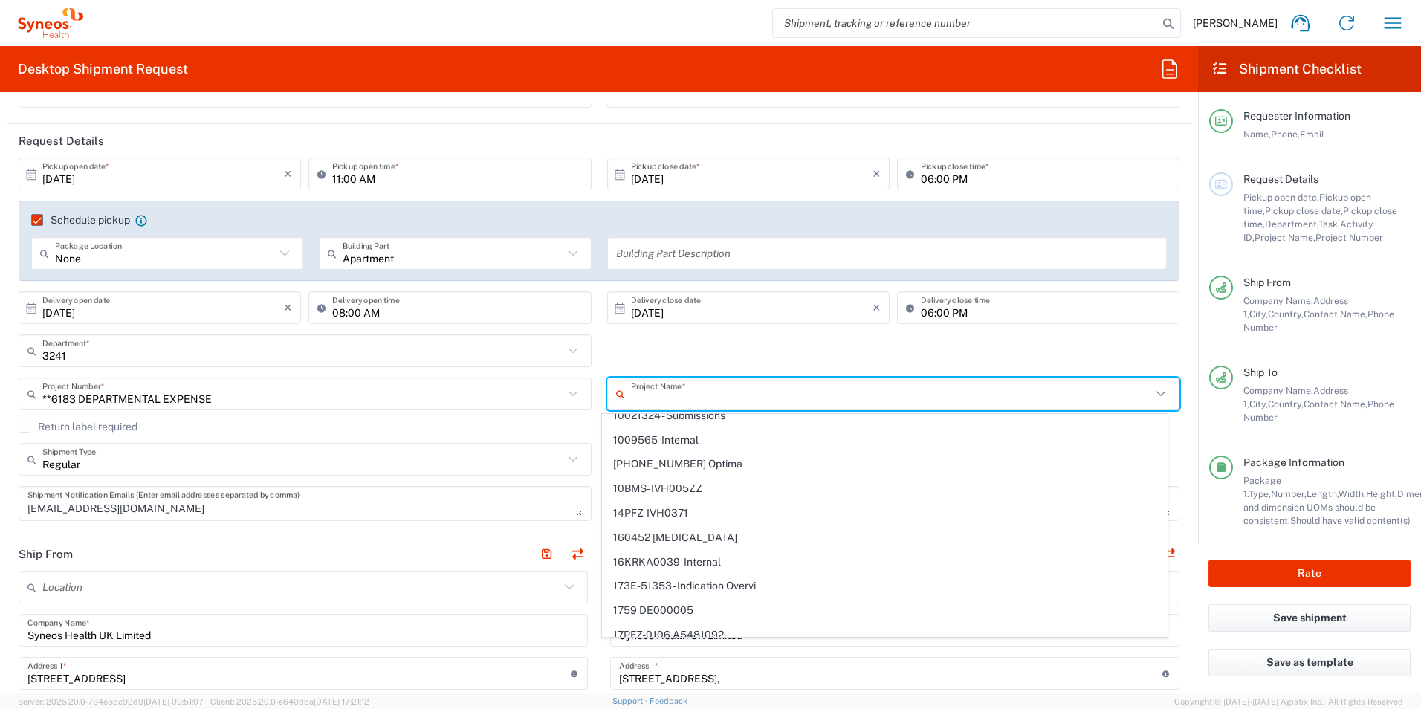
scroll to position [0, 0]
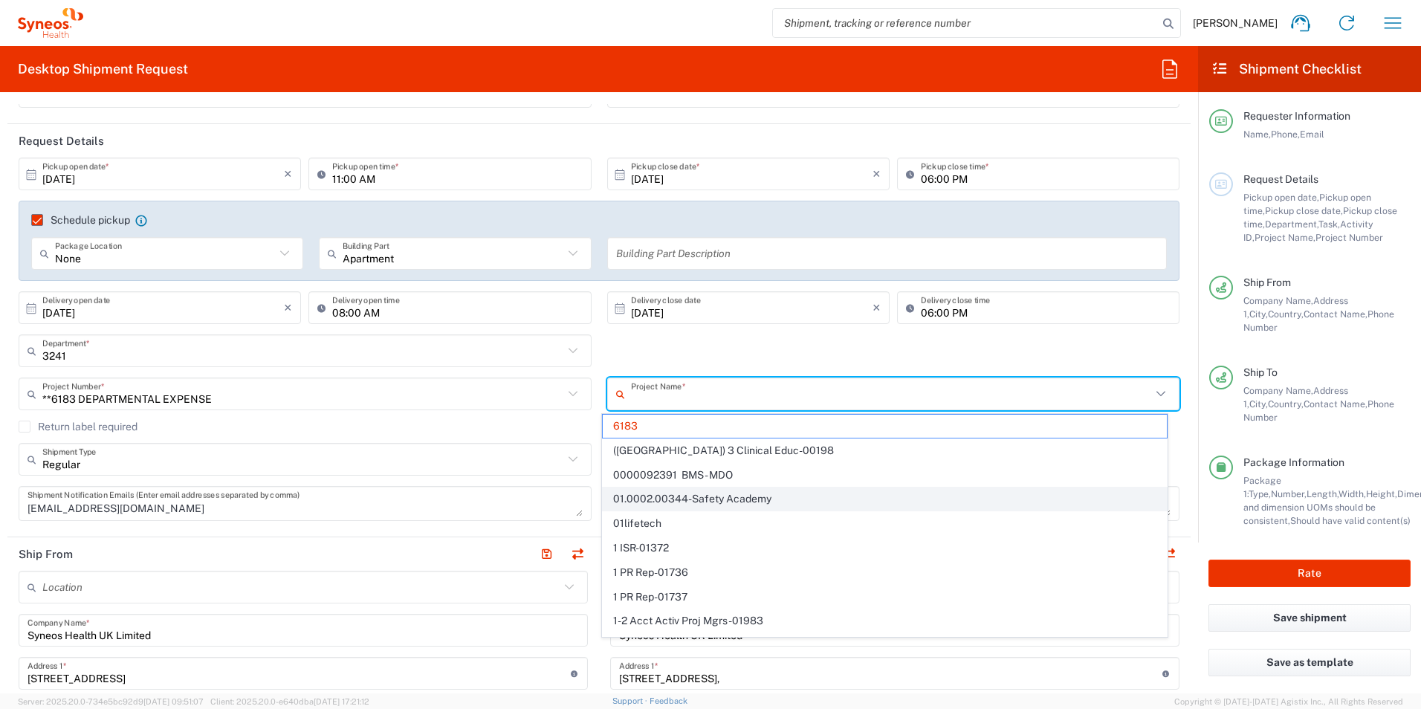
click at [852, 497] on span "01.0002.00344-Safety Academy" at bounding box center [885, 498] width 564 height 23
type input "01.0002.00344-Safety Academy"
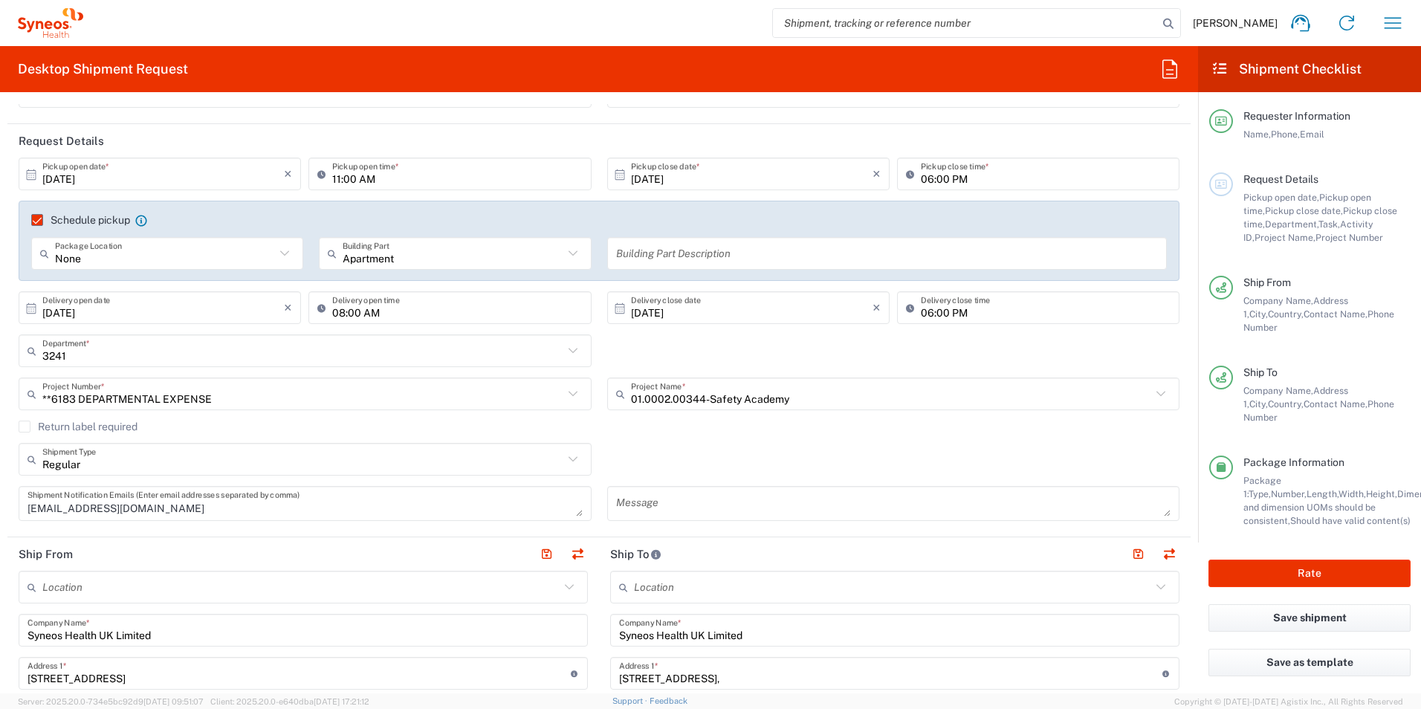
type input "01.0002.00344"
click at [962, 375] on div "3241 Department * 3241 3000 3100 3109 3110 3111 3112 3125 3130 3135 3136 3150 3…" at bounding box center [599, 355] width 1176 height 43
click at [950, 392] on input "text" at bounding box center [891, 394] width 521 height 26
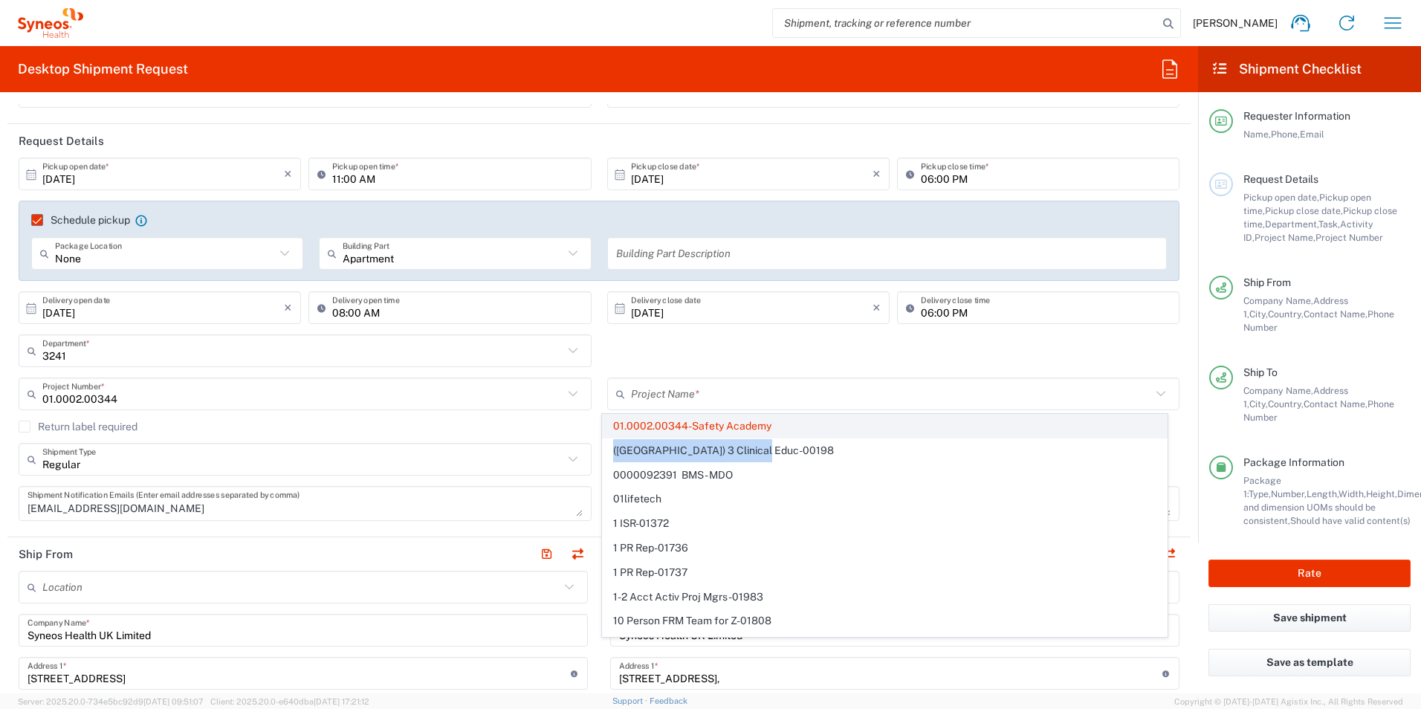
drag, startPoint x: 1156, startPoint y: 456, endPoint x: 1155, endPoint y: 434, distance: 22.3
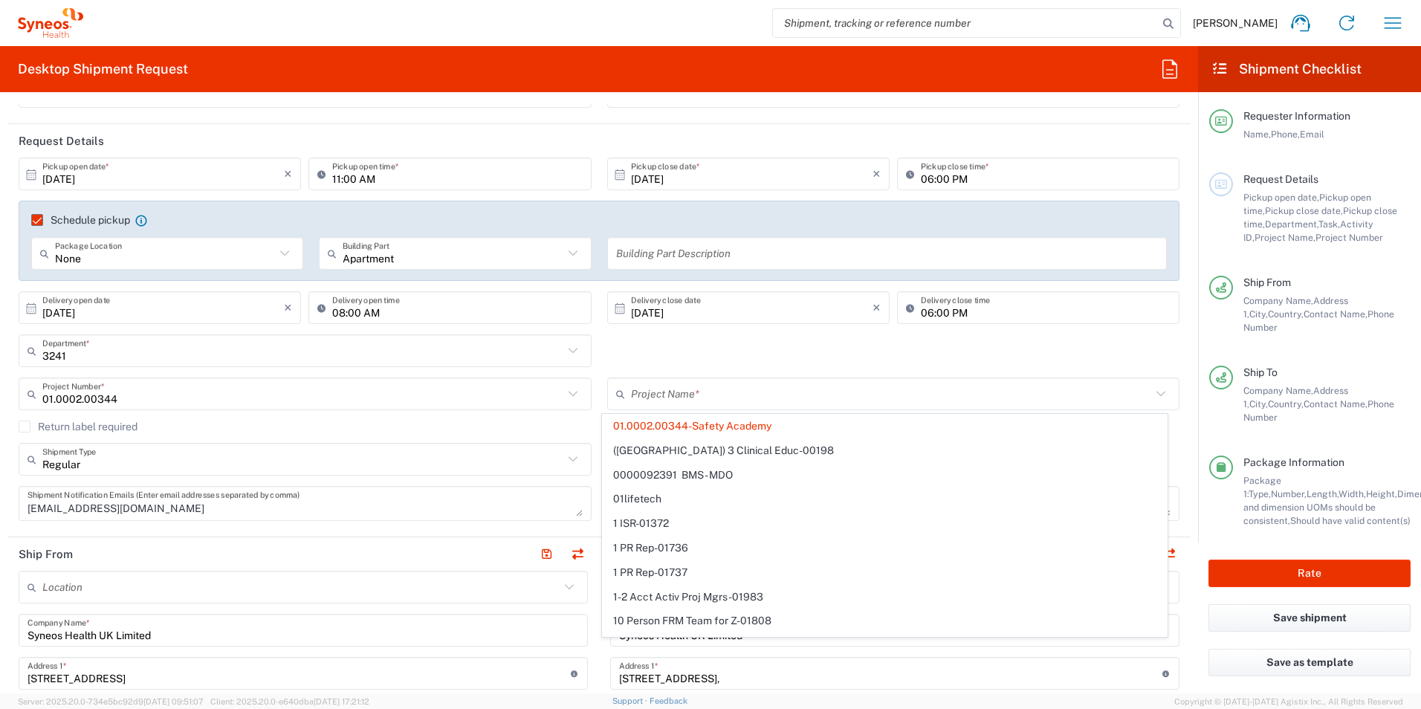
click at [699, 375] on div "3241 Department * 3241 3000 3100 3109 3110 3111 3112 3125 3130 3135 3136 3150 3…" at bounding box center [599, 355] width 1176 height 43
type input "01.0002.00344-Safety Academy"
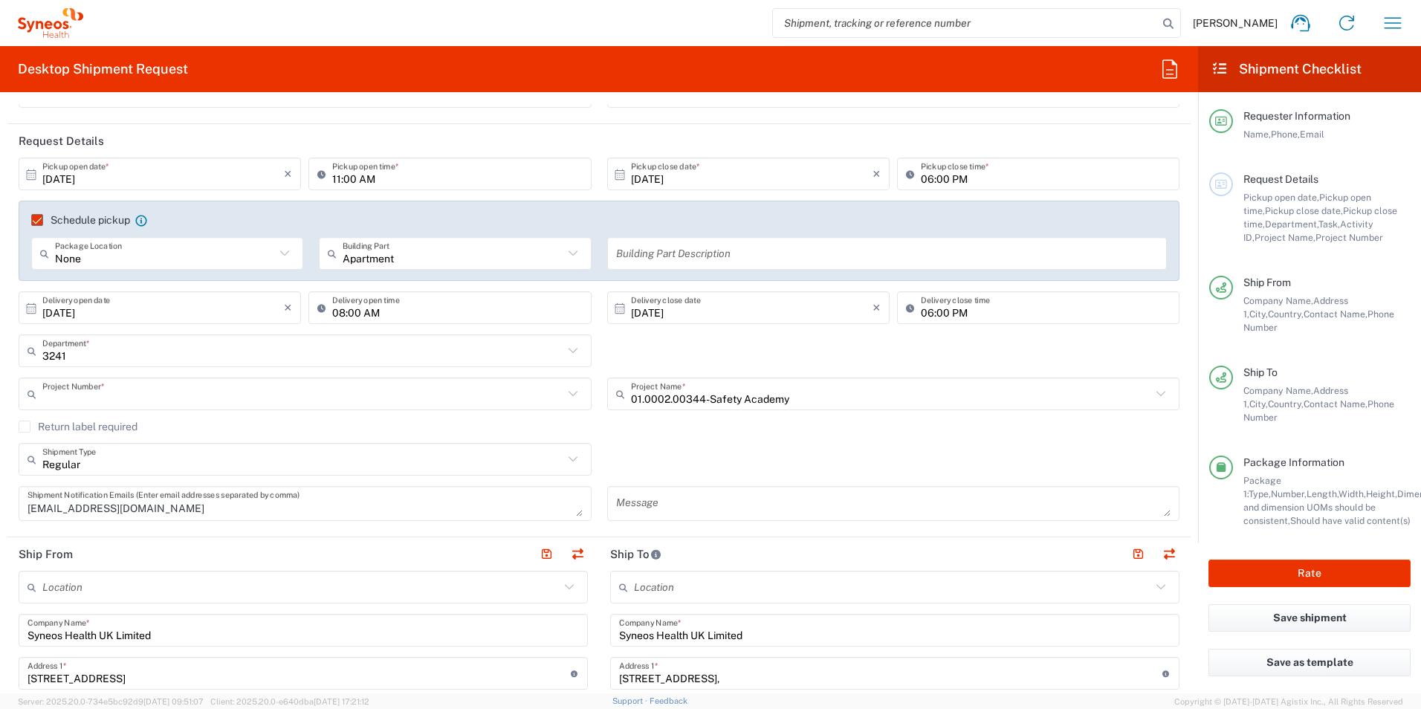
click at [320, 386] on input "text" at bounding box center [302, 394] width 521 height 26
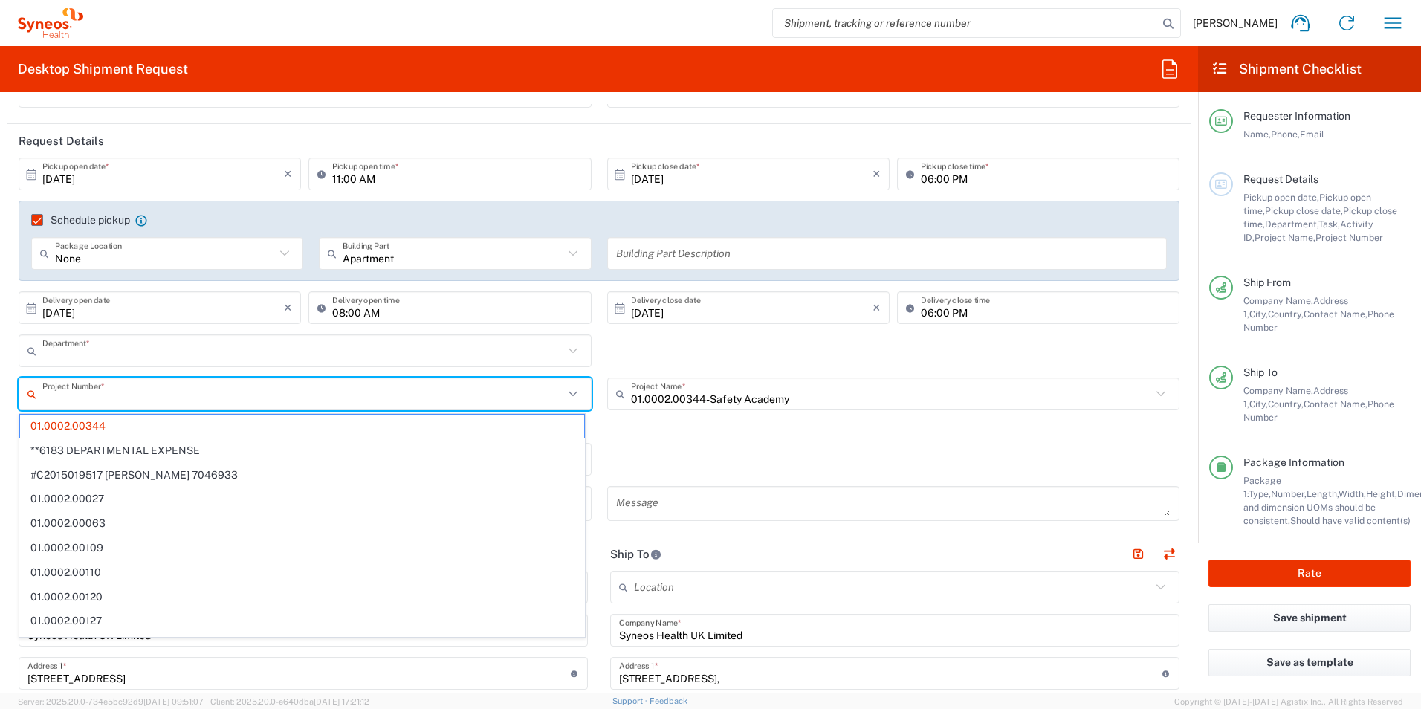
click at [380, 343] on input "text" at bounding box center [302, 351] width 521 height 26
type input "01.0002.00344"
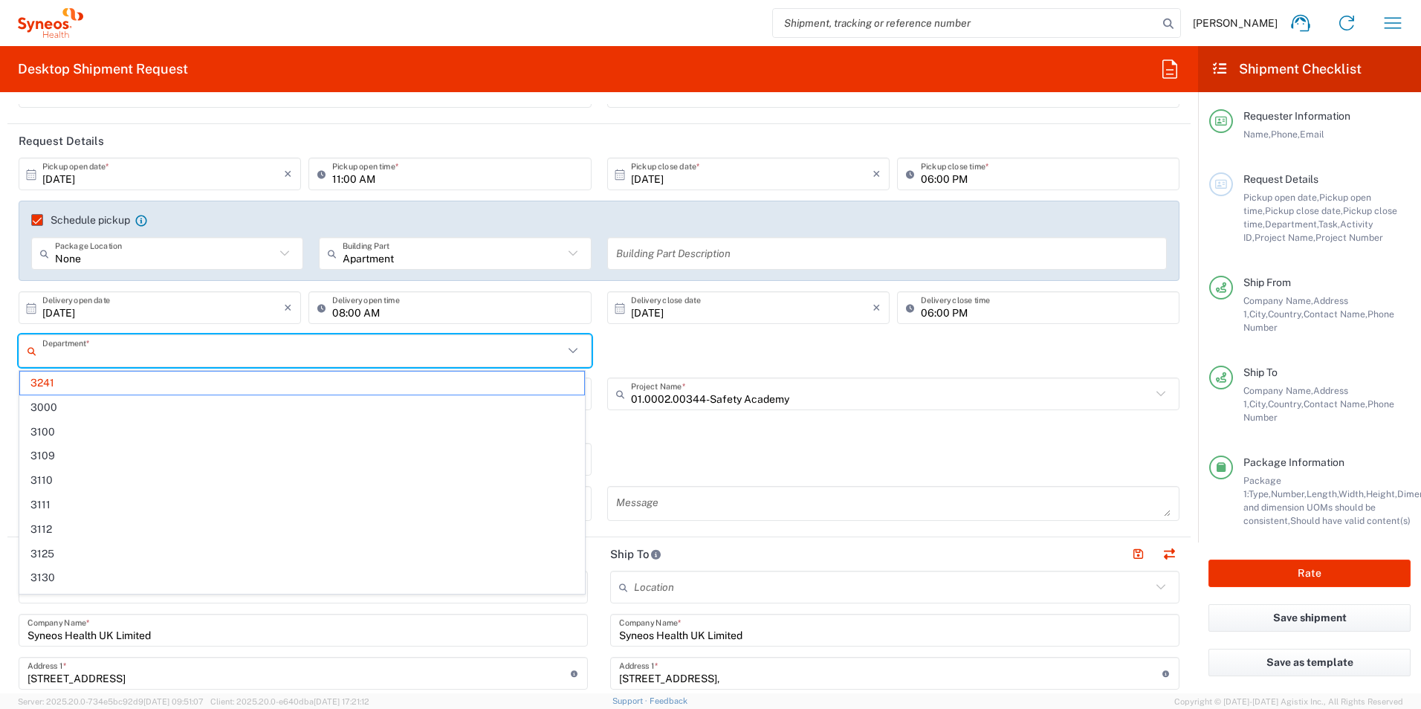
click at [674, 335] on div "Department * 3241 3000 3100 3109 3110 3111 3112 3125 3130 3135 3136 3150 3155 3…" at bounding box center [599, 355] width 1176 height 43
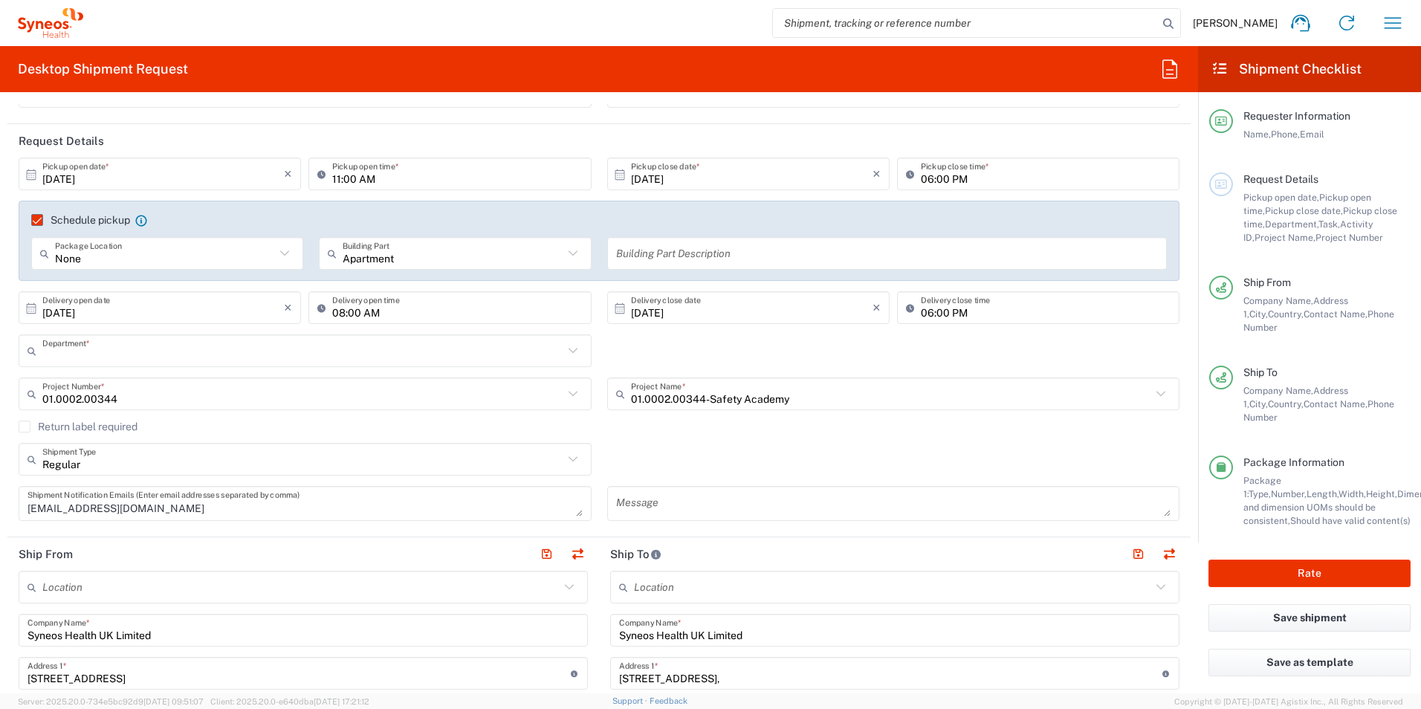
type input "3241"
click at [446, 395] on input "text" at bounding box center [302, 394] width 521 height 26
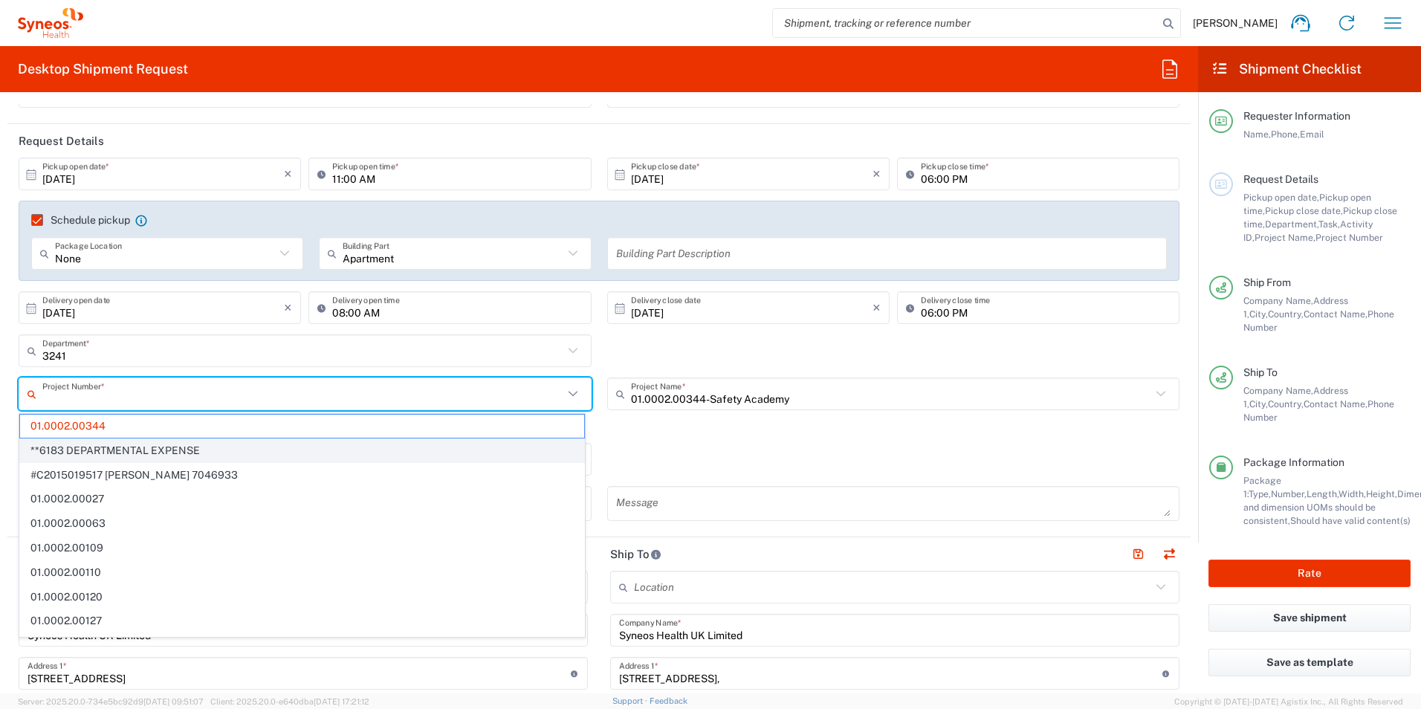
click at [470, 453] on span "**6183 DEPARTMENTAL EXPENSE" at bounding box center [302, 450] width 564 height 23
type input "**6183 DEPARTMENTAL EXPENSE"
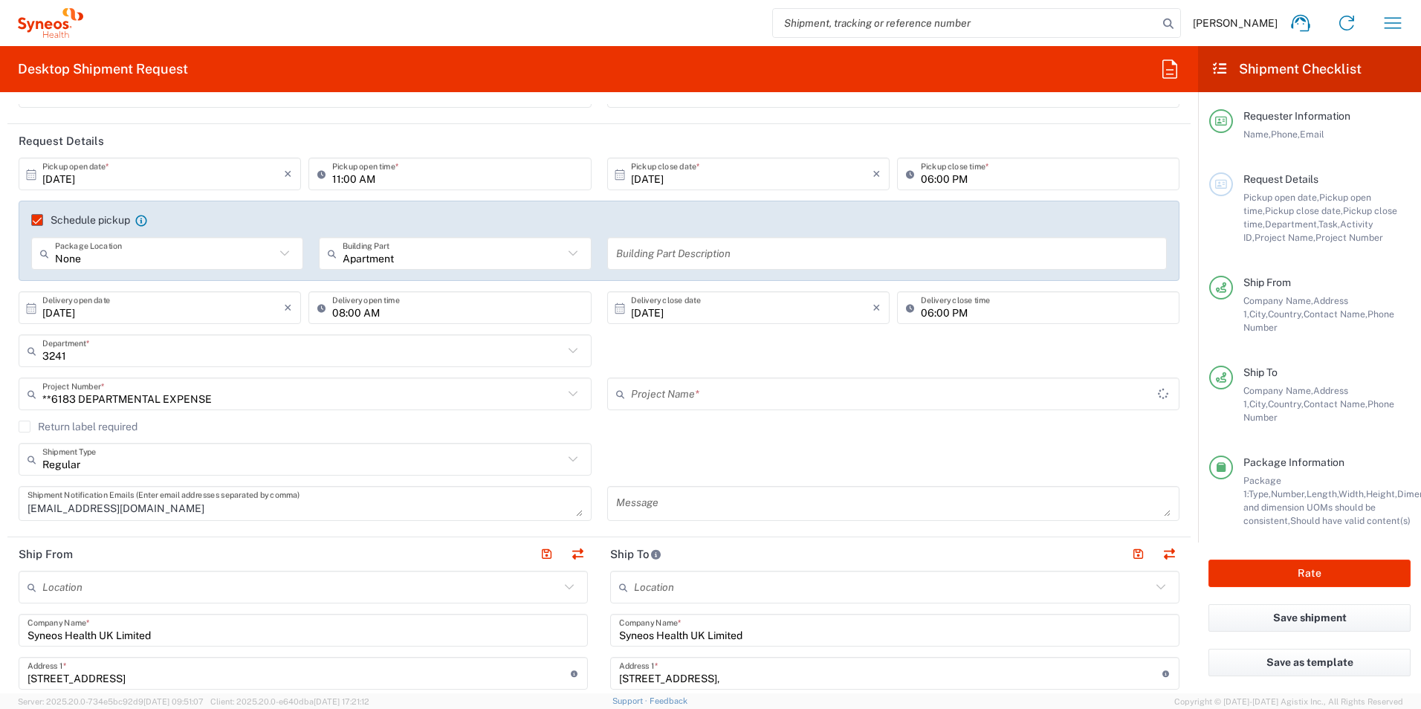
type input "6183"
click at [719, 440] on div "Return label required" at bounding box center [599, 432] width 1161 height 22
click at [1314, 562] on button "Rate" at bounding box center [1309, 573] width 202 height 27
type input "**6183 DEPARTMENTAL EXPENSE"
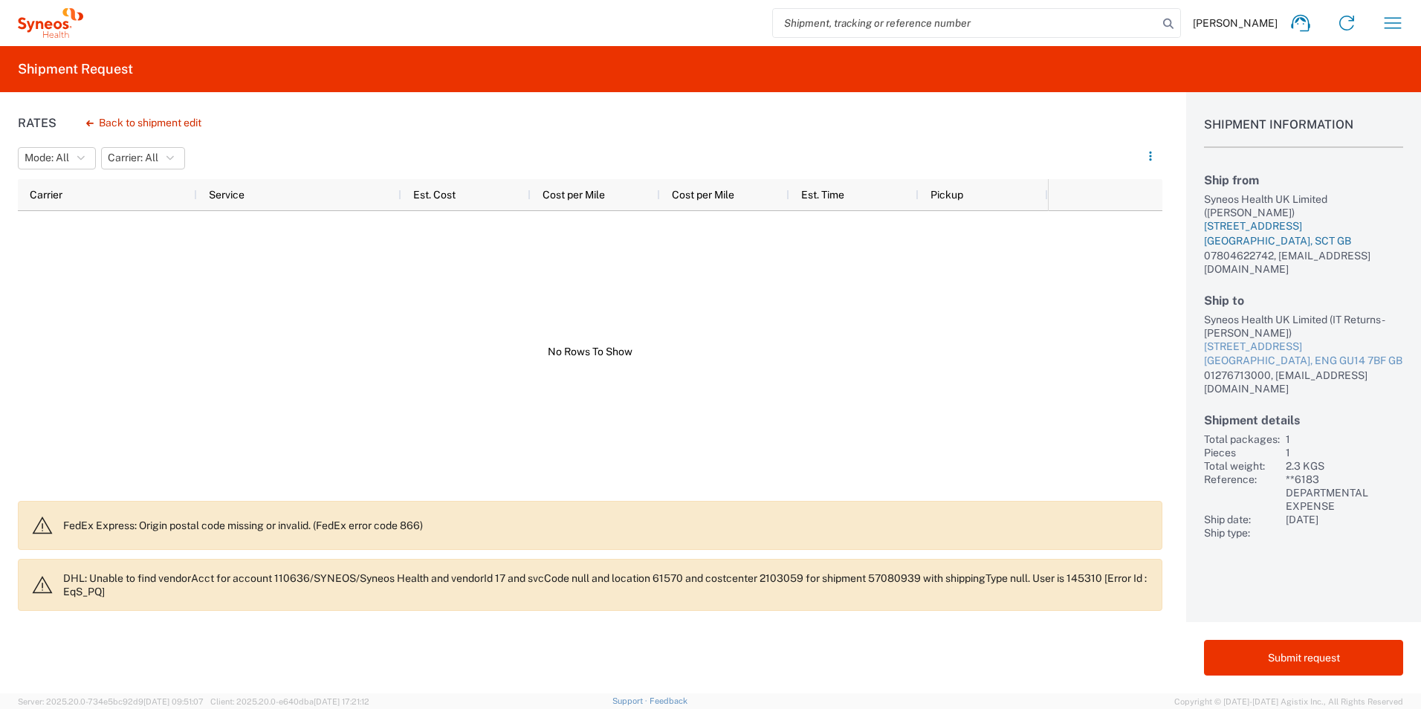
click at [1274, 244] on div "[GEOGRAPHIC_DATA], SCT GB" at bounding box center [1303, 241] width 199 height 15
click at [142, 116] on button "Back to shipment edit" at bounding box center [143, 123] width 139 height 26
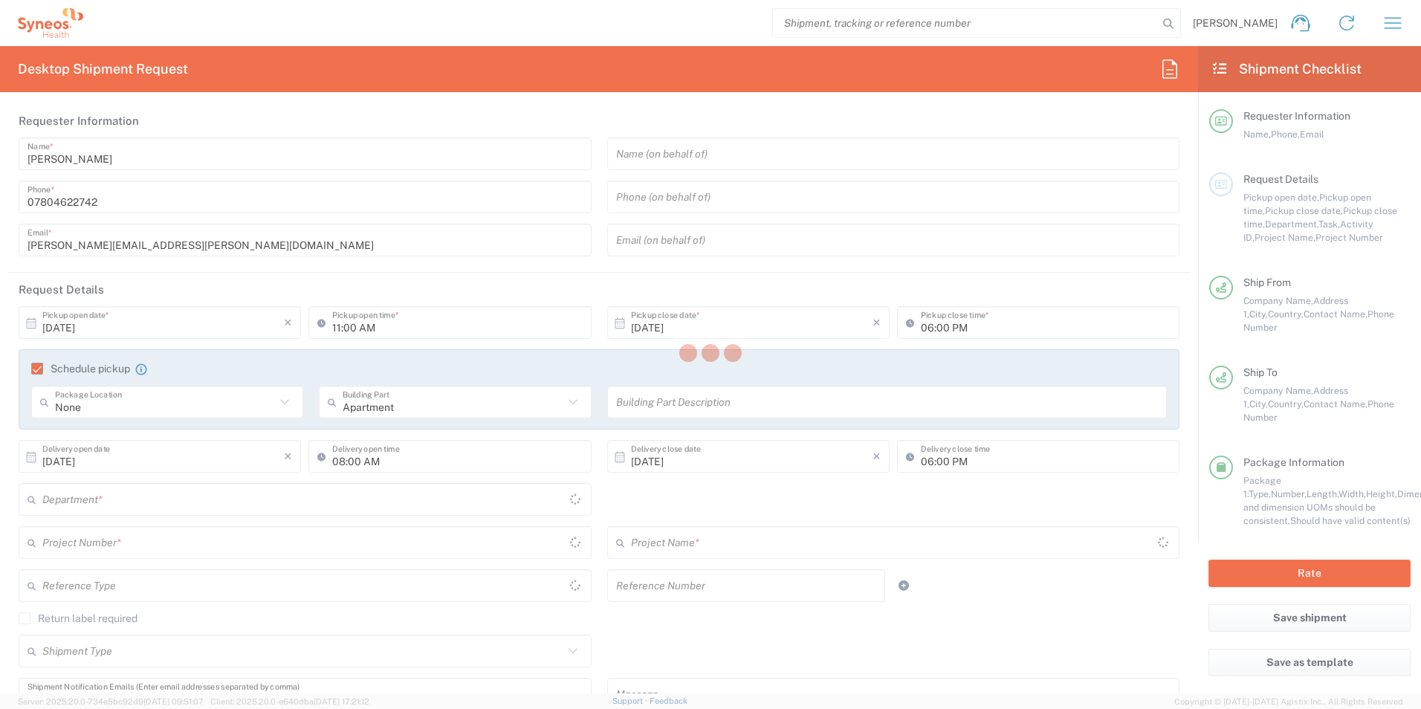
type input "**6183 DEPARTMENTAL EXPENSE"
type input "[GEOGRAPHIC_DATA]"
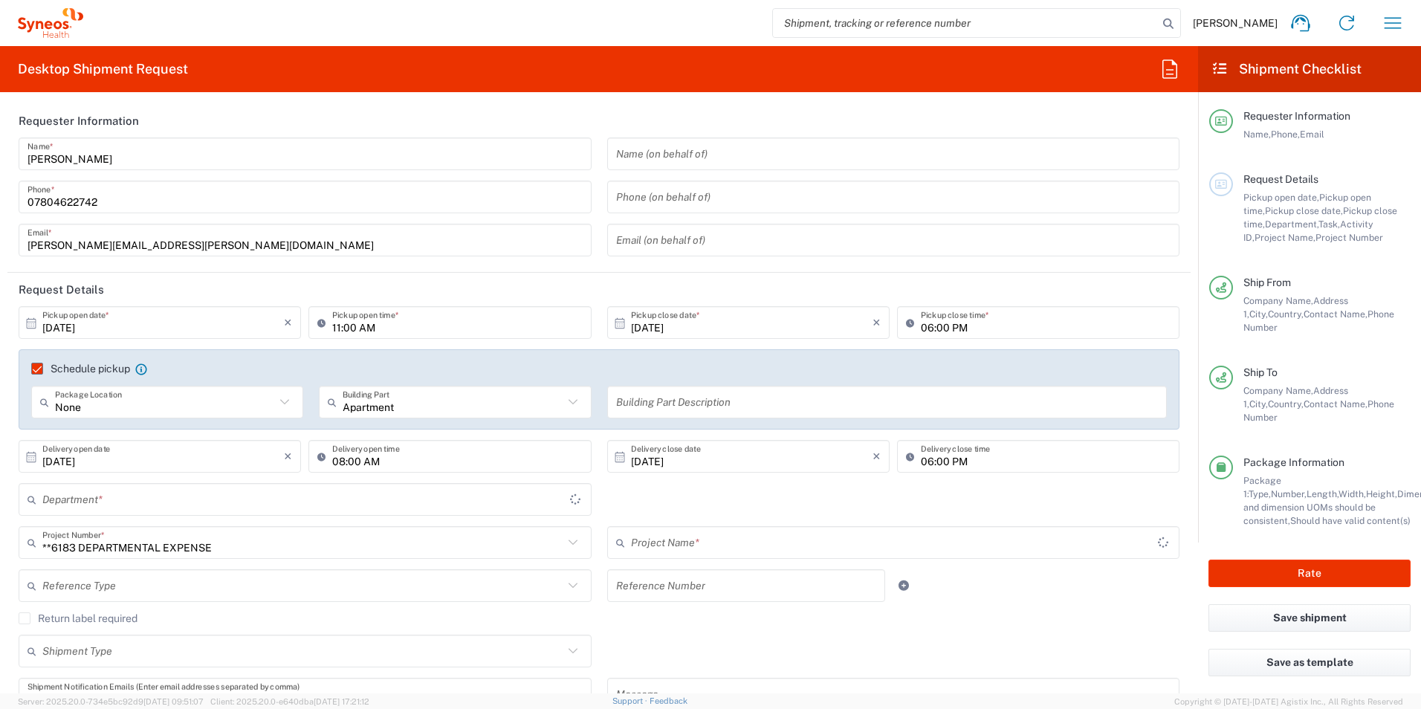
type input "6183"
type input "Your Packaging"
type input "3241"
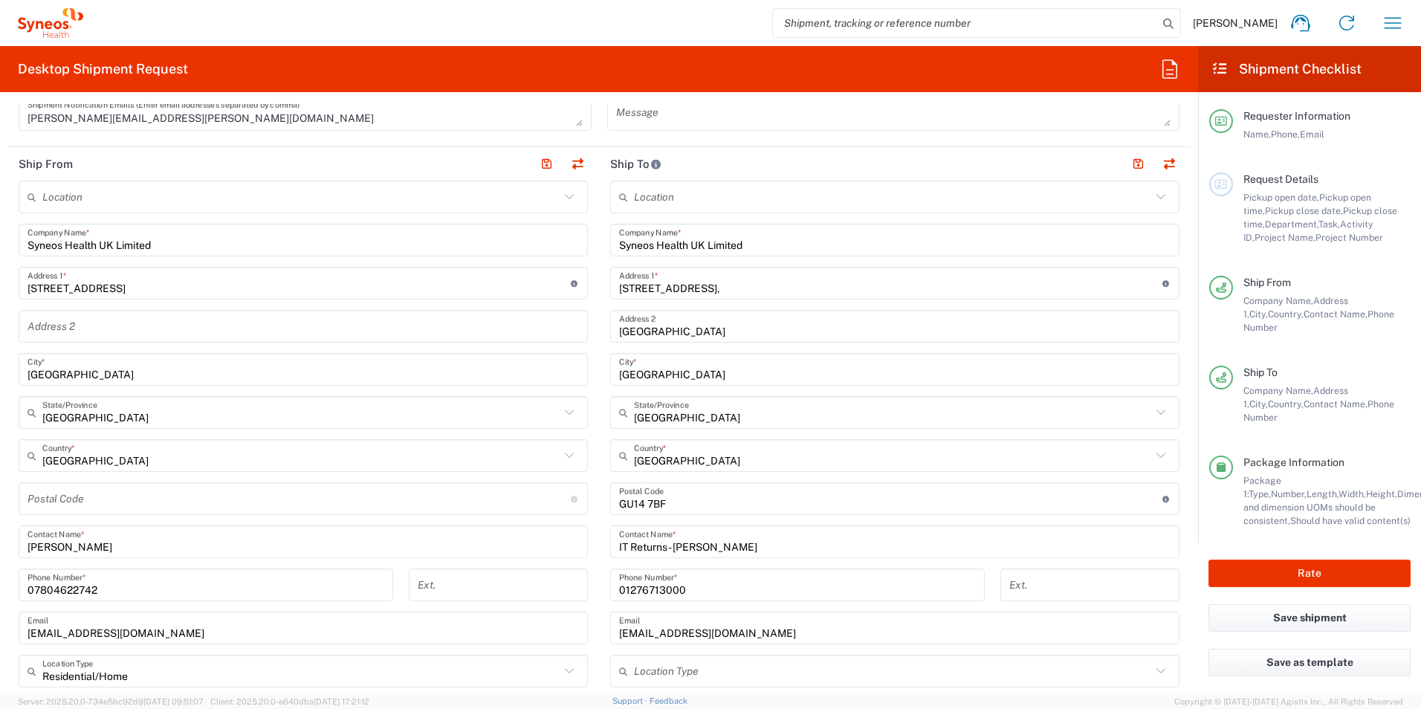
scroll to position [595, 0]
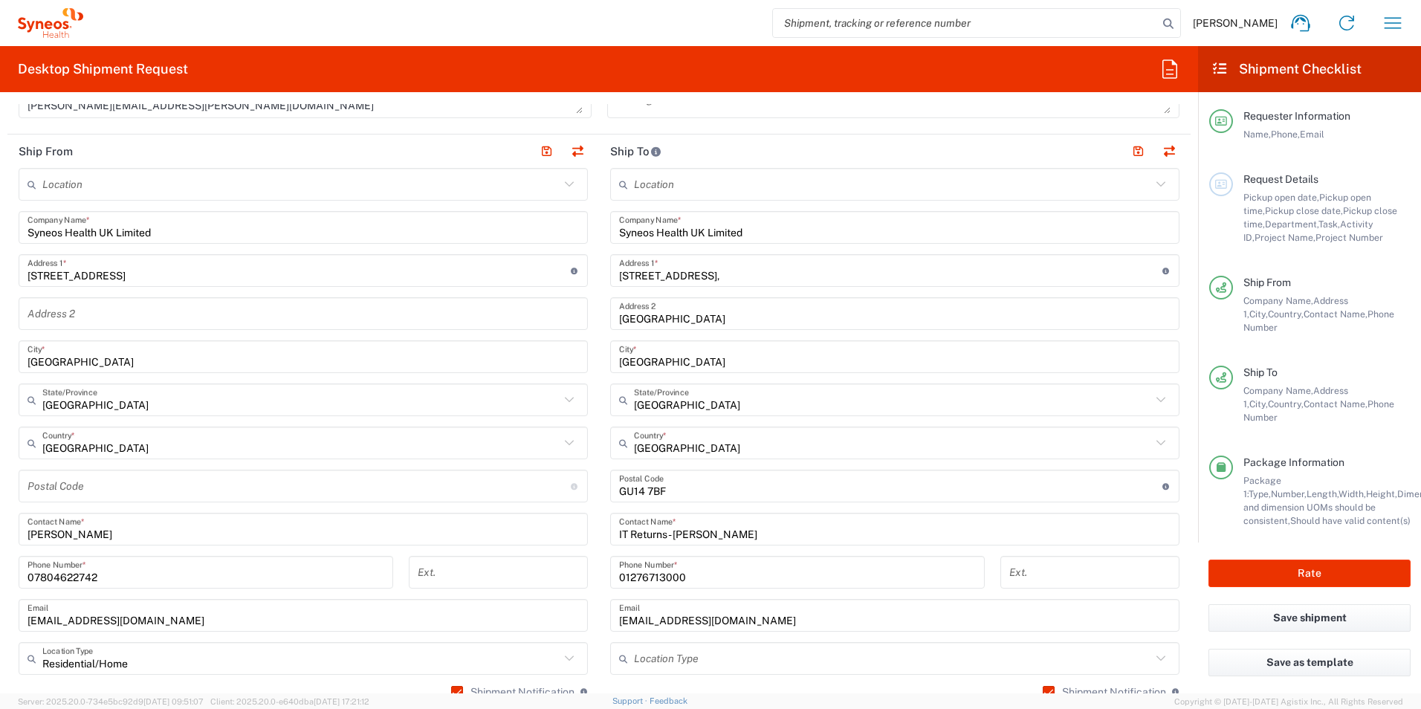
click at [91, 482] on input "undefined" at bounding box center [298, 486] width 543 height 26
click at [600, 482] on main "Location [PERSON_NAME] LLC-[GEOGRAPHIC_DATA] [GEOGRAPHIC_DATA] [GEOGRAPHIC_DATA…" at bounding box center [895, 480] width 592 height 624
click at [1303, 560] on button "Rate" at bounding box center [1309, 573] width 202 height 27
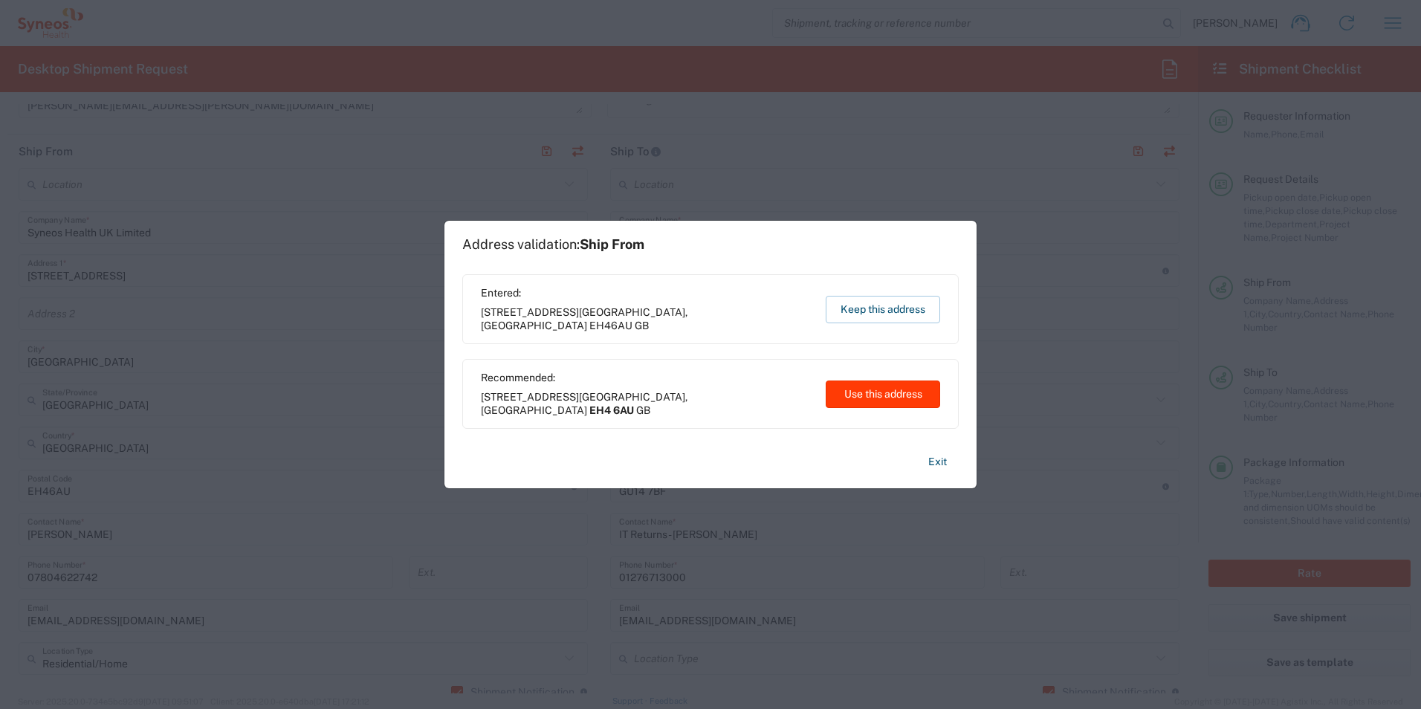
click at [884, 400] on button "Use this address" at bounding box center [883, 393] width 114 height 27
type input "EH4 6AU"
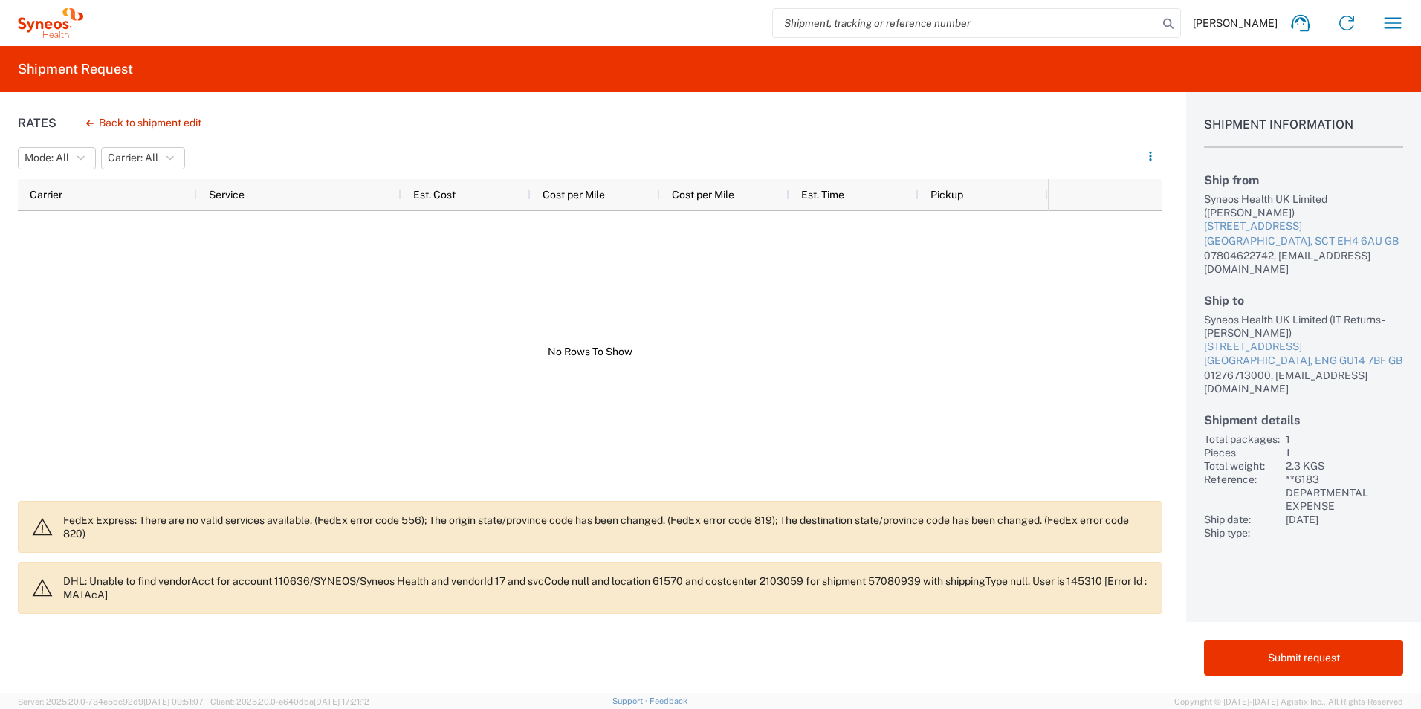
click at [74, 340] on div at bounding box center [533, 351] width 1030 height 281
click at [1324, 648] on button "Submit request" at bounding box center [1303, 658] width 199 height 36
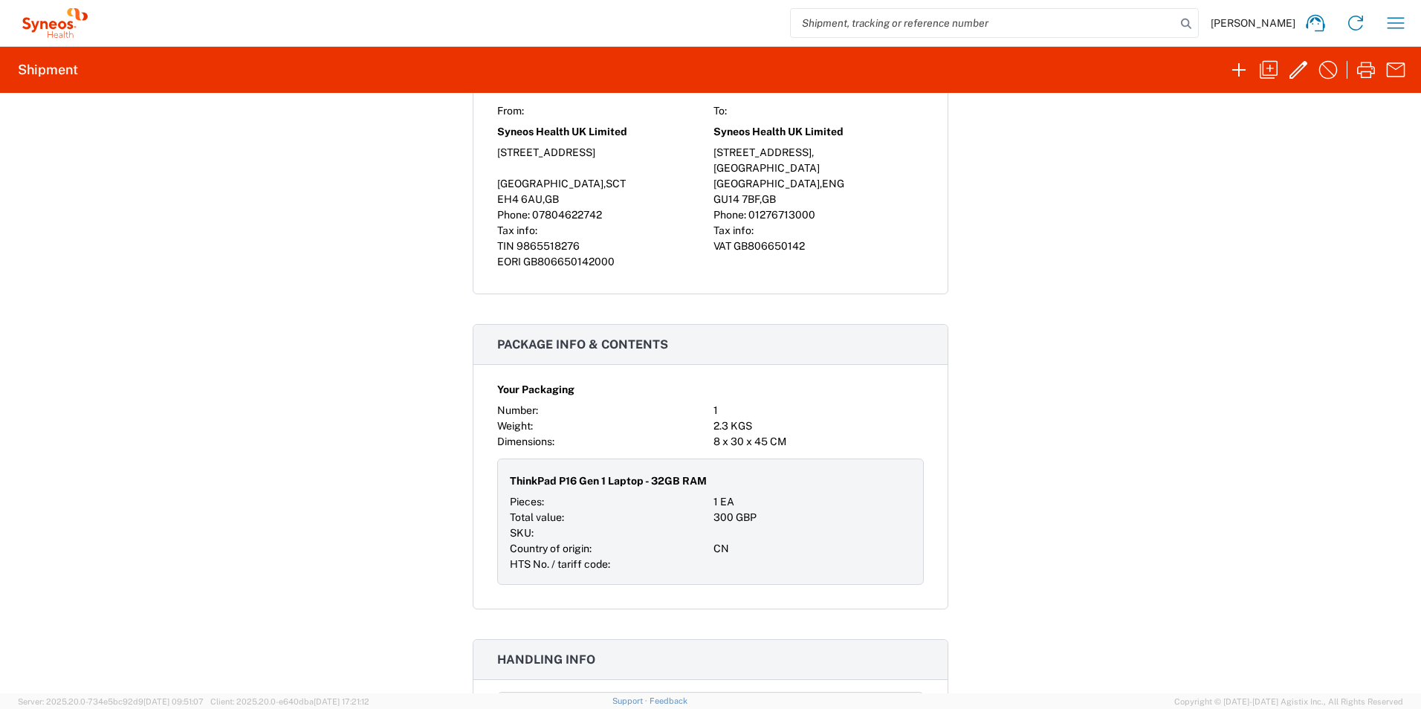
scroll to position [882, 0]
